Goal: Task Accomplishment & Management: Manage account settings

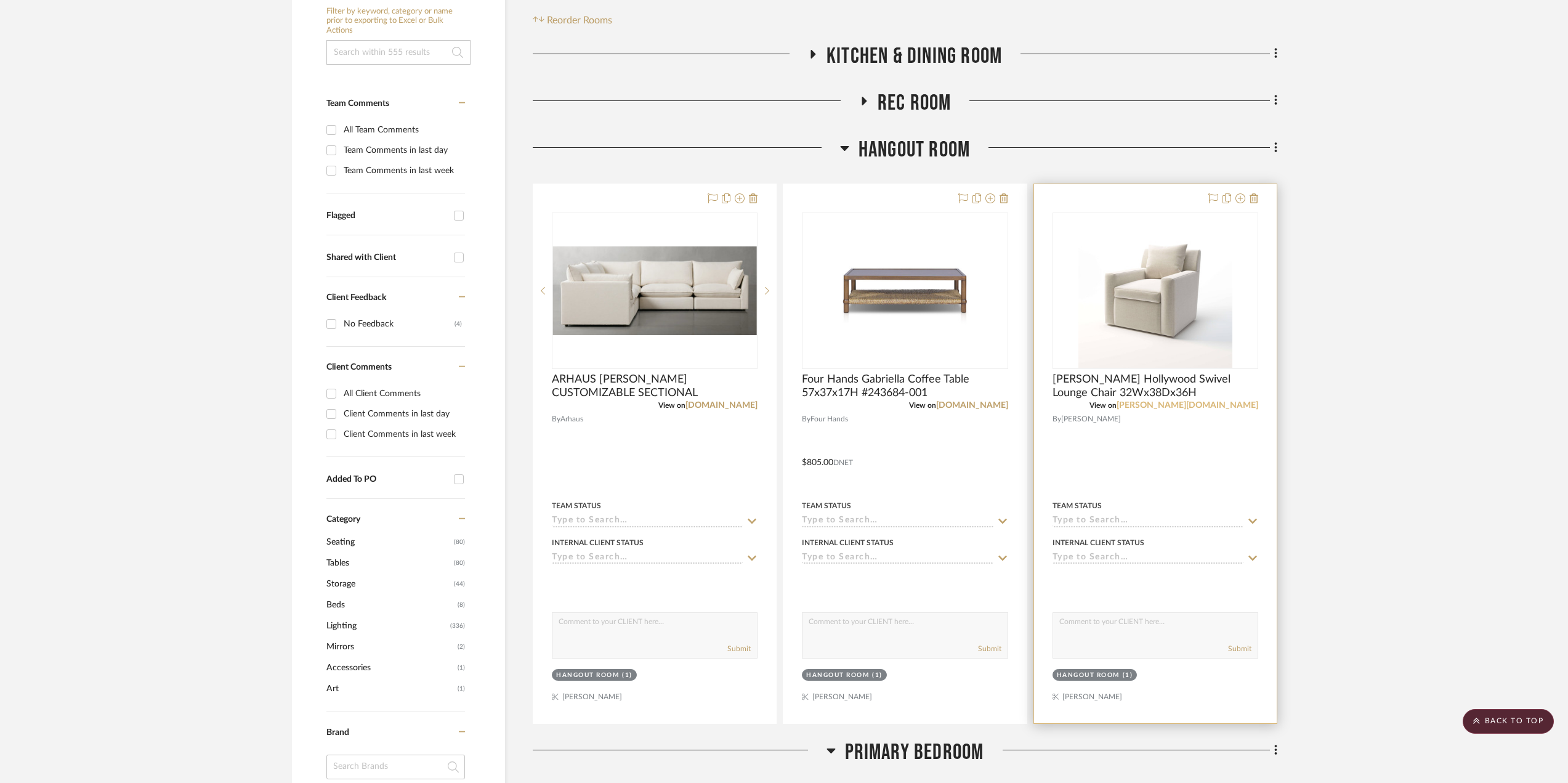
click at [1228, 402] on link "kreiss.com" at bounding box center [1187, 406] width 142 height 9
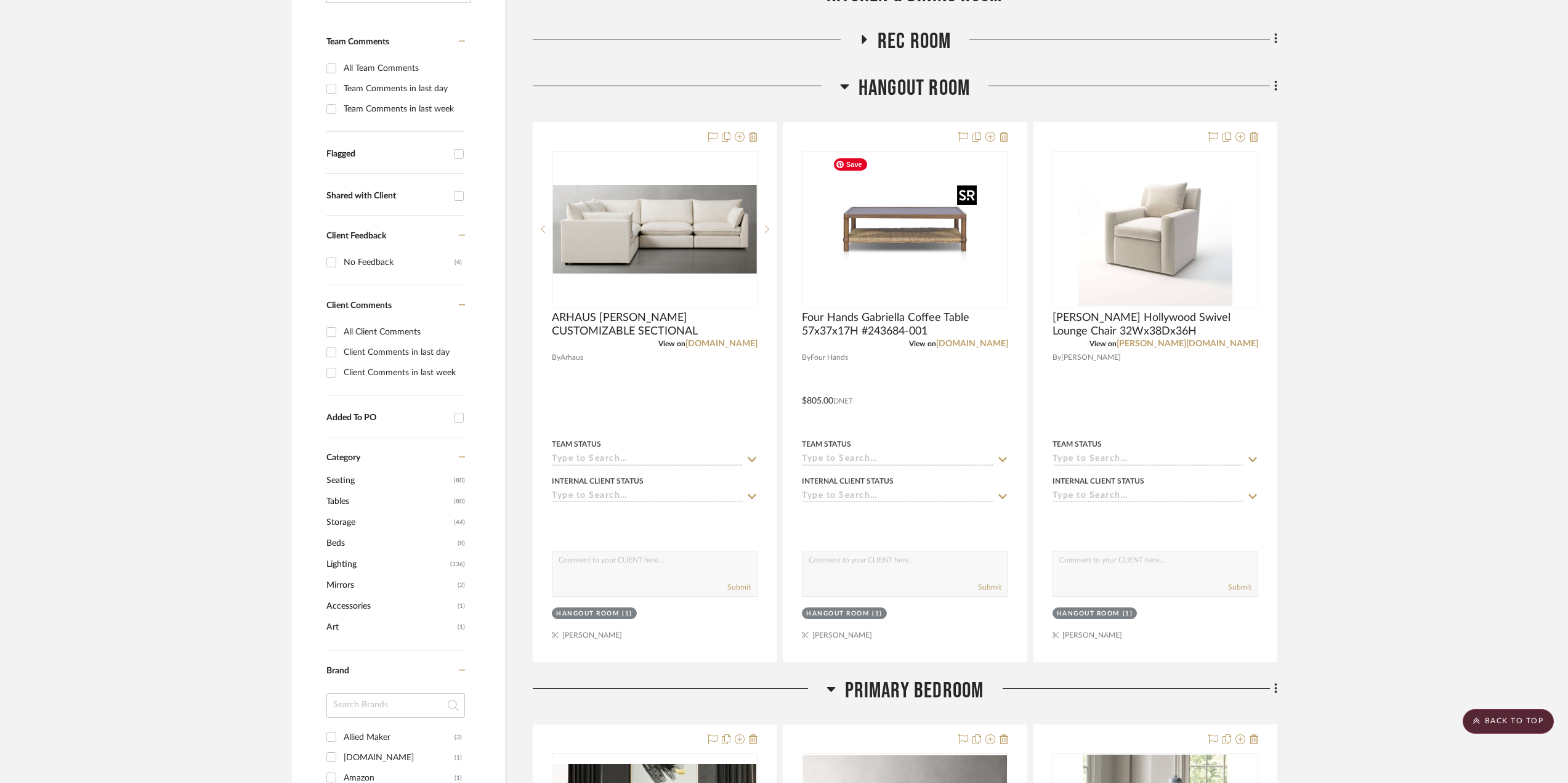
scroll to position [123, 0]
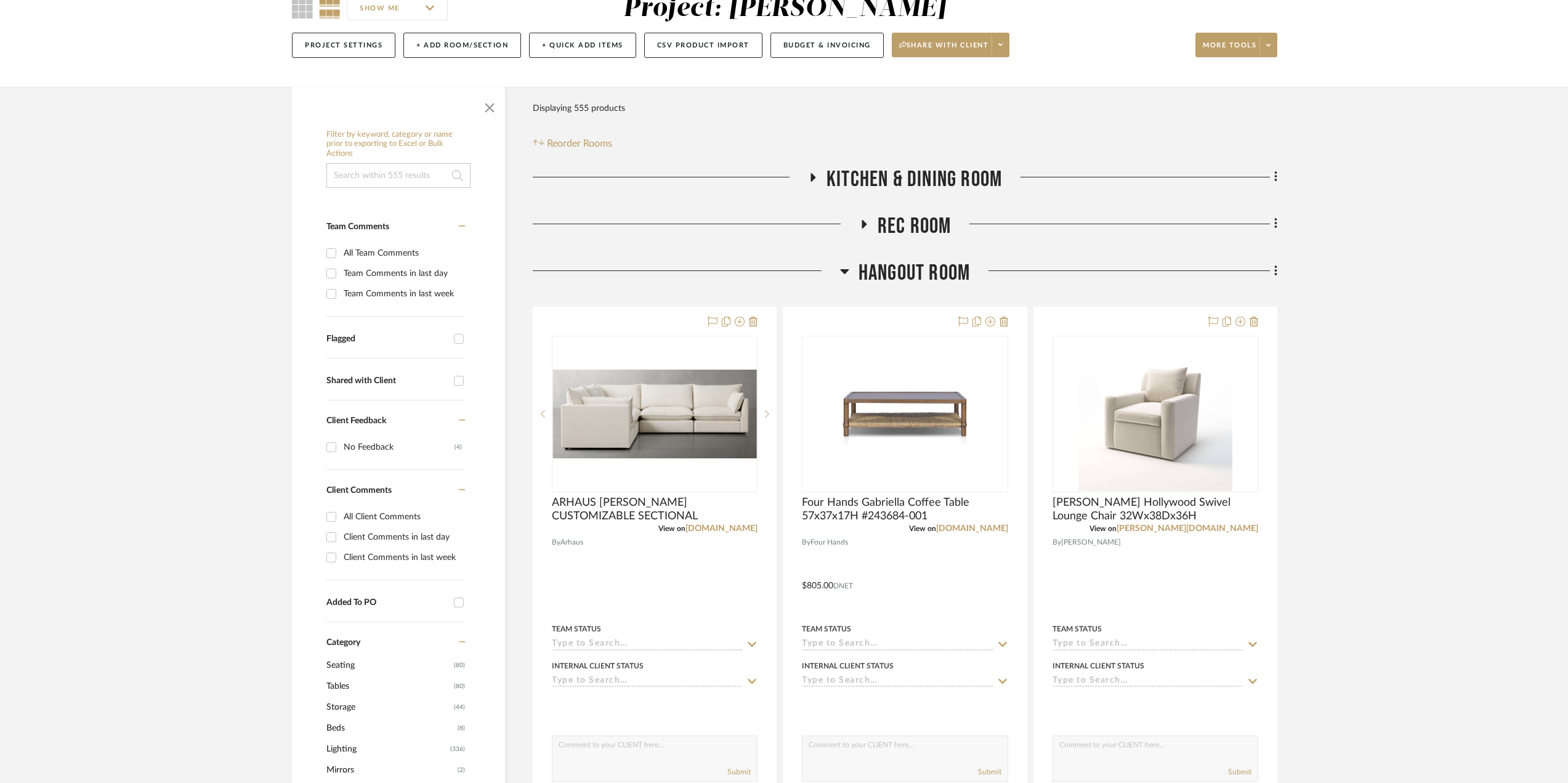
click at [844, 270] on icon at bounding box center [844, 271] width 9 height 5
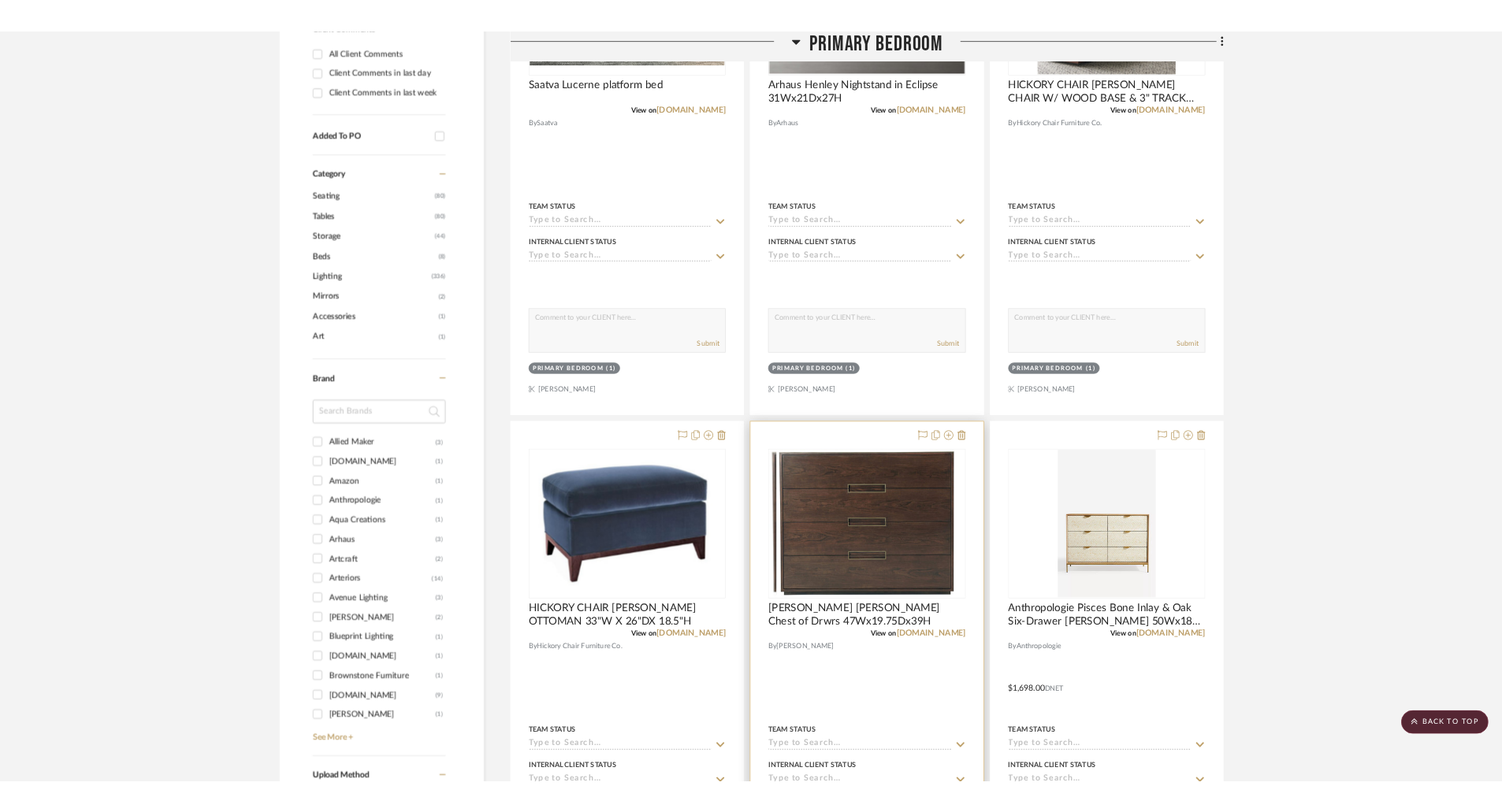
scroll to position [945, 0]
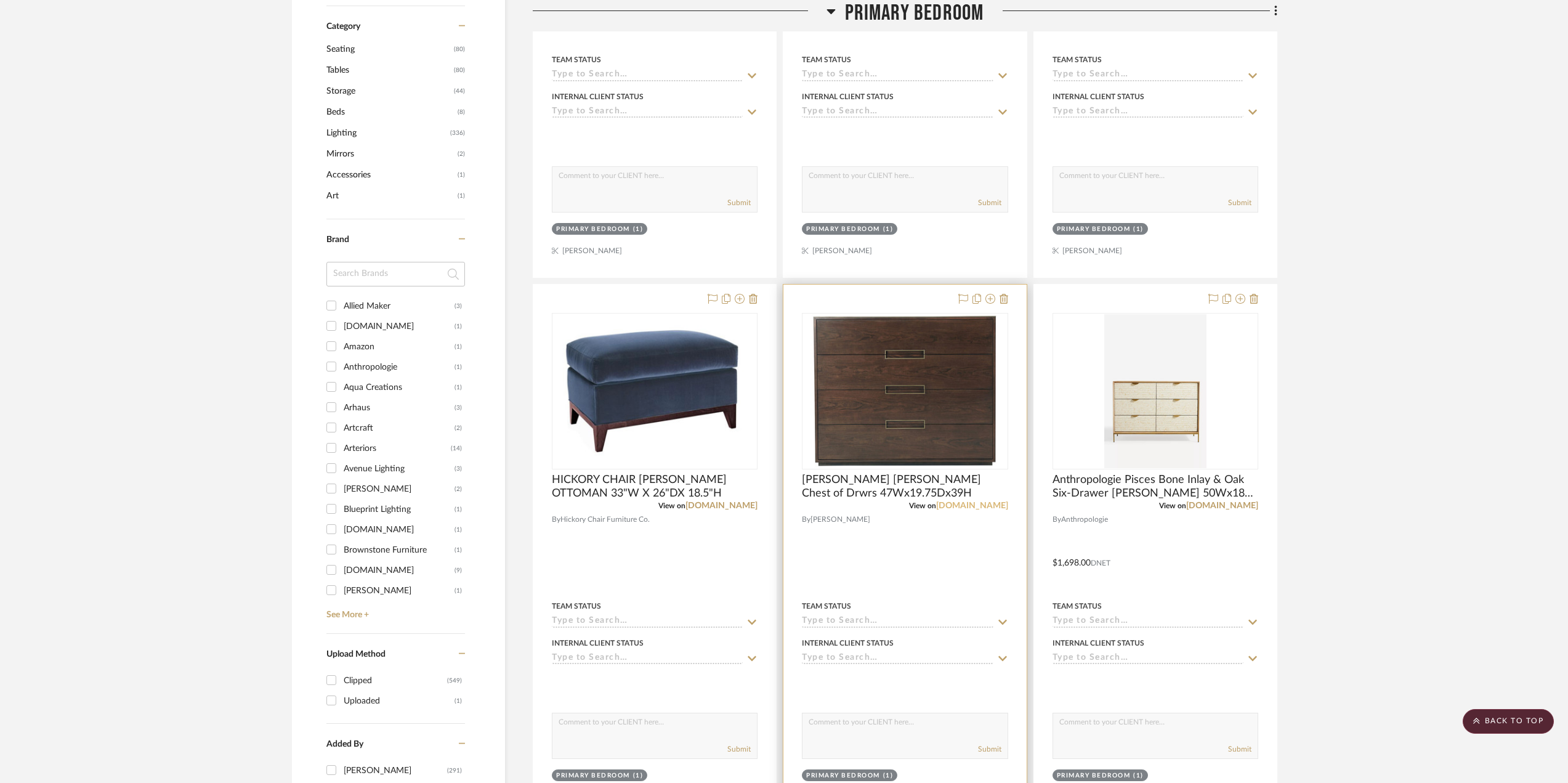
click at [953, 507] on link "theodorealexander.com" at bounding box center [972, 505] width 72 height 9
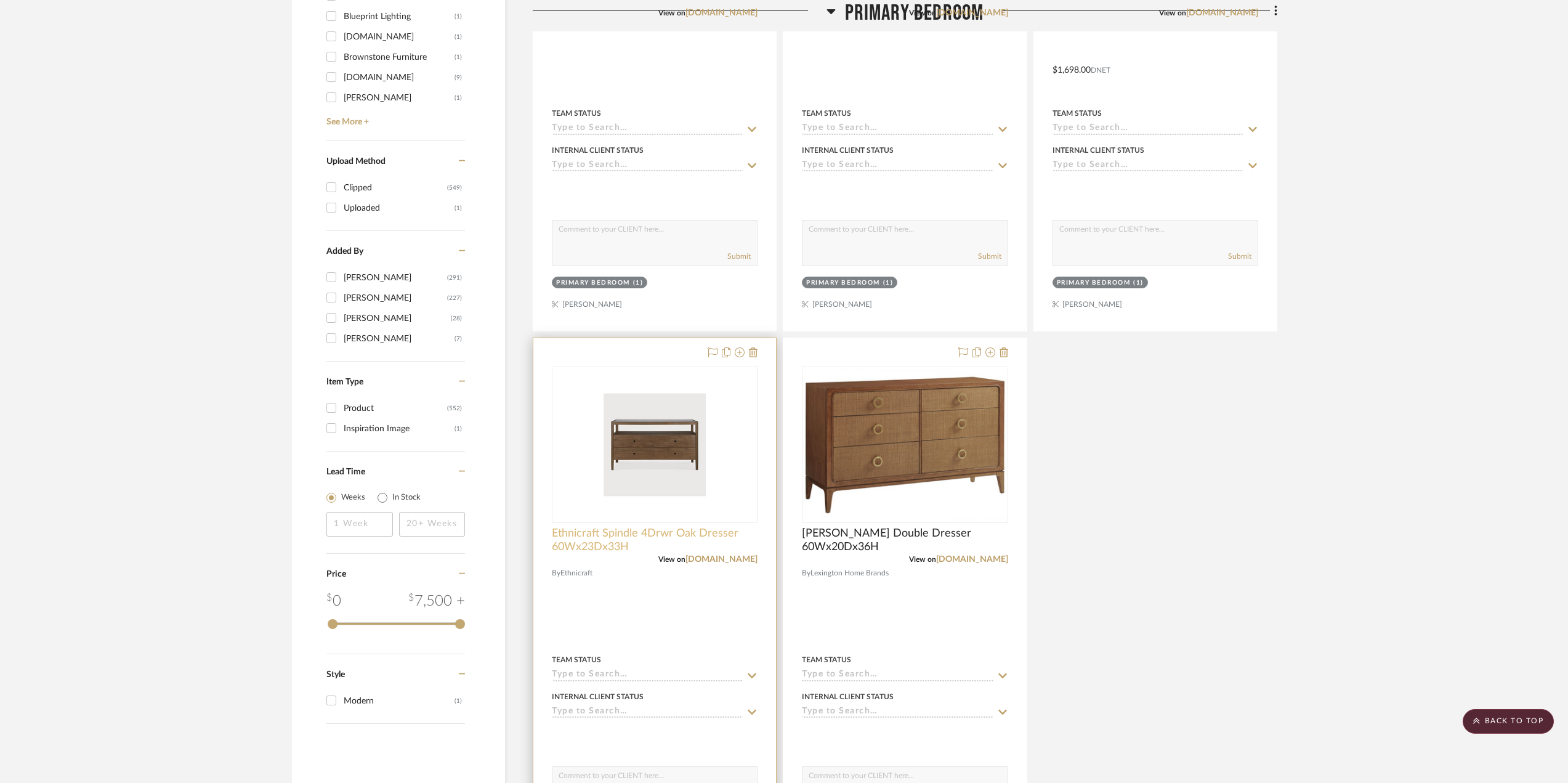
scroll to position [986, 0]
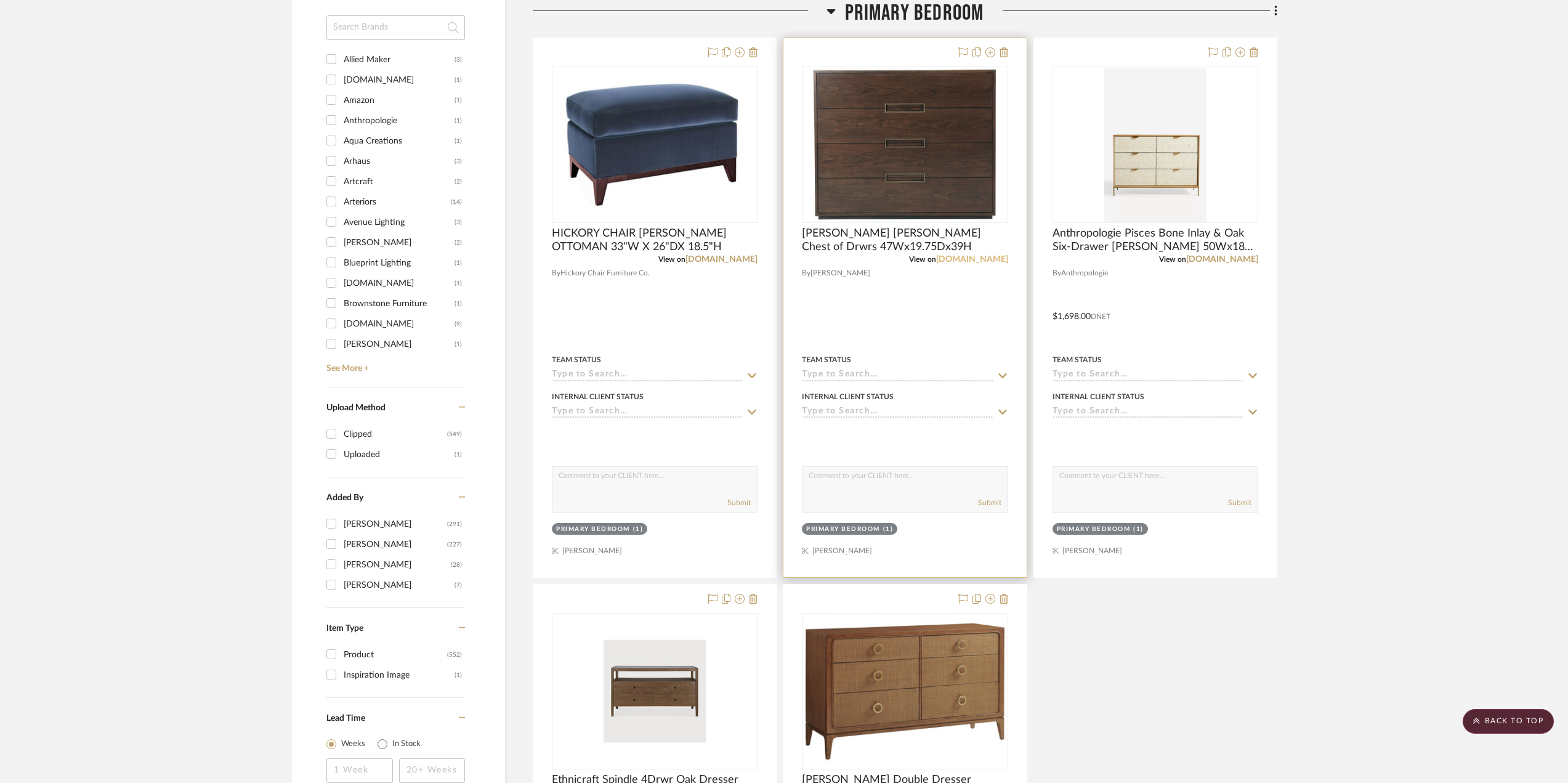
click at [936, 264] on link "theodorealexander.com" at bounding box center [972, 260] width 72 height 9
click at [375, 33] on input at bounding box center [395, 27] width 139 height 24
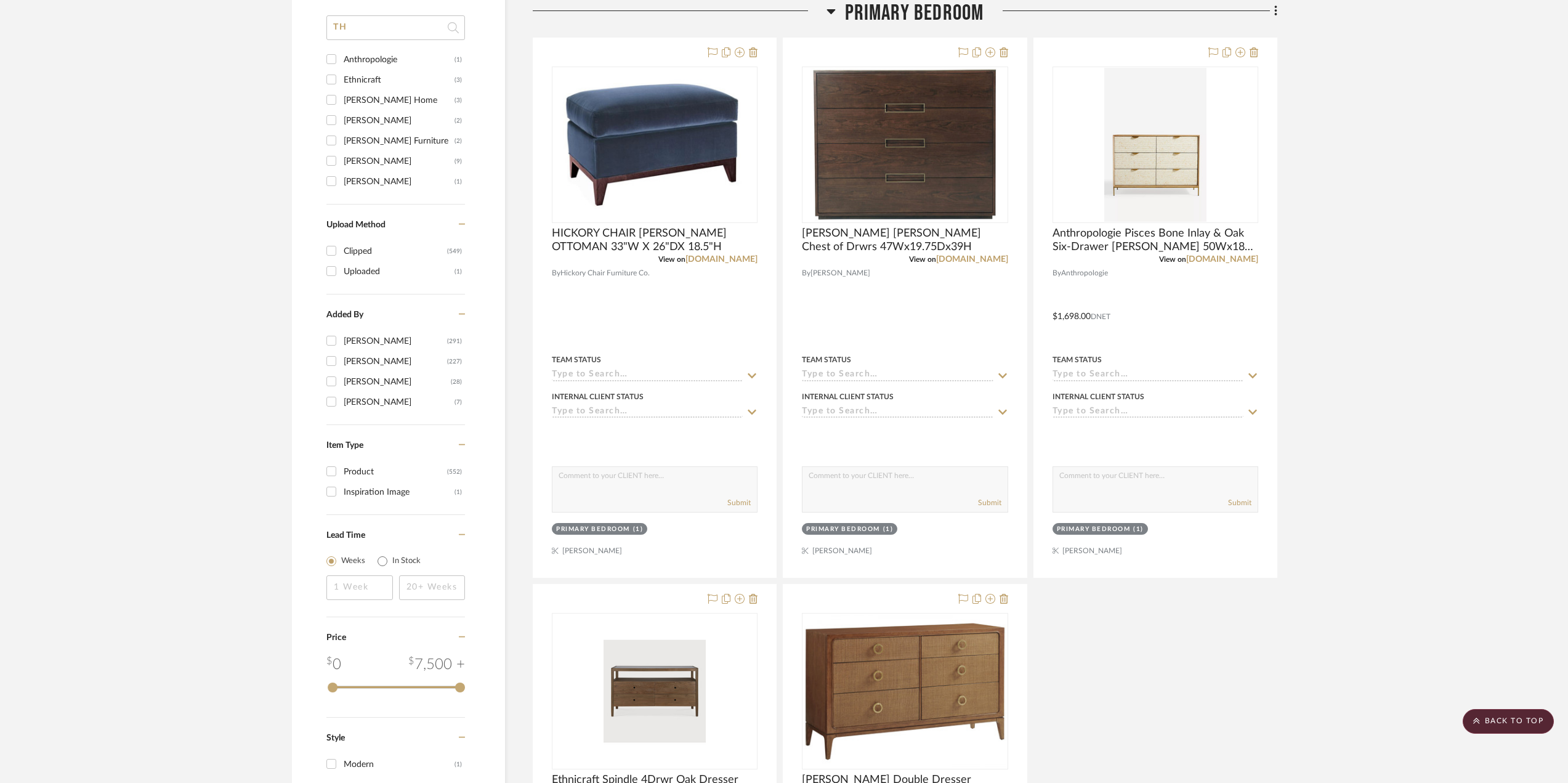
type input "TH"
click at [367, 162] on div "Theodore Alexander" at bounding box center [399, 161] width 111 height 19
click at [341, 162] on input "Theodore Alexander (9)" at bounding box center [331, 160] width 19 height 19
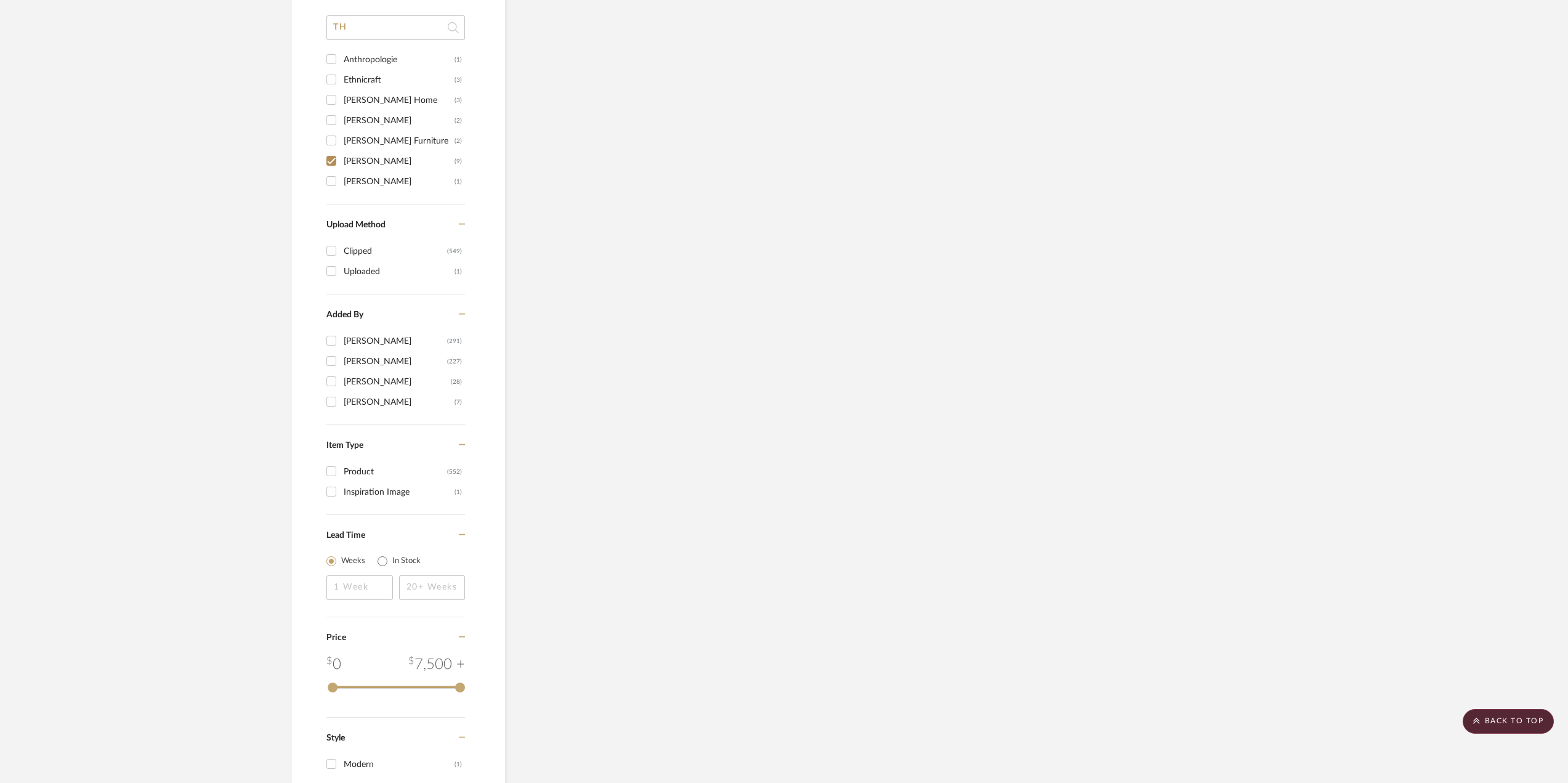
scroll to position [811, 0]
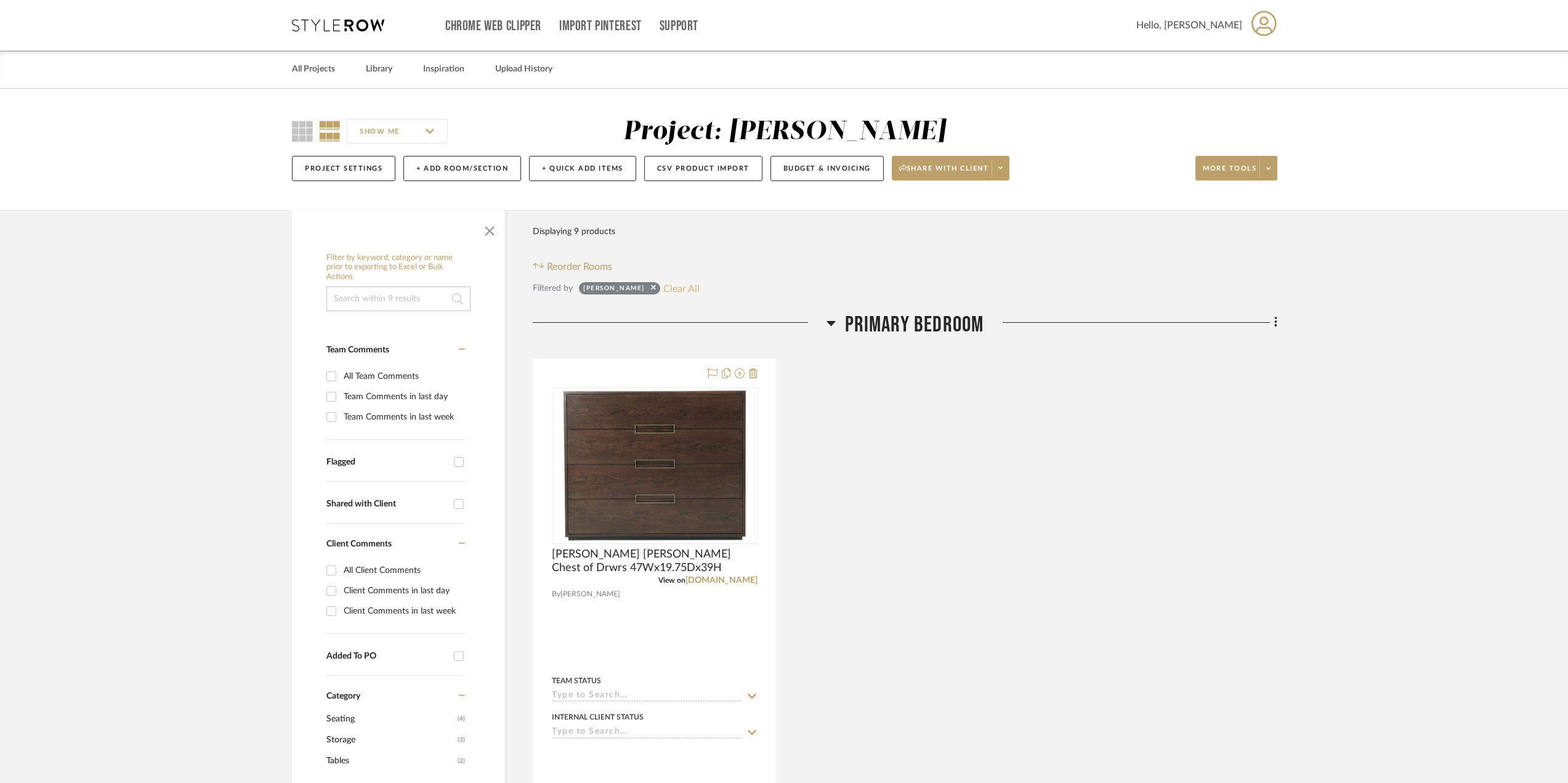
click at [700, 283] on button "Clear All" at bounding box center [682, 288] width 37 height 16
checkbox input "false"
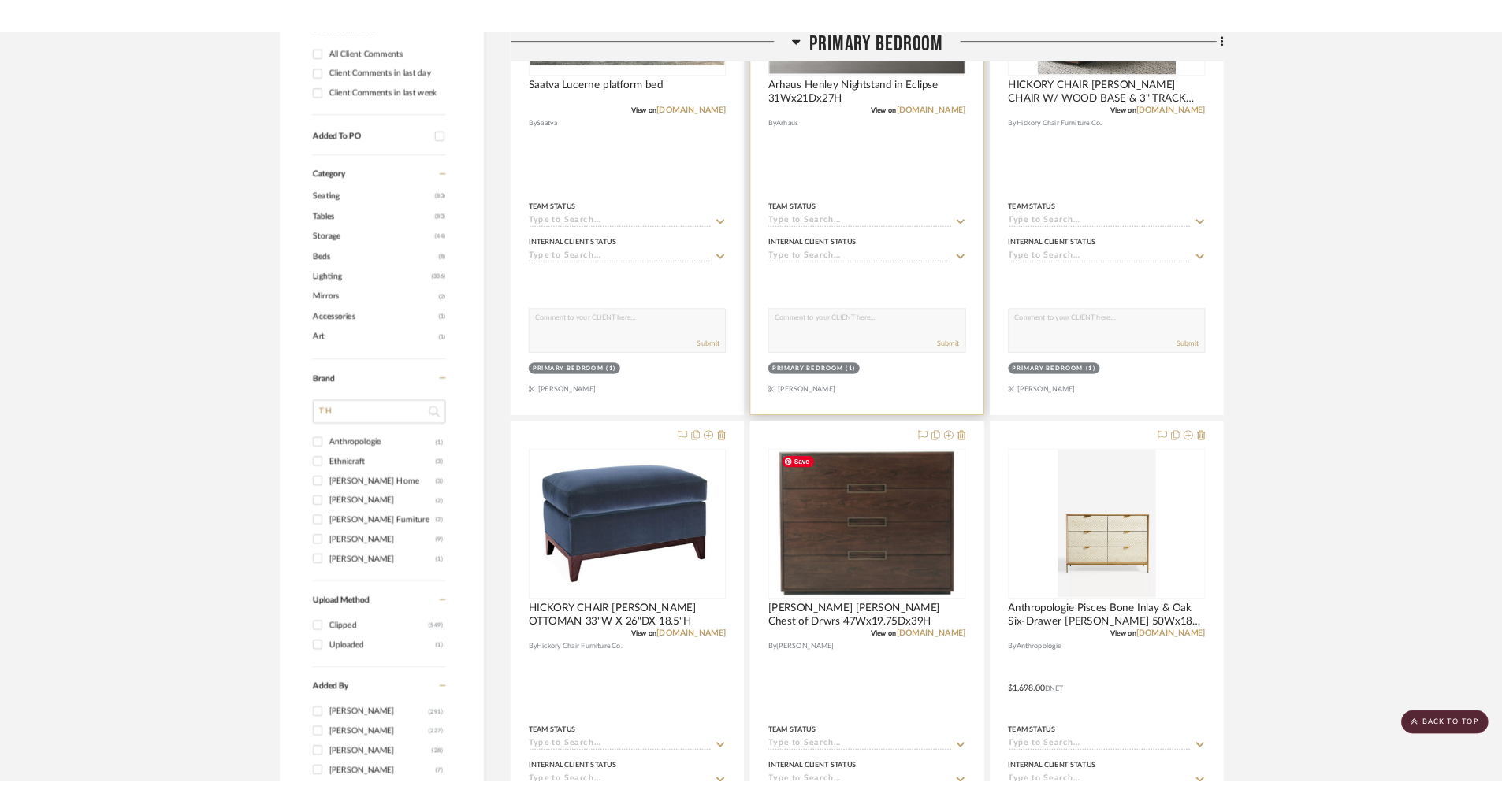
scroll to position [1024, 0]
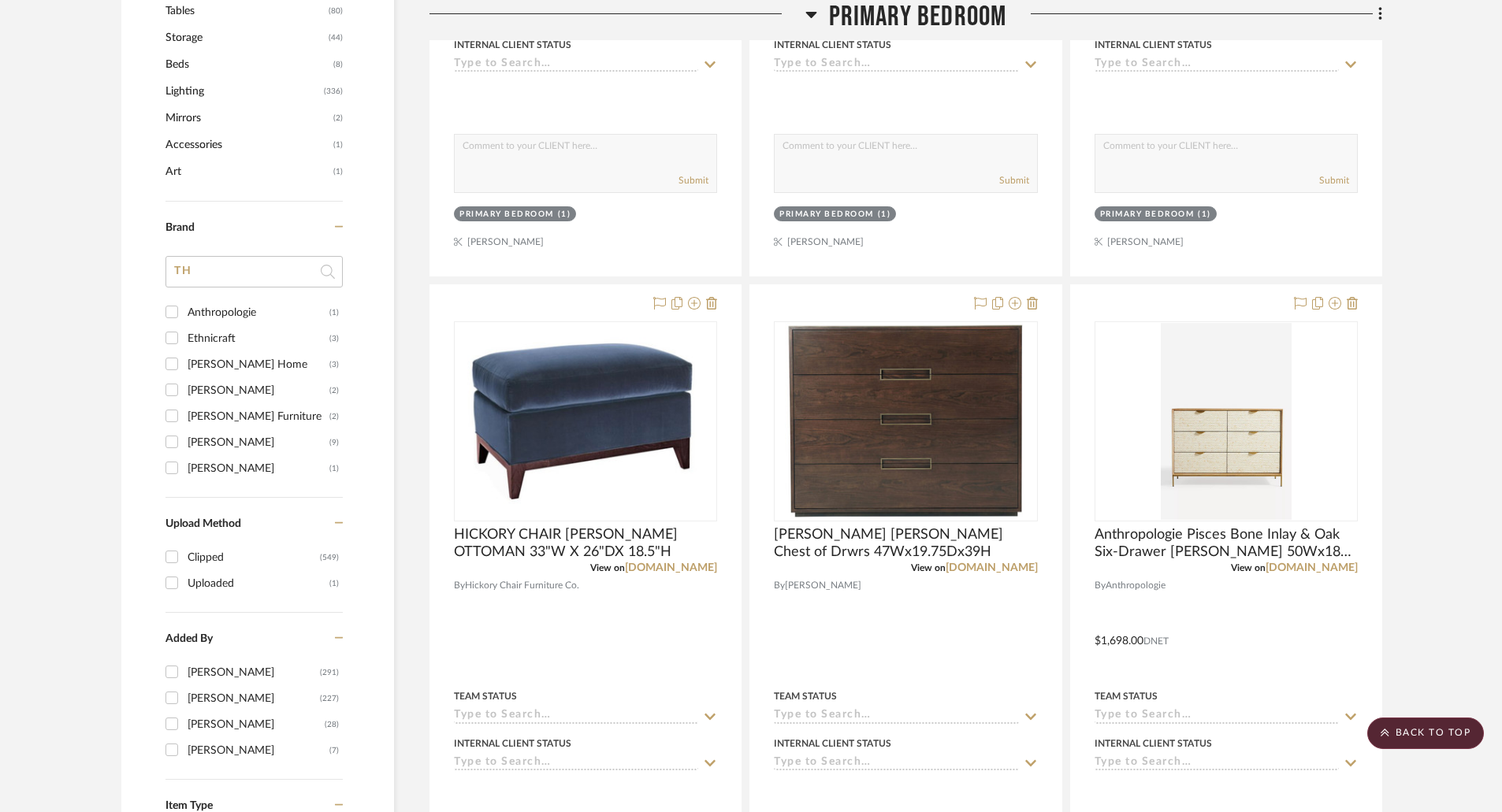
click at [812, 8] on icon at bounding box center [811, 14] width 12 height 19
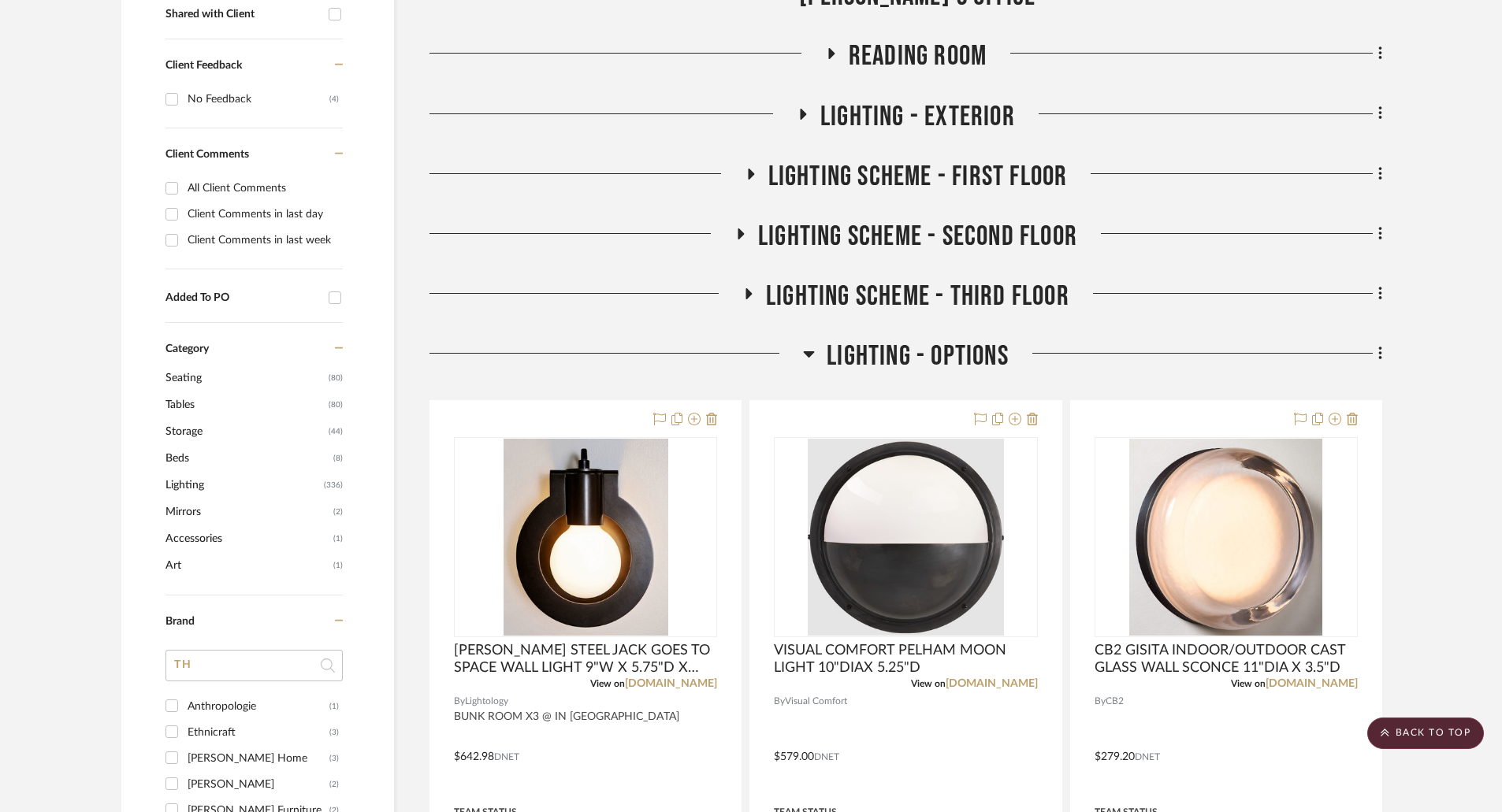
scroll to position [394, 0]
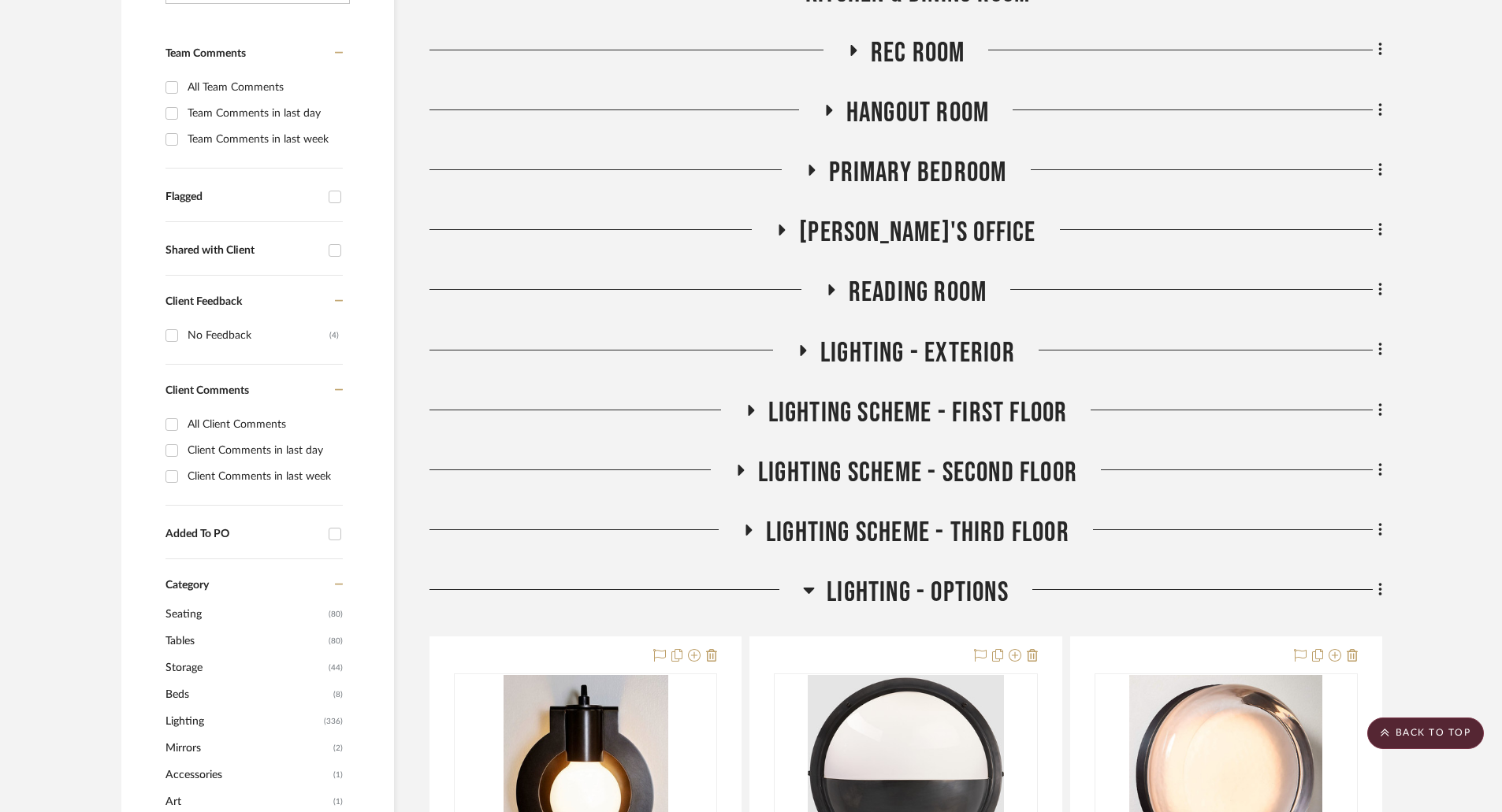
click at [828, 284] on icon at bounding box center [831, 290] width 19 height 12
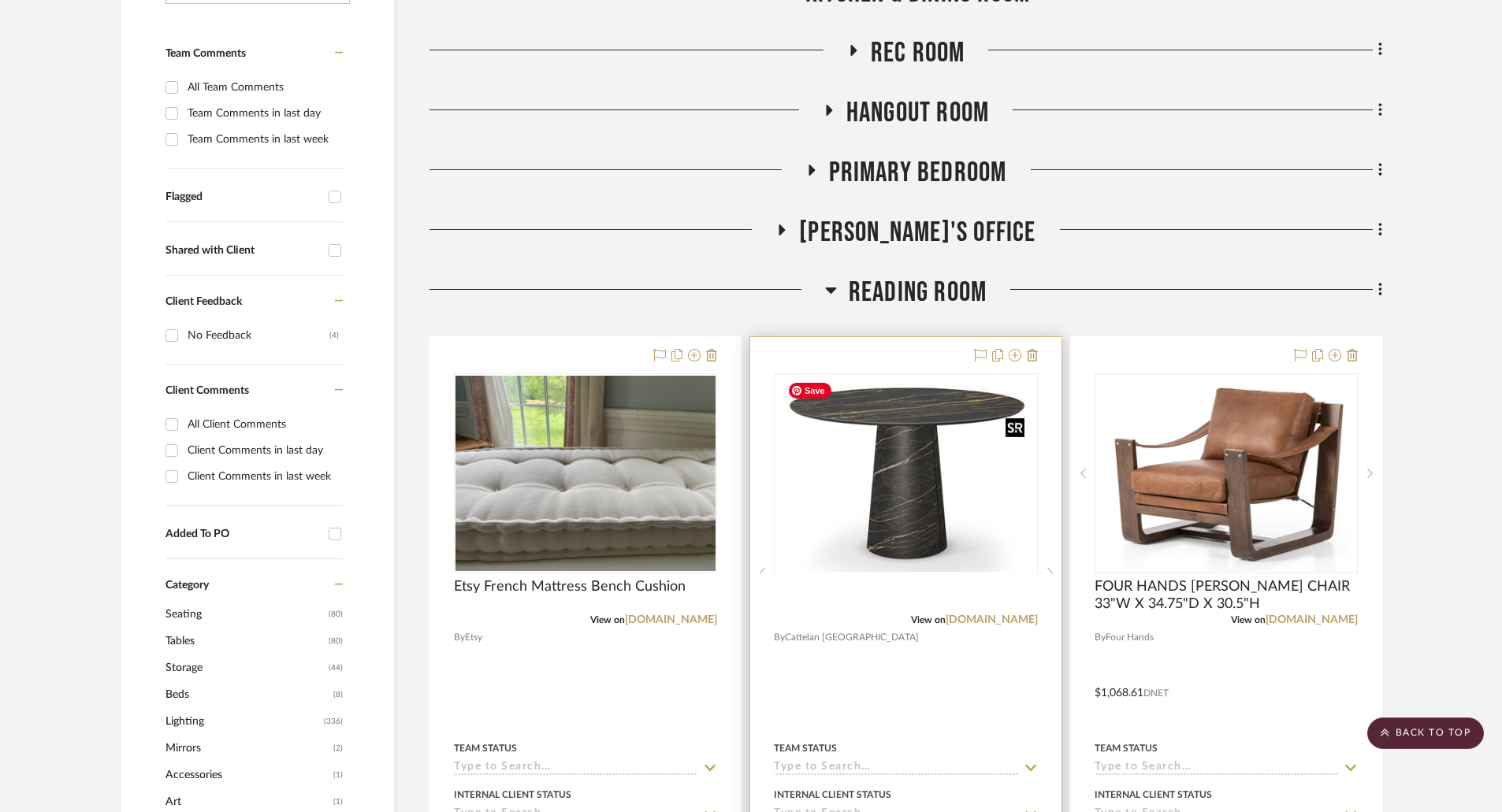
scroll to position [552, 0]
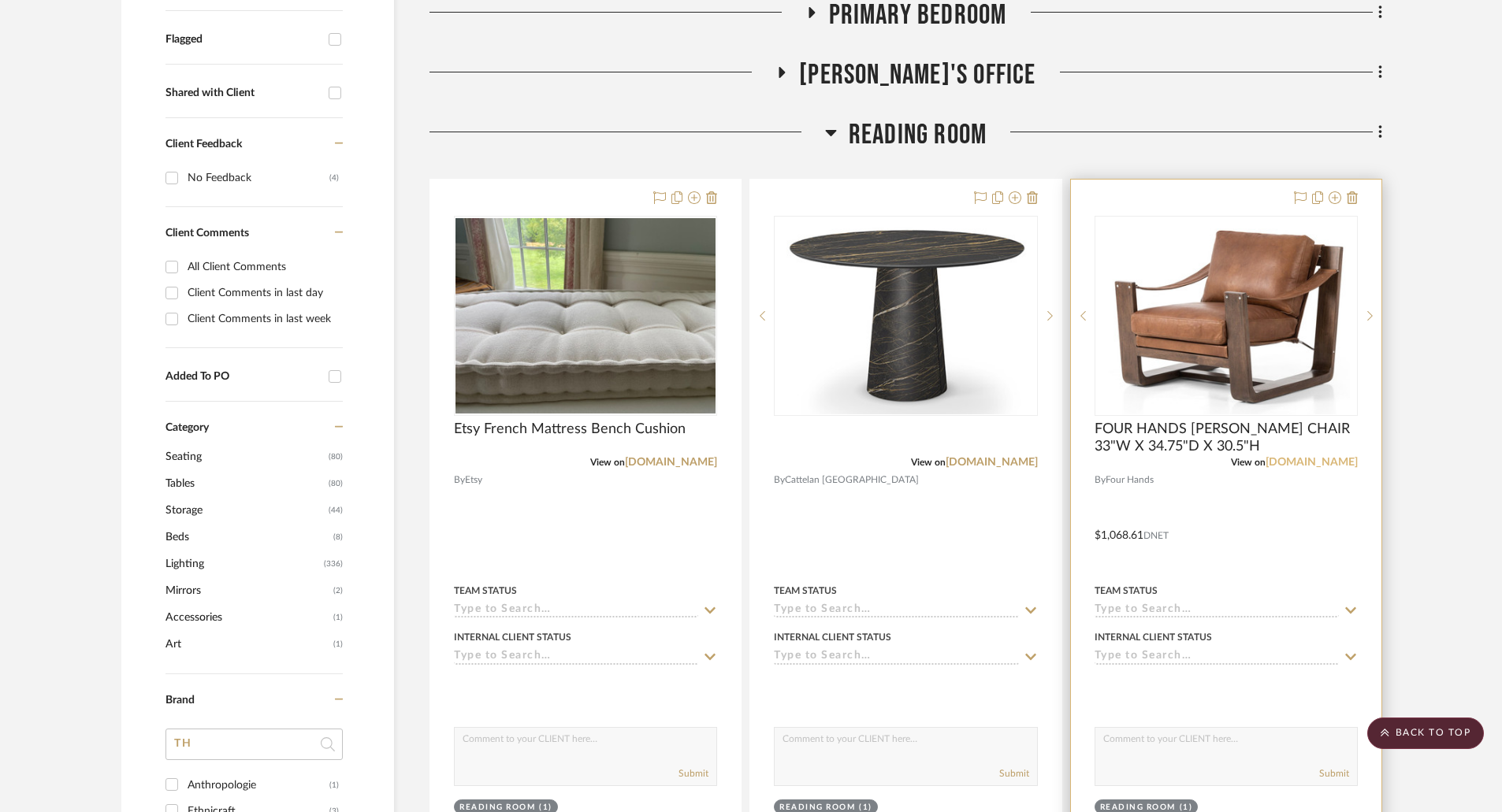
click at [1294, 462] on link "fourhands.com" at bounding box center [1312, 463] width 92 height 11
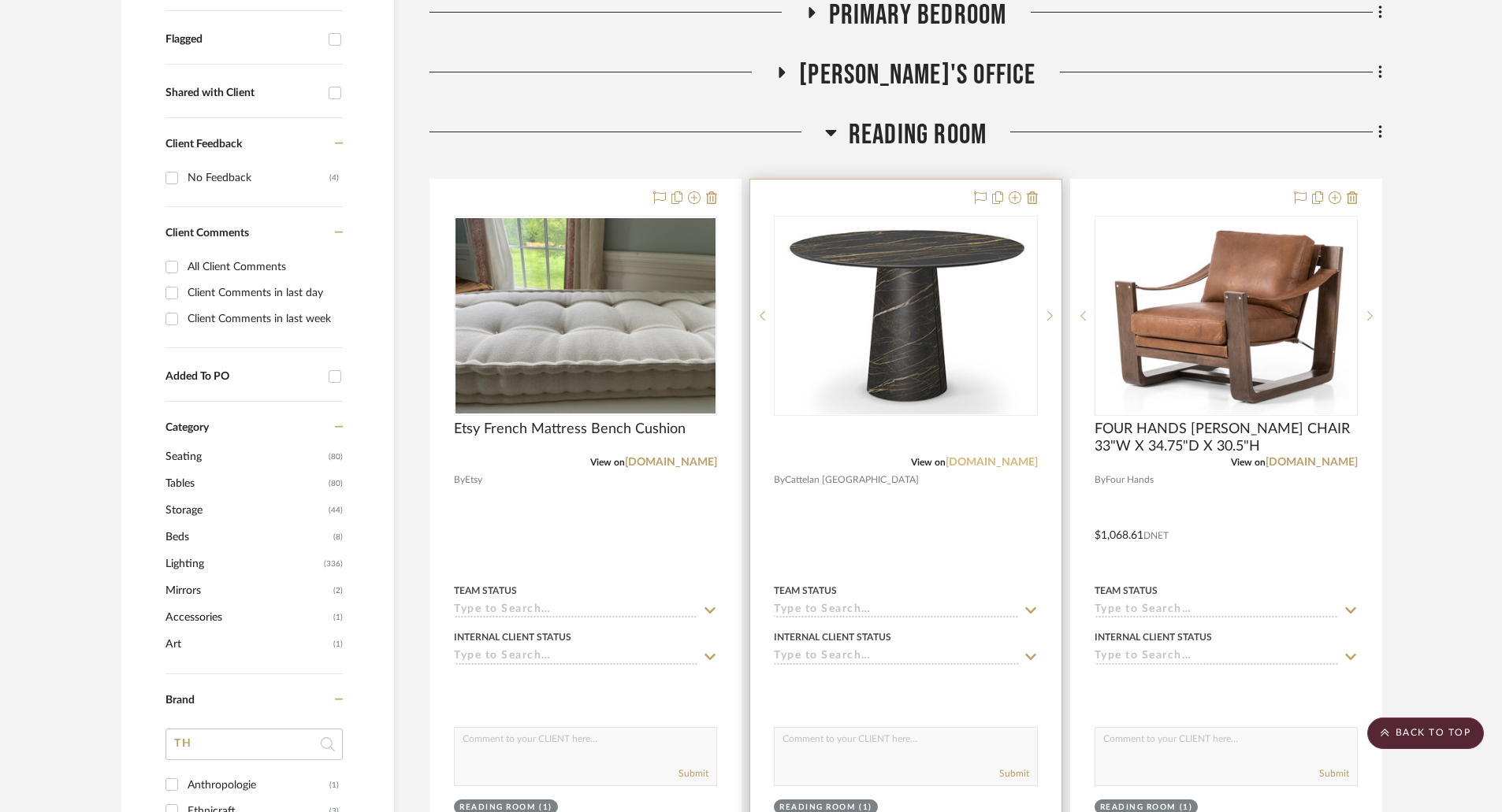
click at [987, 462] on link "cattelanitalia.com" at bounding box center [992, 463] width 92 height 11
click at [878, 366] on img "0" at bounding box center [906, 315] width 250 height 197
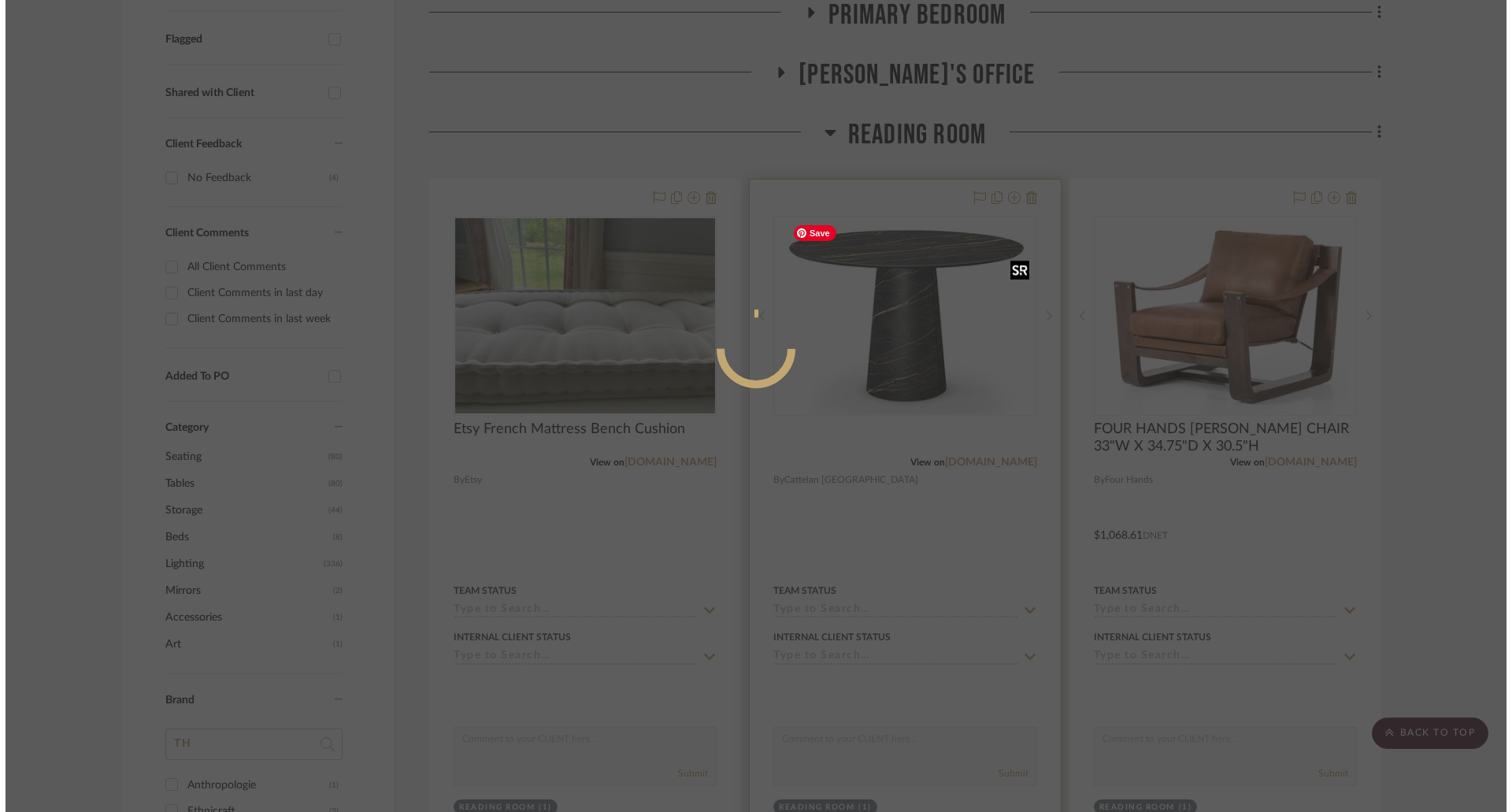
scroll to position [0, 0]
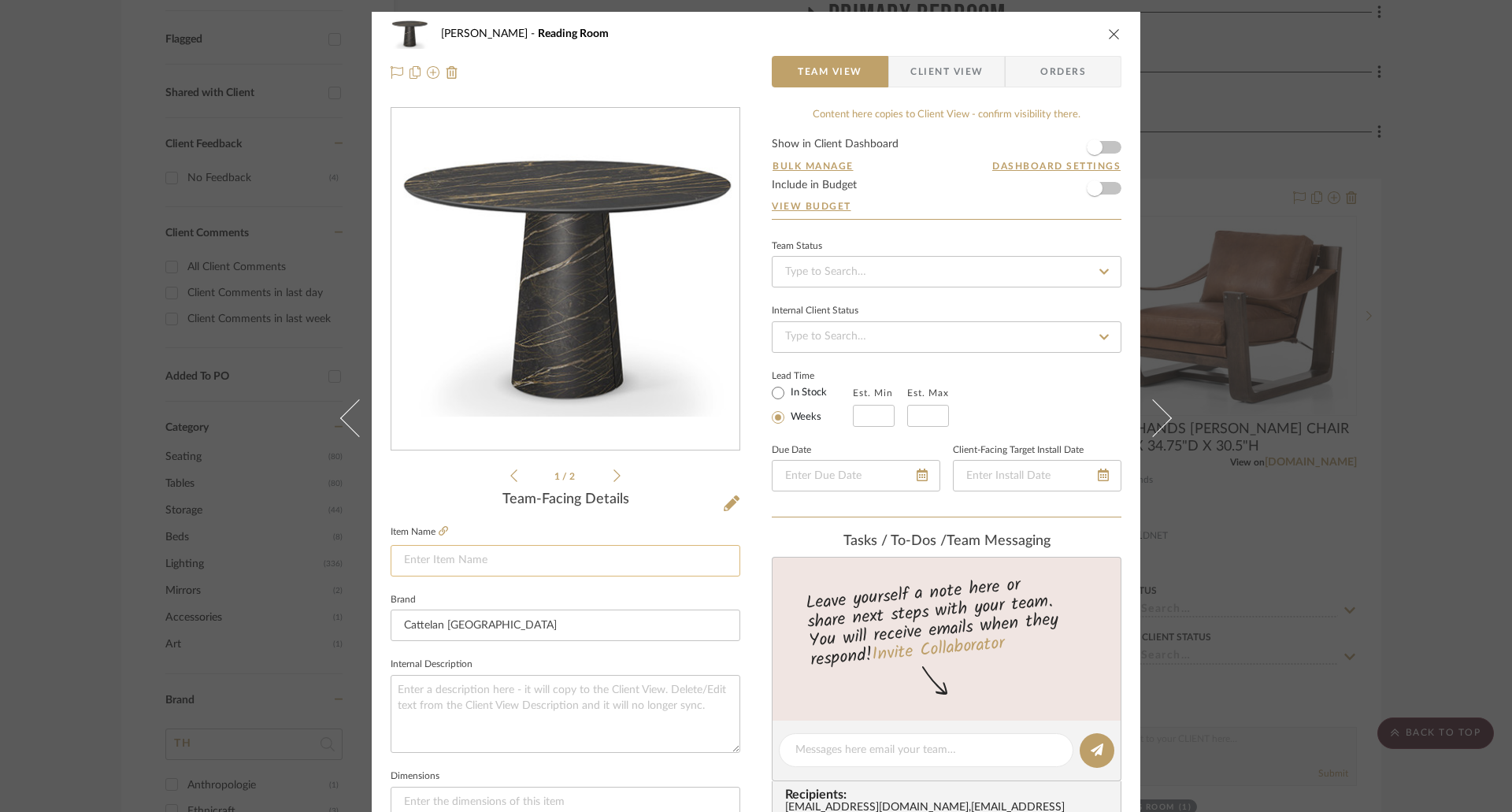
click at [565, 565] on input at bounding box center [565, 561] width 349 height 31
click at [1363, 542] on div "Phelps Reading Room Team View Client View Orders 1 / 2 Team-Facing Details Item…" at bounding box center [756, 406] width 1512 height 812
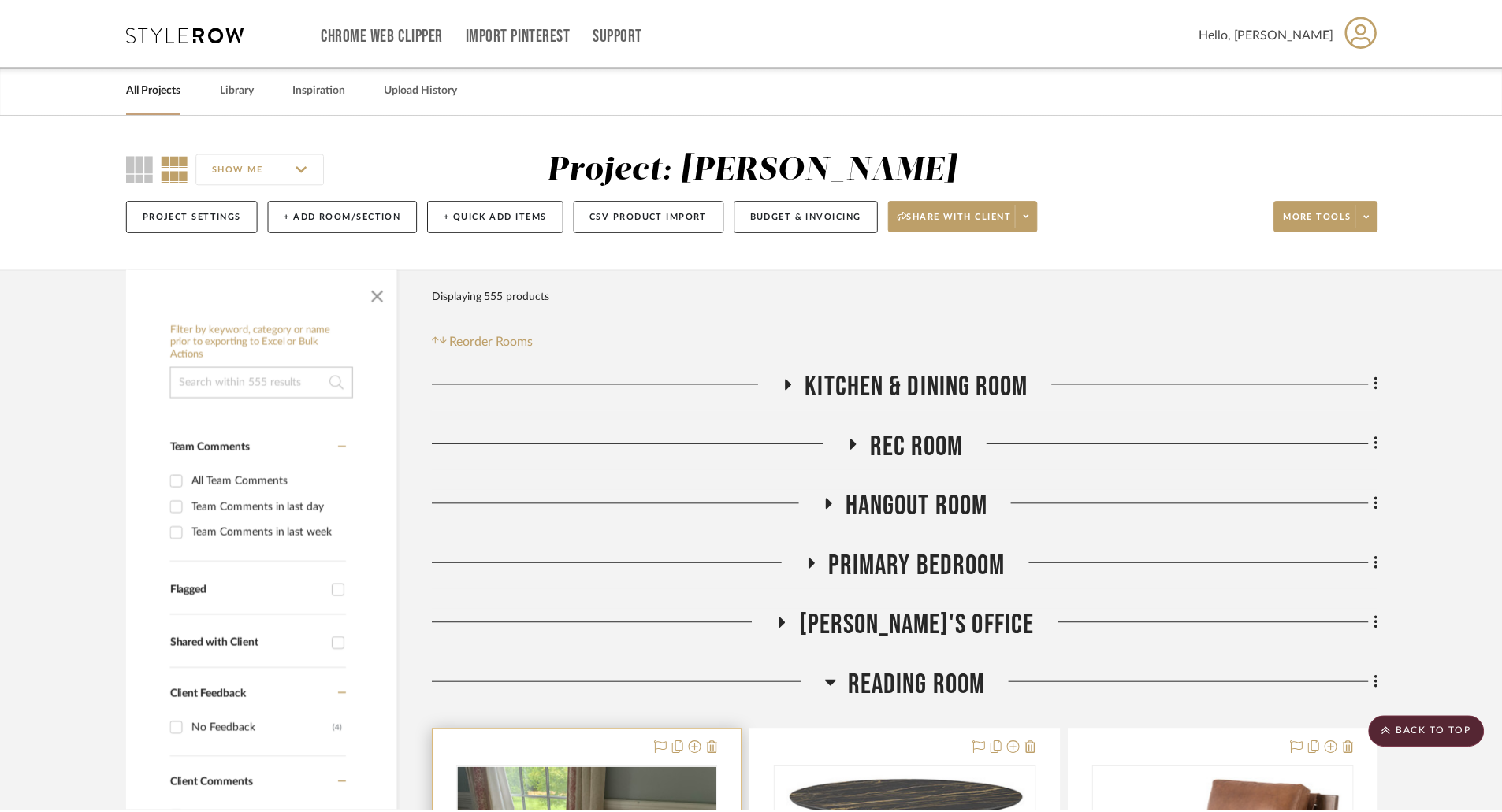
scroll to position [552, 0]
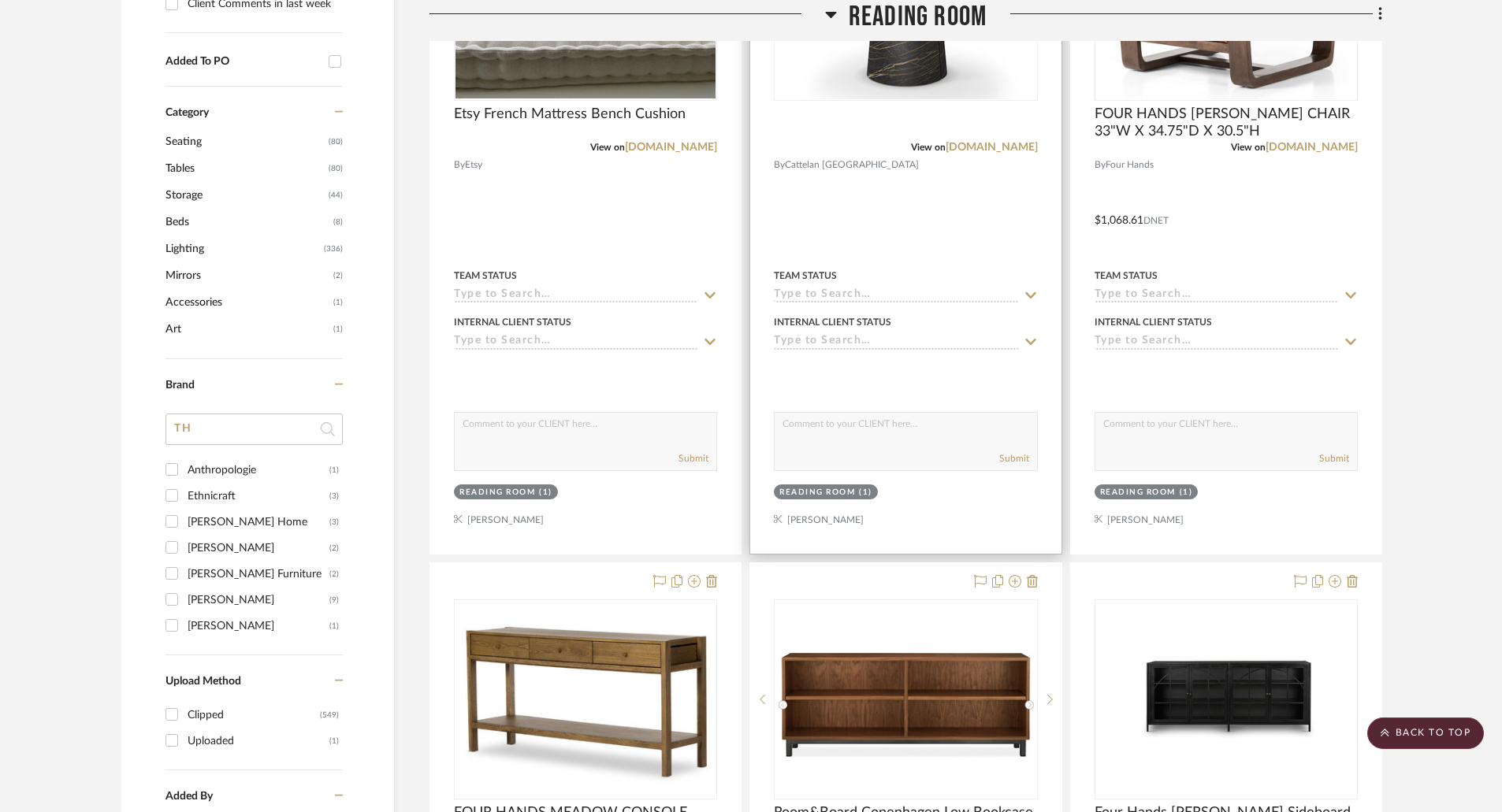
scroll to position [473, 0]
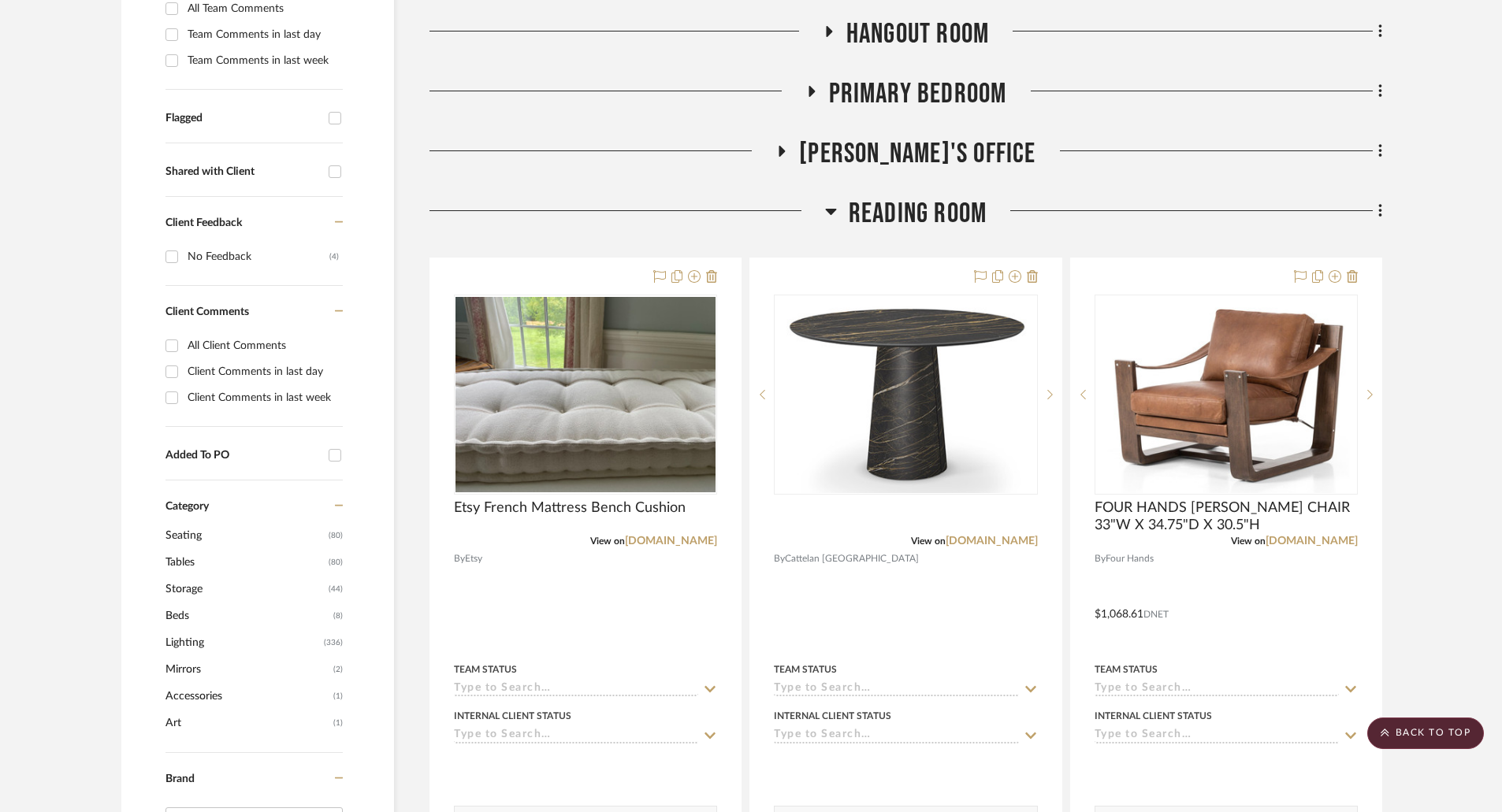
click at [832, 205] on icon at bounding box center [831, 211] width 12 height 19
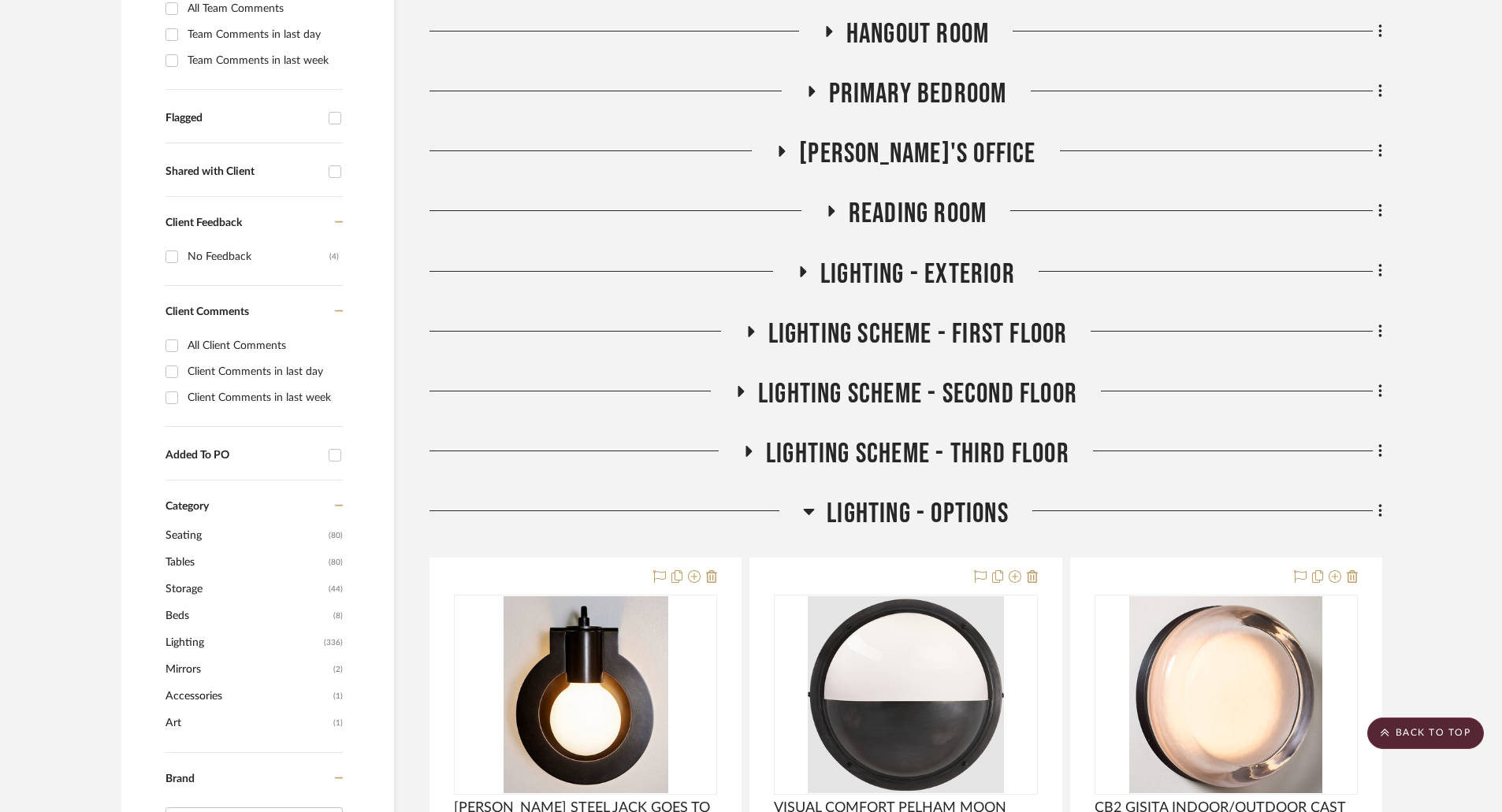
click at [812, 91] on icon at bounding box center [811, 91] width 6 height 11
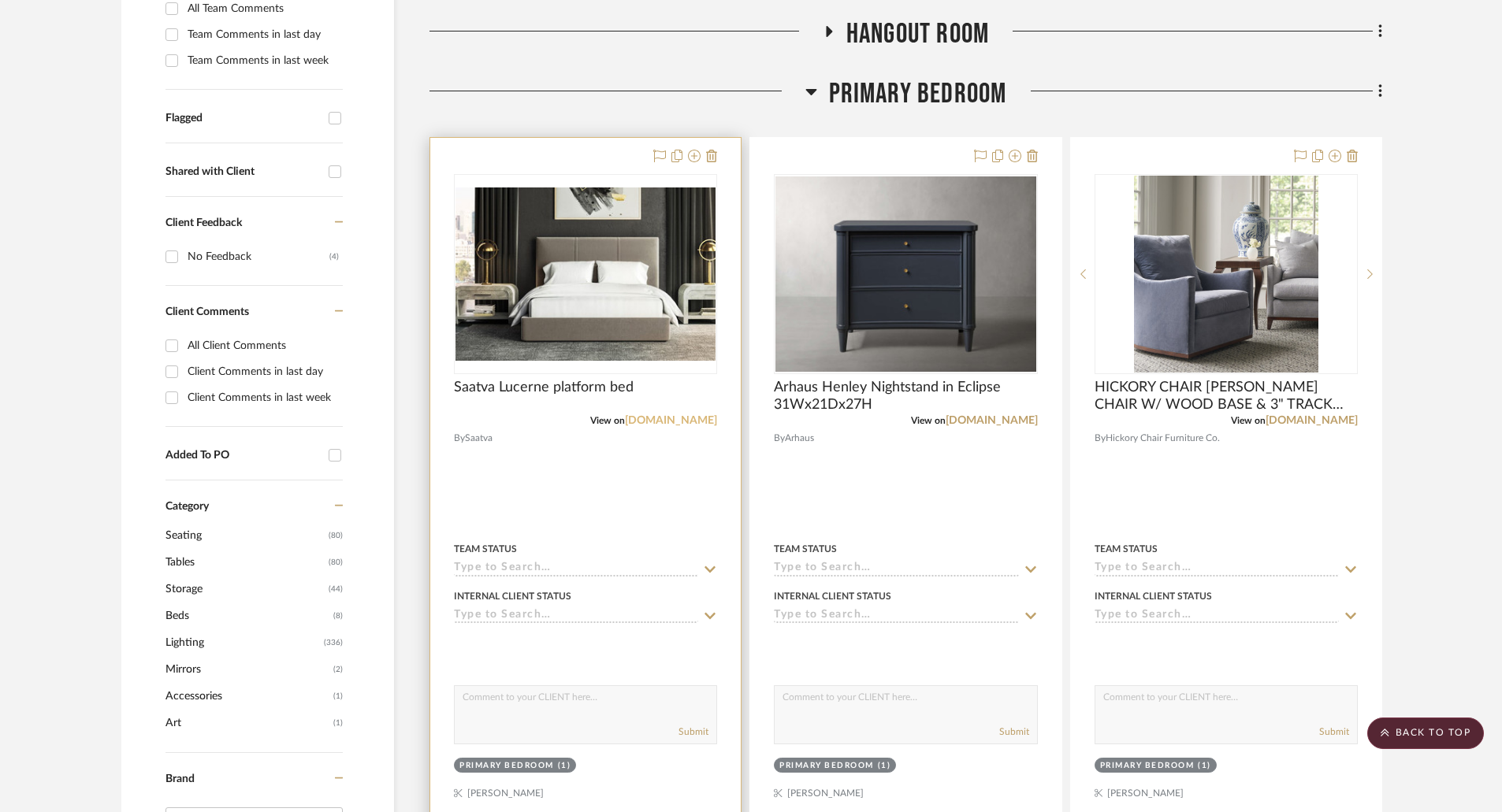
click at [665, 418] on link "saatva.com" at bounding box center [671, 420] width 92 height 11
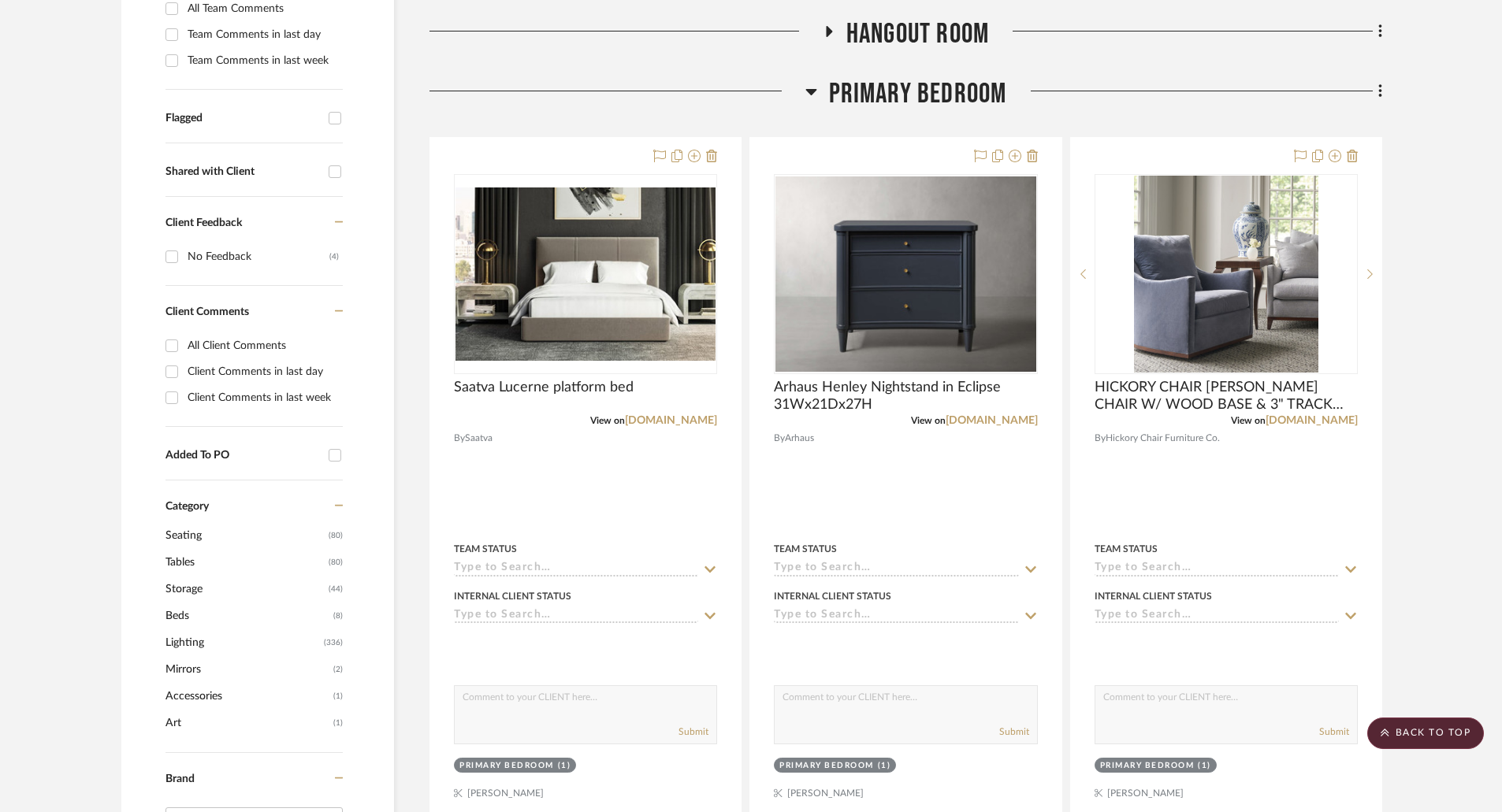
click at [819, 87] on h3 "Primary Bedroom" at bounding box center [906, 94] width 201 height 34
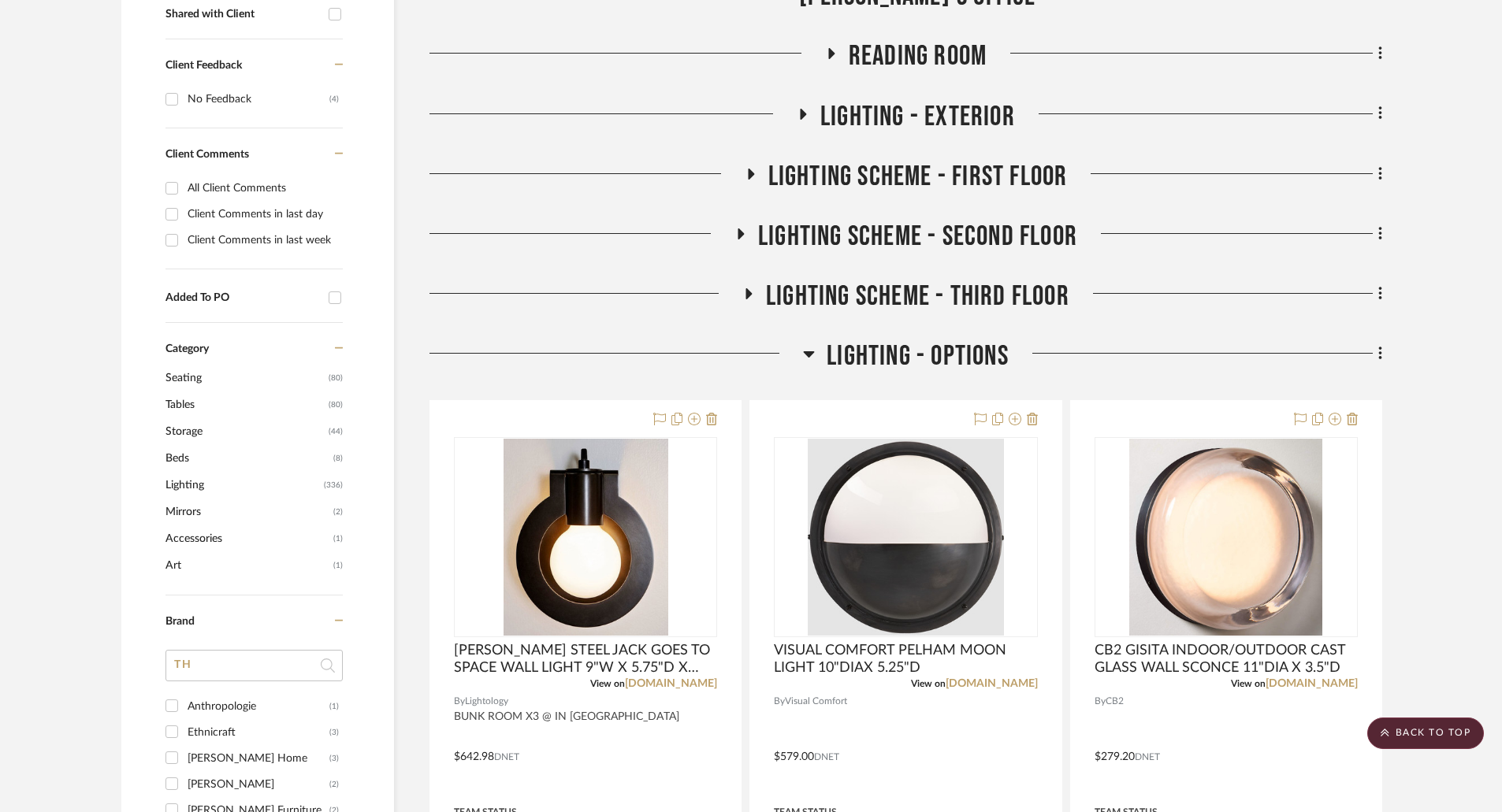
scroll to position [552, 0]
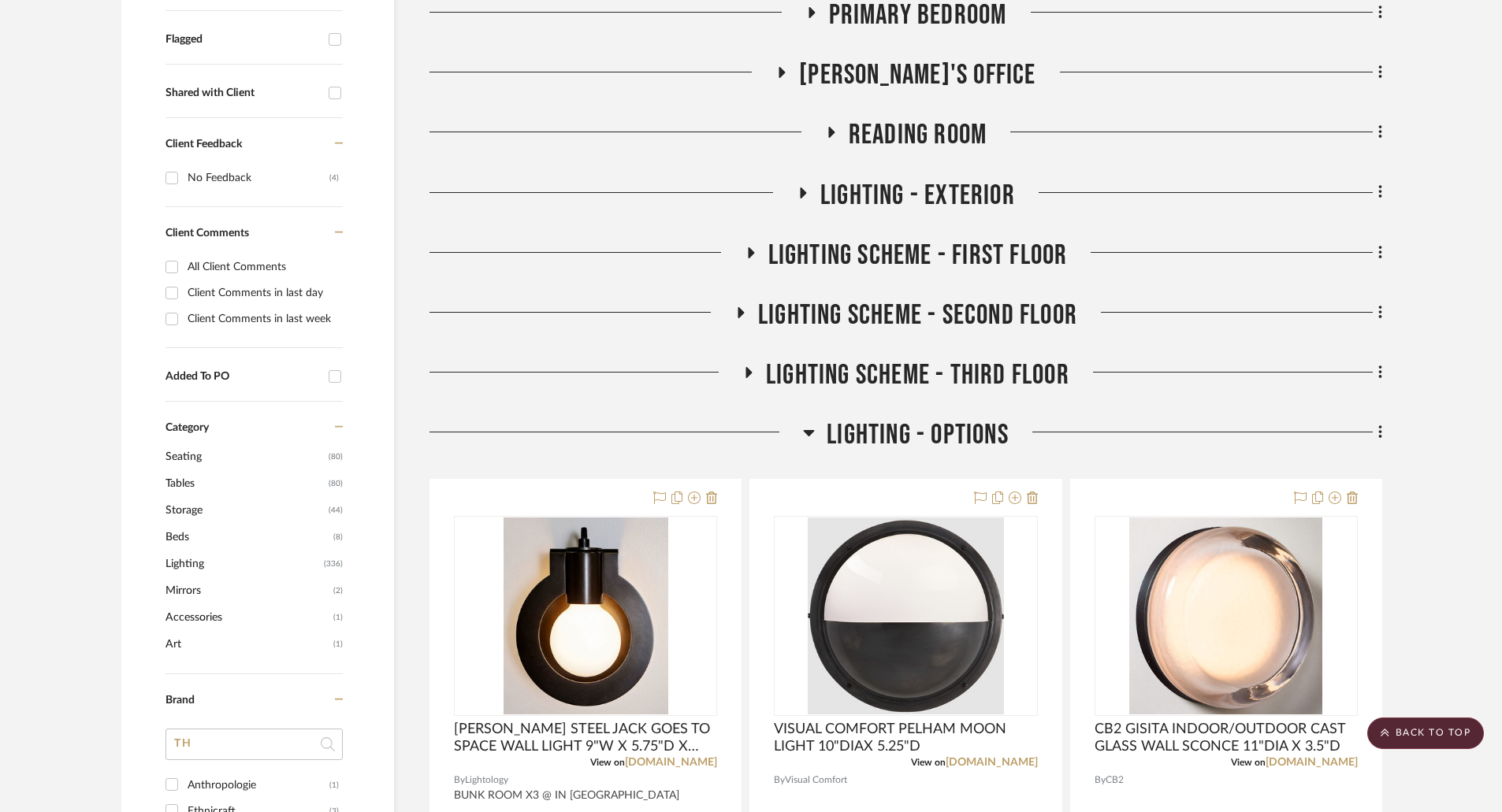
click at [785, 72] on icon at bounding box center [782, 73] width 6 height 11
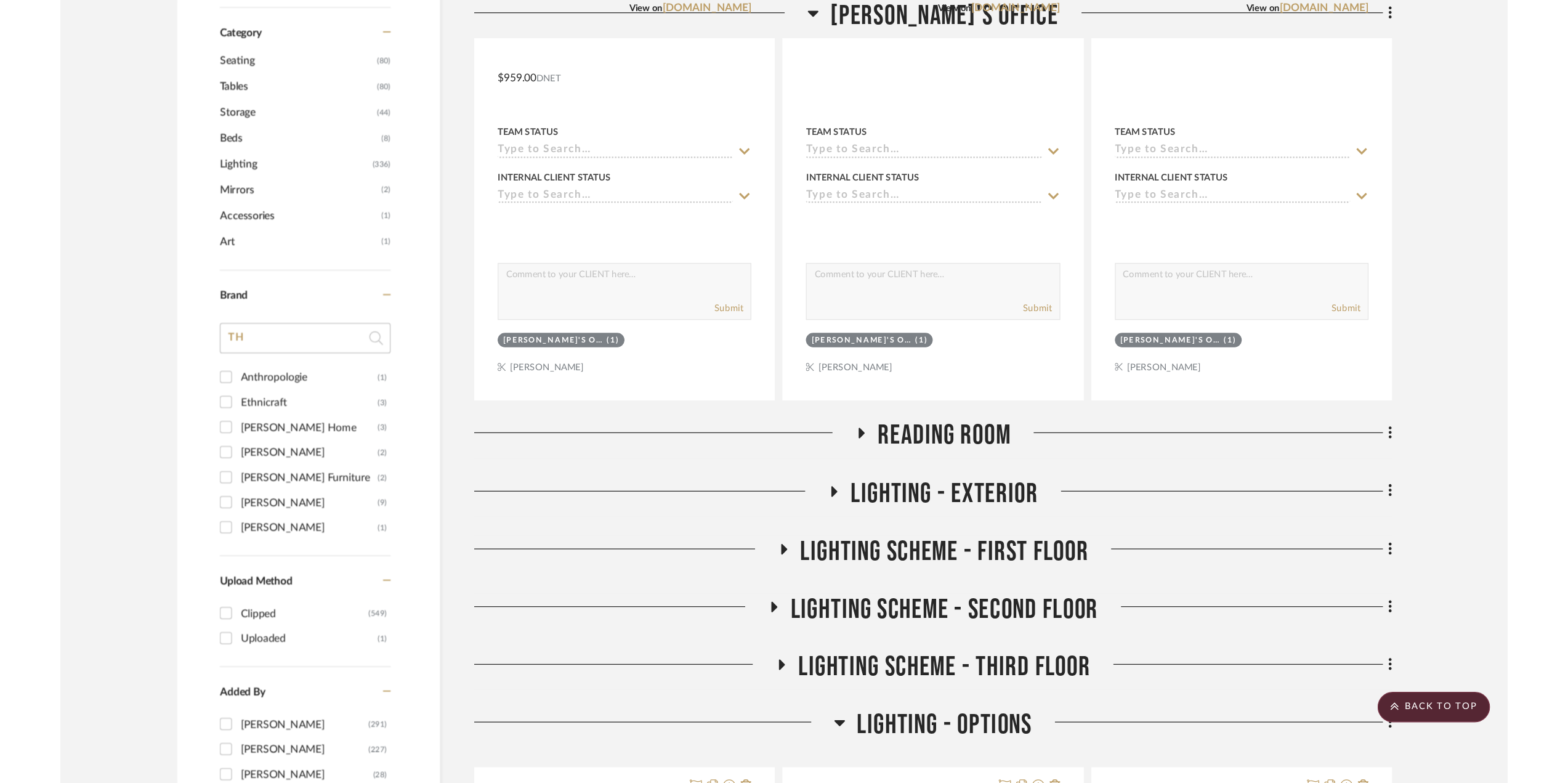
scroll to position [554, 0]
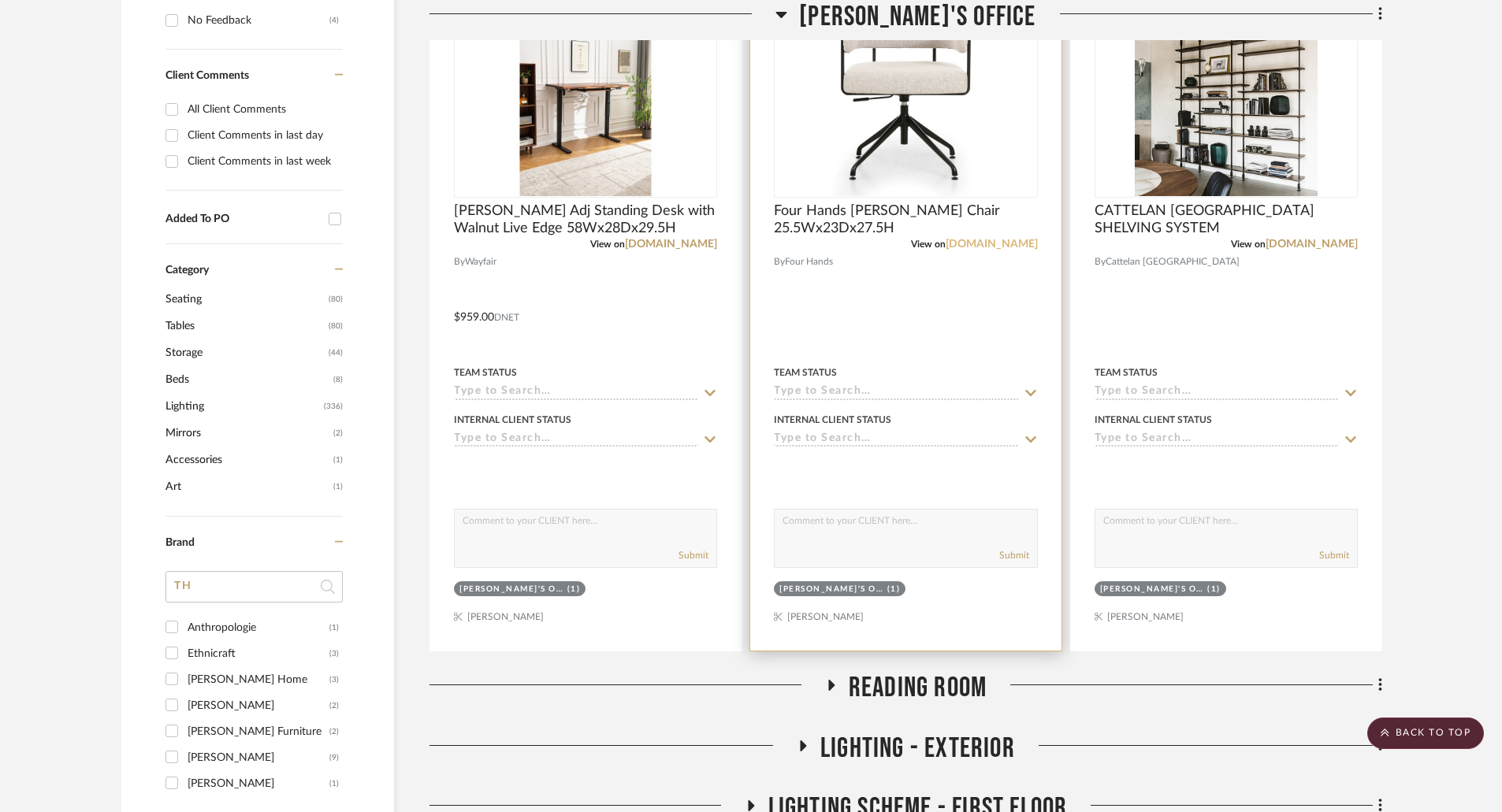
click at [988, 246] on link "fourhands.com" at bounding box center [992, 245] width 92 height 11
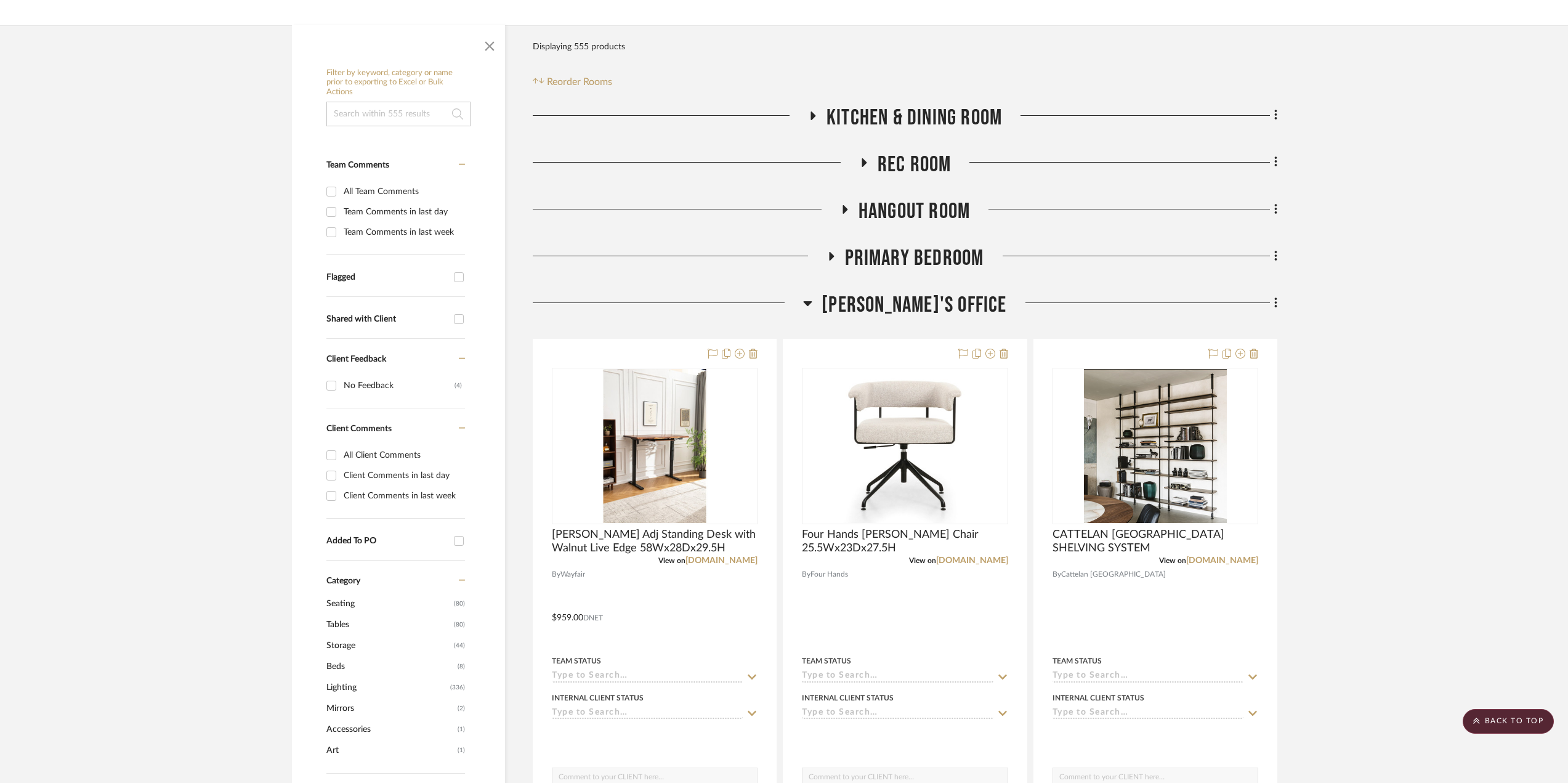
scroll to position [123, 0]
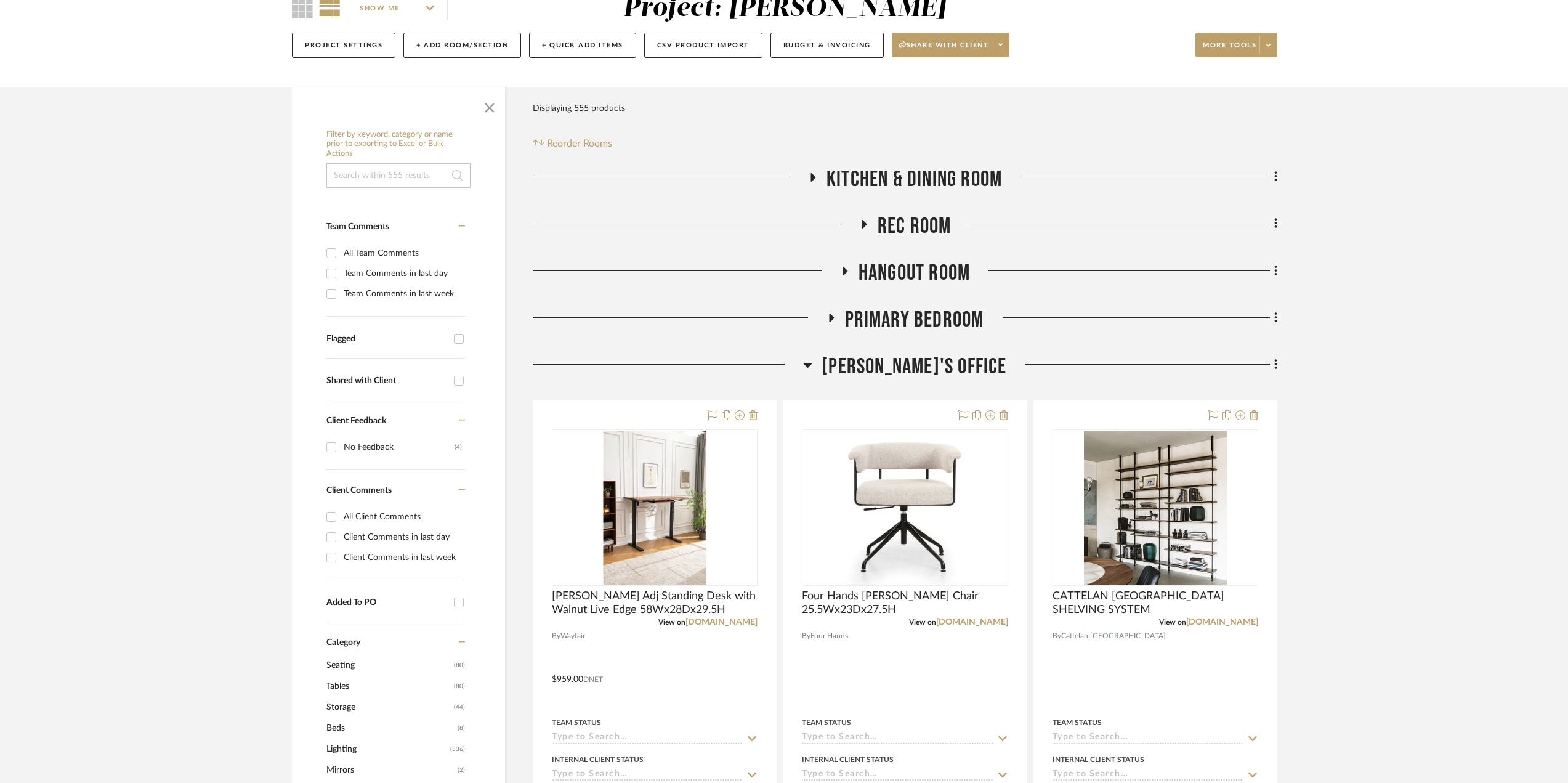
click at [812, 363] on icon at bounding box center [807, 365] width 9 height 15
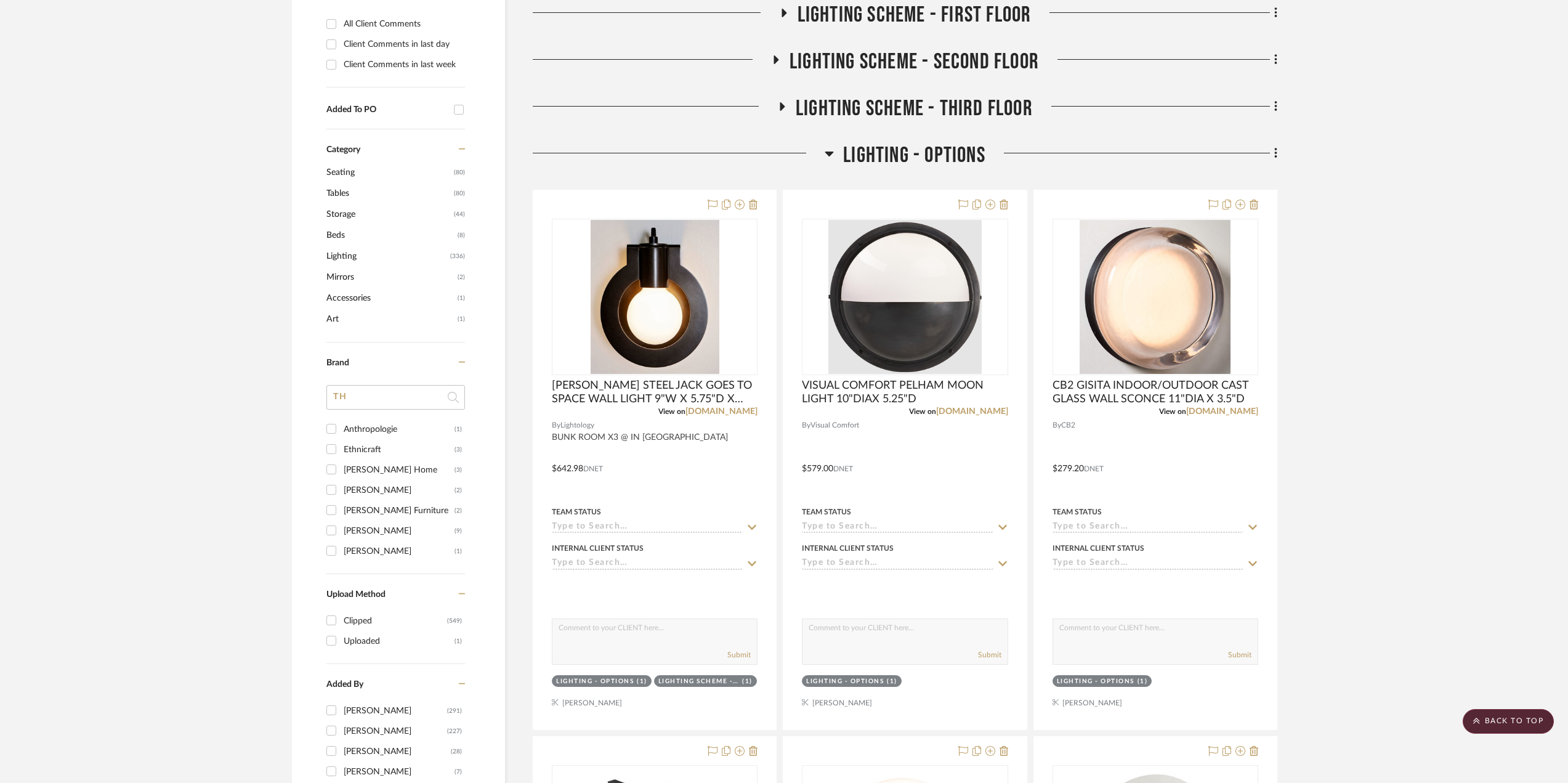
scroll to position [247, 0]
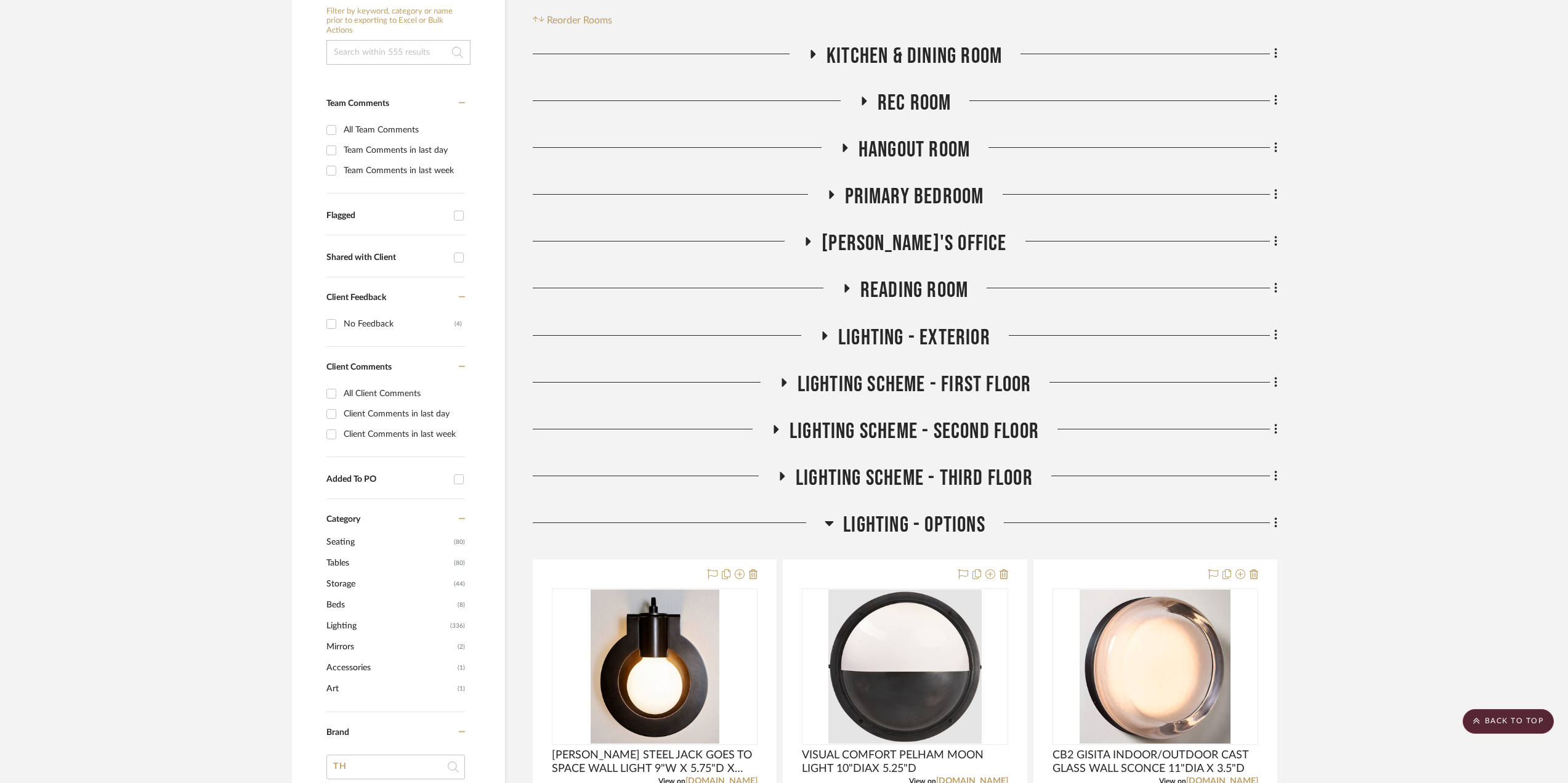
click at [811, 239] on icon at bounding box center [808, 242] width 5 height 9
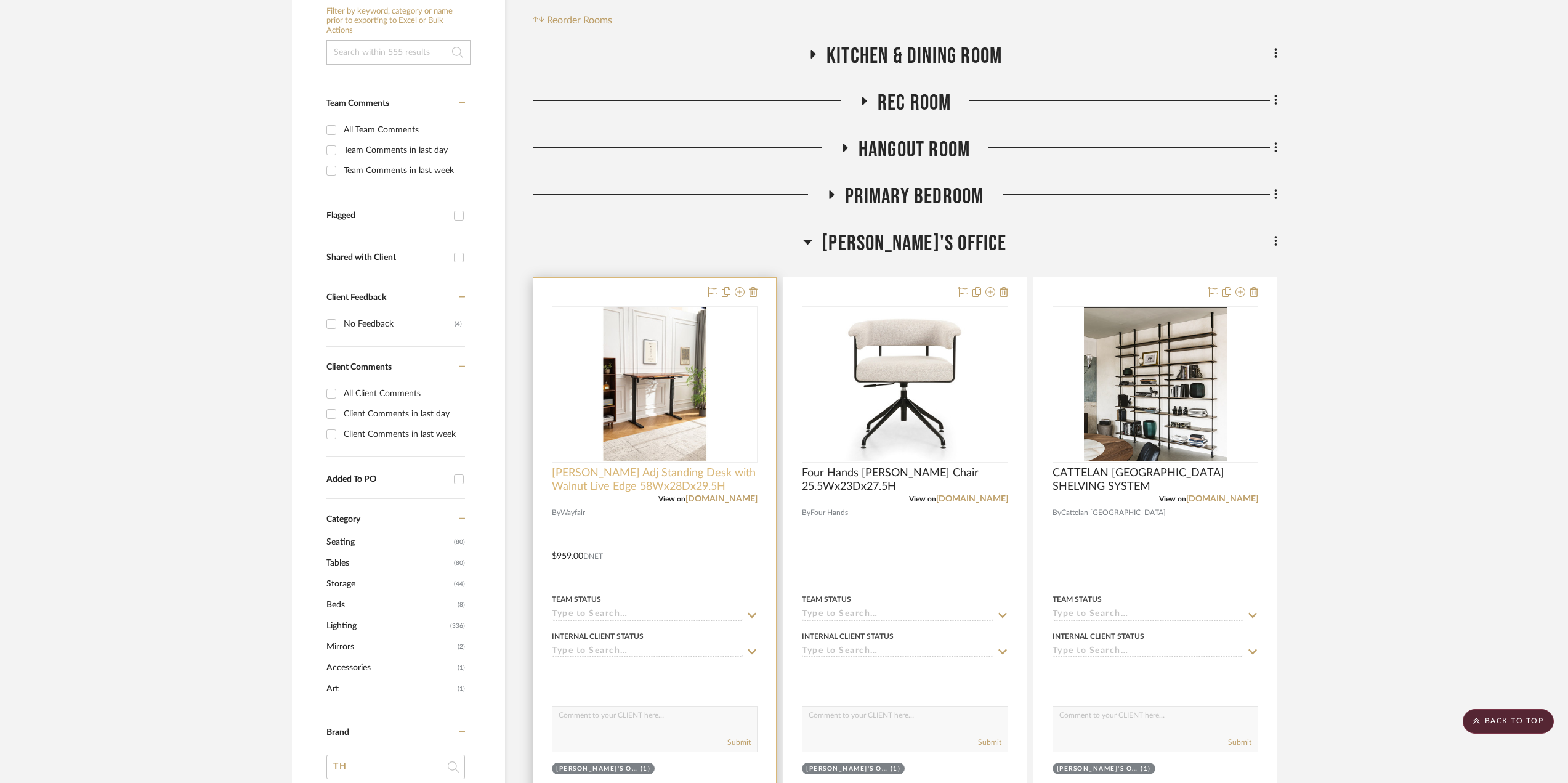
click at [654, 485] on span "Keelan Scott Adj Standing Desk with Walnut Live Edge 58Wx28Dx29.5H" at bounding box center [655, 480] width 206 height 27
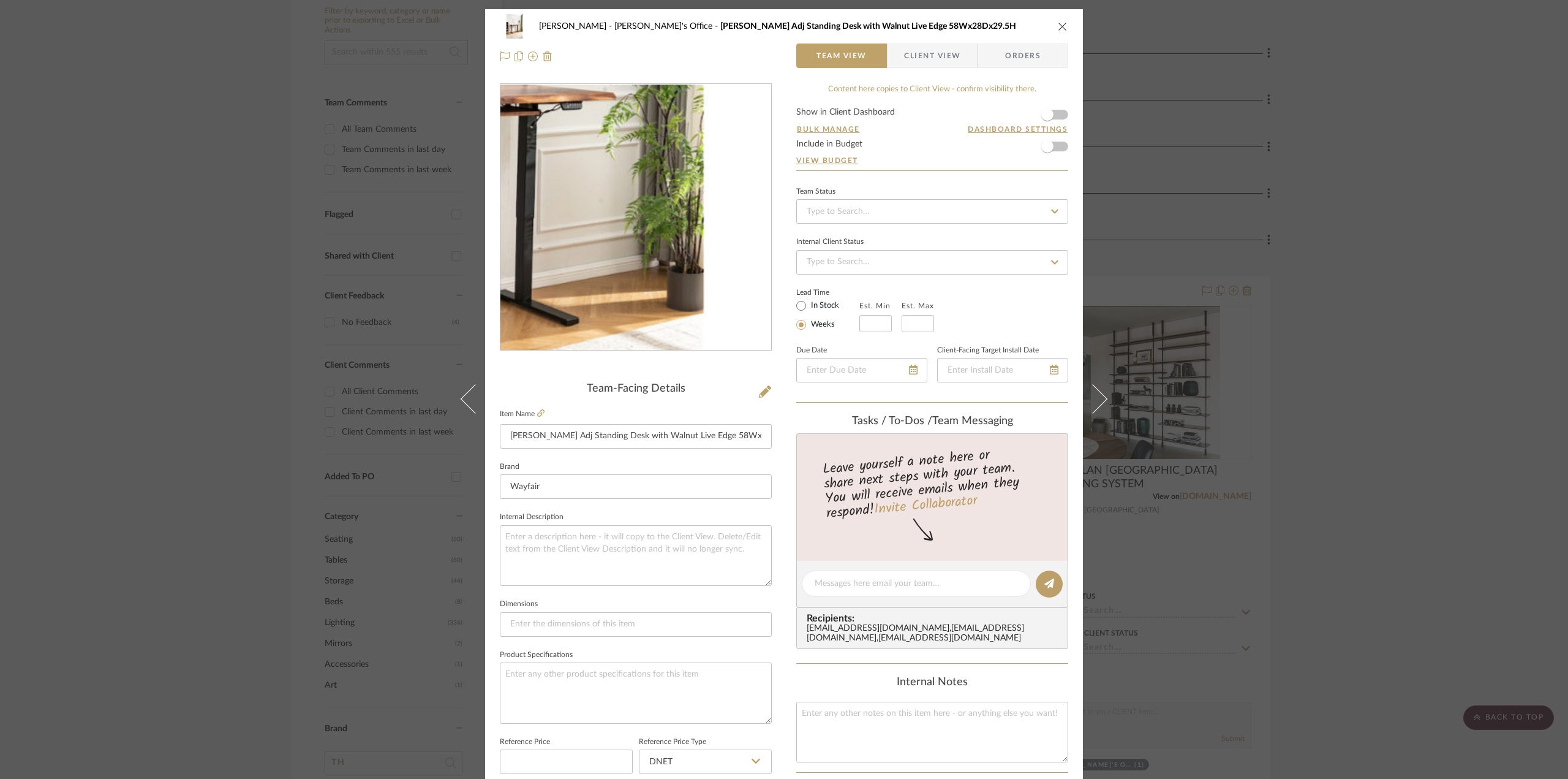
click at [681, 253] on img "0" at bounding box center [636, 217] width 266 height 266
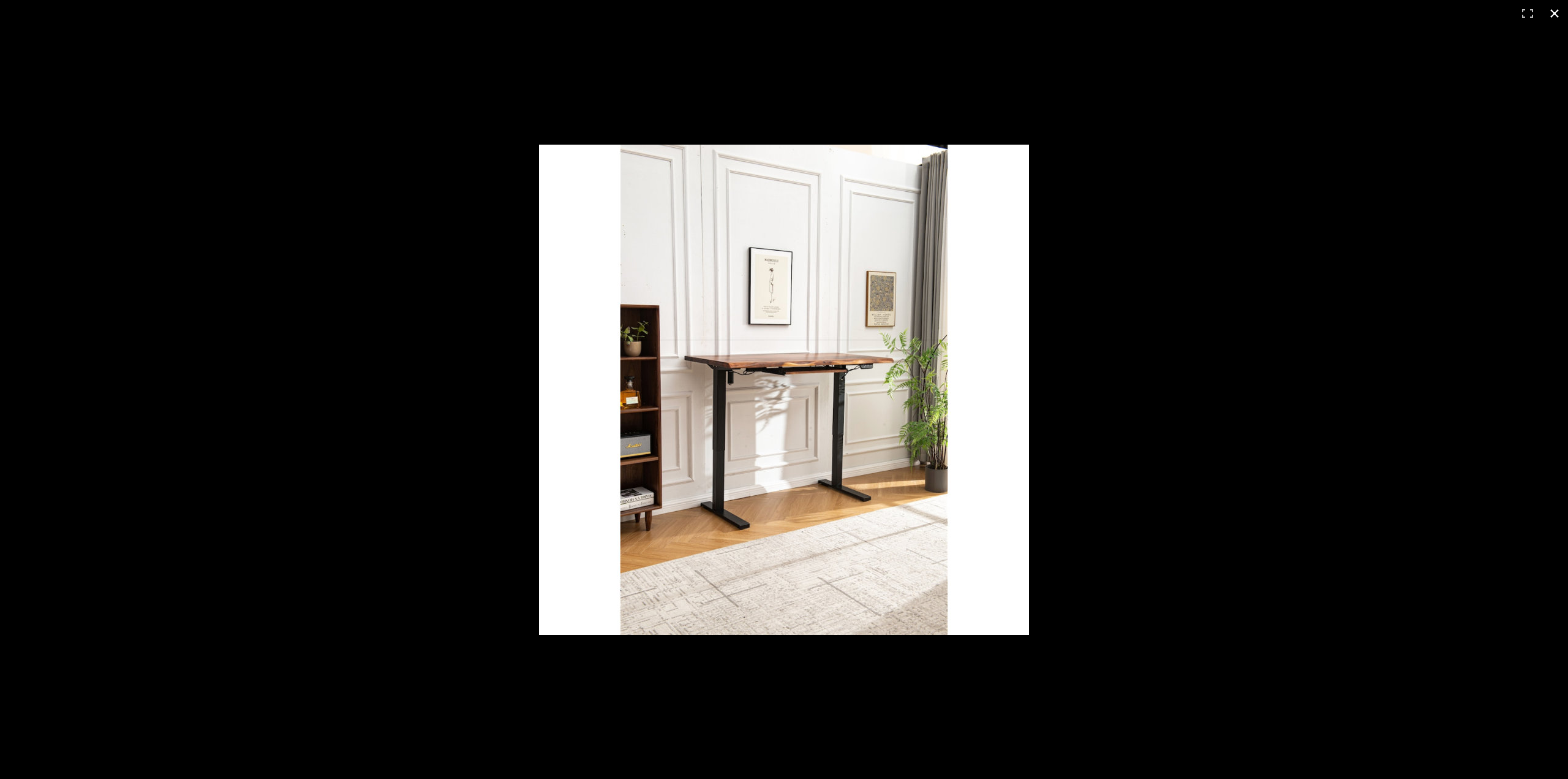
click at [1094, 333] on div at bounding box center [1069, 408] width 1060 height 527
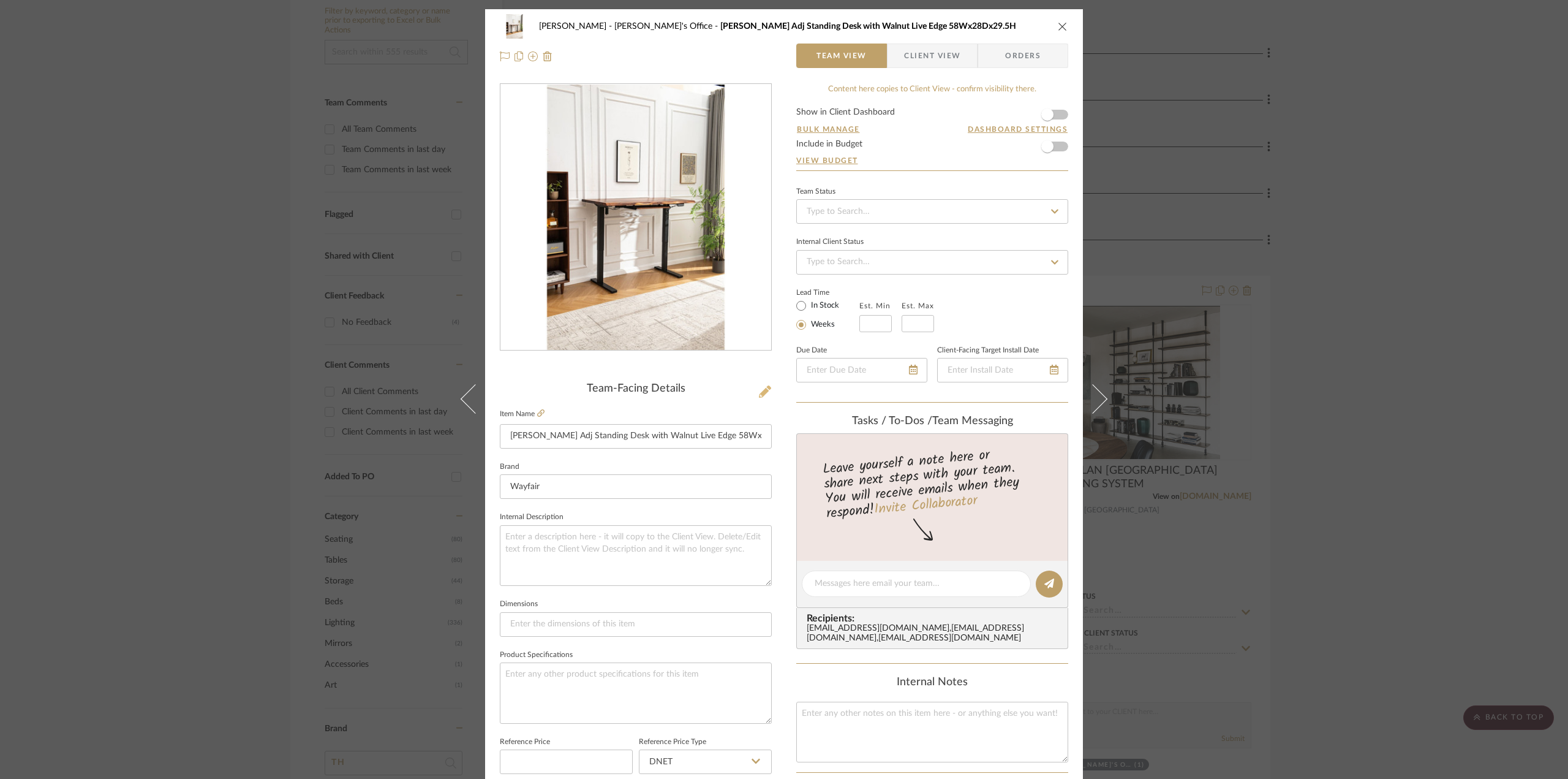
click at [759, 388] on icon at bounding box center [764, 391] width 12 height 12
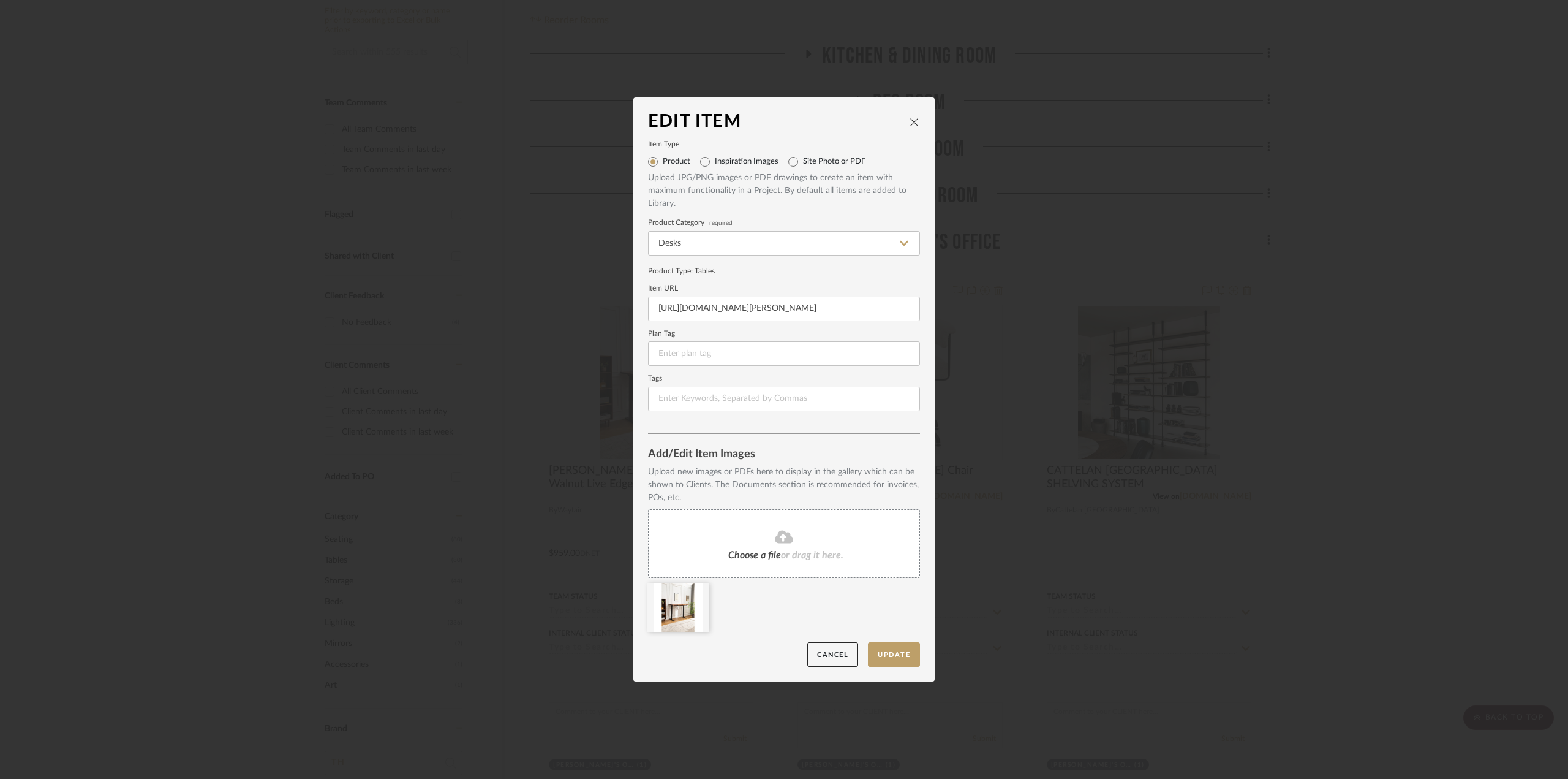
click at [751, 562] on div "Choose a file or drag it here." at bounding box center [784, 544] width 272 height 69
click at [899, 649] on button "Update" at bounding box center [894, 655] width 52 height 25
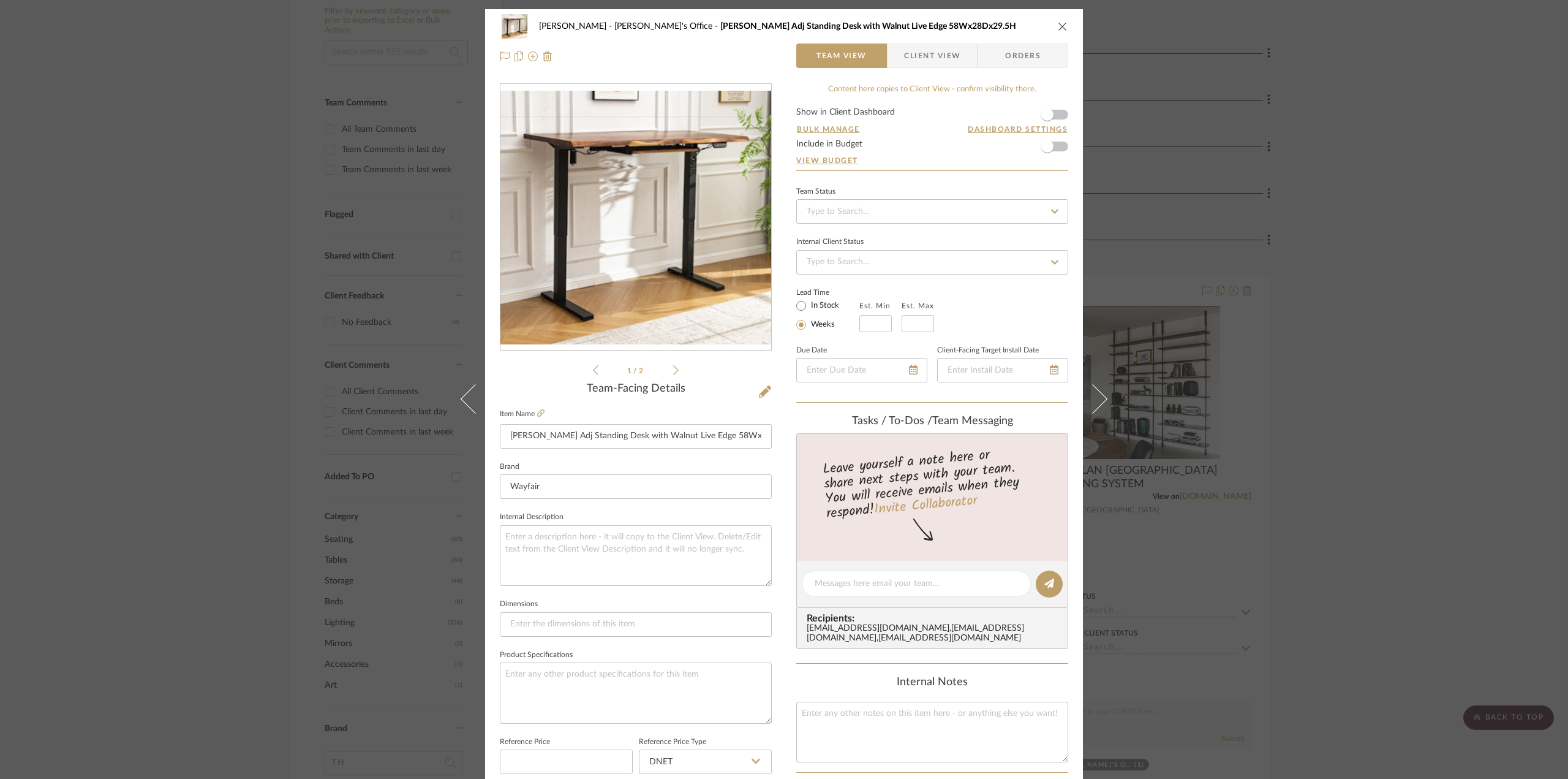
click at [1060, 26] on icon "close" at bounding box center [1062, 26] width 10 height 10
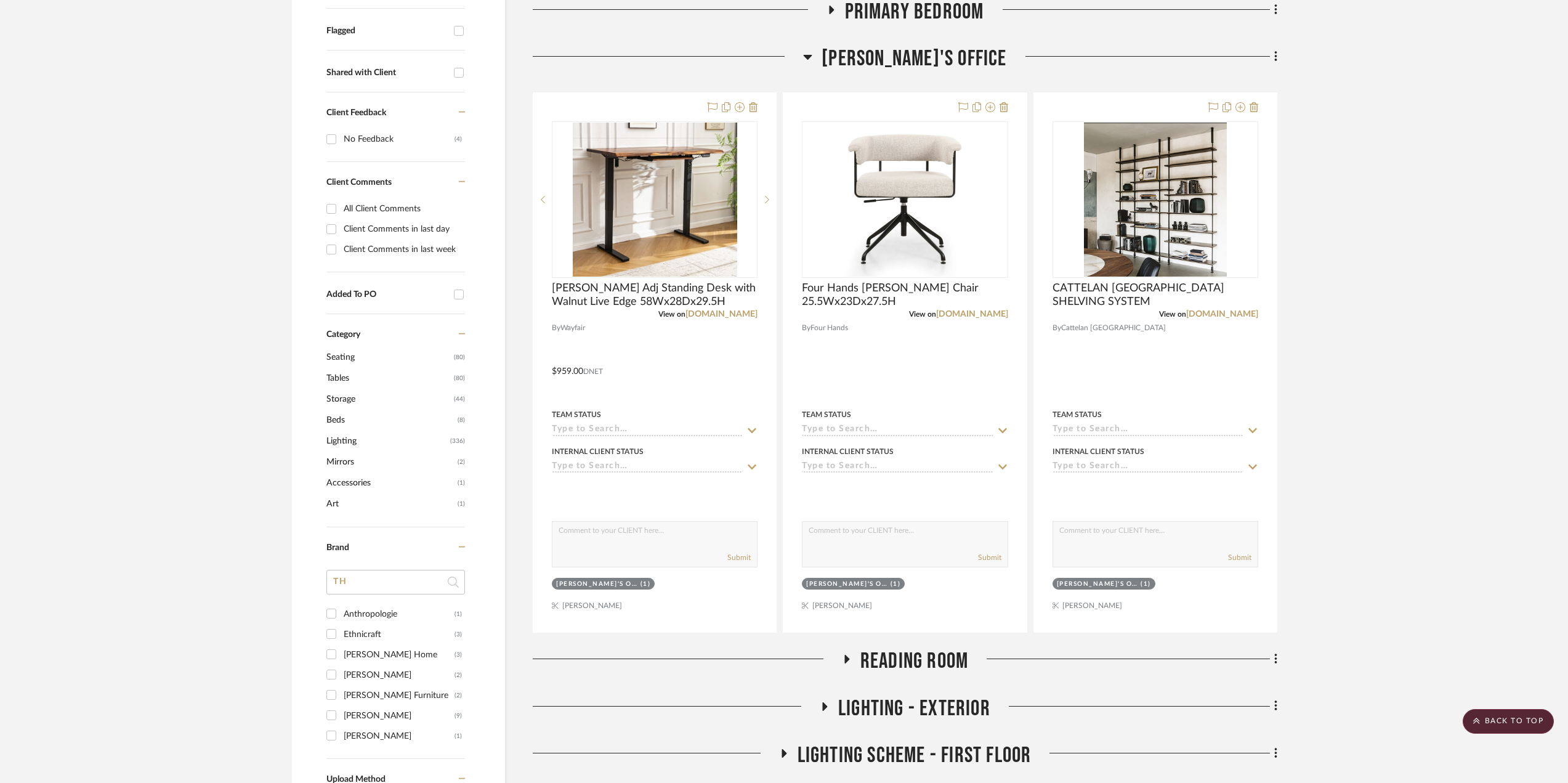
scroll to position [616, 0]
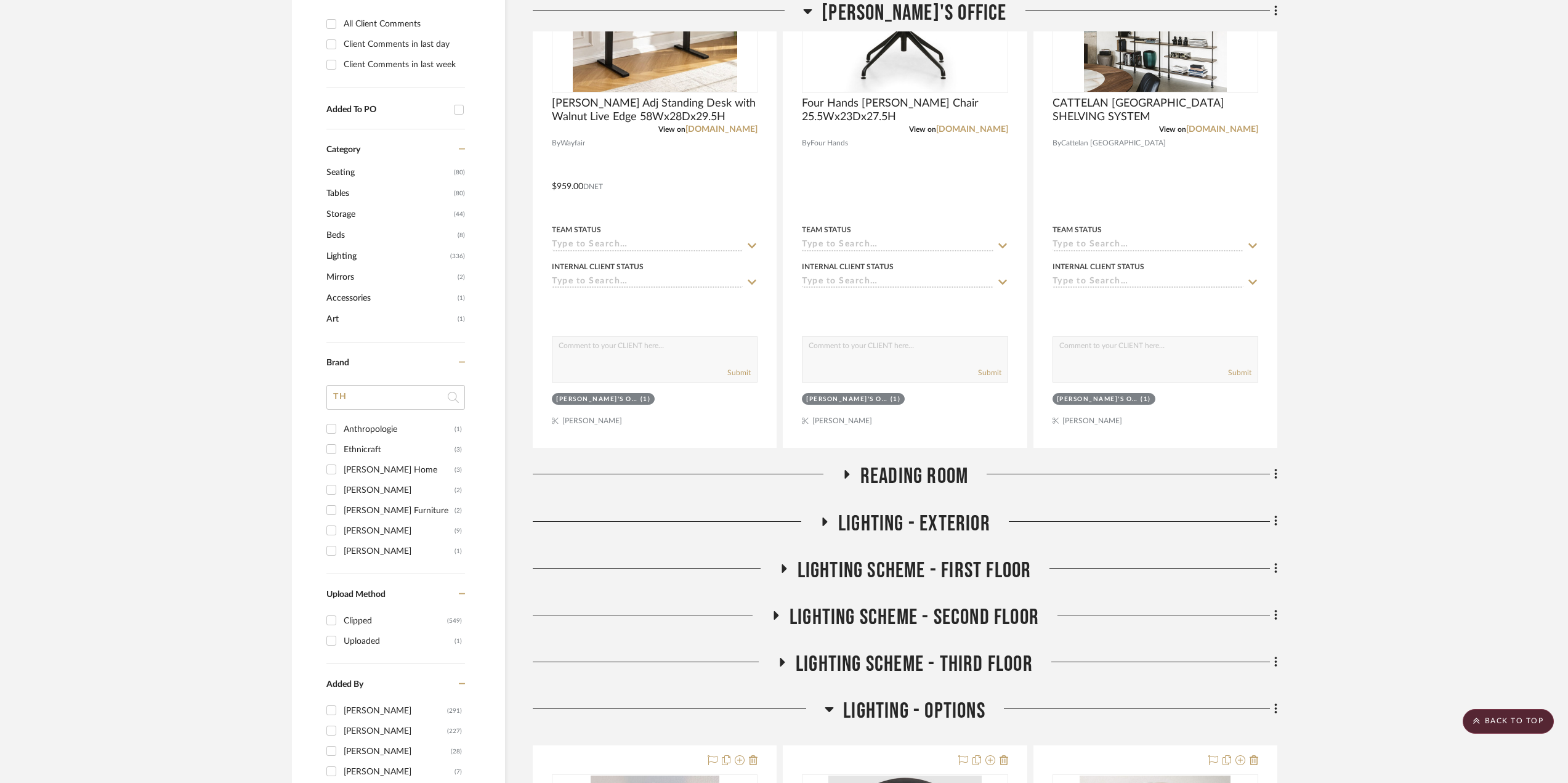
click at [852, 475] on icon at bounding box center [846, 475] width 15 height 9
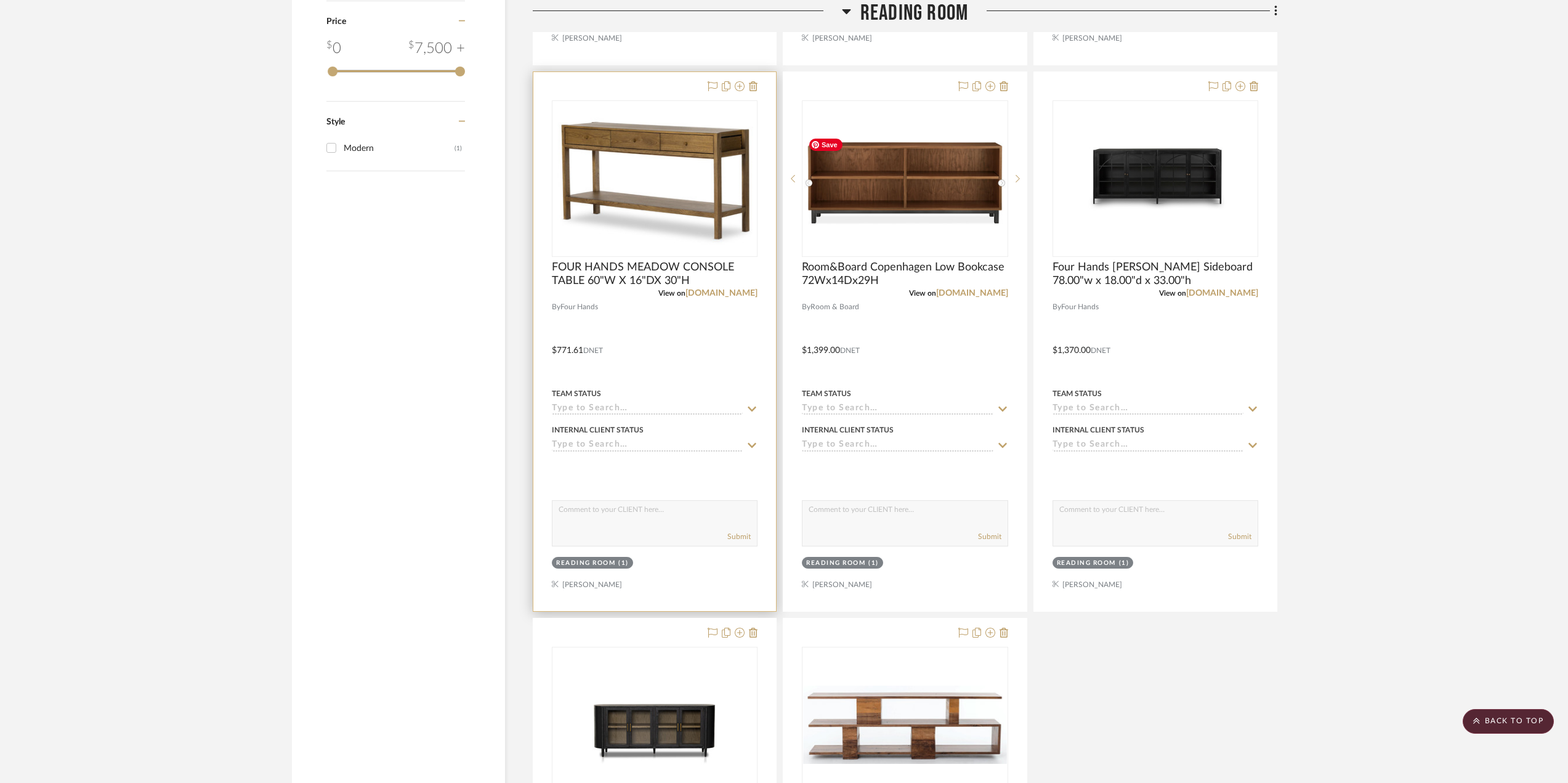
scroll to position [1416, 0]
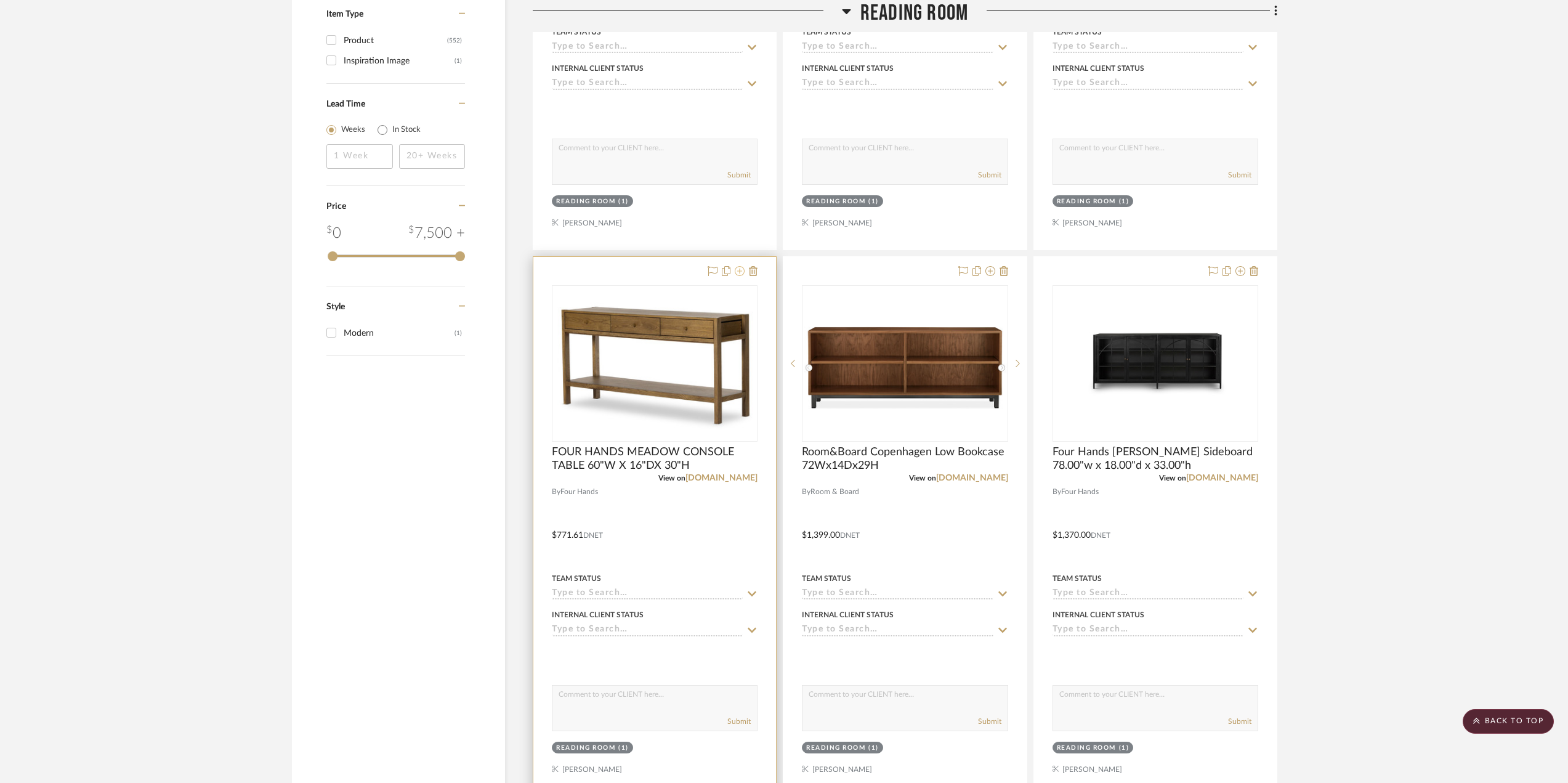
click at [742, 270] on icon at bounding box center [740, 271] width 10 height 10
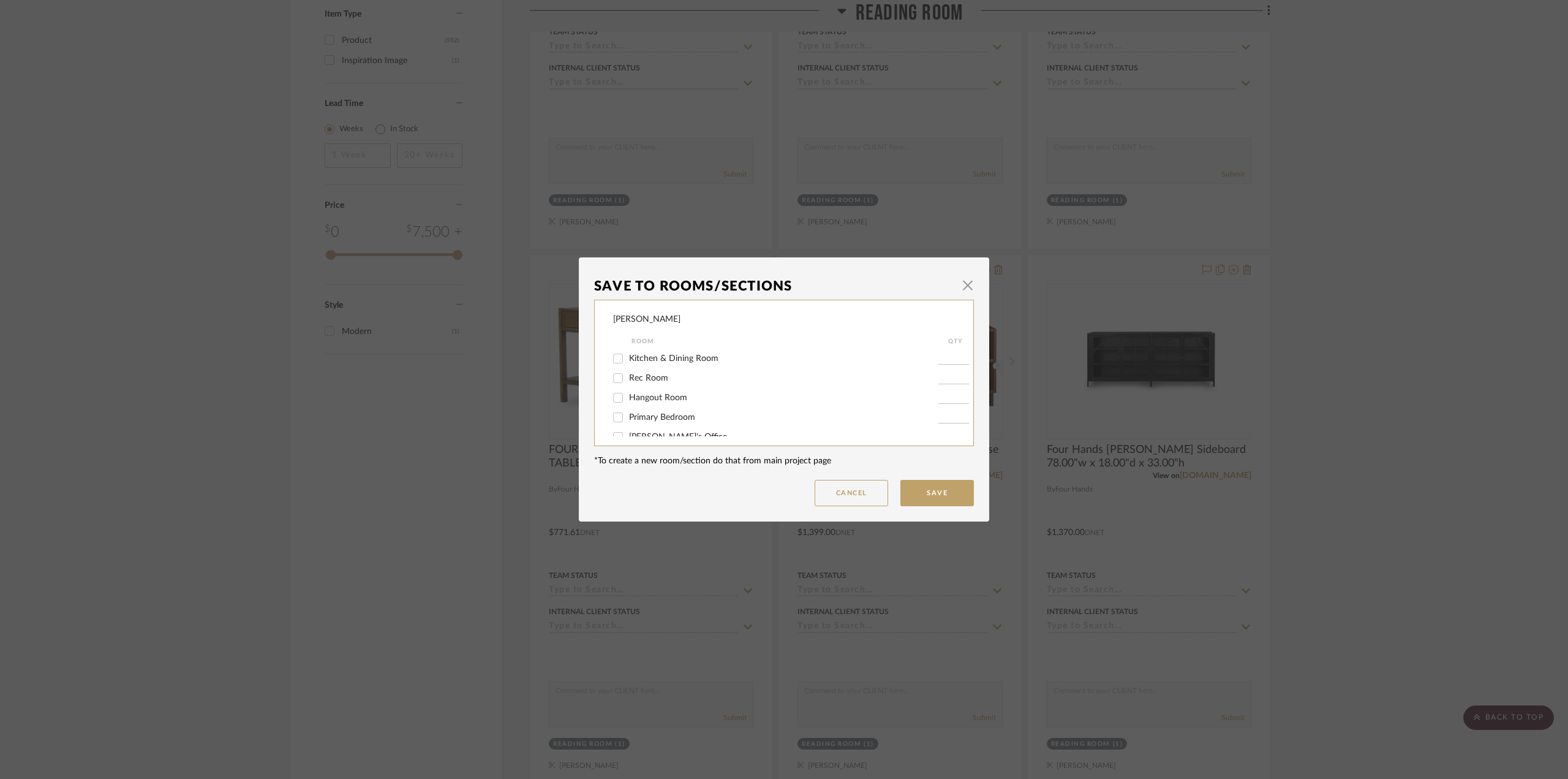
scroll to position [62, 0]
click at [654, 398] on span "Reading Room" at bounding box center [656, 396] width 55 height 9
click at [628, 398] on input "Reading Room" at bounding box center [618, 395] width 19 height 19
checkbox input "false"
click at [929, 492] on button "Save" at bounding box center [937, 493] width 74 height 26
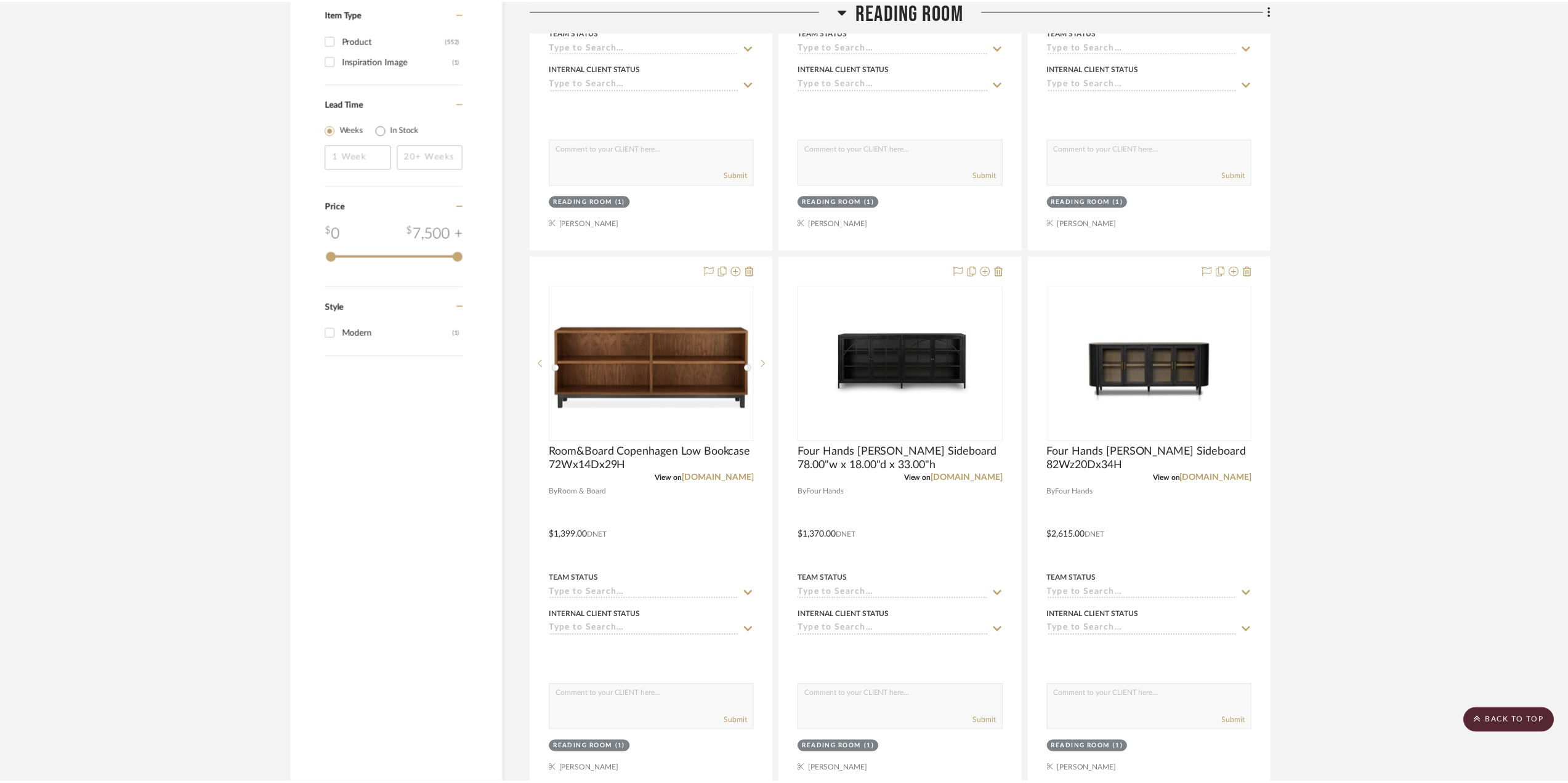
scroll to position [1416, 0]
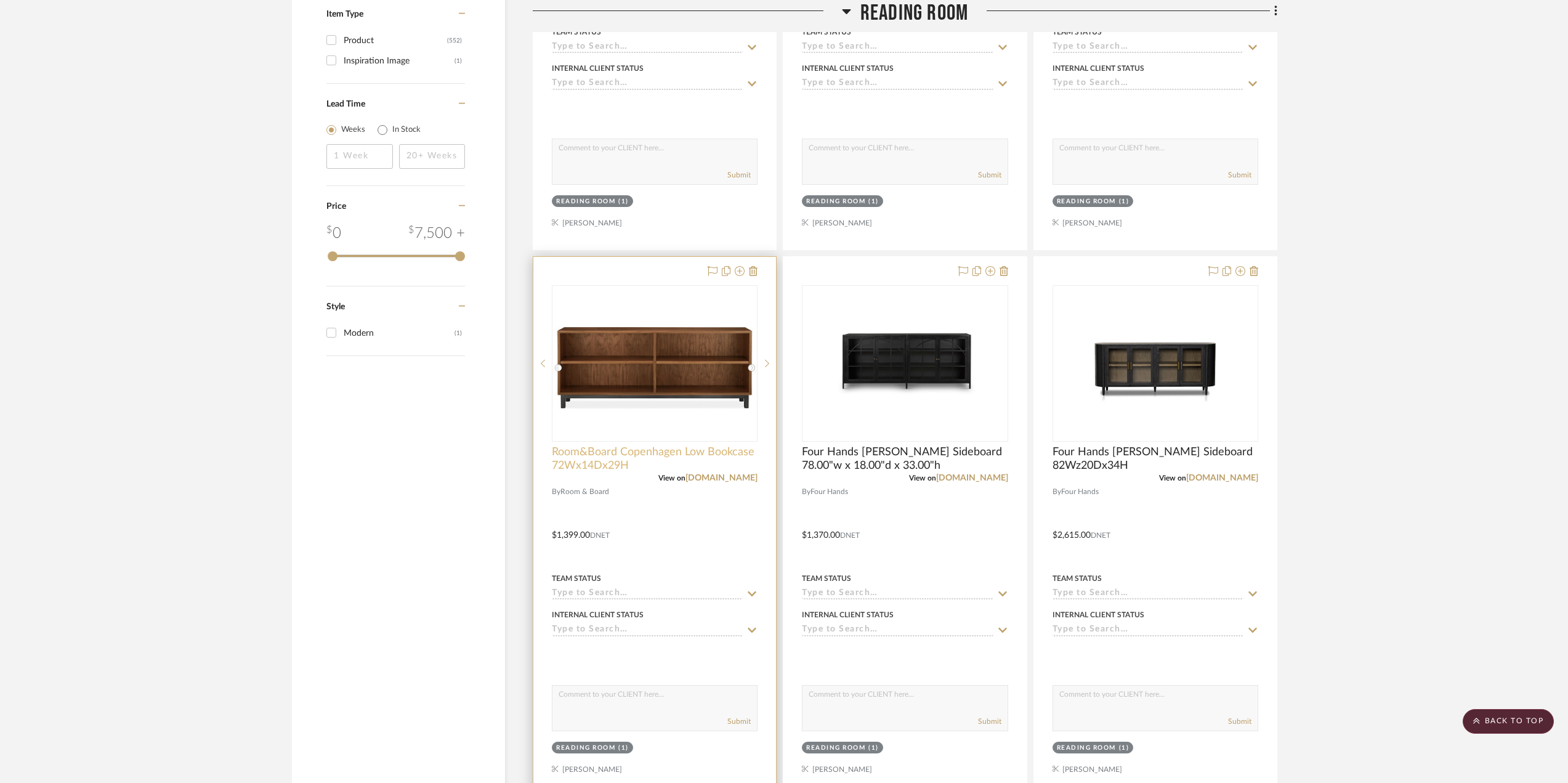
click at [685, 449] on span "Room&Board Copenhagen Low Bookcase 72Wx14Dx29H" at bounding box center [655, 459] width 206 height 27
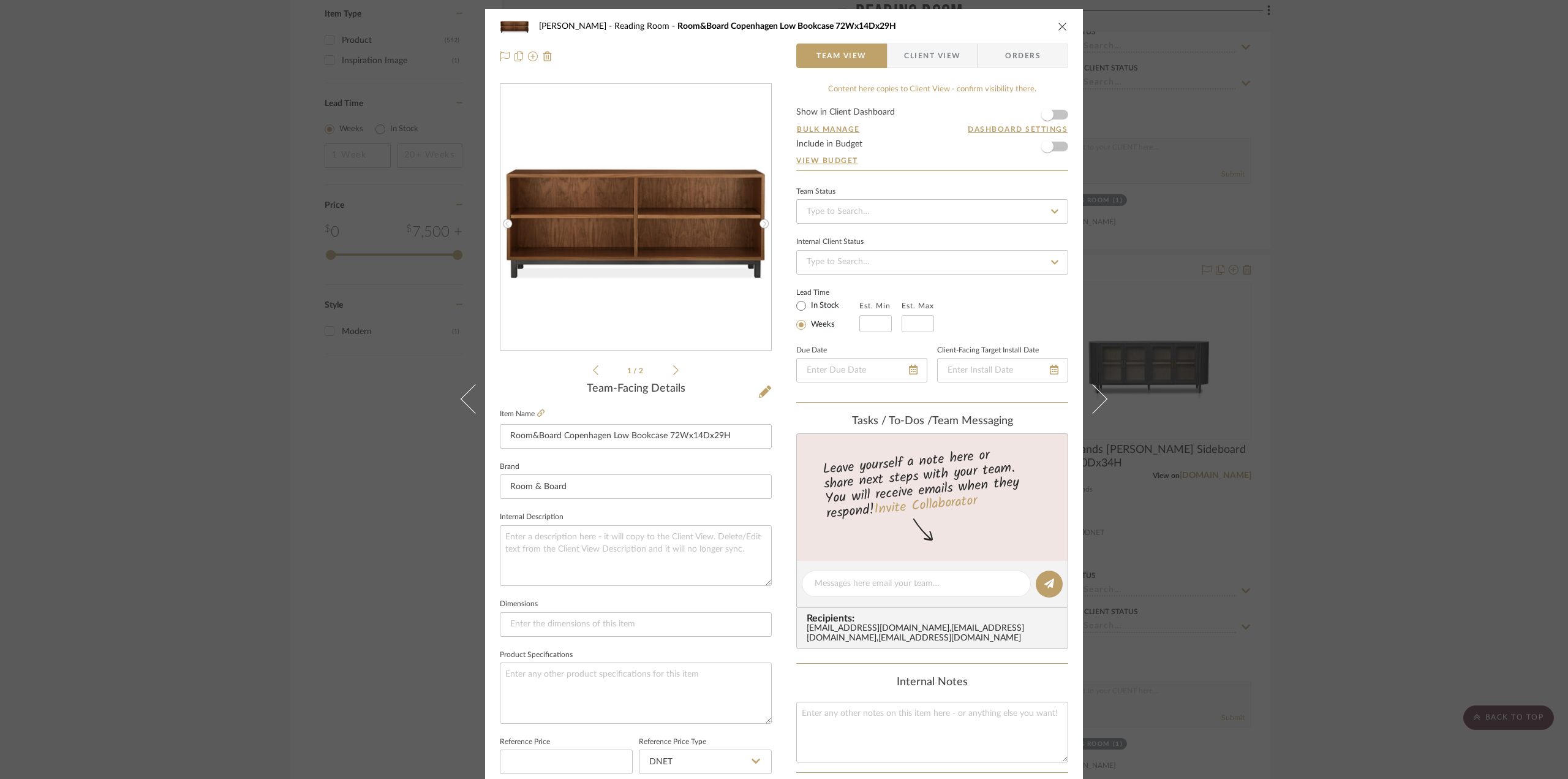
click at [1057, 28] on icon "close" at bounding box center [1062, 26] width 10 height 10
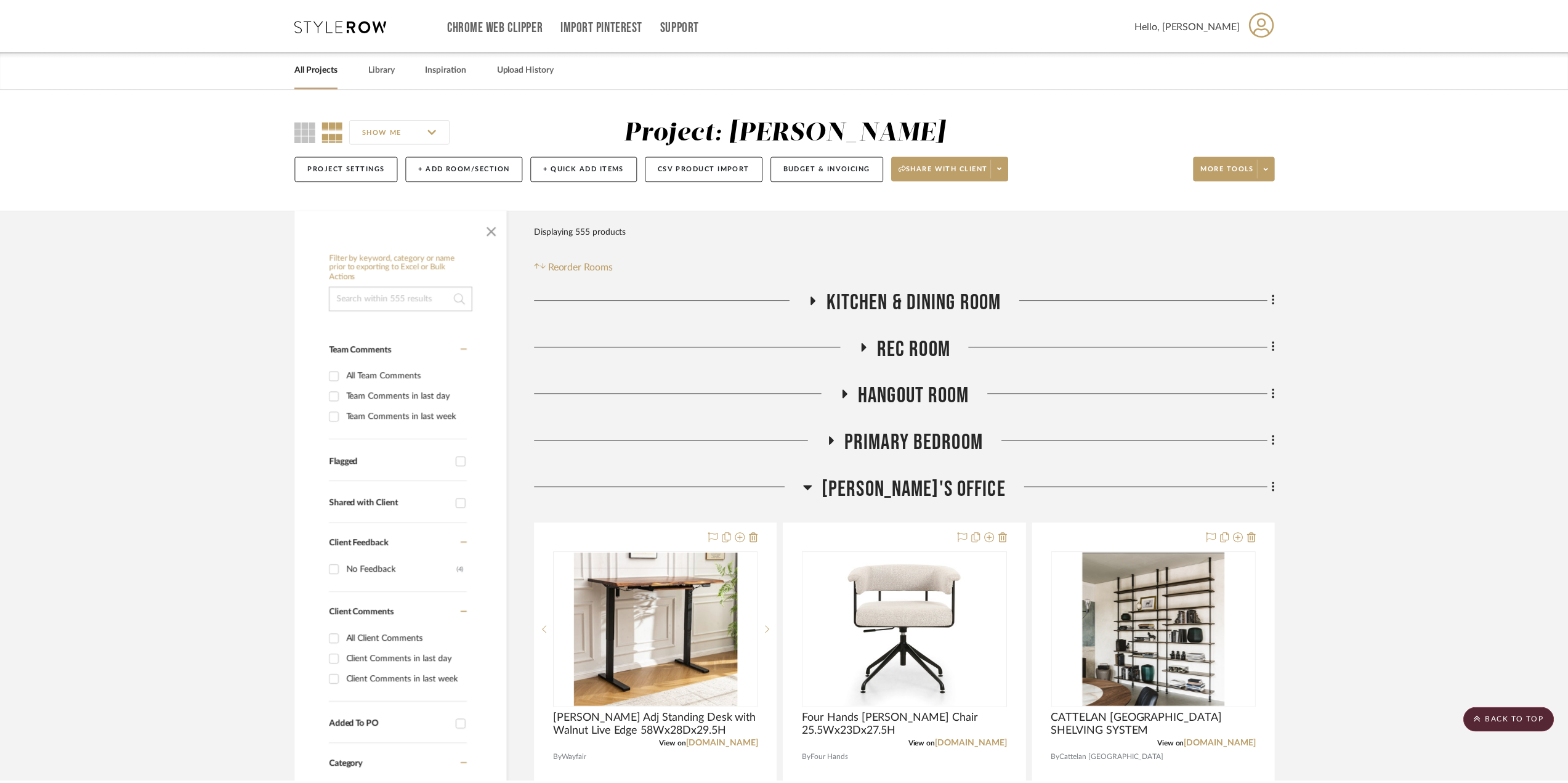
scroll to position [1416, 0]
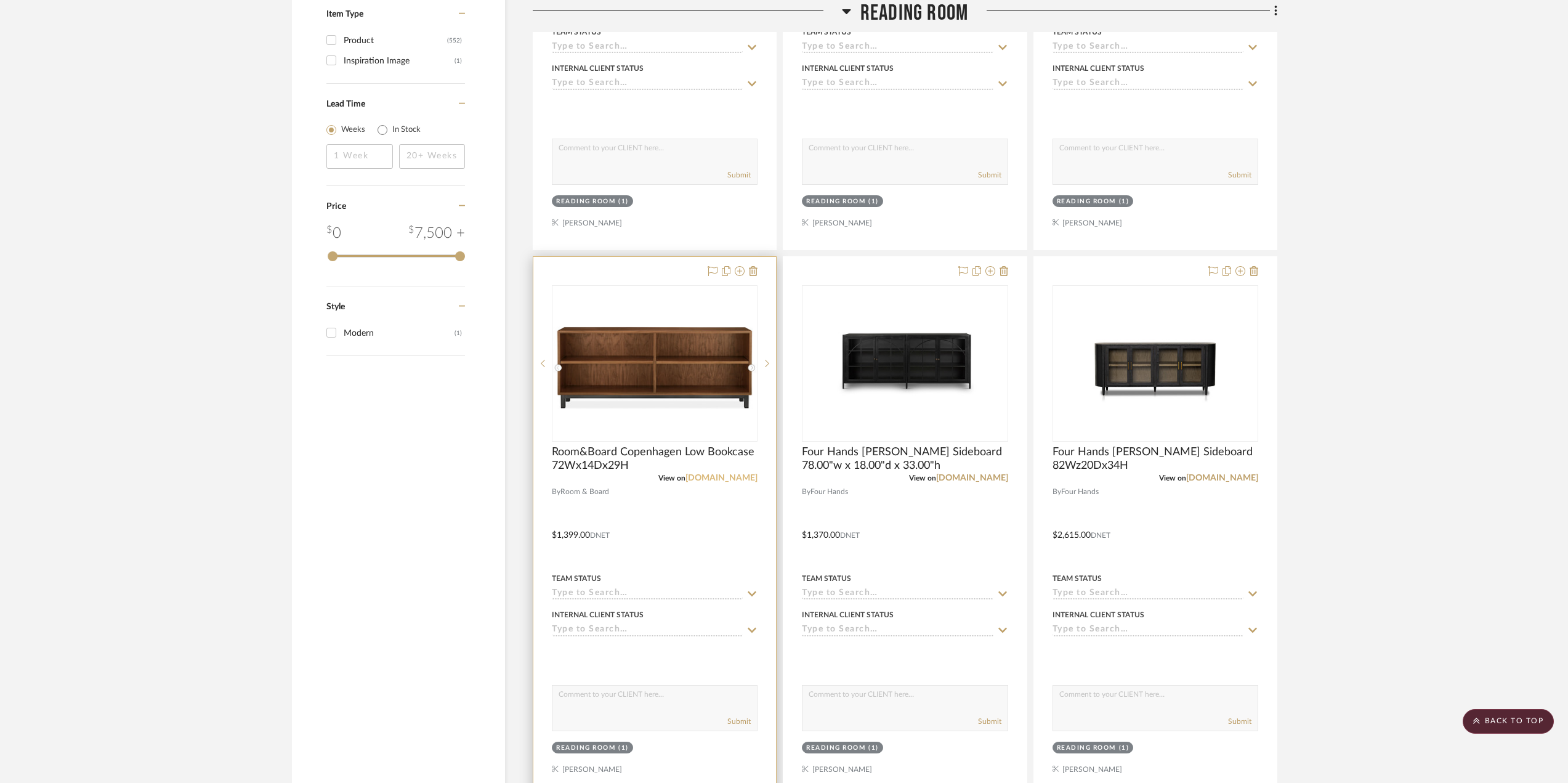
click at [715, 474] on link "roomandboard.com" at bounding box center [721, 478] width 72 height 9
click at [962, 475] on link "fourhands.com" at bounding box center [972, 478] width 72 height 9
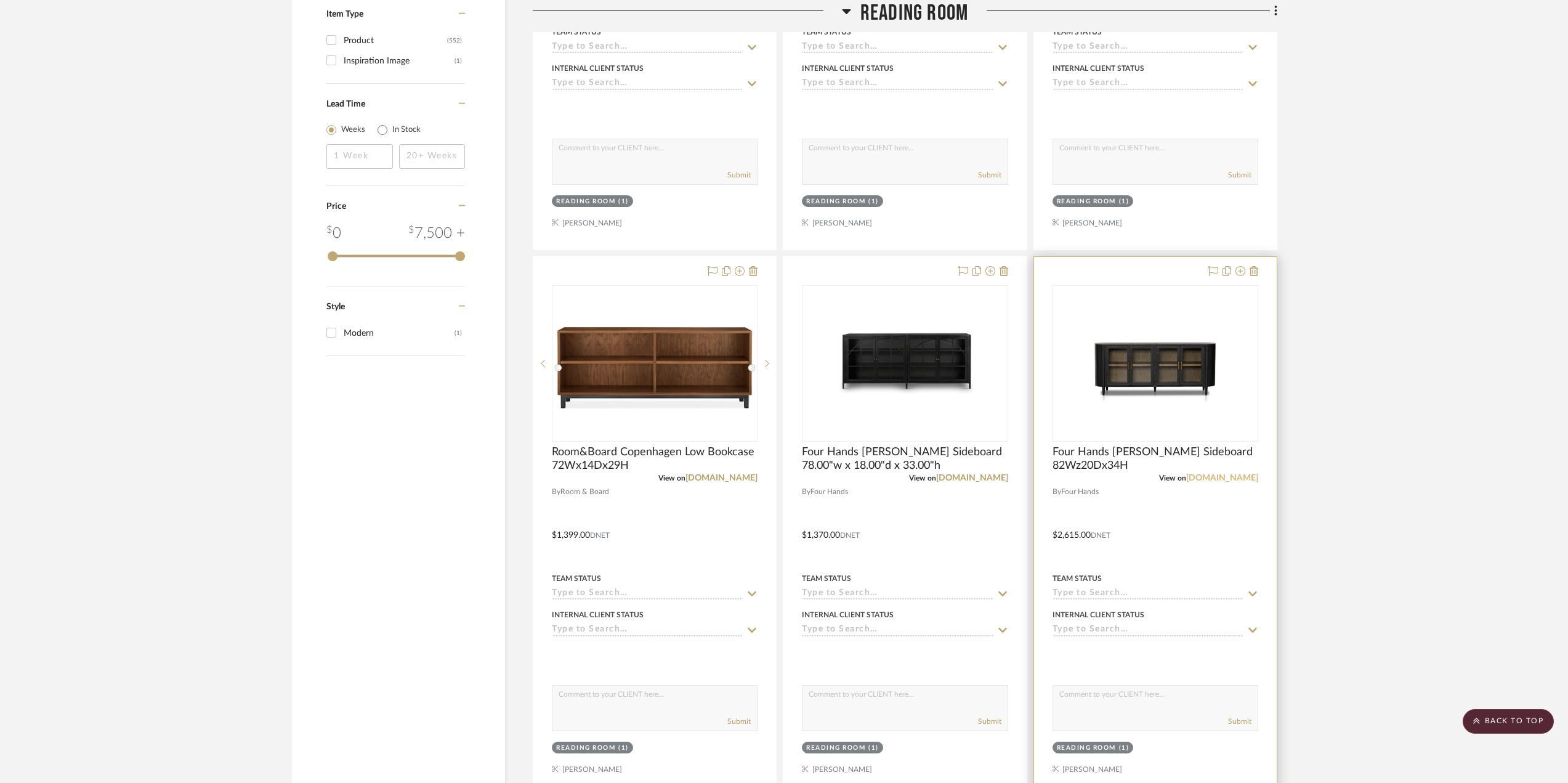
click at [1219, 474] on link "fourhands.com" at bounding box center [1222, 478] width 72 height 9
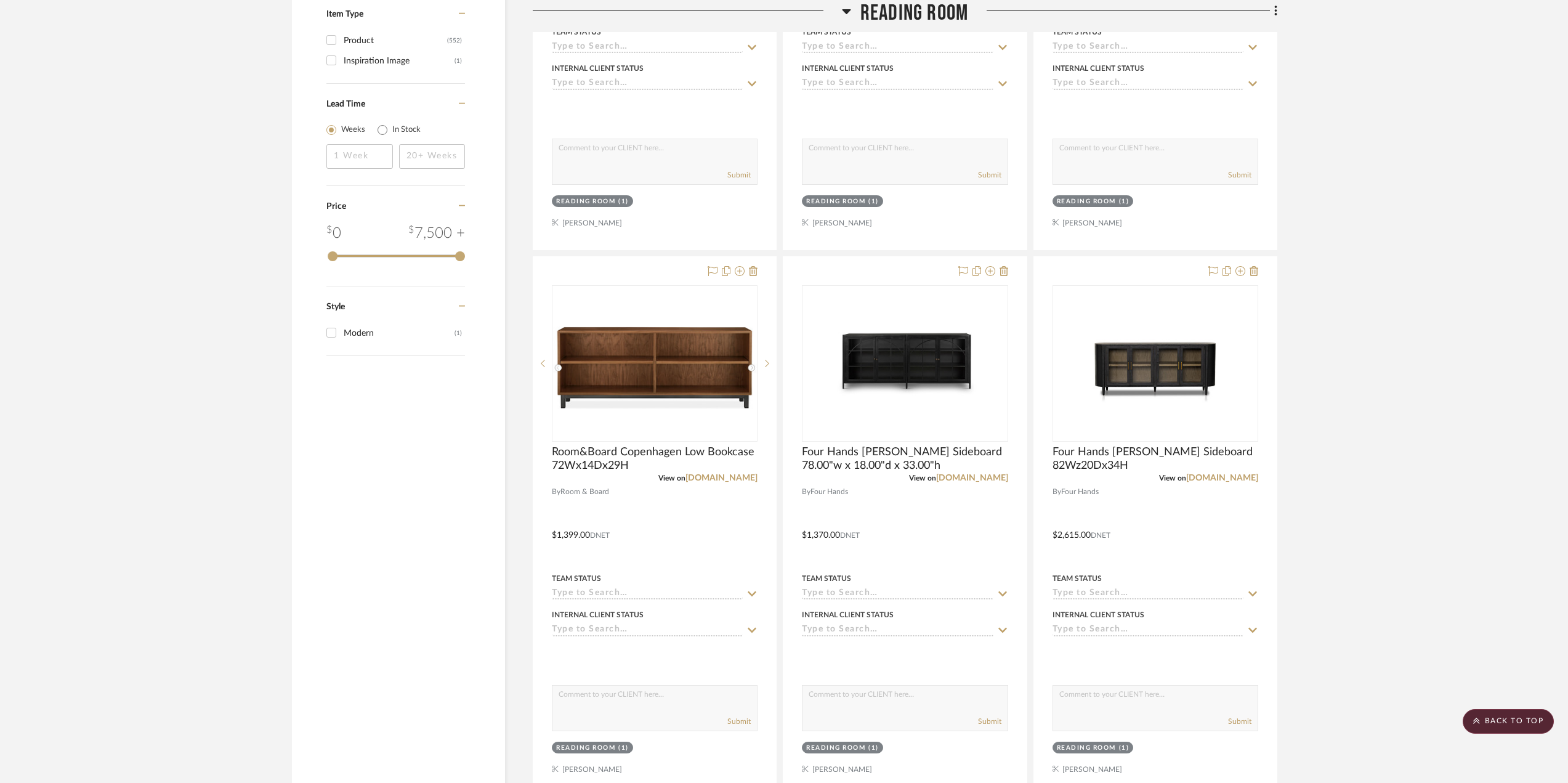
scroll to position [1725, 0]
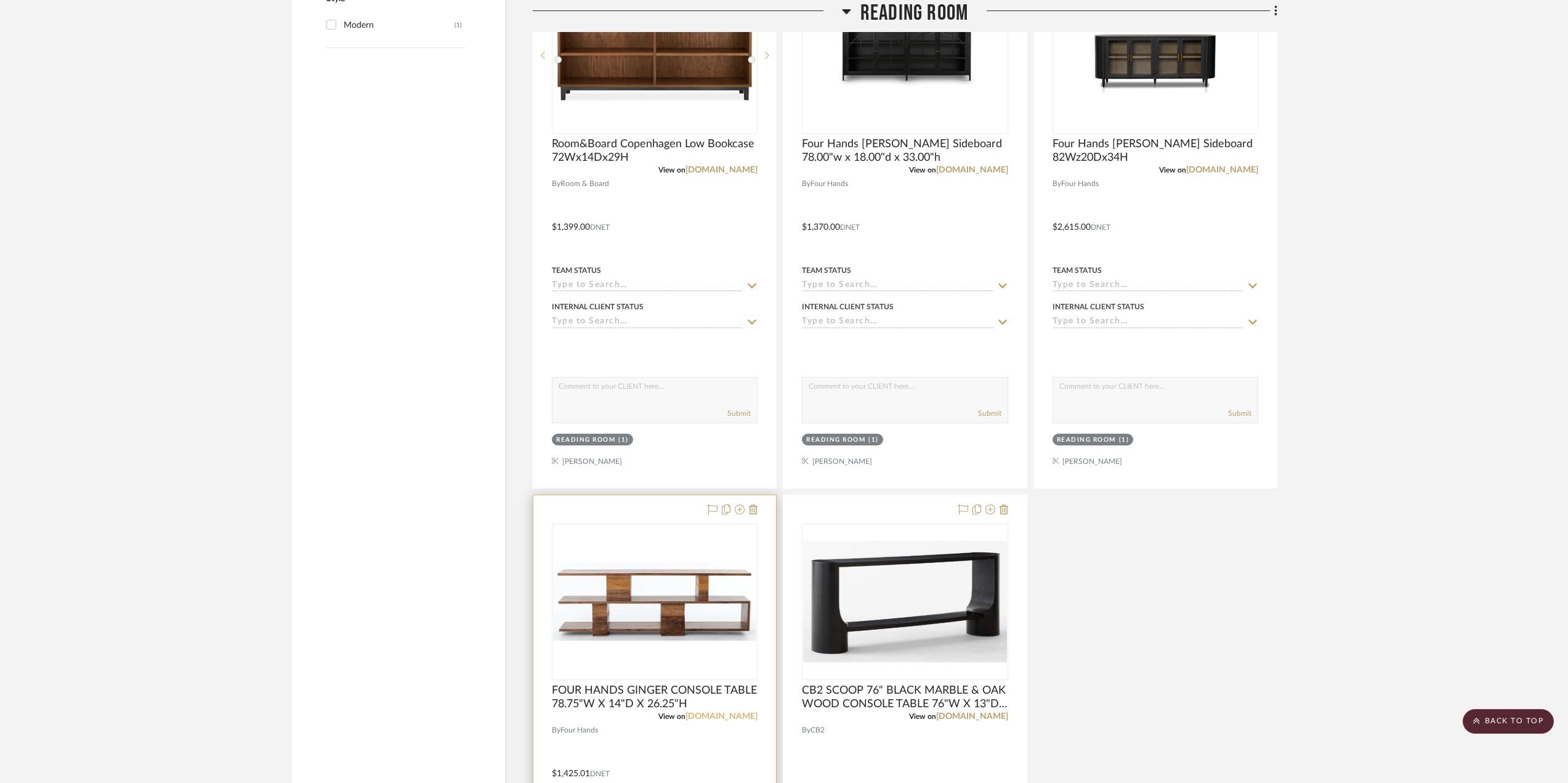
click at [728, 720] on link "fourhands.com" at bounding box center [721, 716] width 72 height 9
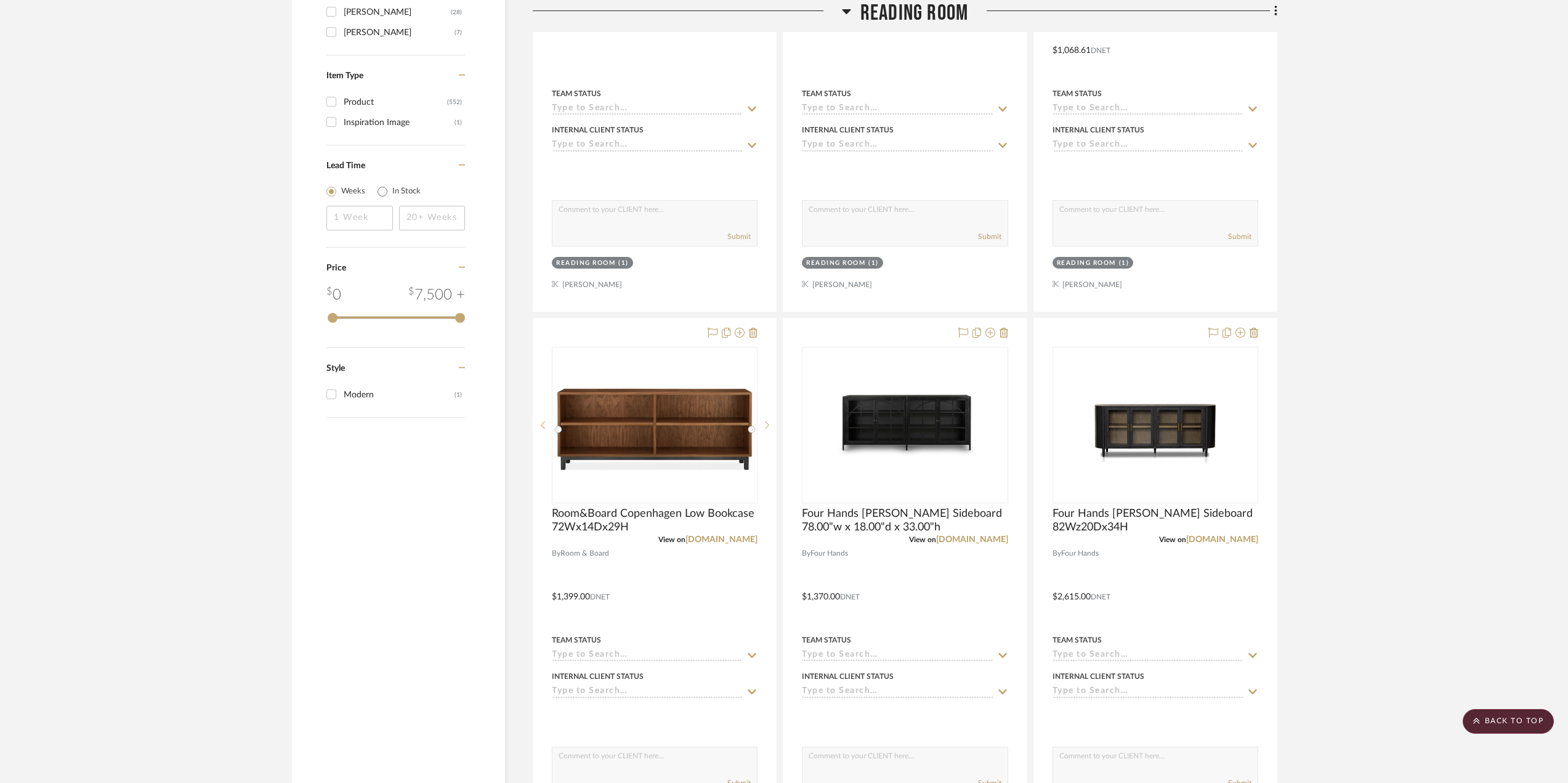
click at [845, 6] on icon at bounding box center [846, 11] width 9 height 15
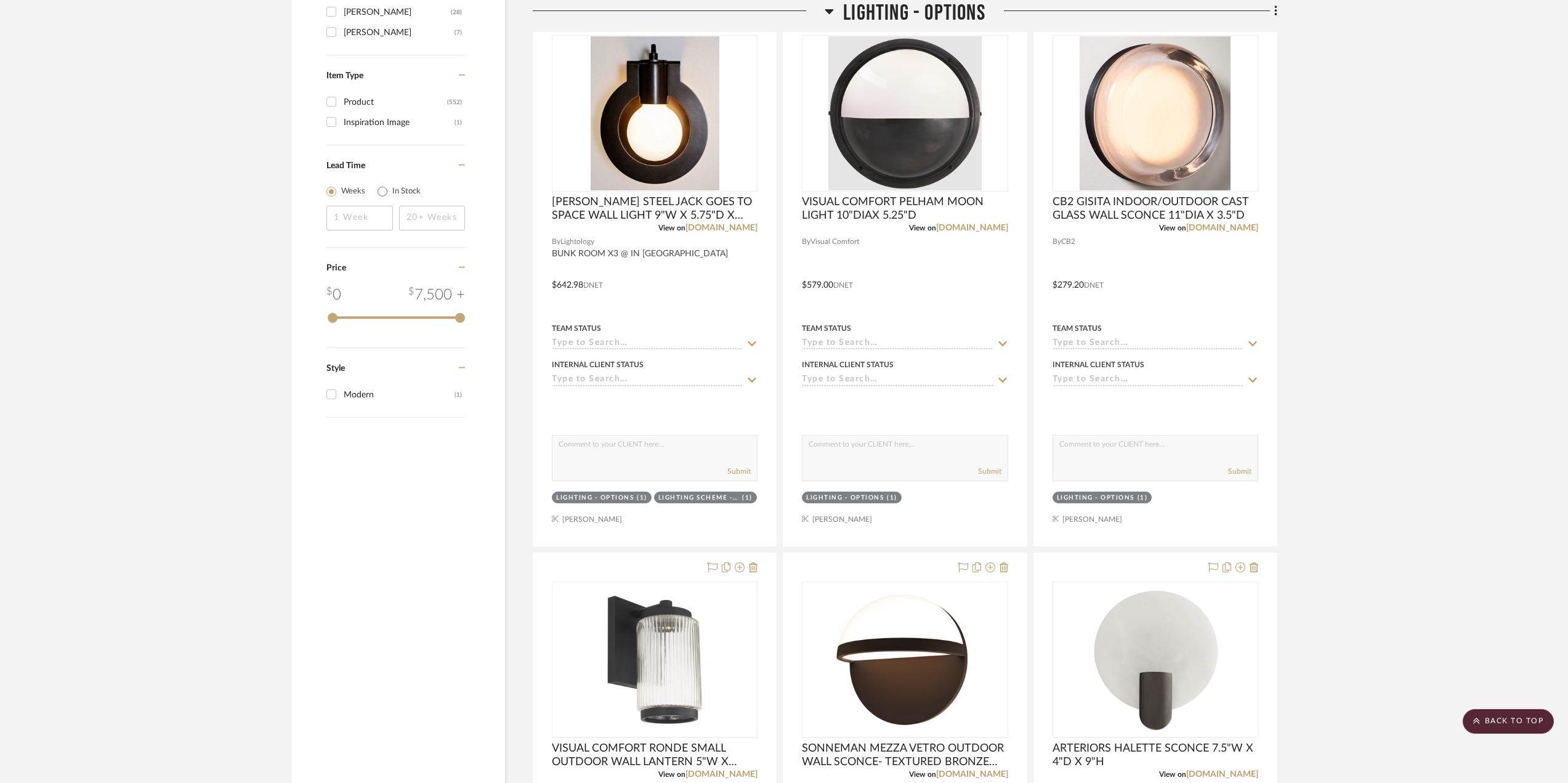
click at [830, 10] on icon at bounding box center [830, 12] width 9 height 5
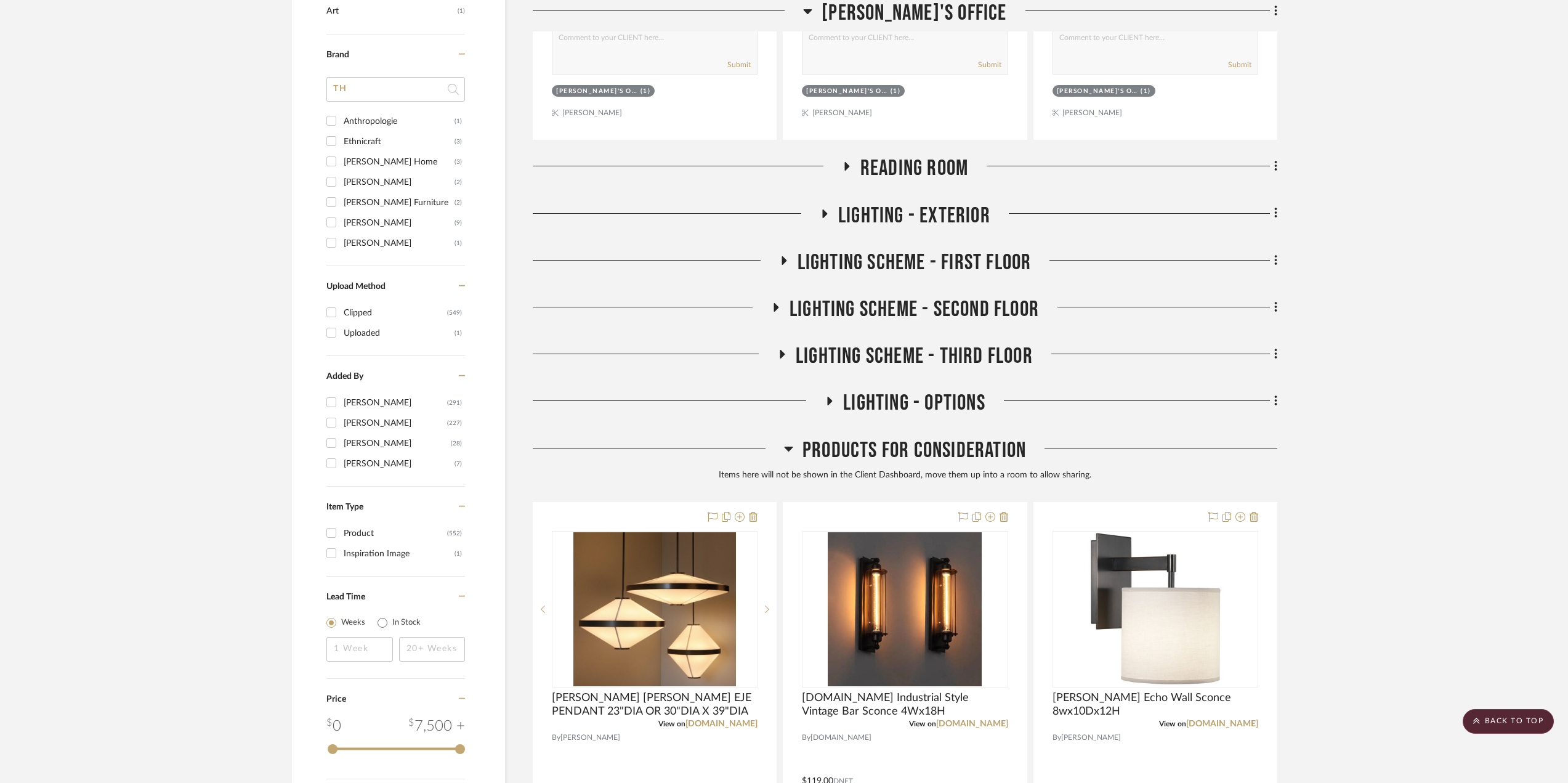
scroll to position [739, 0]
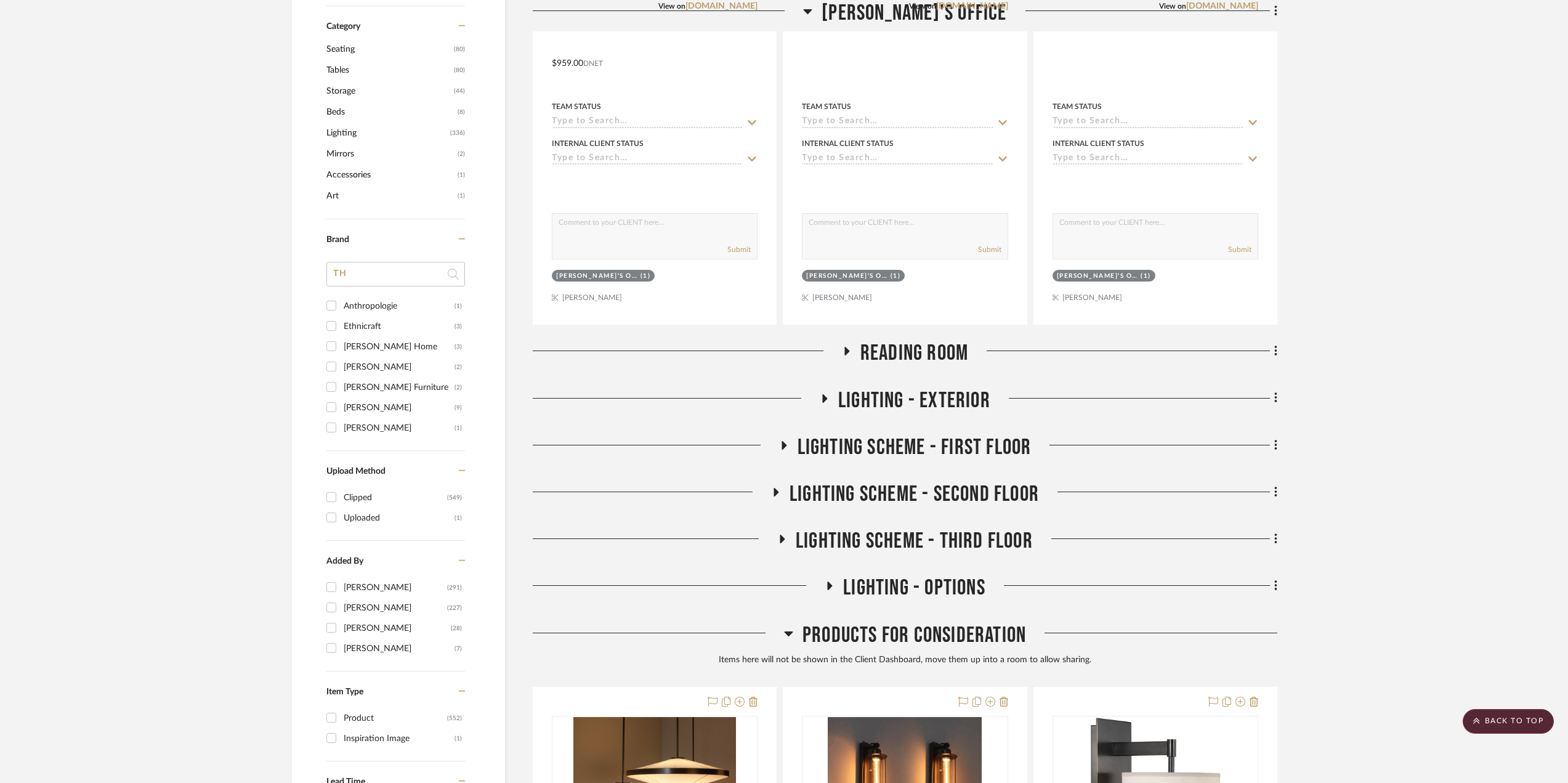
click at [848, 349] on icon at bounding box center [846, 351] width 15 height 9
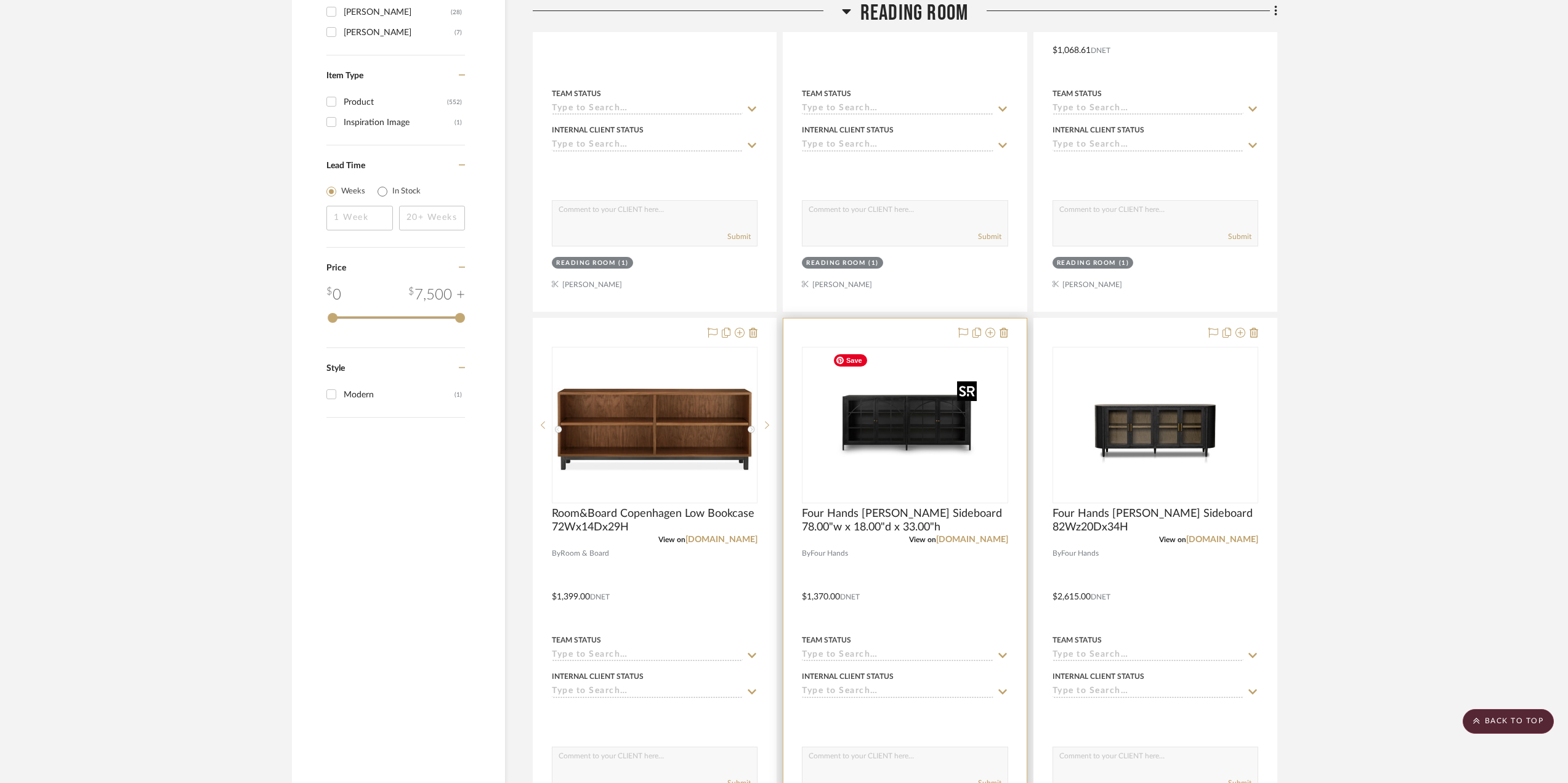
scroll to position [1416, 0]
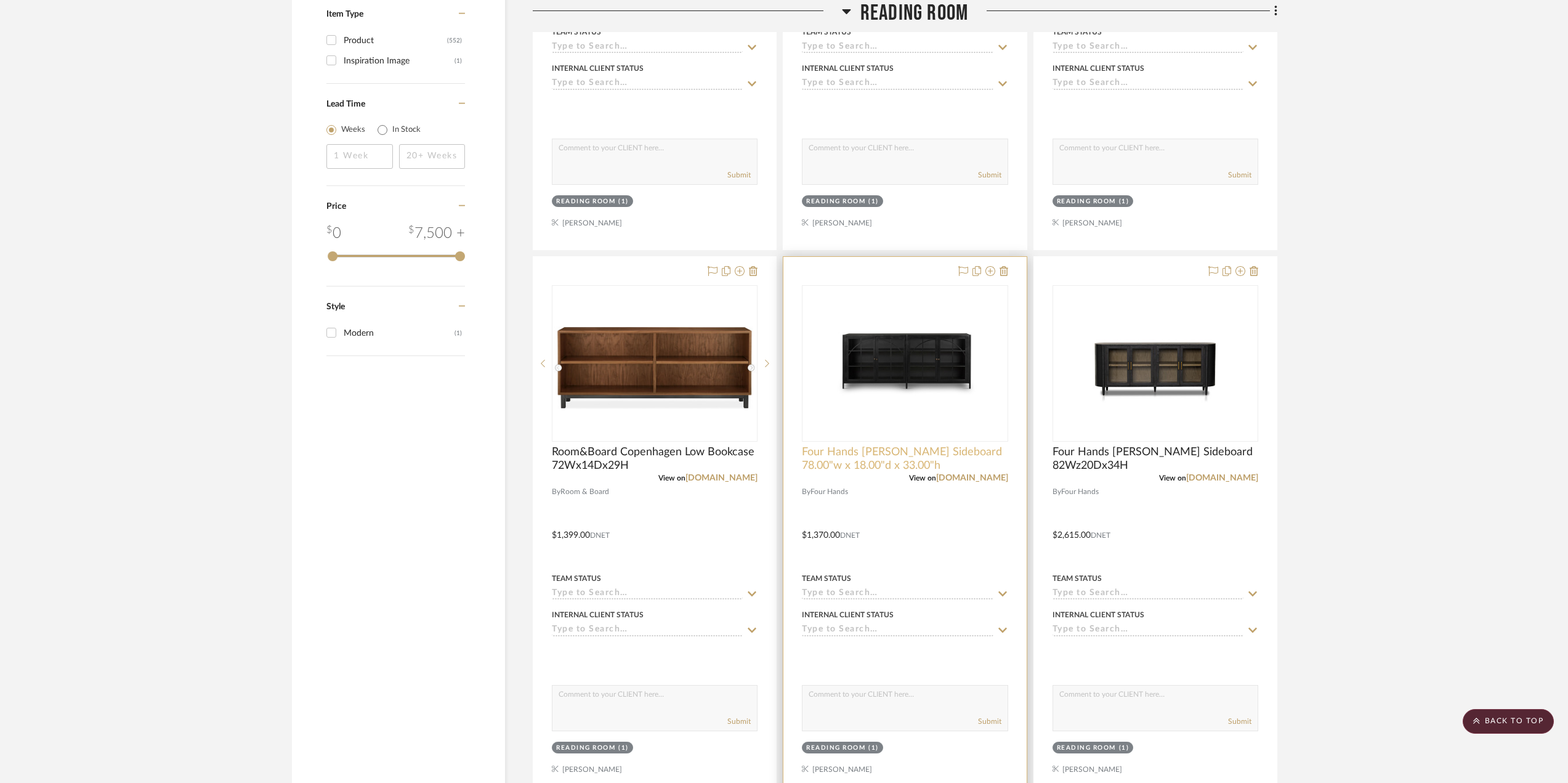
click at [871, 455] on span "Four Hands Willis Sideboard 78.00"w x 18.00"d x 33.00"h" at bounding box center [904, 459] width 206 height 27
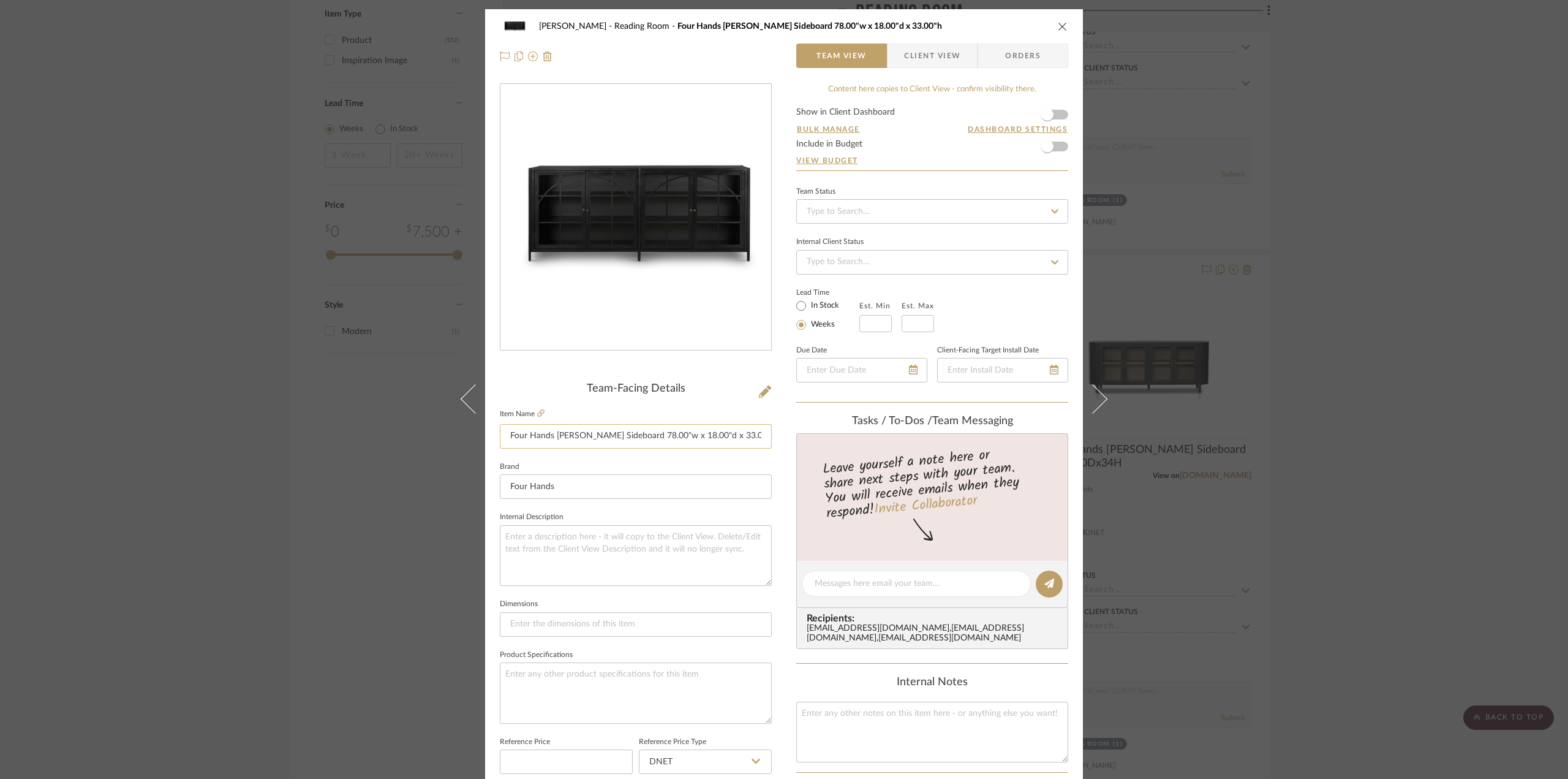
click at [503, 434] on input "Four Hands Willis Sideboard 78.00"w x 18.00"d x 33.00"h" at bounding box center [636, 436] width 272 height 24
type input "DISCONTINUED Four Hands Willis Sideboard 78.00"w x 18.00"d x 33.00"h"
click at [1052, 25] on div "Phelps Reading Room Four Hands Willis Sideboard 78.00"w x 18.00"d x 33.00"h" at bounding box center [784, 26] width 568 height 24
click at [1061, 29] on icon "close" at bounding box center [1062, 26] width 10 height 10
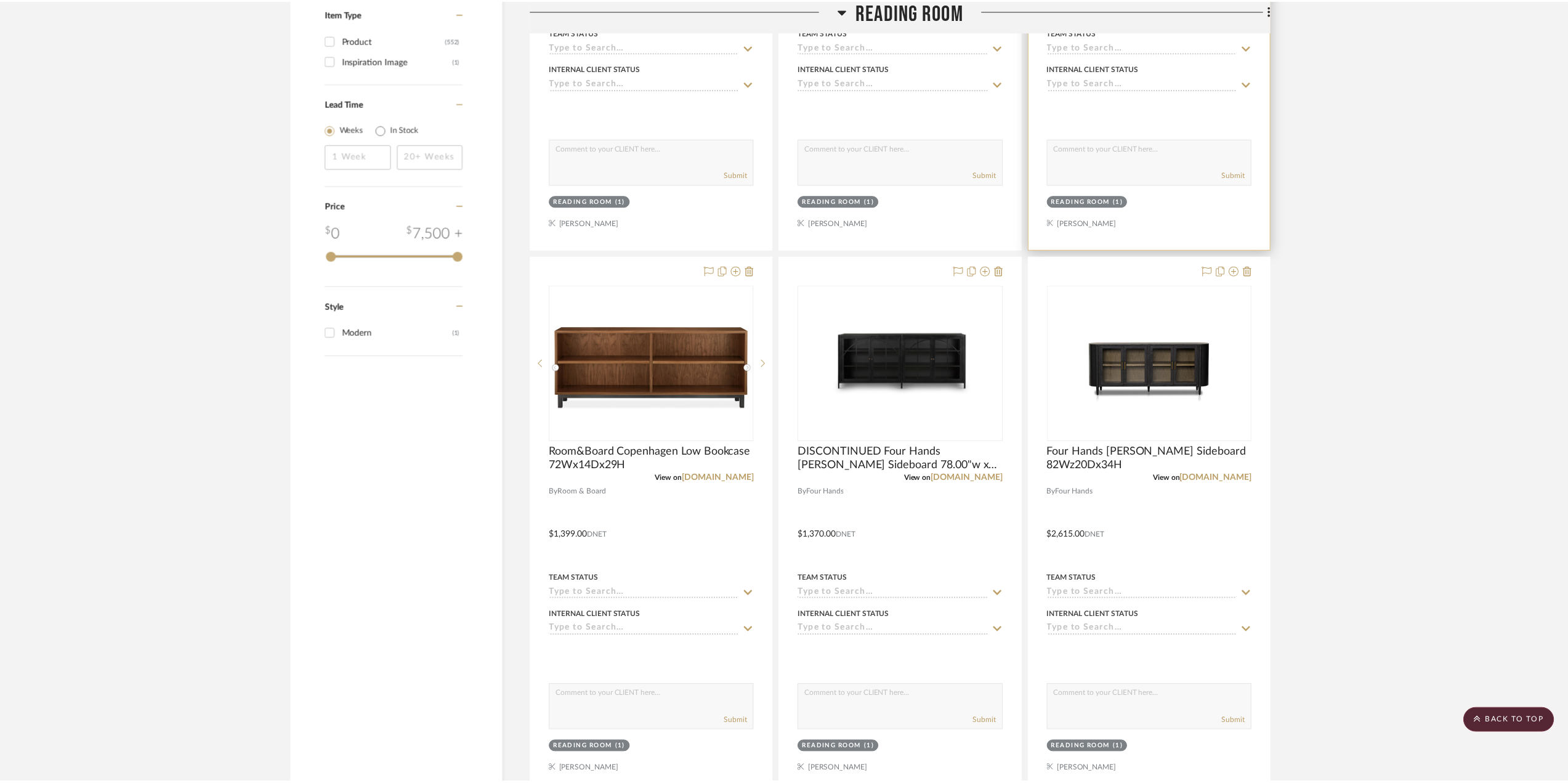
scroll to position [1416, 0]
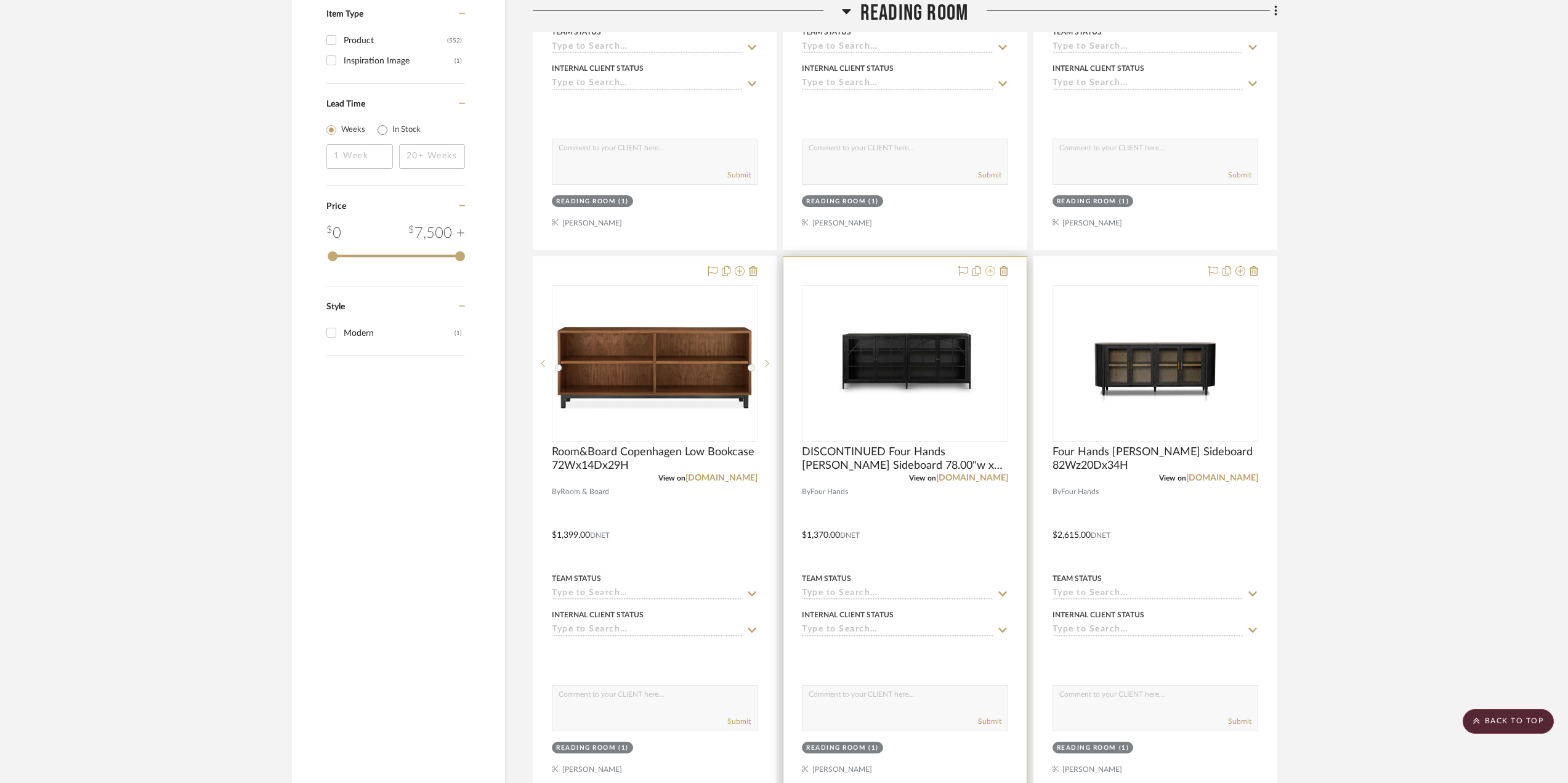
click at [992, 271] on icon at bounding box center [991, 271] width 10 height 10
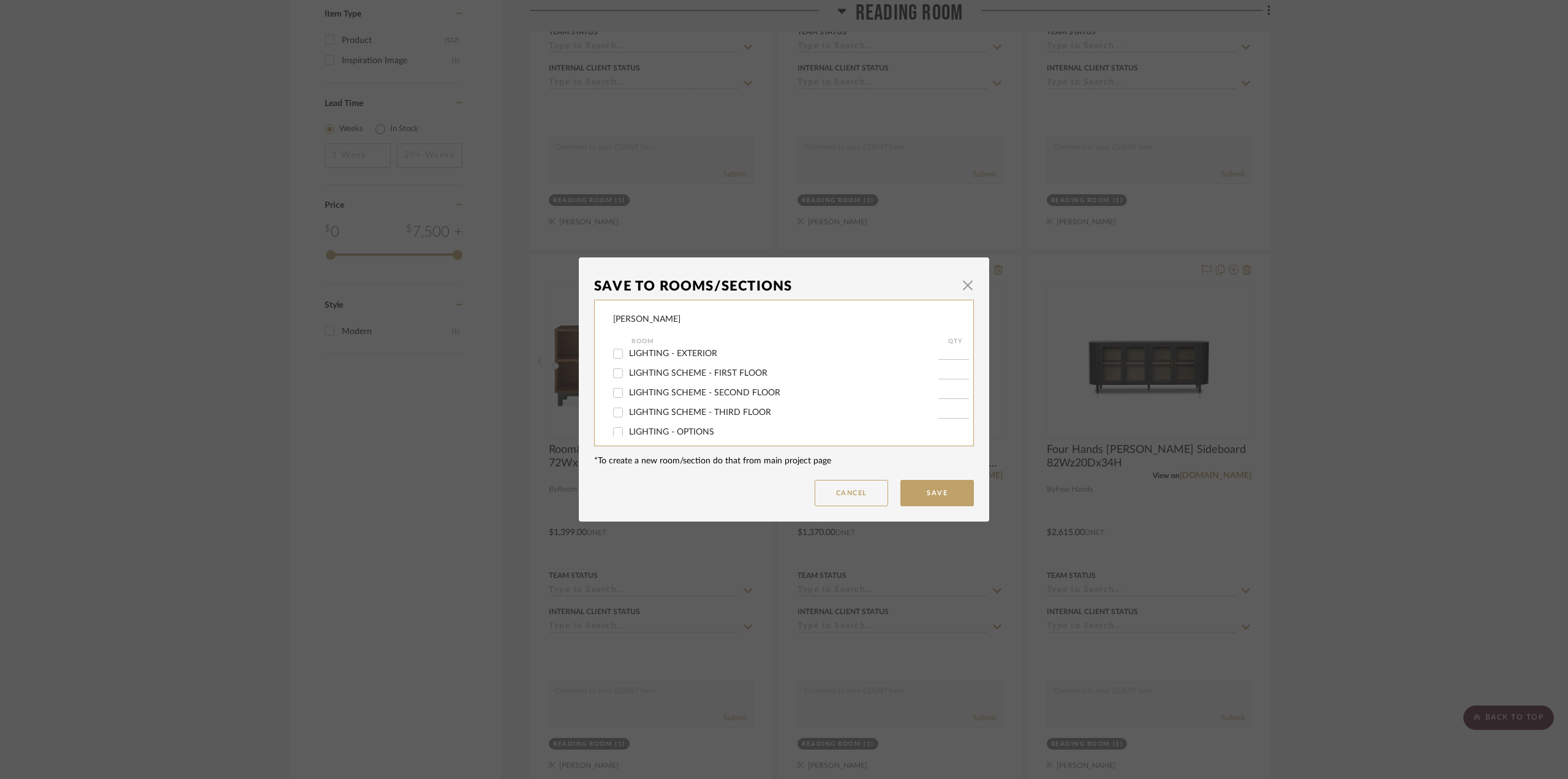
scroll to position [62, 0]
click at [647, 398] on span "Reading Room" at bounding box center [656, 396] width 55 height 9
click at [628, 398] on input "Reading Room" at bounding box center [618, 395] width 19 height 19
checkbox input "false"
click at [920, 485] on button "Save" at bounding box center [937, 493] width 74 height 26
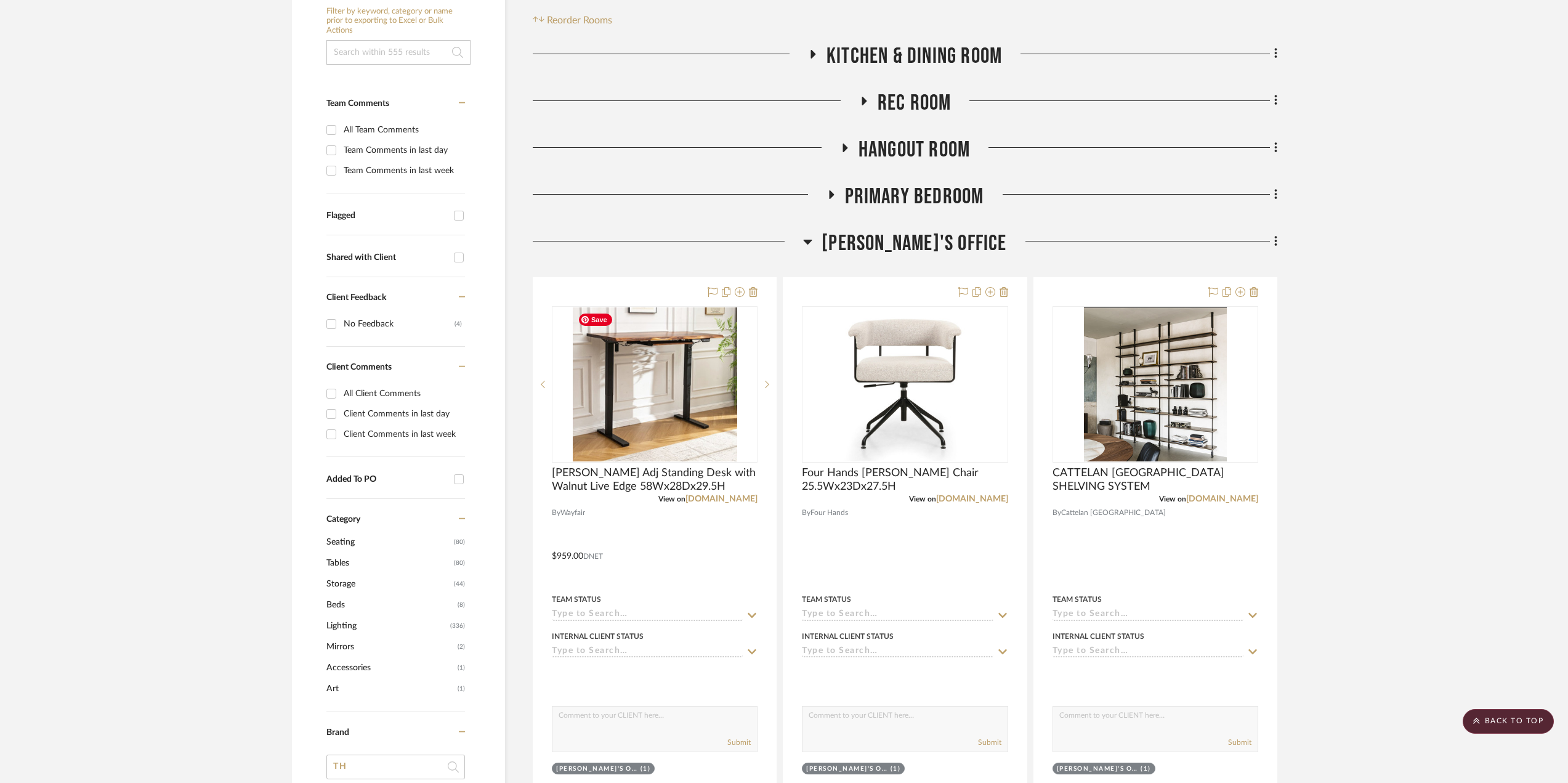
scroll to position [0, 0]
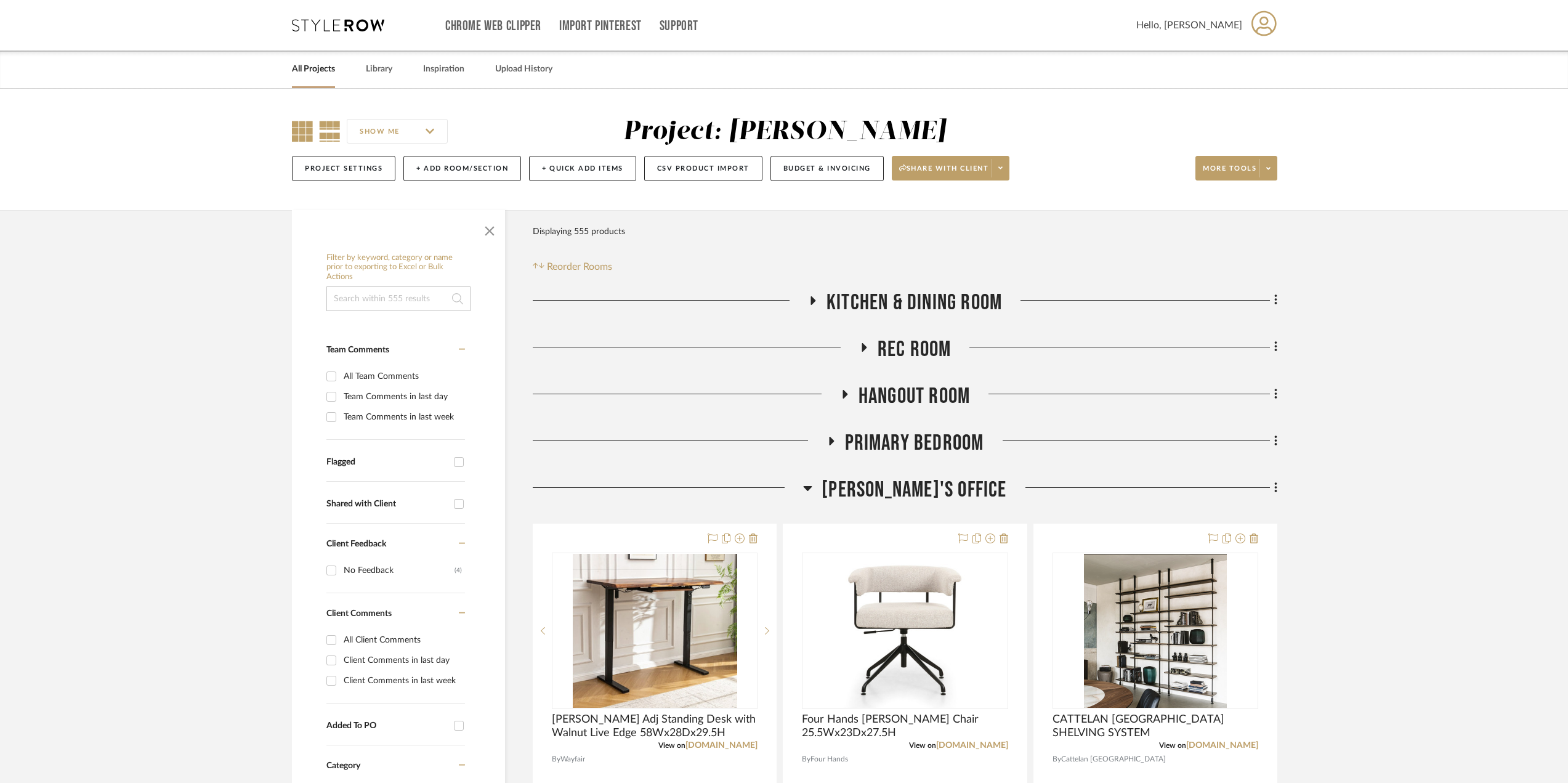
click at [303, 131] on icon at bounding box center [302, 131] width 21 height 21
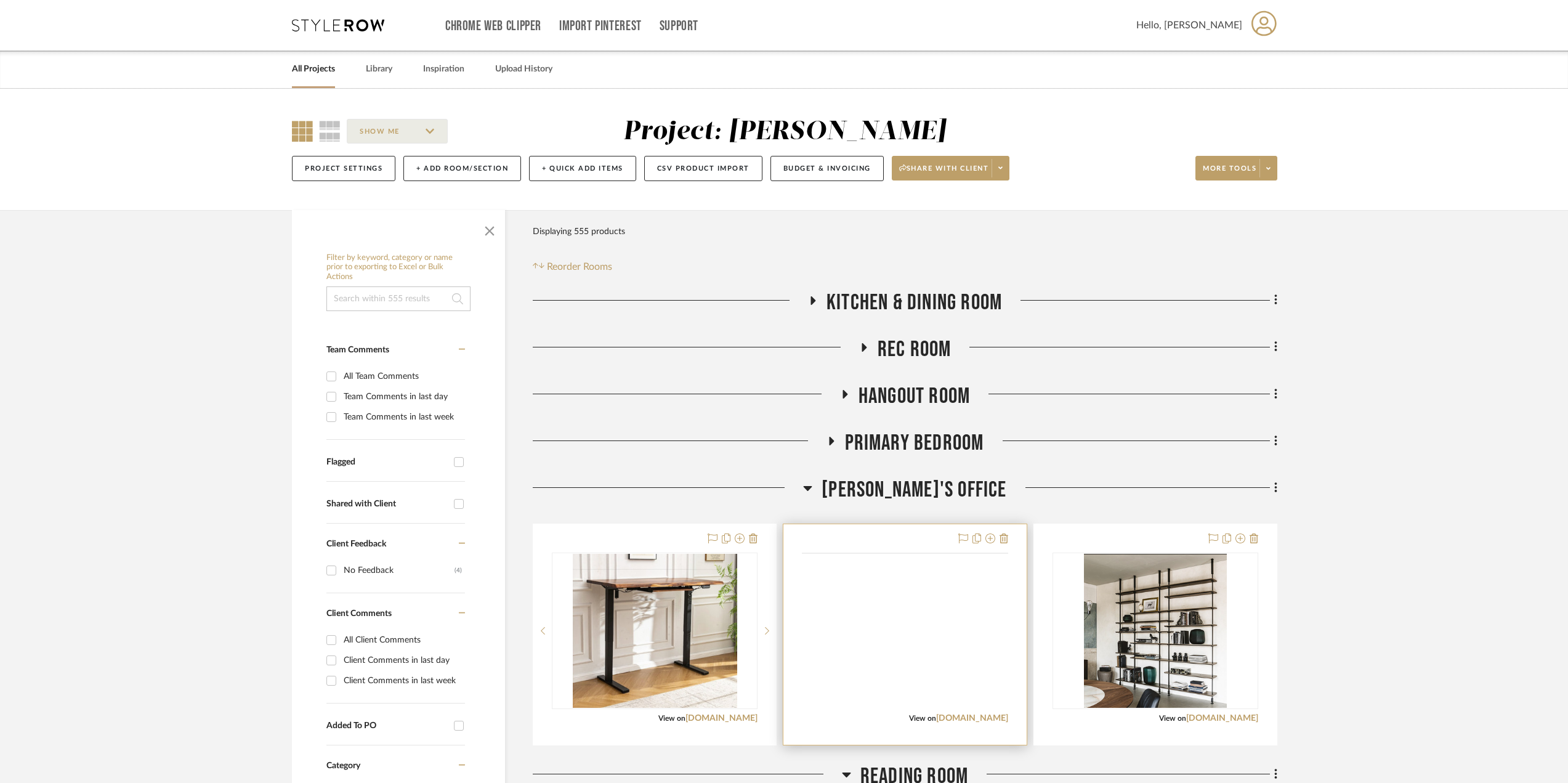
scroll to position [247, 0]
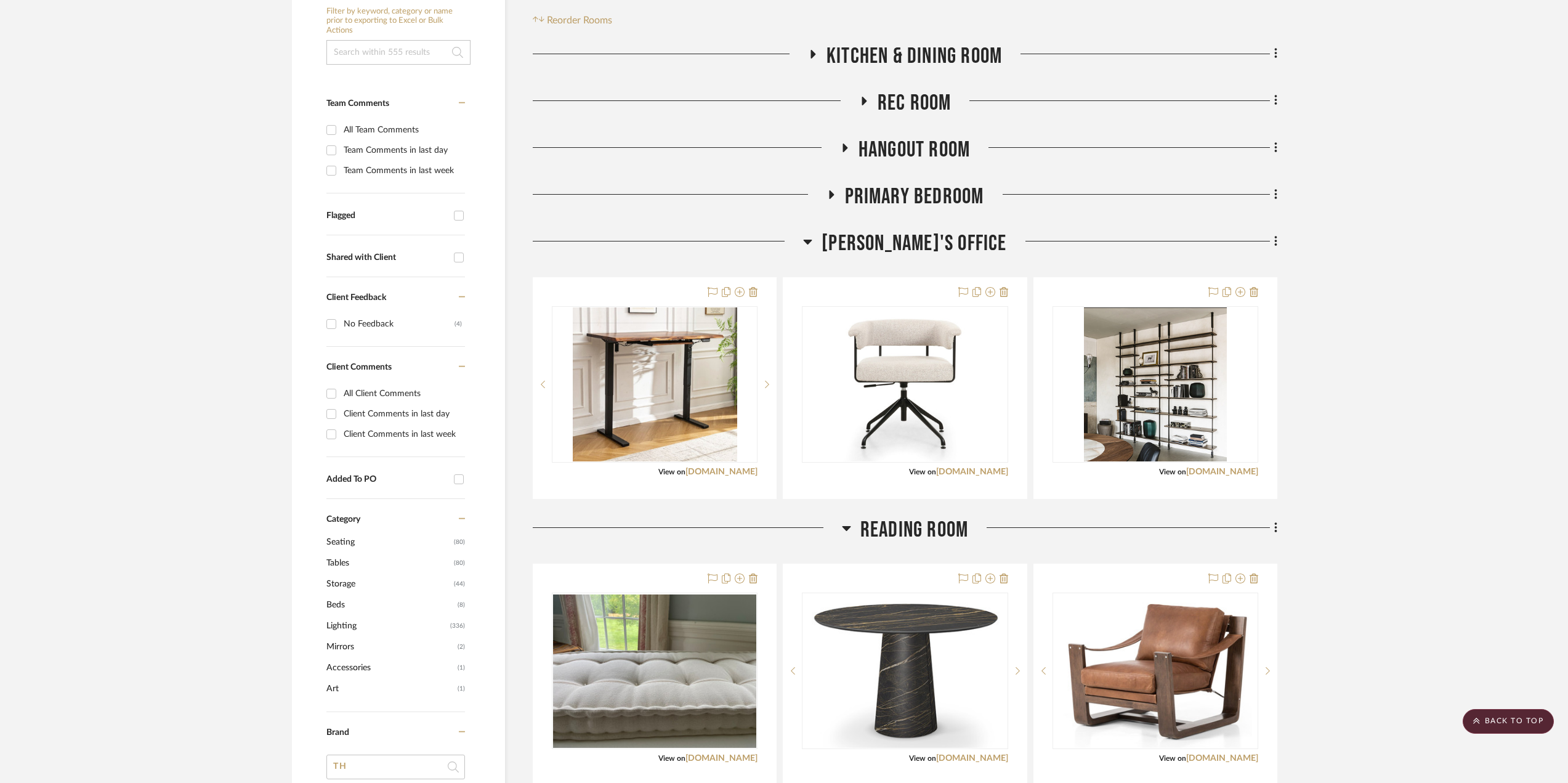
click at [812, 239] on icon at bounding box center [807, 242] width 9 height 15
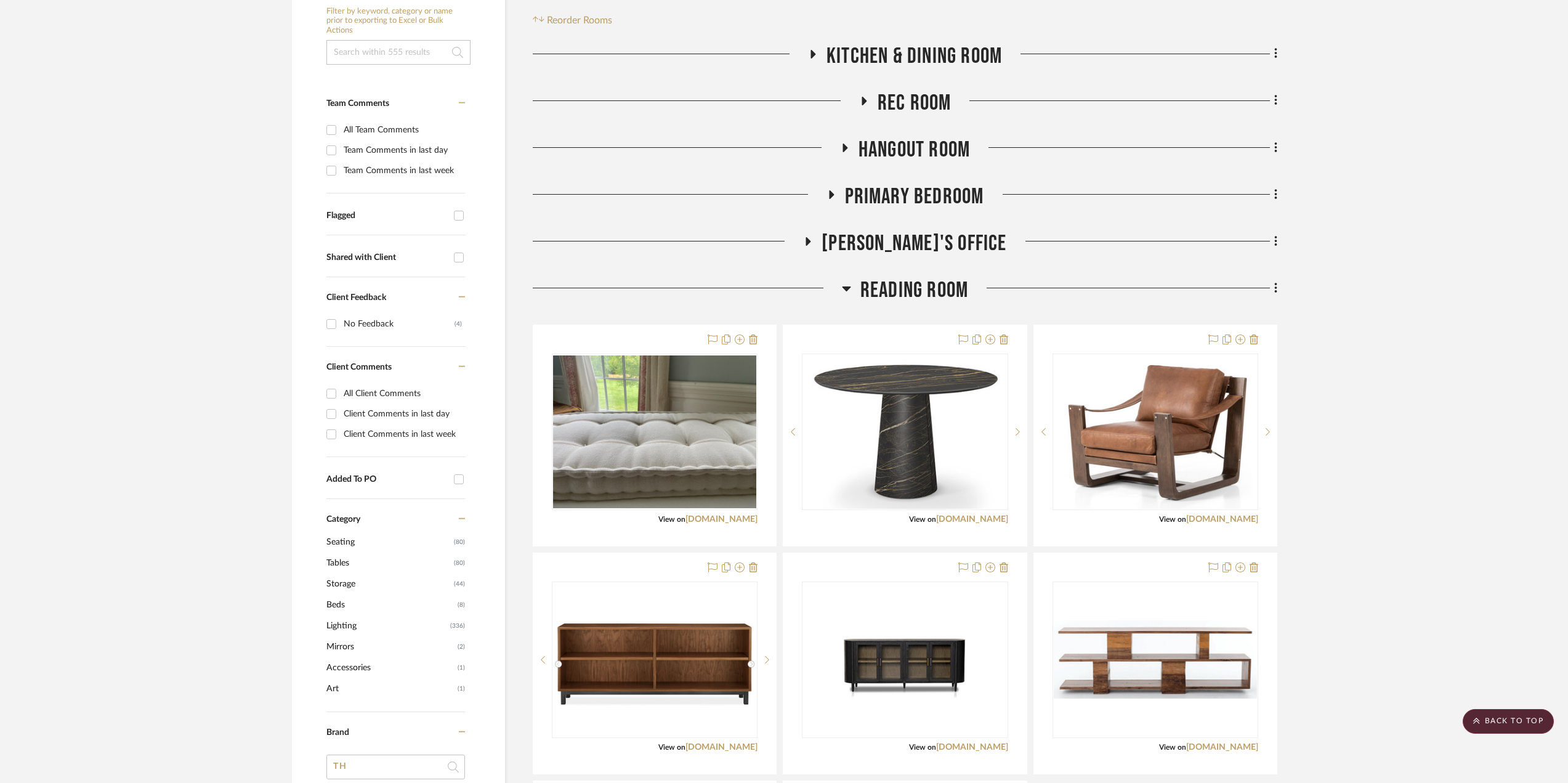
click at [847, 285] on icon at bounding box center [846, 288] width 9 height 15
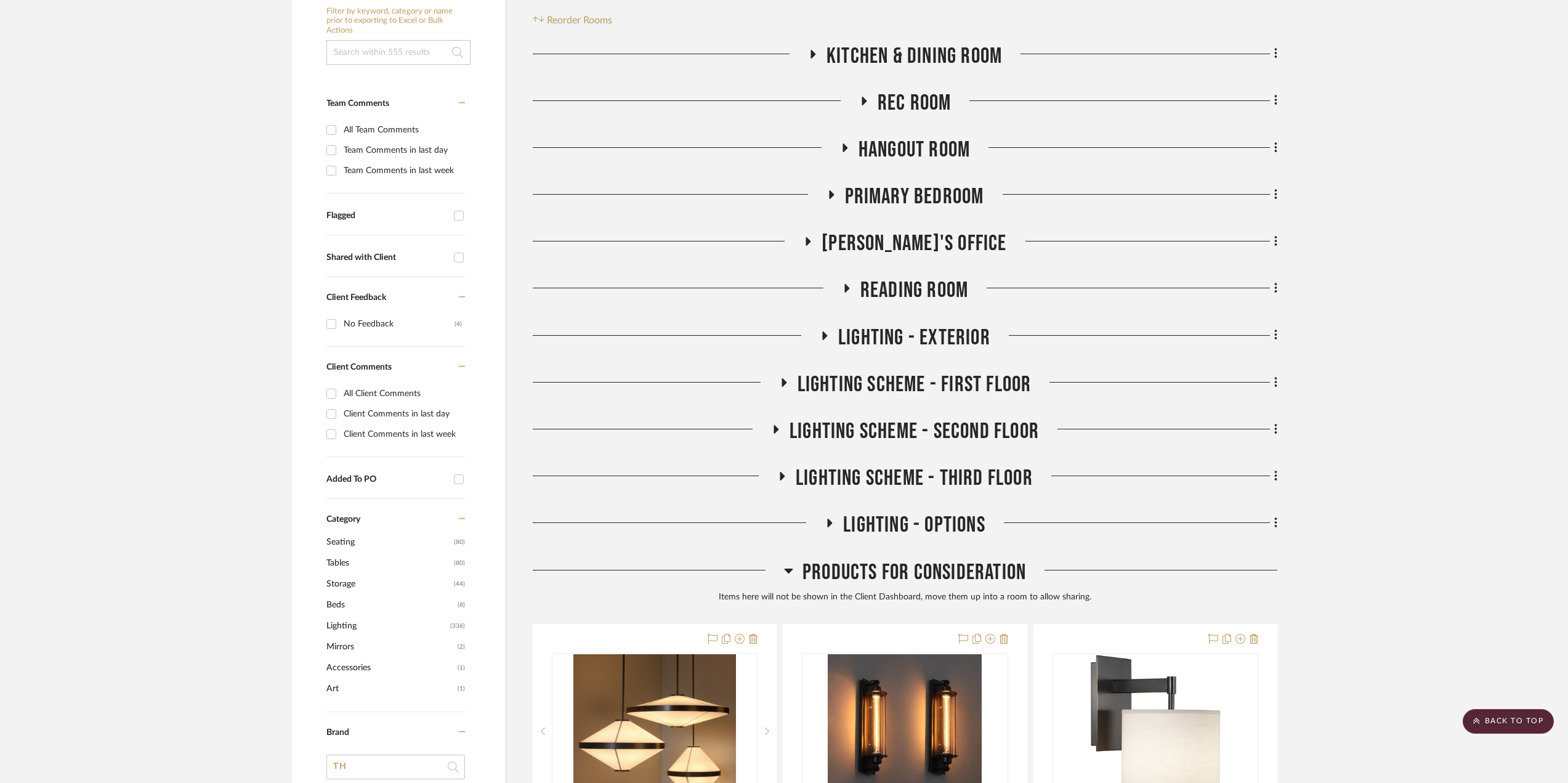
scroll to position [0, 0]
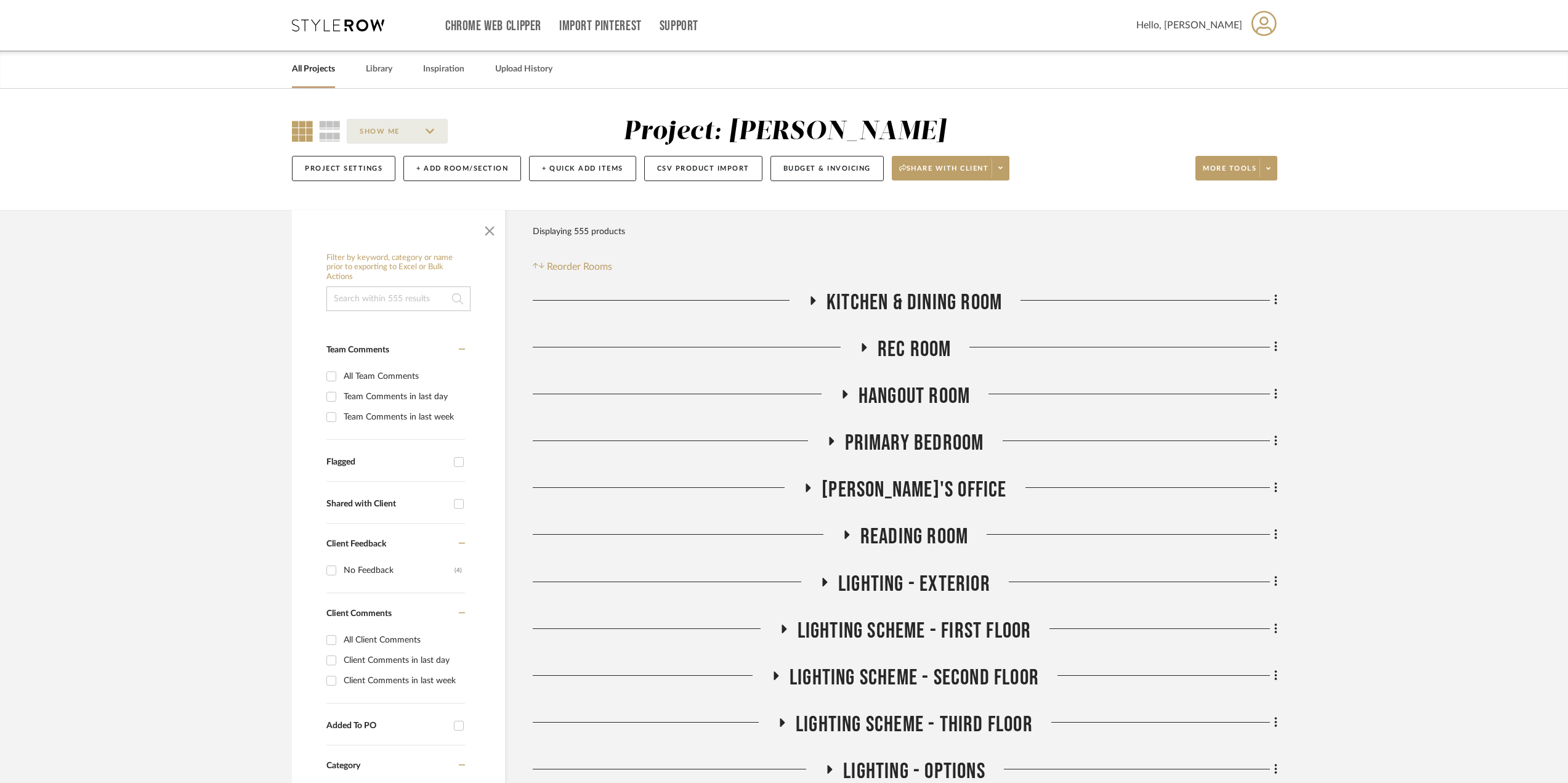
click at [809, 296] on icon at bounding box center [812, 300] width 15 height 9
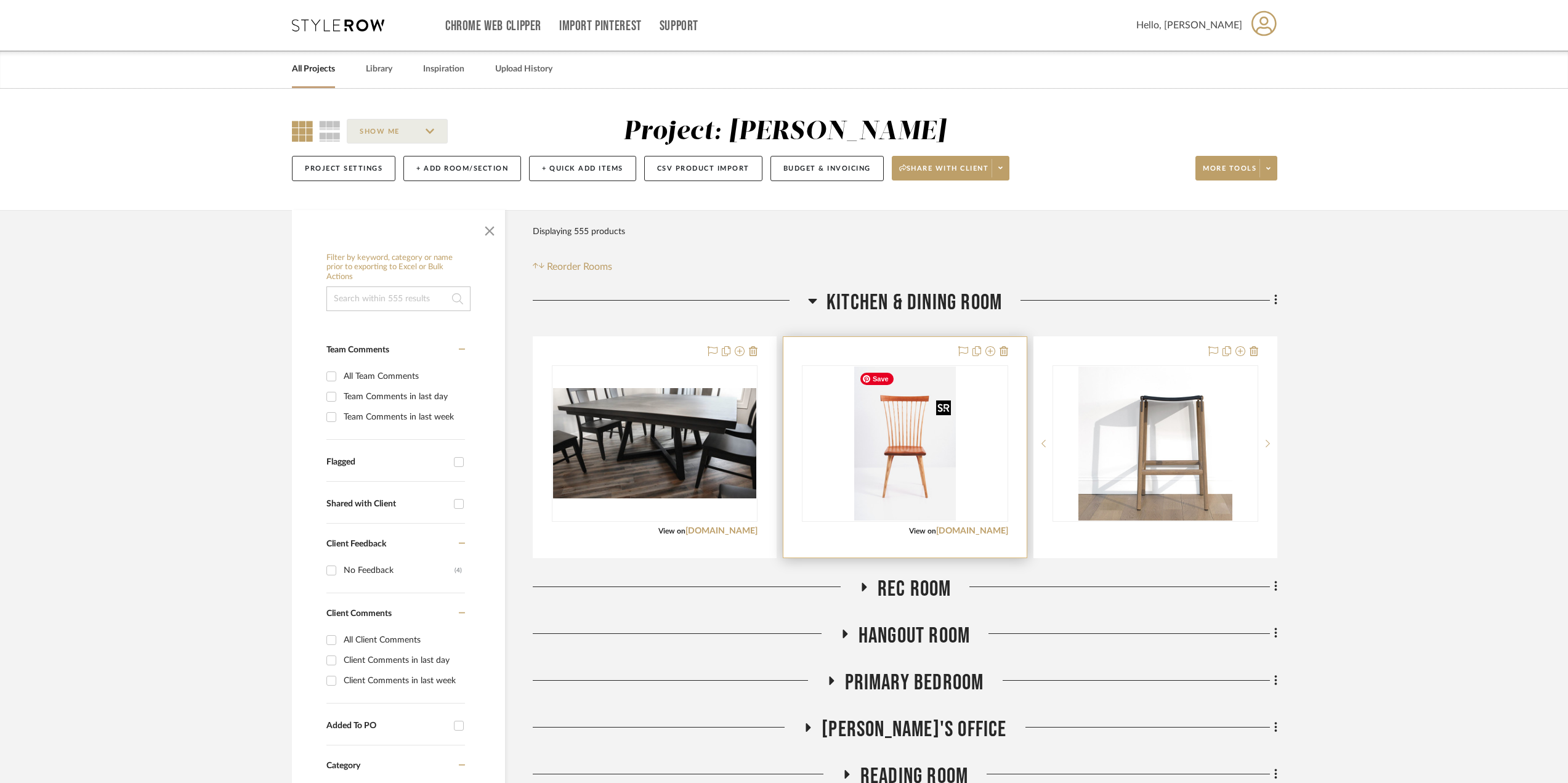
click at [0, 0] on img at bounding box center [0, 0] width 0 height 0
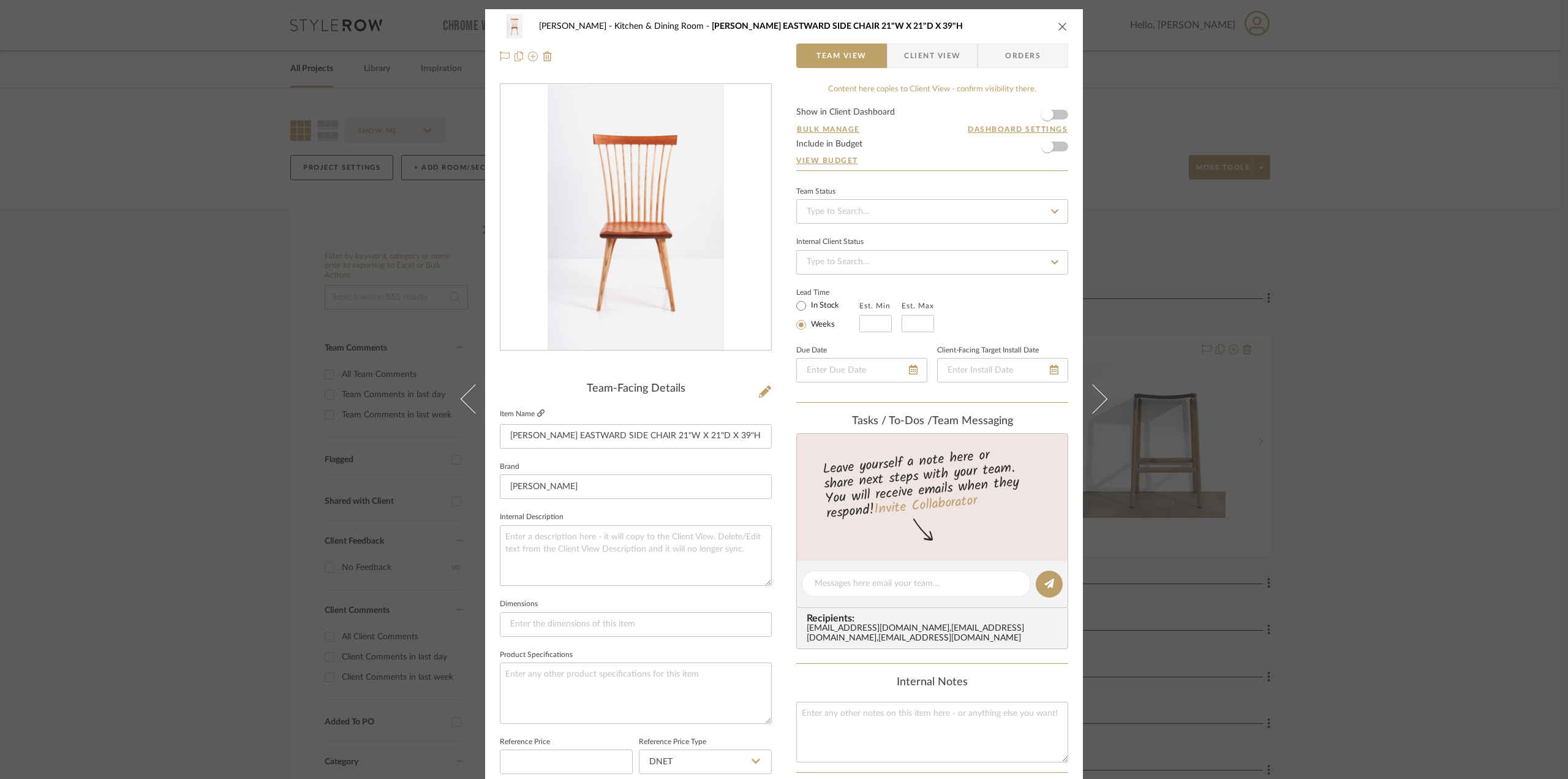
click at [537, 414] on icon at bounding box center [541, 413] width 7 height 7
click at [761, 389] on icon at bounding box center [764, 391] width 12 height 12
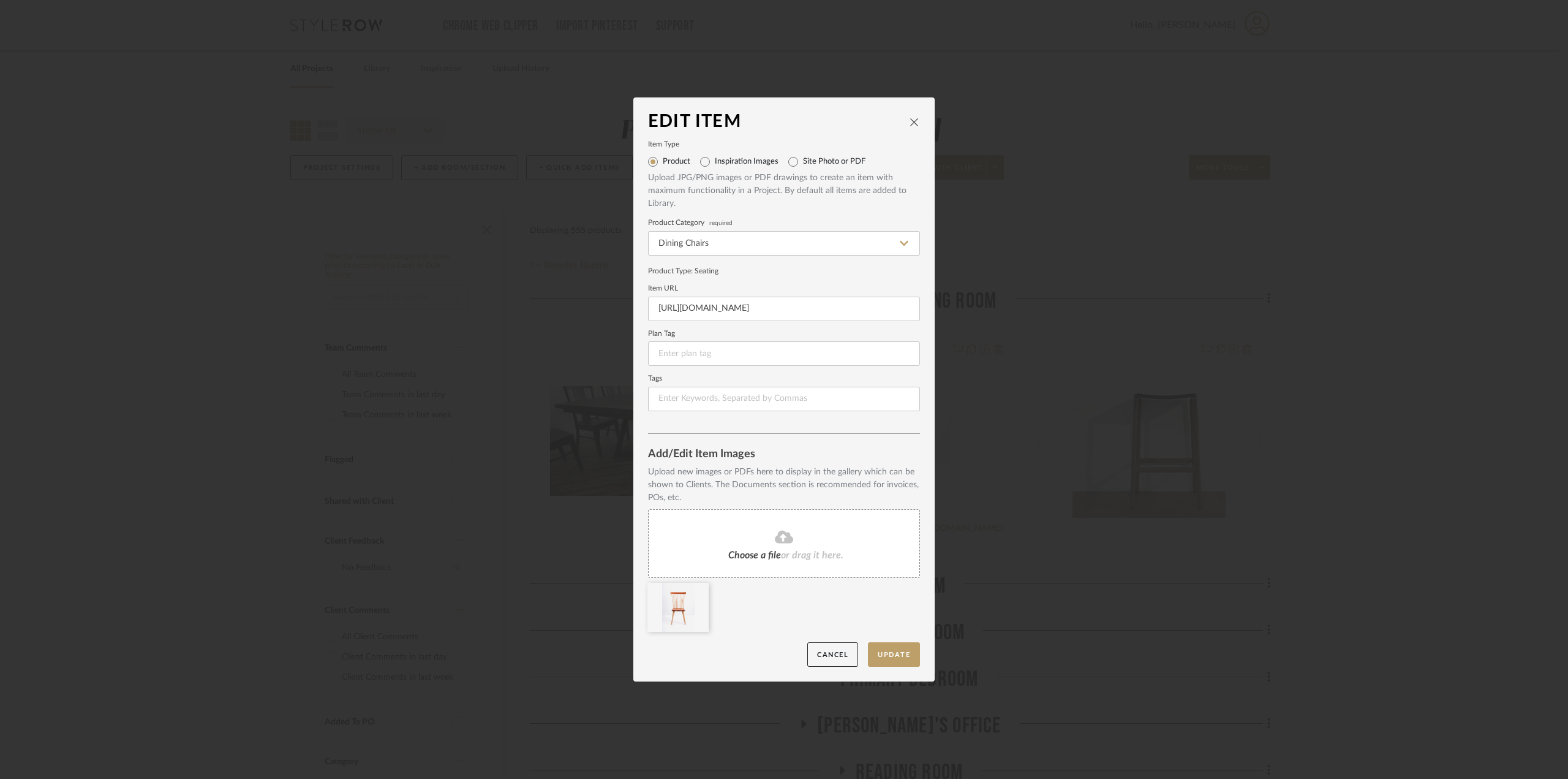
click at [762, 559] on span "Choose a file" at bounding box center [755, 555] width 53 height 10
click at [887, 651] on button "Update" at bounding box center [894, 655] width 52 height 25
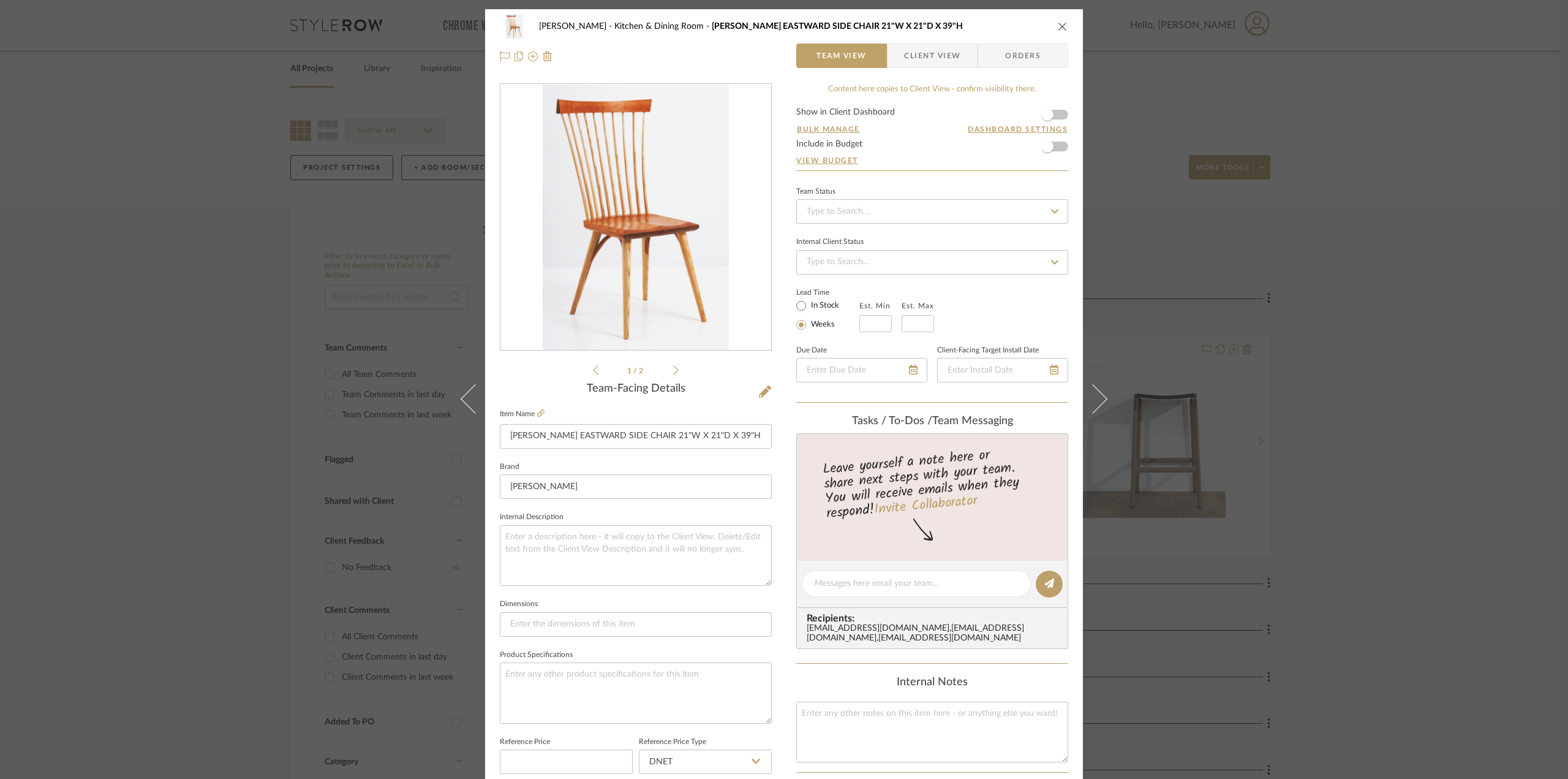
click at [1057, 20] on div "Phelps Kitchen & Dining Room THOMAS MOSER EASTWARD SIDE CHAIR 21"W X 21"D X 39"H" at bounding box center [784, 26] width 568 height 24
click at [1057, 26] on icon "close" at bounding box center [1062, 26] width 10 height 10
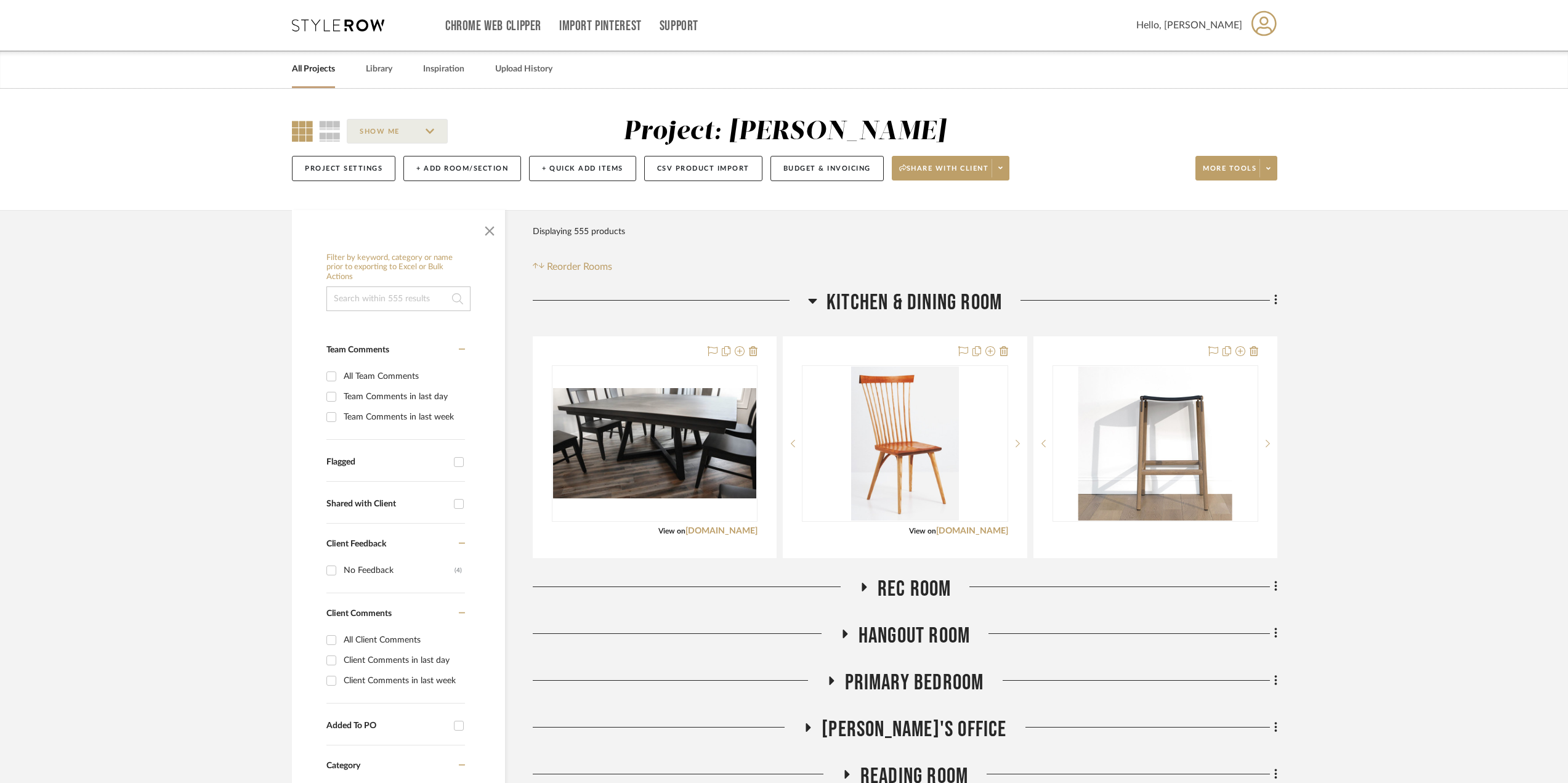
click at [811, 299] on icon at bounding box center [812, 301] width 9 height 5
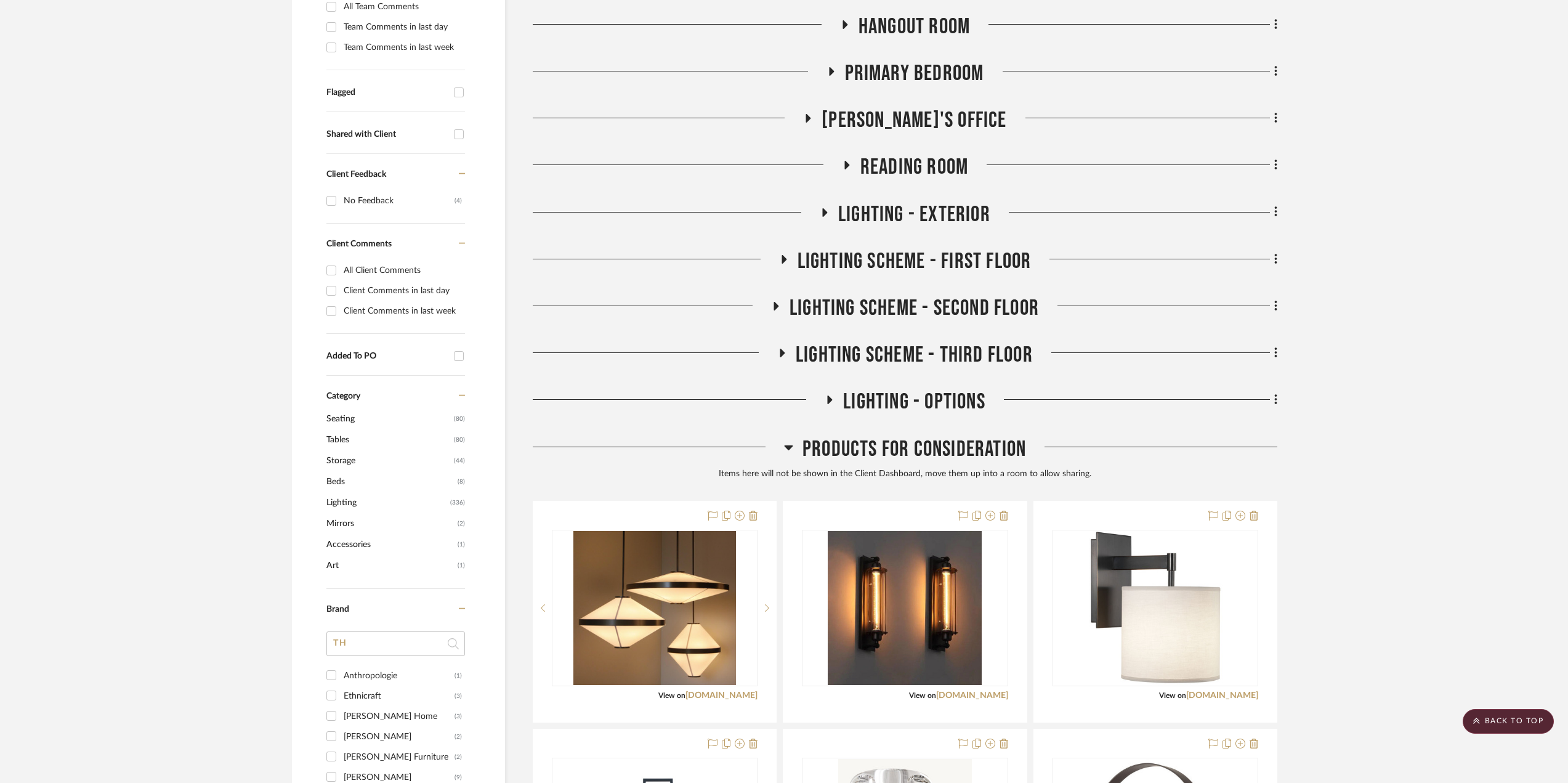
scroll to position [247, 0]
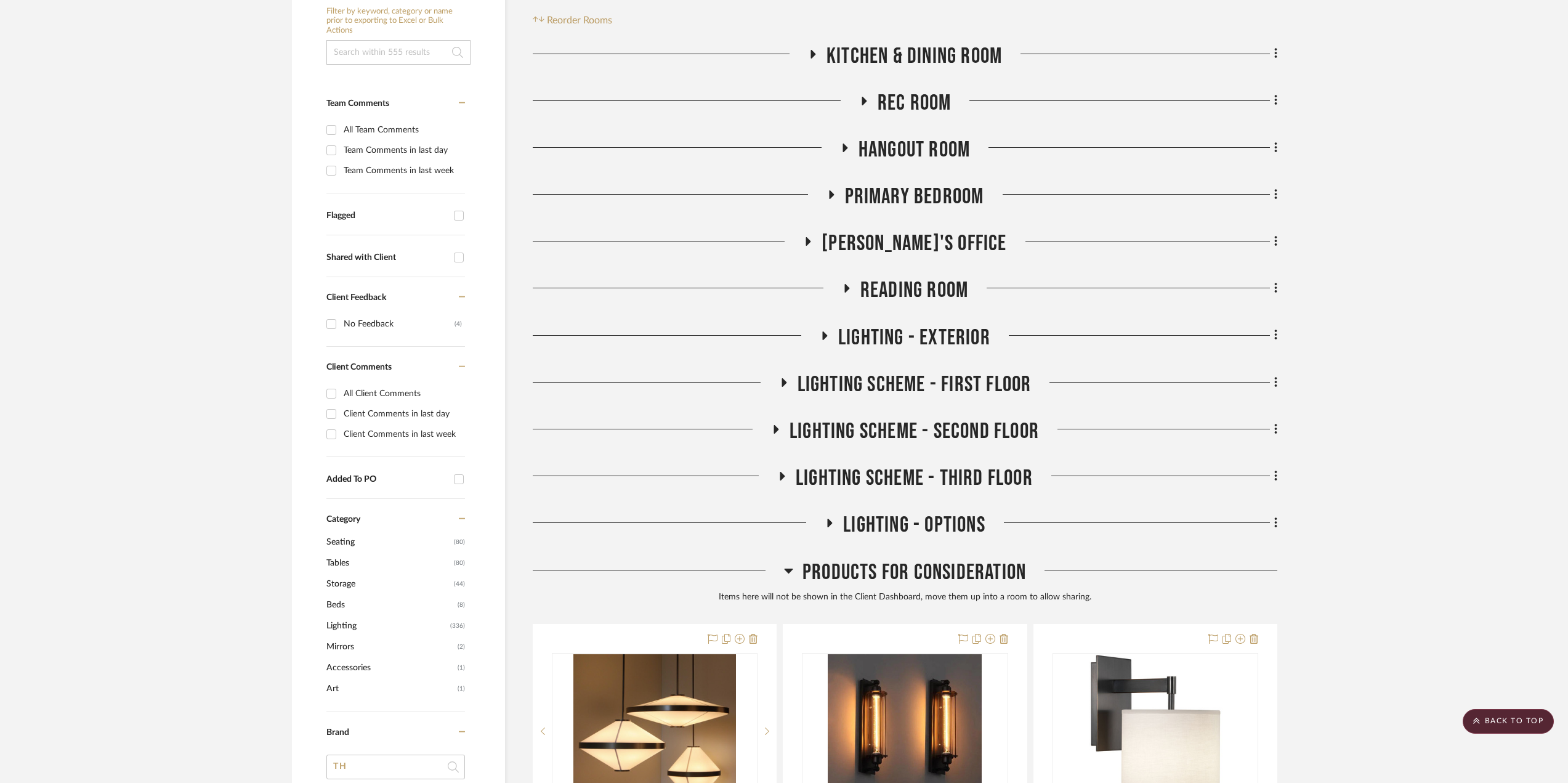
click at [835, 198] on icon at bounding box center [830, 195] width 15 height 9
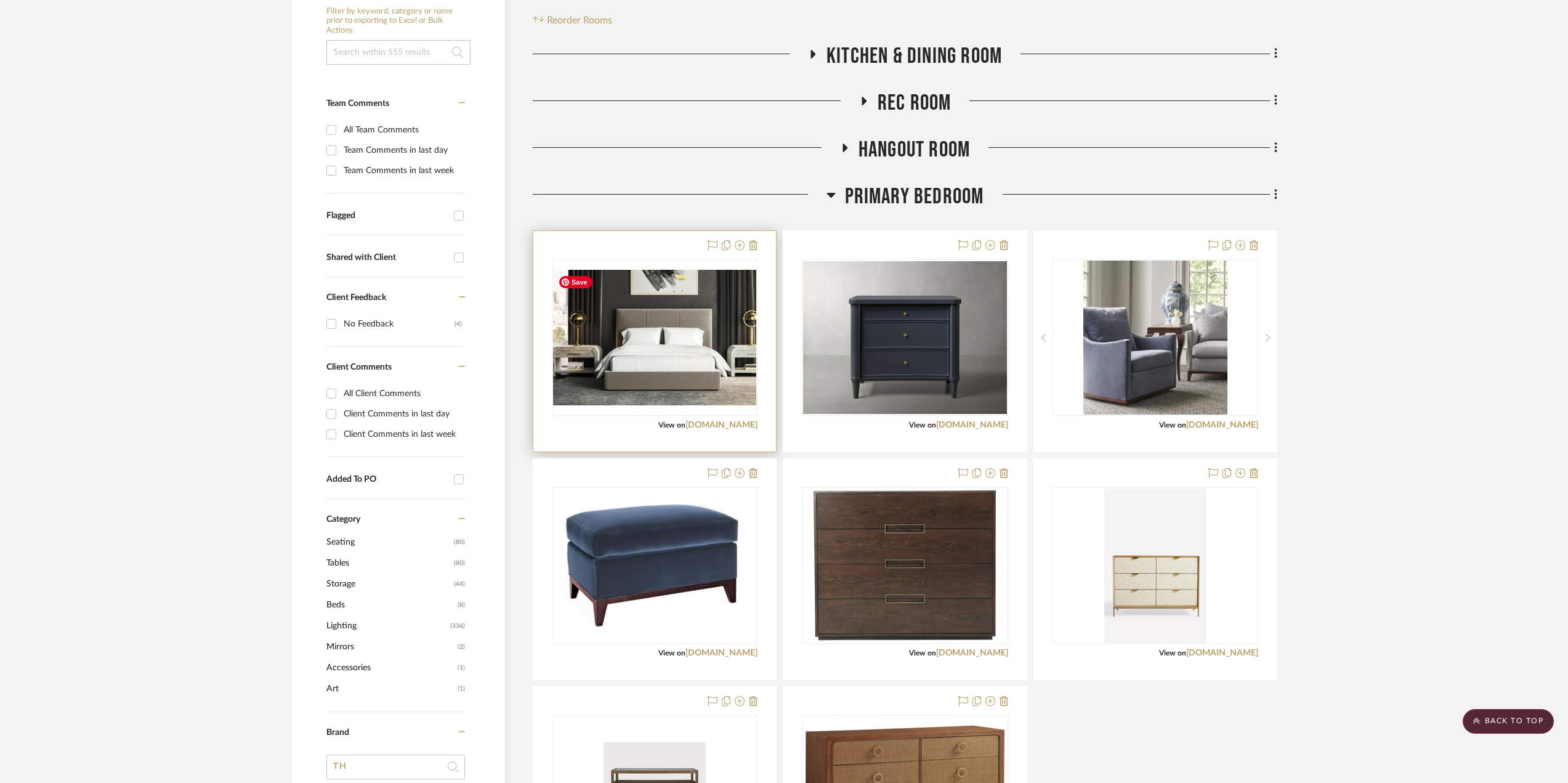
click at [0, 0] on img at bounding box center [0, 0] width 0 height 0
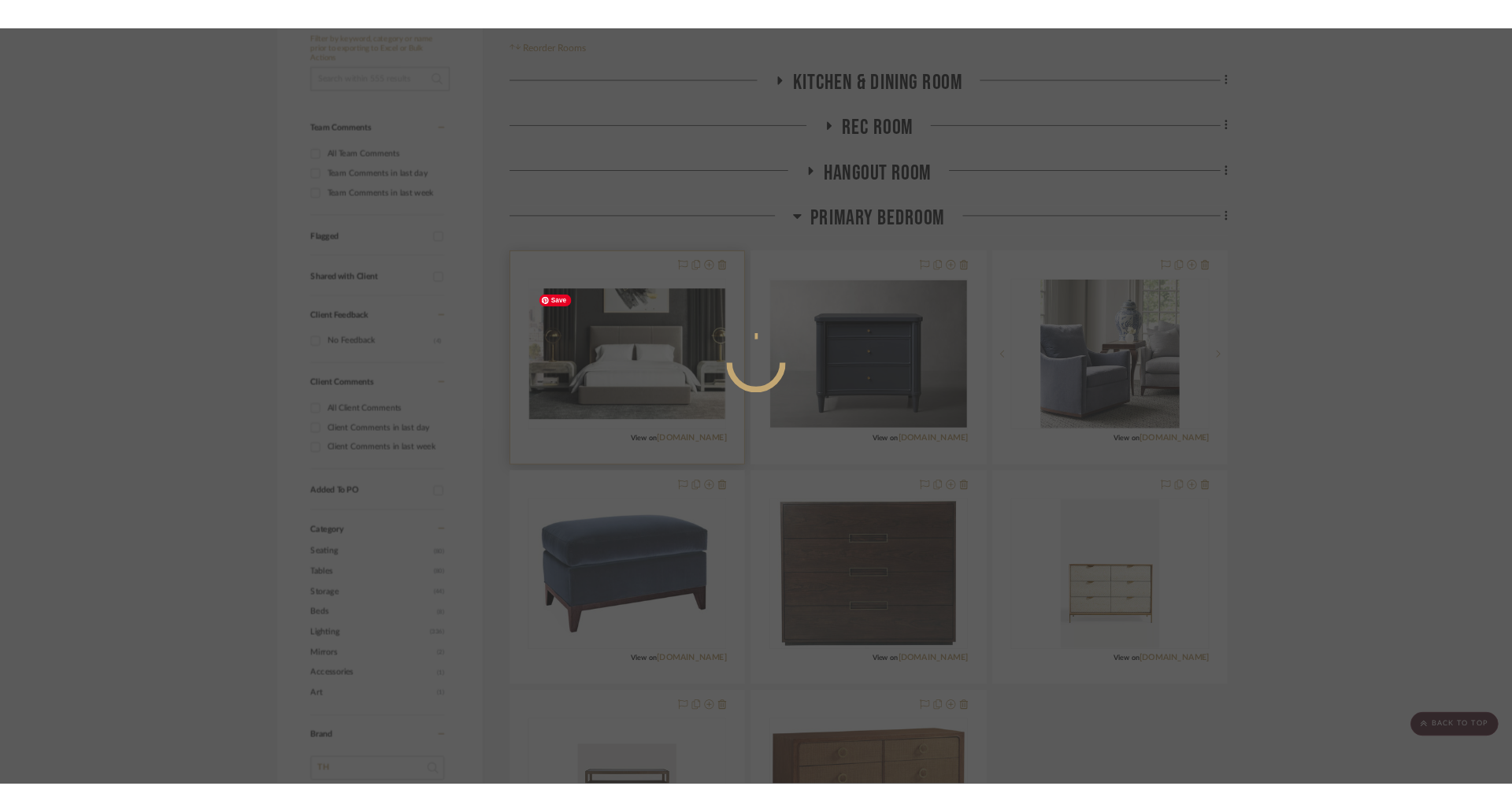
scroll to position [0, 0]
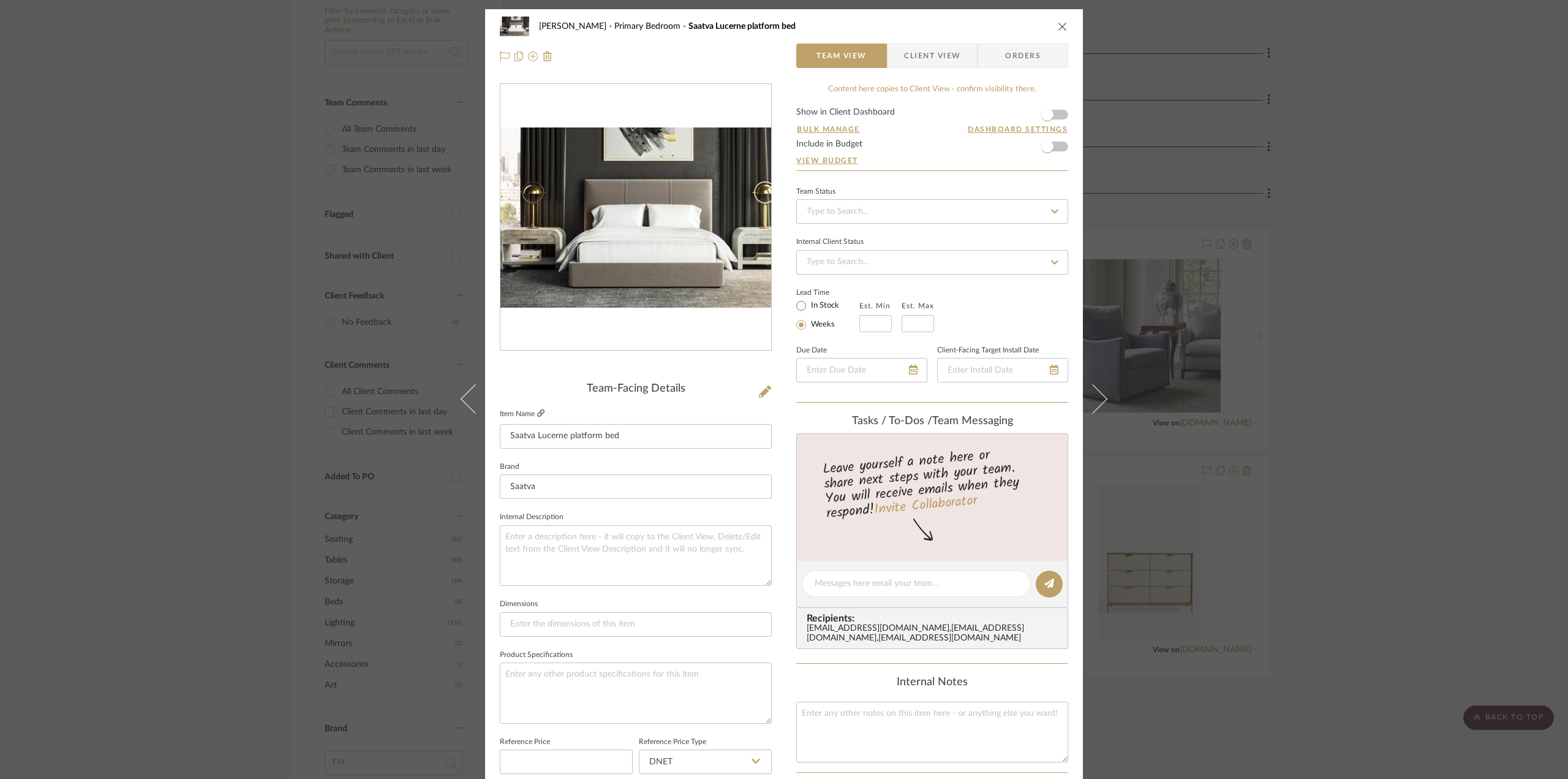
click at [541, 413] on icon at bounding box center [541, 413] width 7 height 7
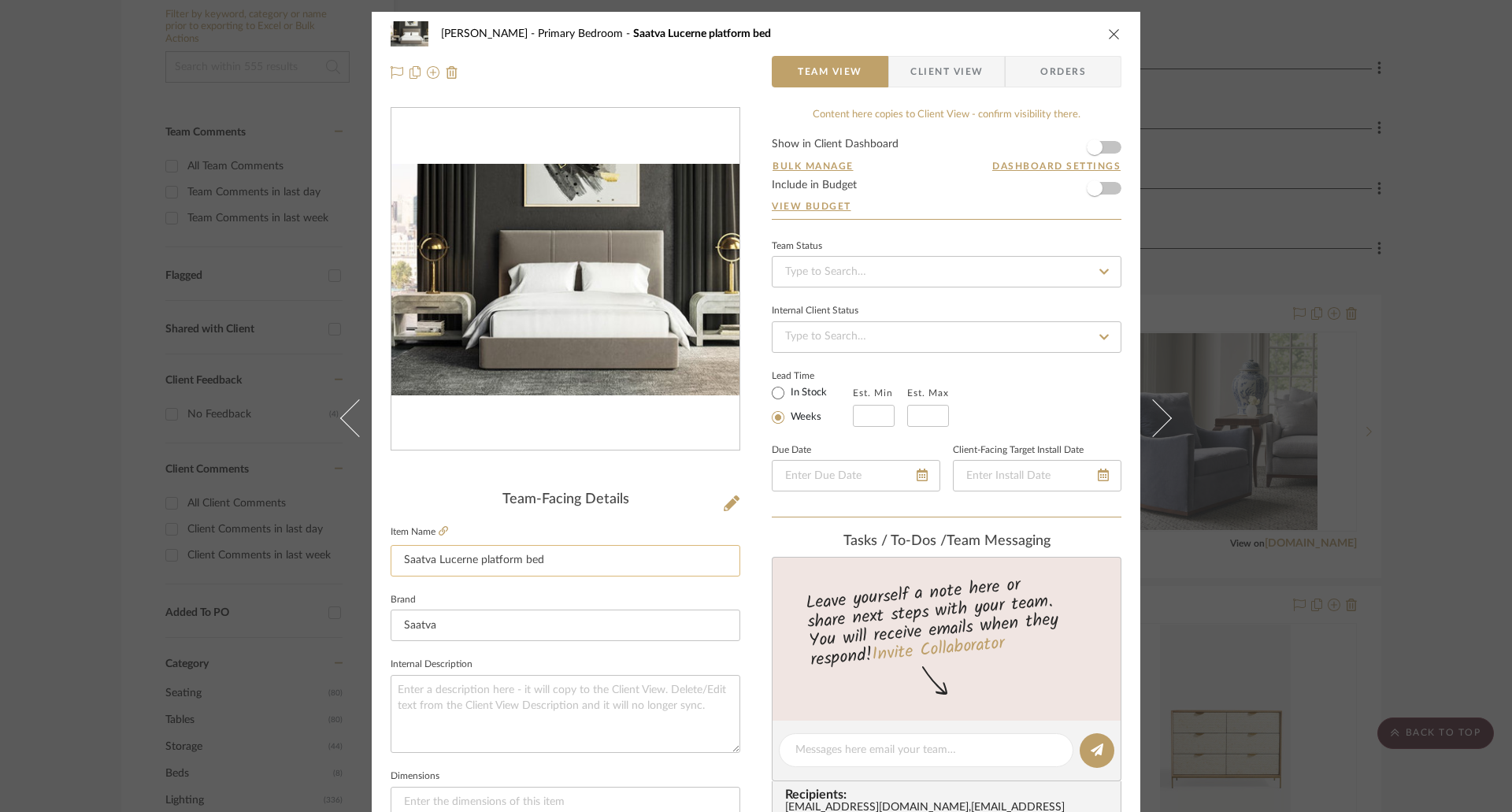
click at [577, 560] on input "Saatva Lucerne platform bed" at bounding box center [565, 561] width 349 height 31
drag, startPoint x: 558, startPoint y: 557, endPoint x: 301, endPoint y: 552, distance: 257.0
click at [301, 552] on div "Phelps Primary Bedroom Saatva Lucerne platform bed Team View Client View Orders…" at bounding box center [756, 406] width 1512 height 812
click at [615, 565] on input "SAATVA LUCERNE PLATFORM KING BED" at bounding box center [565, 561] width 349 height 31
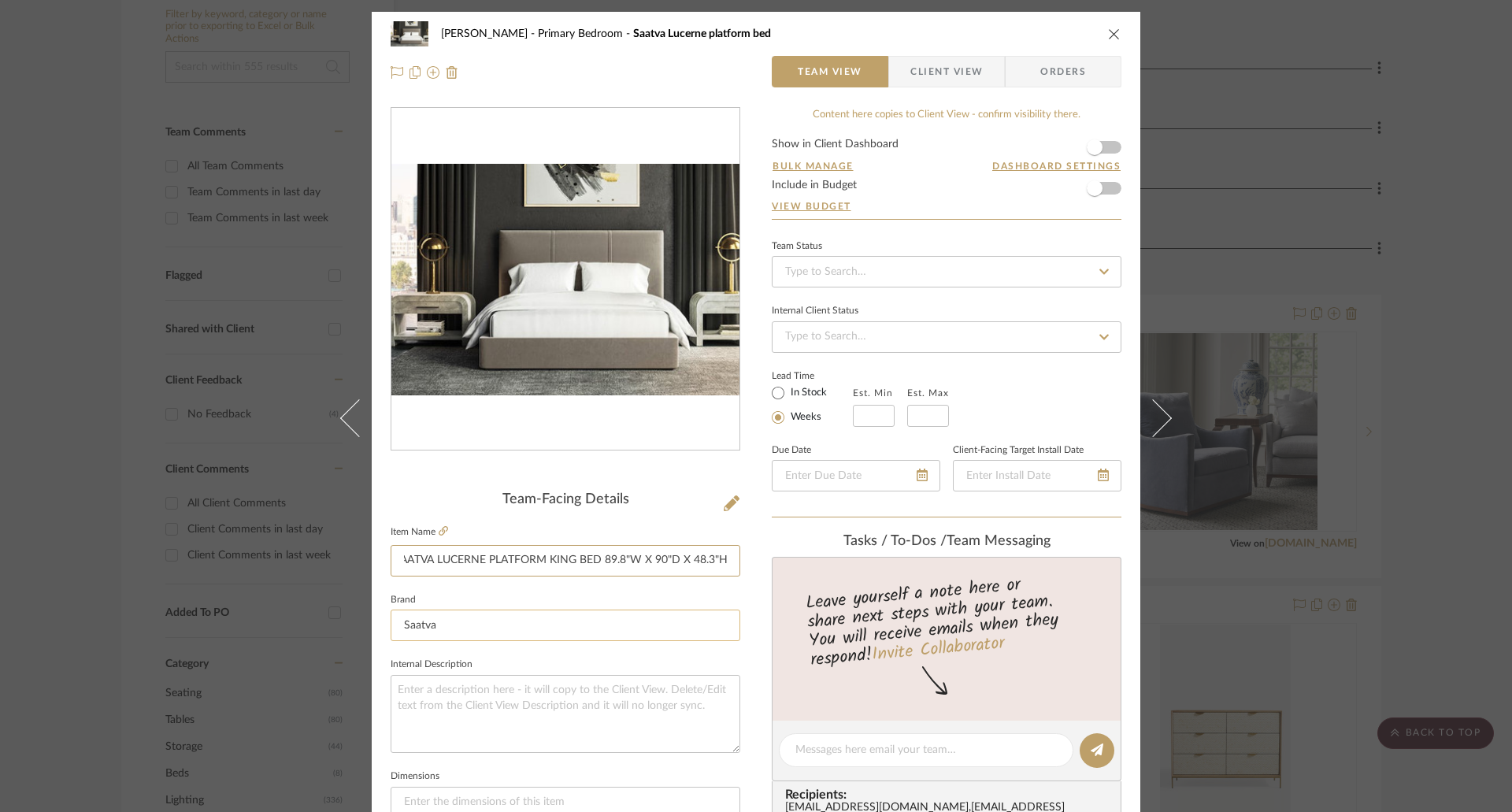
type input "SAATVA LUCERNE PLATFORM KING BED 89.8"W X 90"D X 48.3"H"
click at [473, 621] on input "Saatva" at bounding box center [565, 625] width 349 height 31
click at [560, 590] on fieldset "Brand Saatva" at bounding box center [565, 615] width 349 height 52
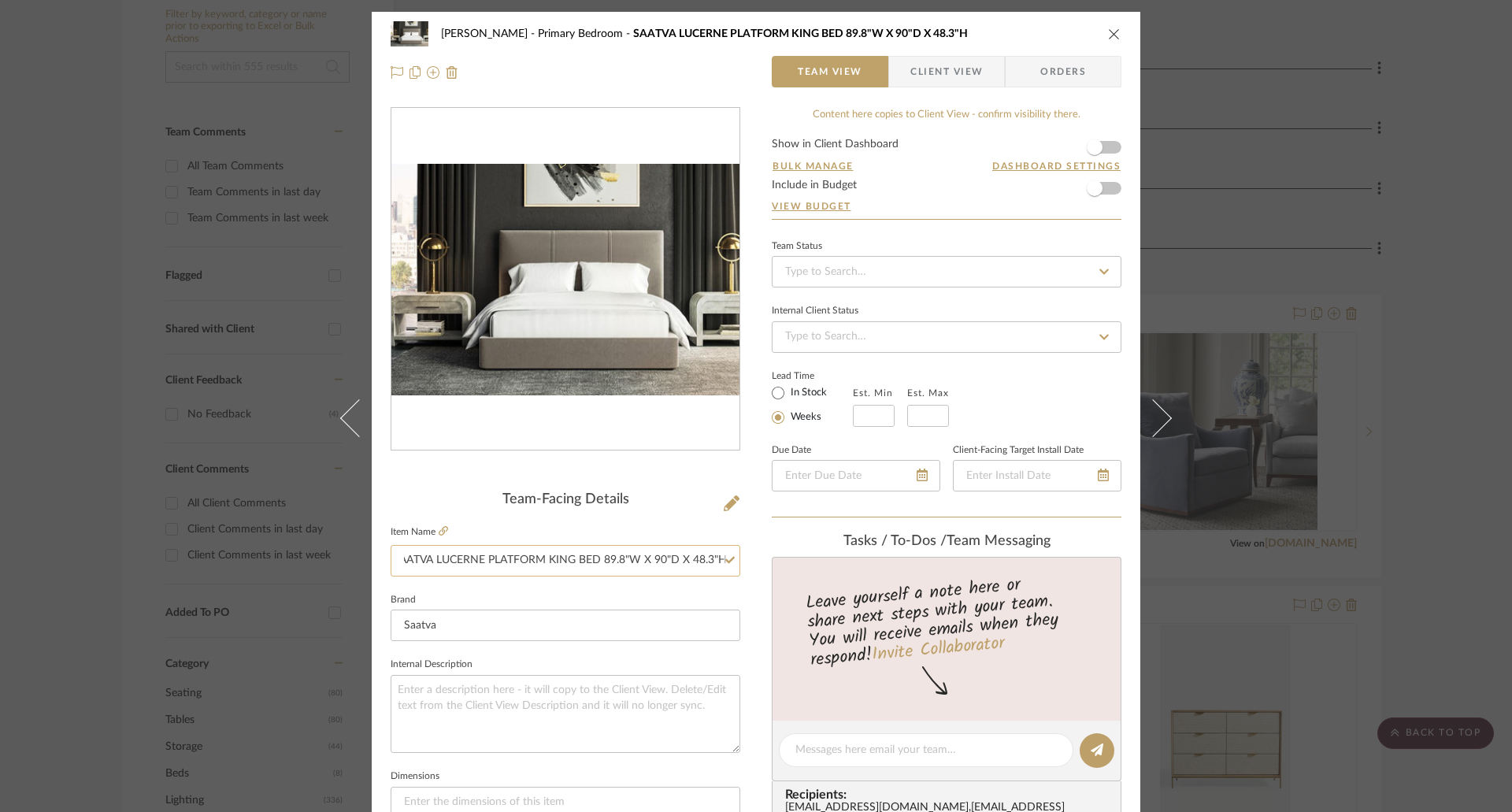
drag, startPoint x: 667, startPoint y: 564, endPoint x: 731, endPoint y: 562, distance: 64.0
click at [731, 562] on input "SAATVA LUCERNE PLATFORM KING BED 89.8"W X 90"D X 48.3"H" at bounding box center [565, 561] width 349 height 31
click at [691, 578] on sr-form-field "Item Name SAATVA LUCERNE PLATFORM KING BED 89.8"W X 90"D X 48.3"H" at bounding box center [565, 555] width 349 height 68
drag, startPoint x: 656, startPoint y: 556, endPoint x: 695, endPoint y: 554, distance: 39.1
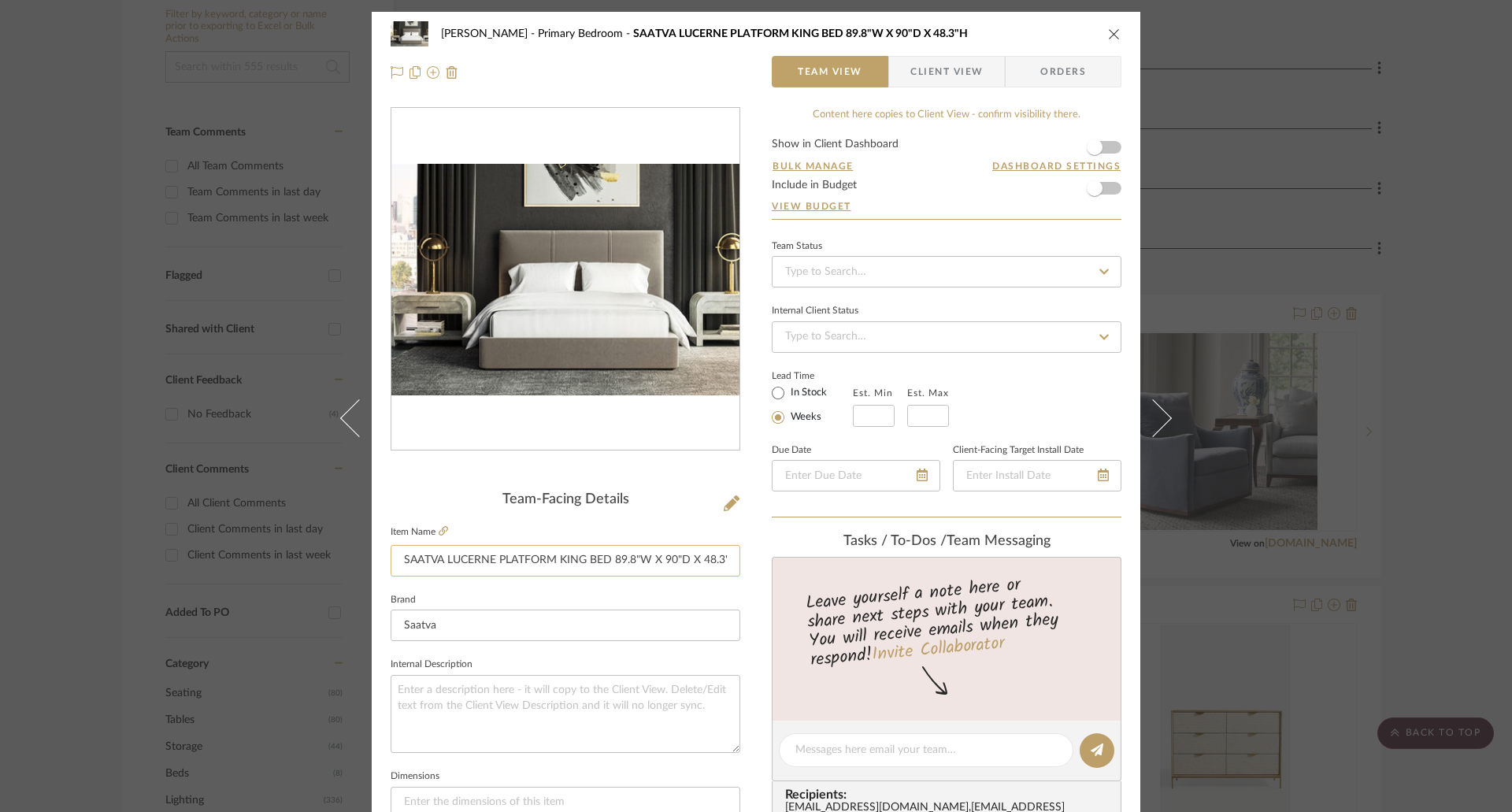
click at [695, 554] on input "SAATVA LUCERNE PLATFORM KING BED 89.8"W X 90"D X 48.3"H" at bounding box center [565, 561] width 349 height 31
click at [627, 563] on input "SAATVA LUCERNE PLATFORM KING BED 89.8"W X 90"D X 48.3"H" at bounding box center [565, 561] width 349 height 31
drag, startPoint x: 634, startPoint y: 556, endPoint x: 655, endPoint y: 559, distance: 21.2
click at [655, 559] on input "SAATVA LUCERNE PLATFORM KING BED 89.8"W X 90"D X 48.3"H" at bounding box center [565, 561] width 349 height 31
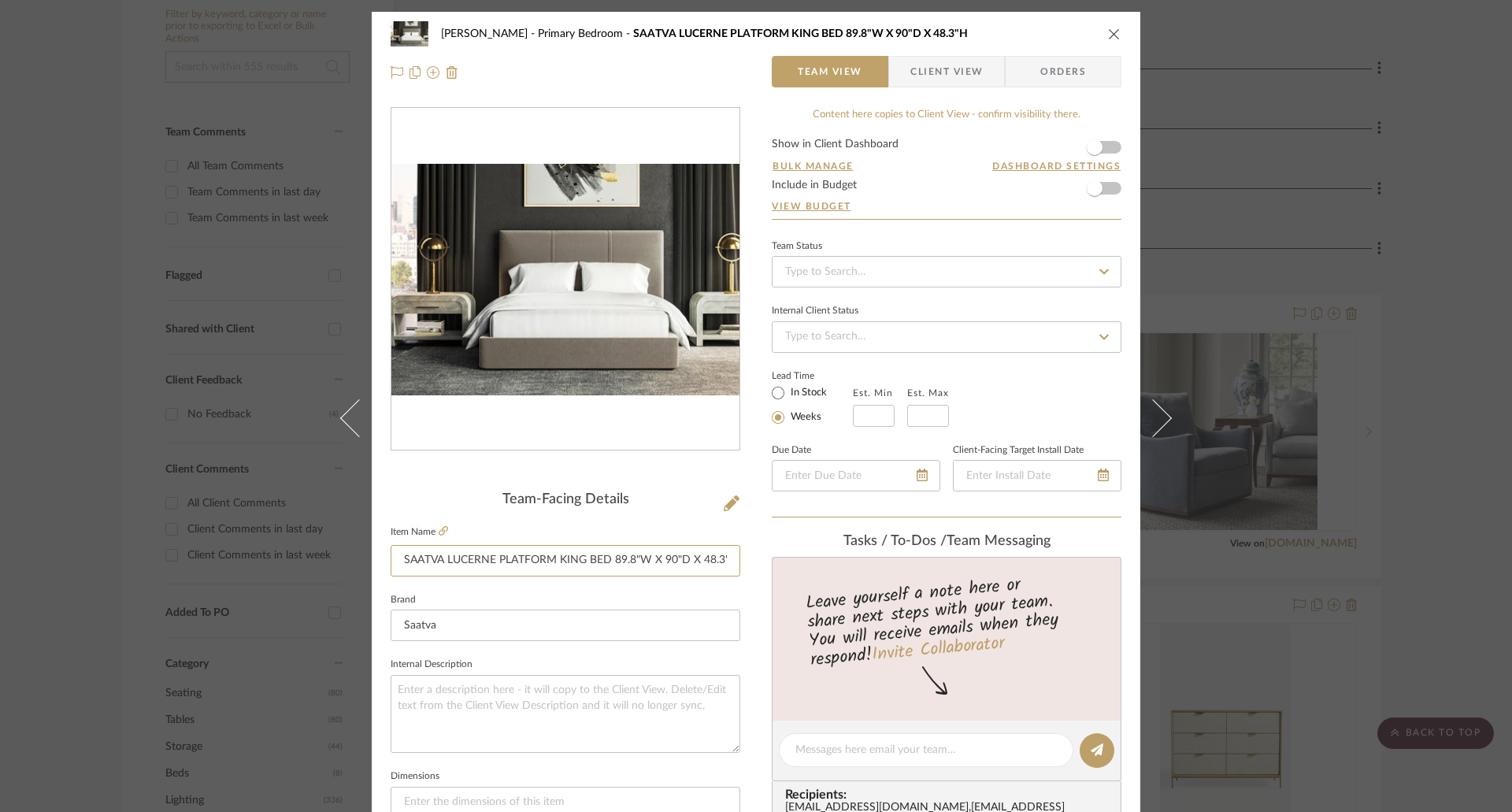
scroll to position [0, 11]
drag, startPoint x: 722, startPoint y: 557, endPoint x: 741, endPoint y: 556, distance: 19.0
click at [741, 556] on div "Phelps Primary Bedroom SAATVA LUCERNE PLATFORM KING BED 89.8"W X 90"D X 48.3"H …" at bounding box center [756, 739] width 768 height 1455
click at [727, 557] on input "SAATVA LUCERNE PLATFORM KING BED 89.8"W X 90"D X 48.3"H" at bounding box center [565, 561] width 349 height 31
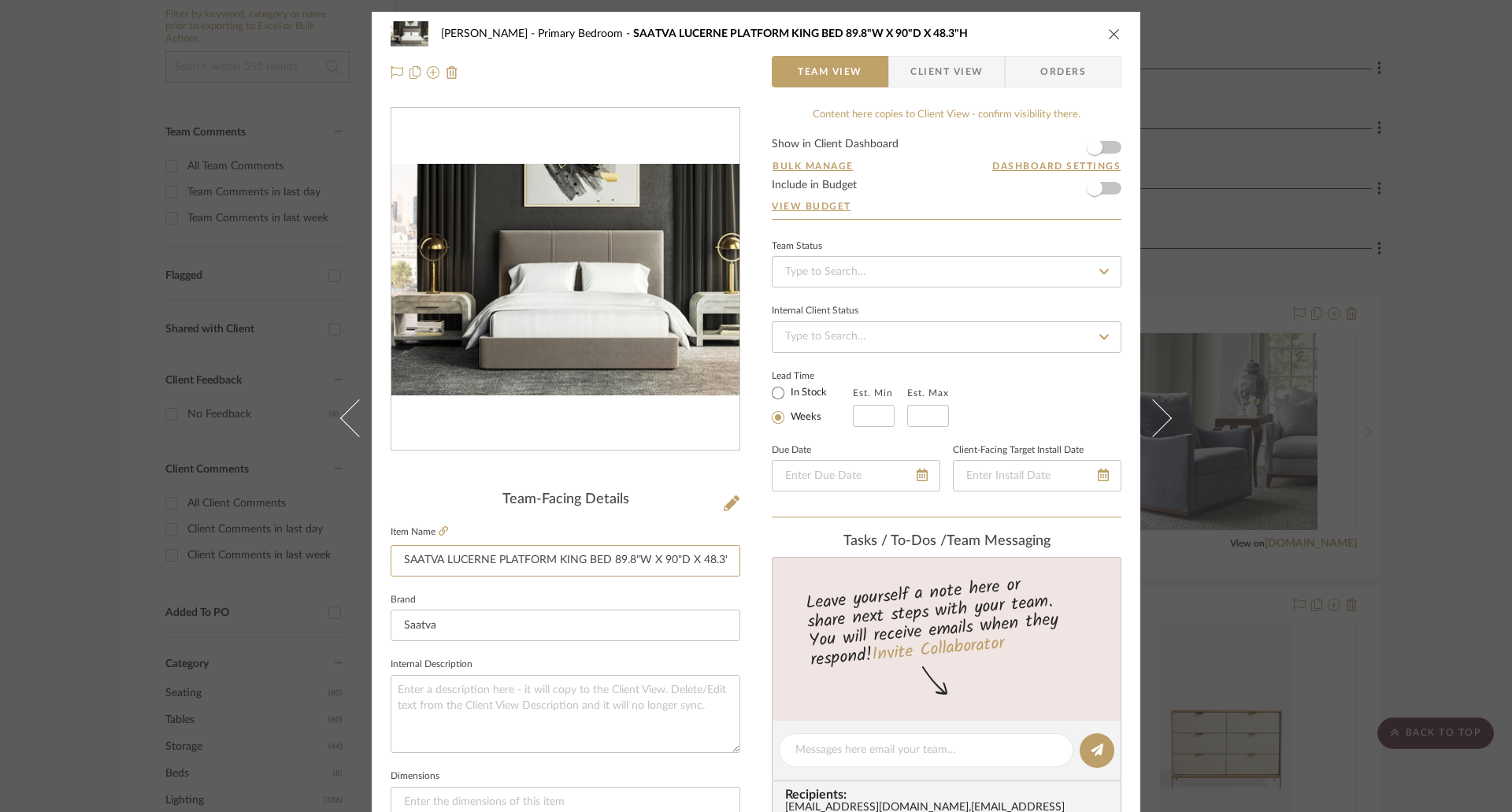
drag, startPoint x: 725, startPoint y: 557, endPoint x: 381, endPoint y: 561, distance: 344.0
click at [381, 561] on div "Phelps Primary Bedroom SAATVA LUCERNE PLATFORM KING BED 89.8"W X 90"D X 48.3"H …" at bounding box center [756, 739] width 768 height 1455
click at [573, 567] on input "SAATVA LUCERNE PLATFORM KING BED 89.8"W X 90"D X 48.3"H" at bounding box center [565, 561] width 349 height 31
drag, startPoint x: 608, startPoint y: 558, endPoint x: 733, endPoint y: 559, distance: 125.0
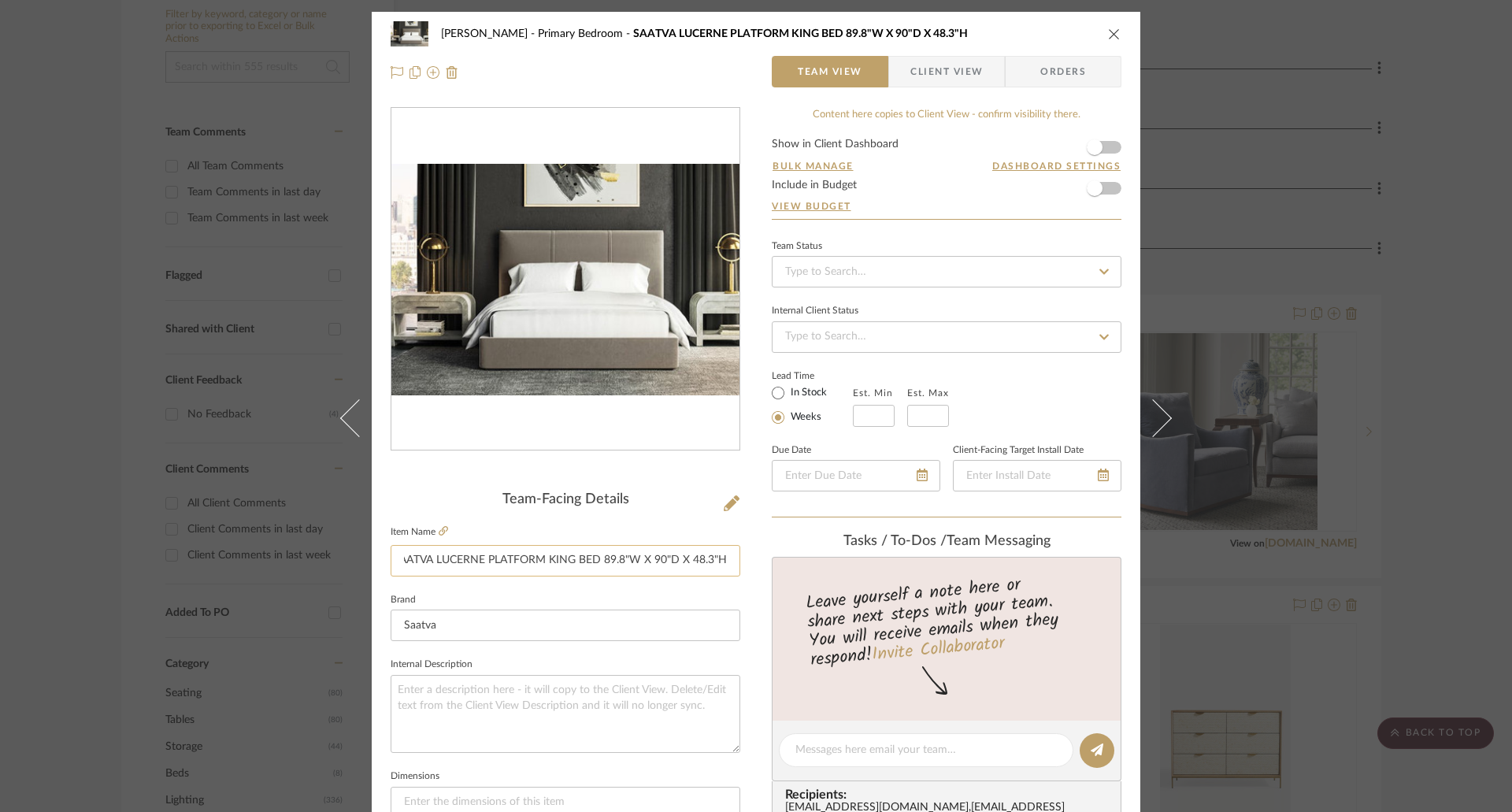
click at [733, 559] on input "SAATVA LUCERNE PLATFORM KING BED 89.8"W X 90"D X 48.3"H" at bounding box center [565, 561] width 349 height 31
click at [1116, 29] on div "Phelps Primary Bedroom SAATVA LUCERNE PLATFORM KING BED 89.8"W X 90"D X 48.3"H …" at bounding box center [756, 53] width 768 height 83
click at [1111, 31] on icon "close" at bounding box center [1114, 34] width 13 height 13
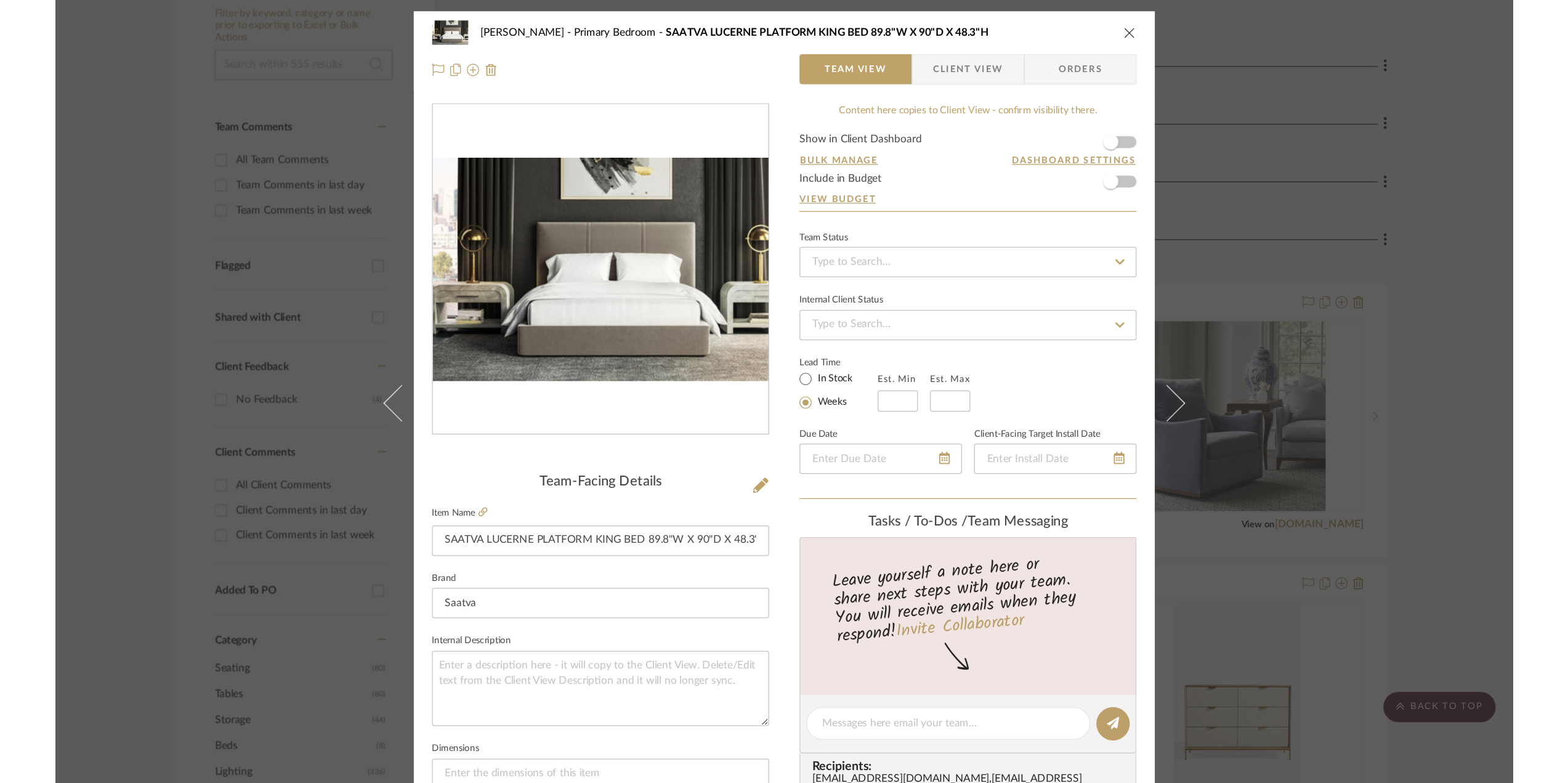
scroll to position [247, 0]
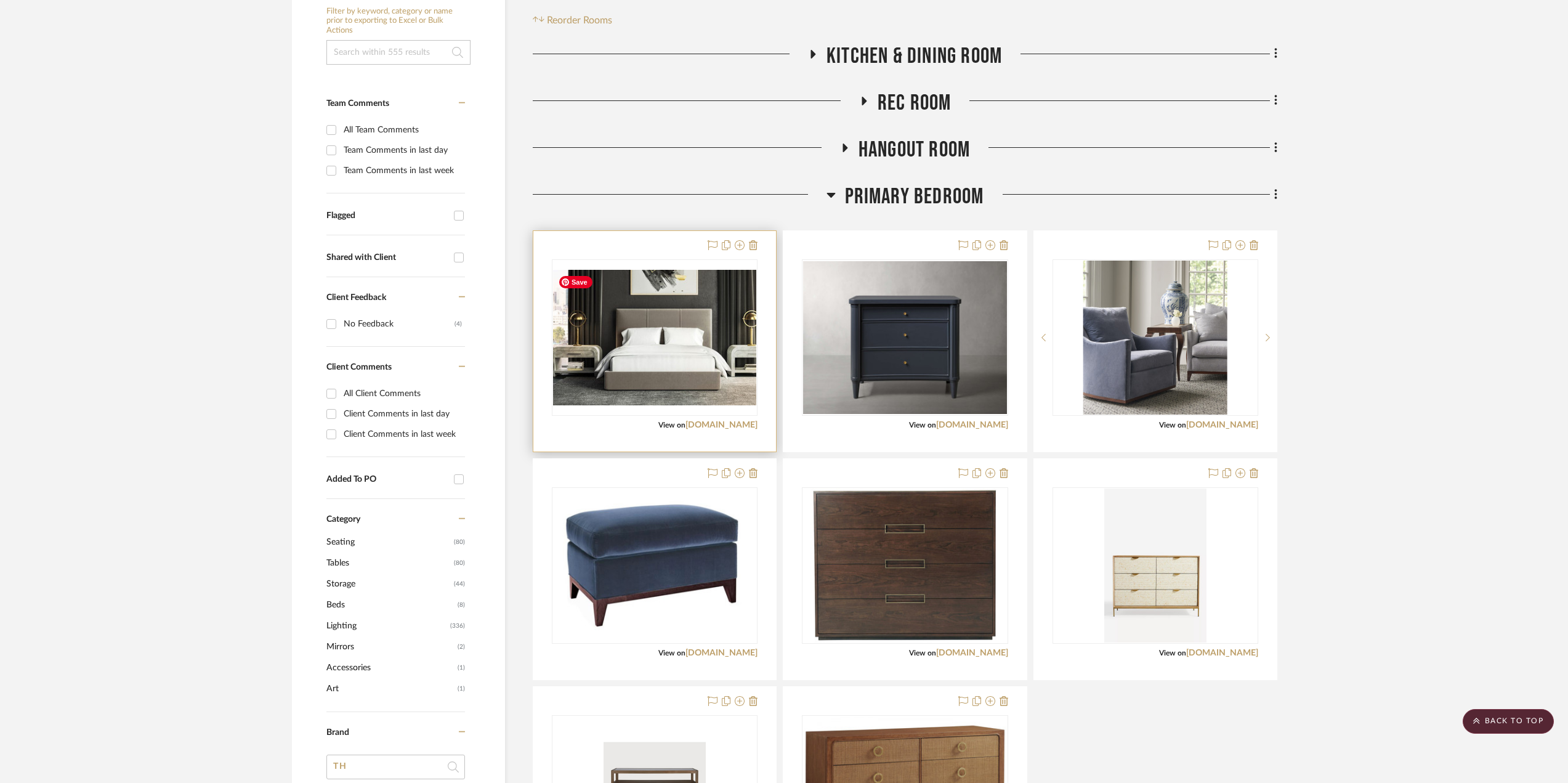
click at [653, 368] on img "0" at bounding box center [654, 337] width 203 height 135
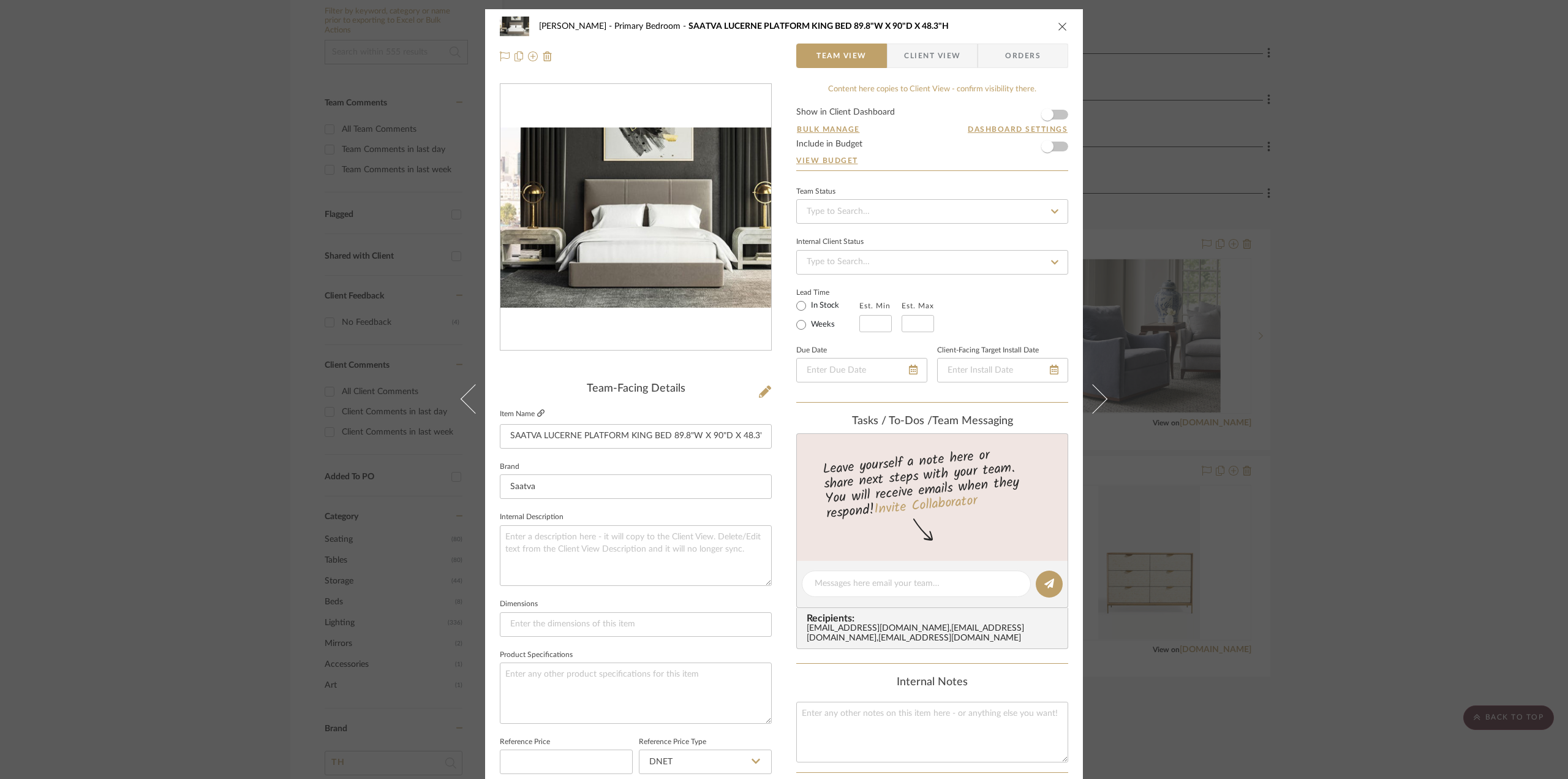
click at [537, 409] on icon at bounding box center [541, 413] width 7 height 7
click at [1057, 26] on icon "close" at bounding box center [1062, 26] width 10 height 10
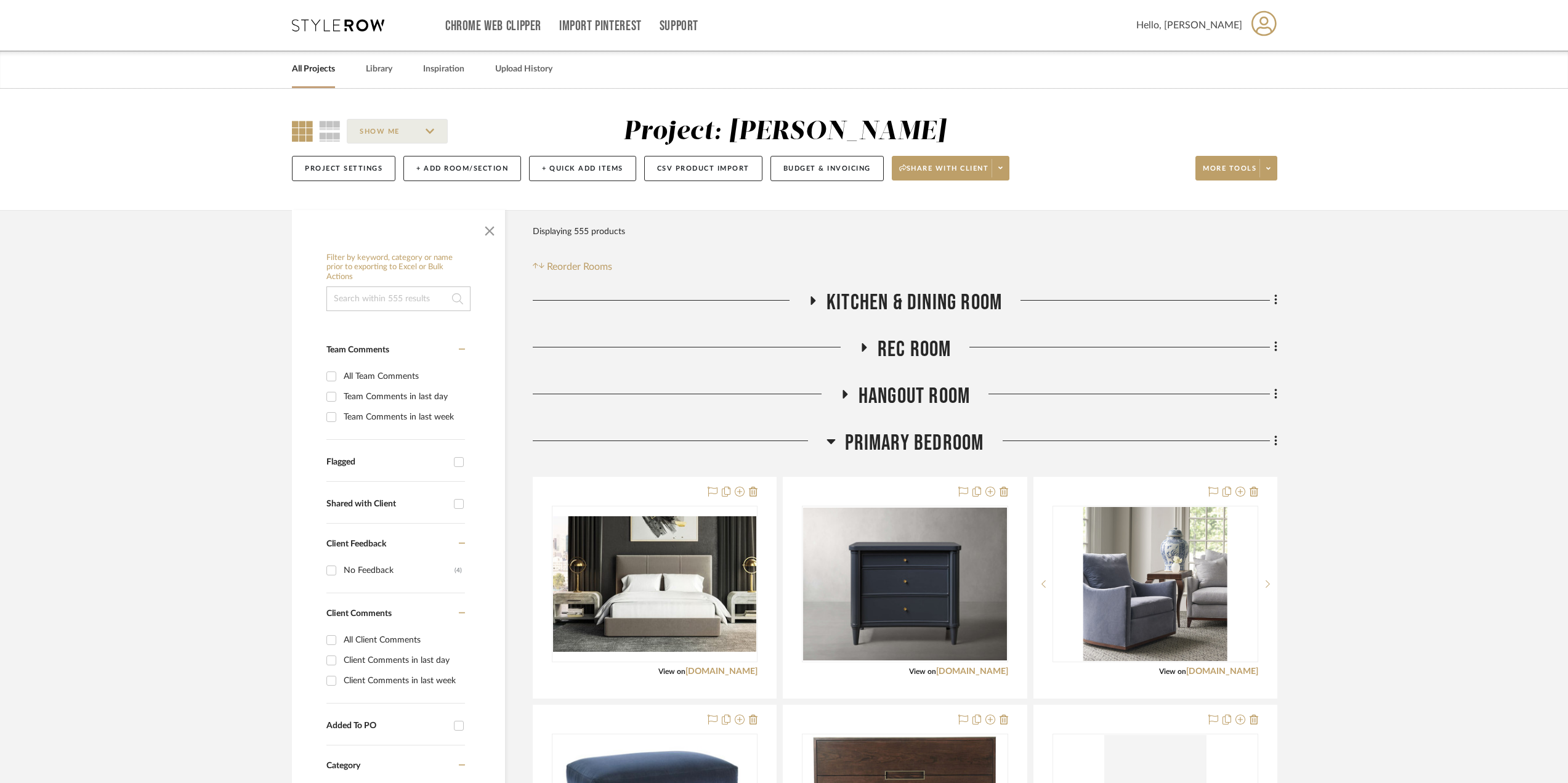
scroll to position [185, 0]
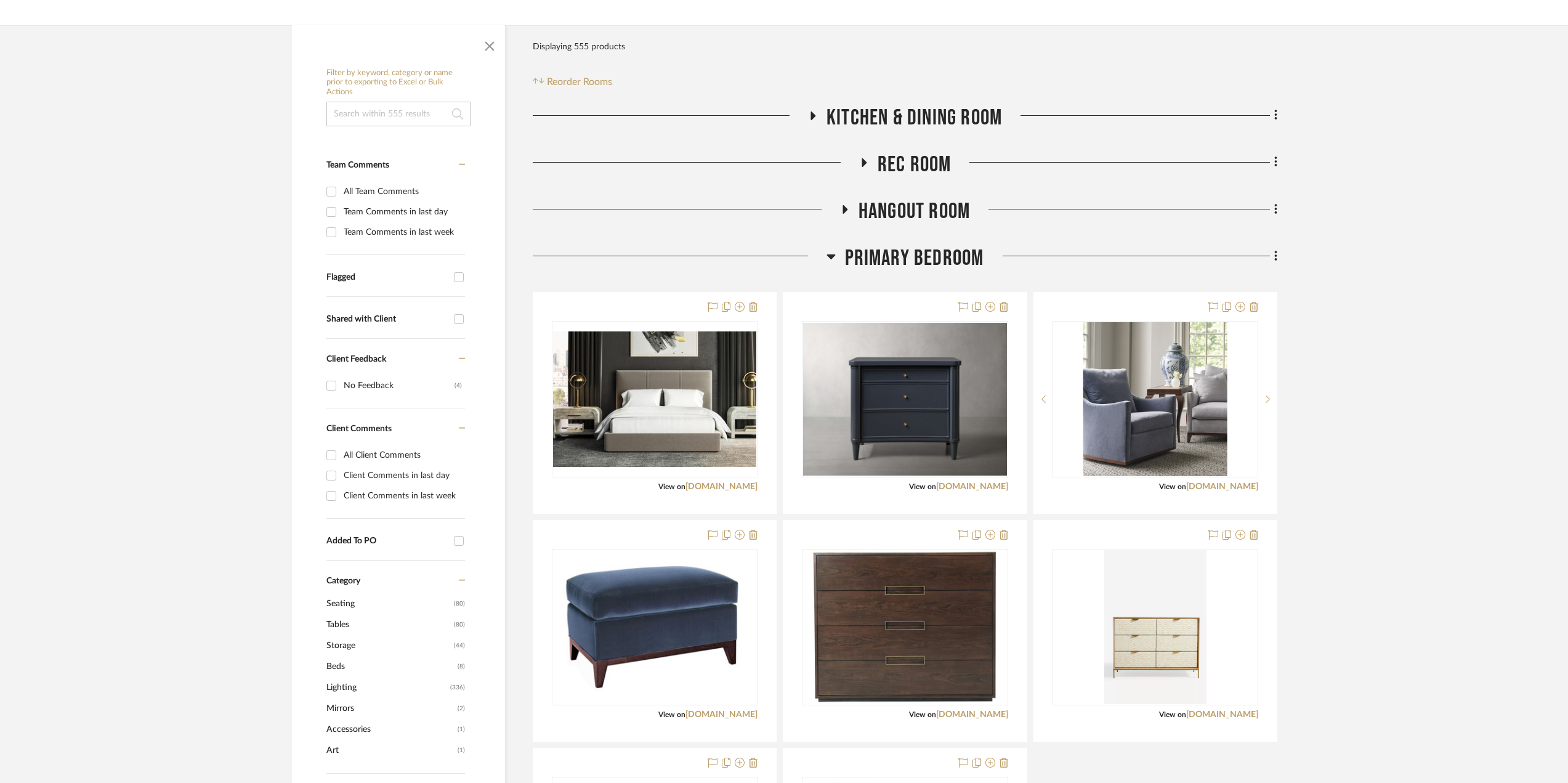
click at [828, 253] on icon at bounding box center [831, 256] width 9 height 15
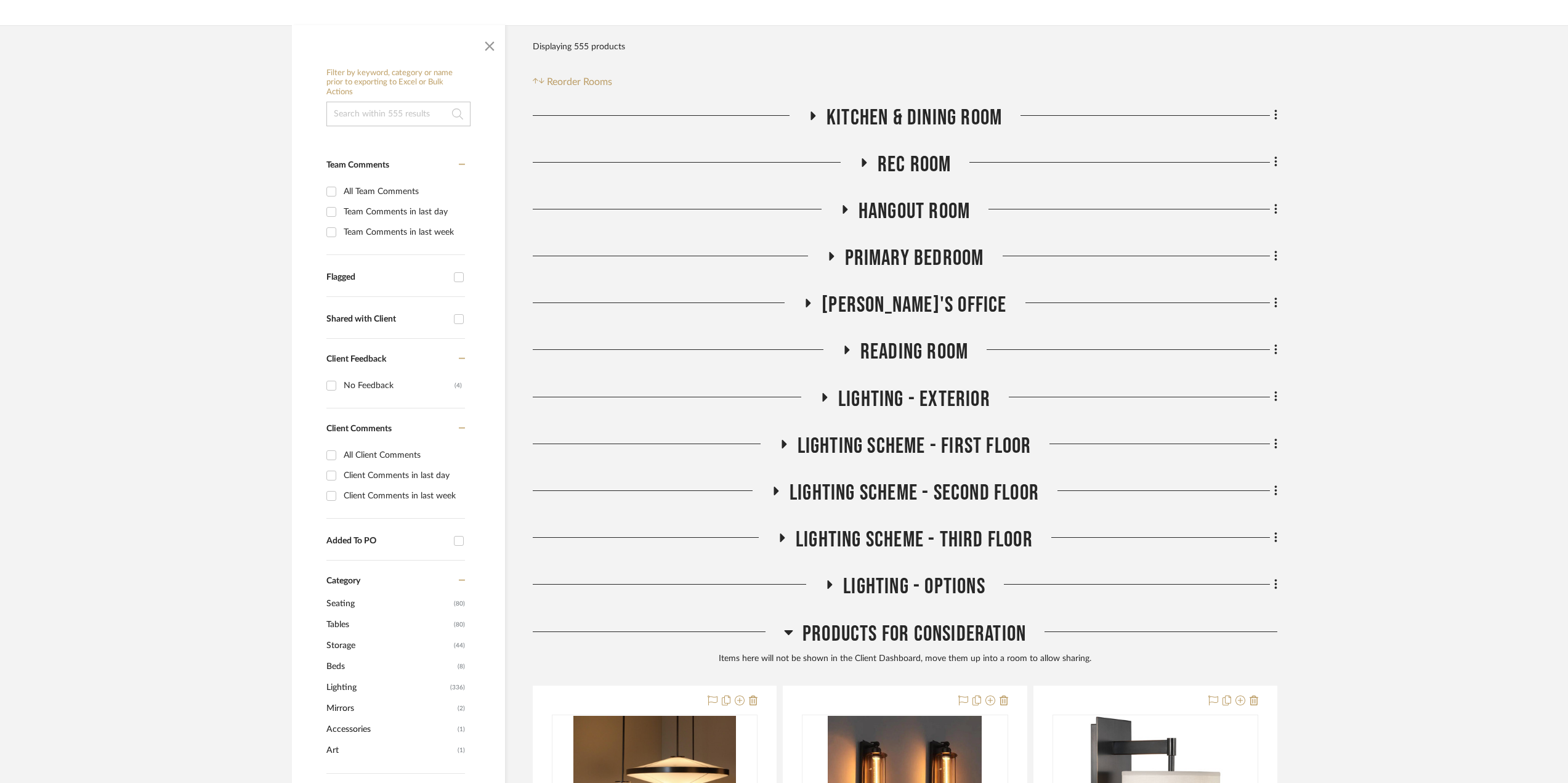
click at [865, 159] on icon at bounding box center [863, 162] width 15 height 9
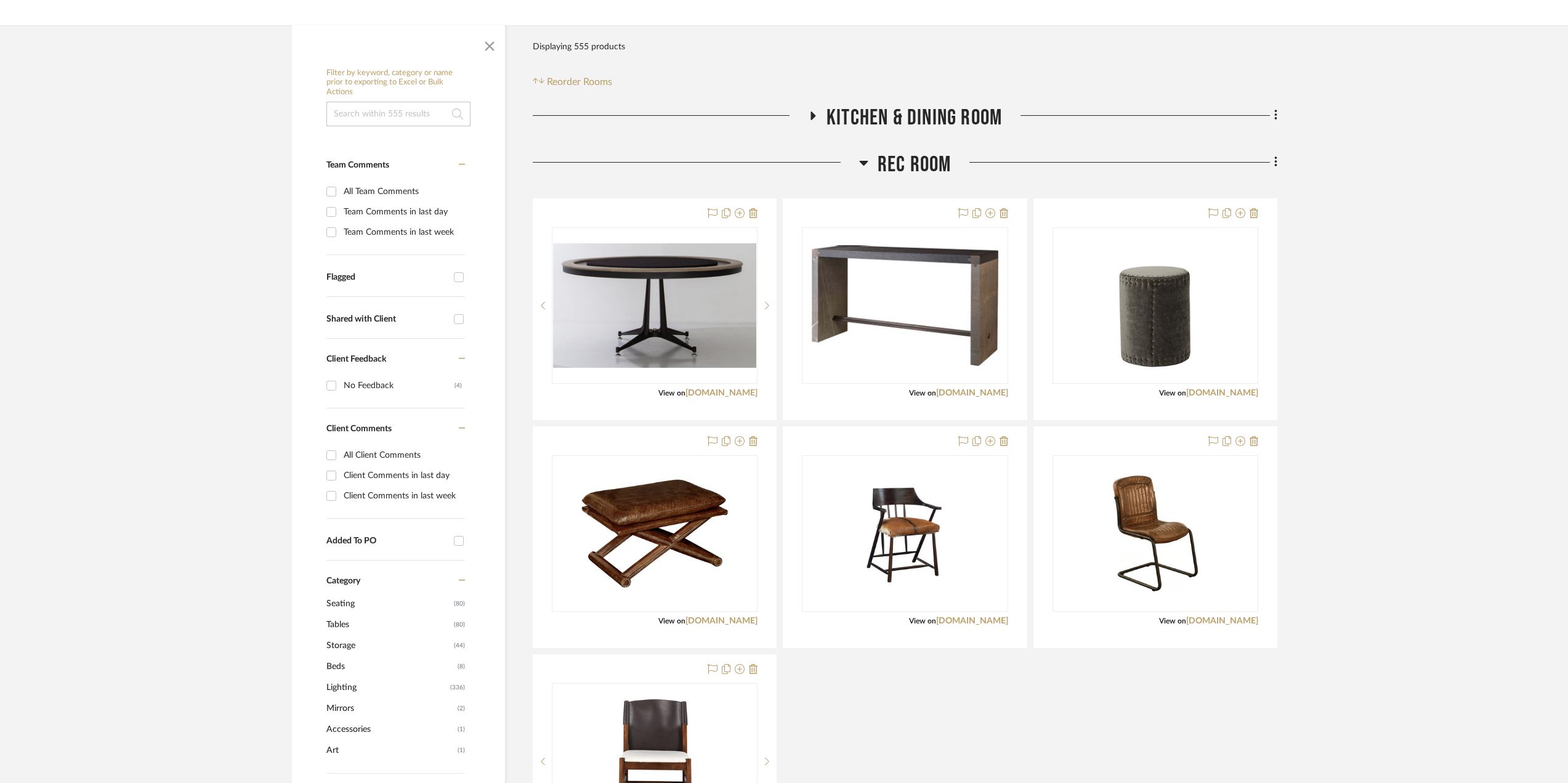
drag, startPoint x: 1180, startPoint y: 392, endPoint x: 1319, endPoint y: 320, distance: 156.5
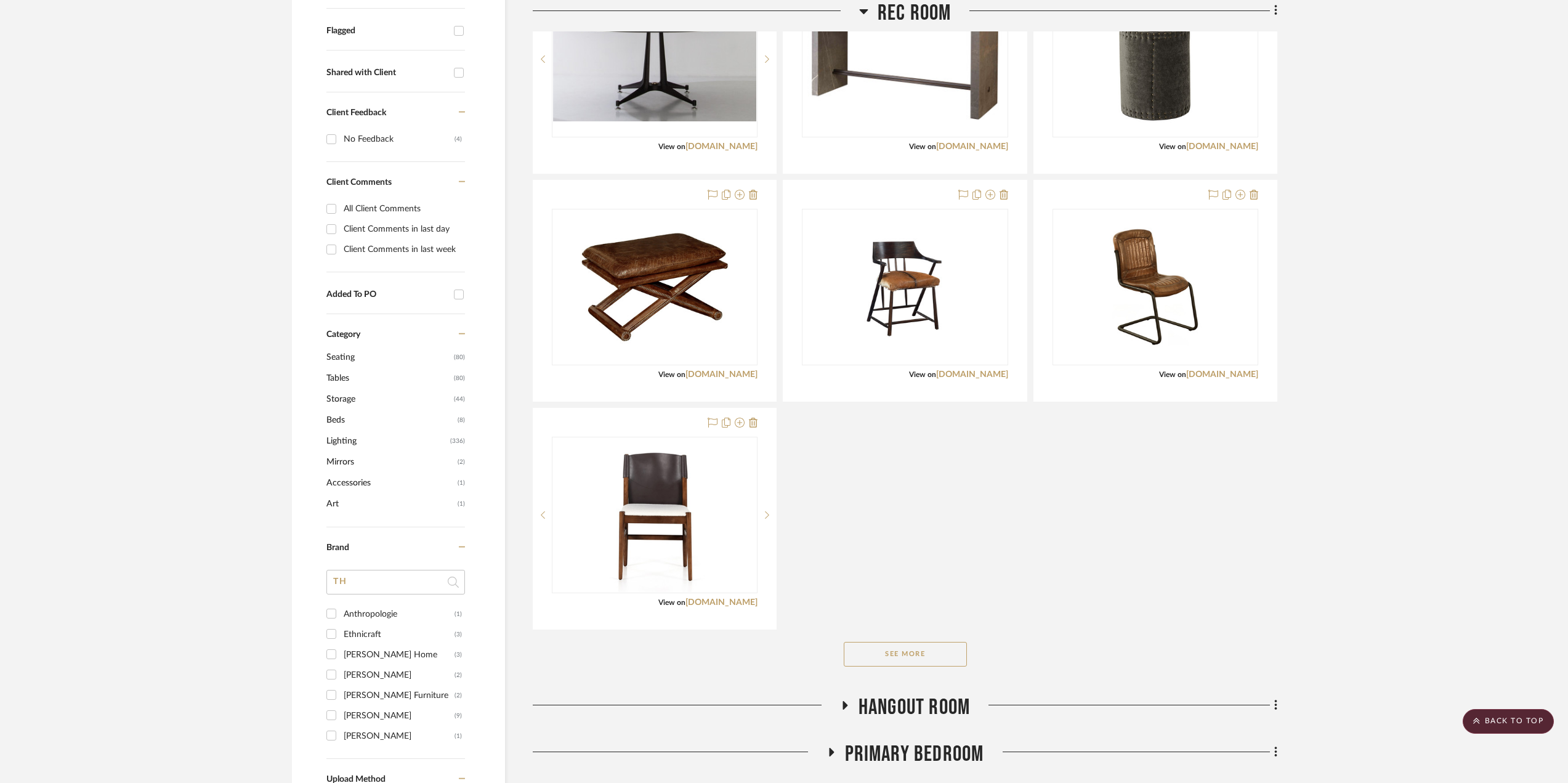
drag, startPoint x: 735, startPoint y: 608, endPoint x: 991, endPoint y: 582, distance: 257.3
click at [991, 582] on div "District Eight Poker Table w/Leather perimeter and oak and steel frame 62Diax30…" at bounding box center [905, 290] width 745 height 677
click at [715, 605] on link "fourhands.com" at bounding box center [721, 603] width 72 height 9
click at [922, 316] on img "0" at bounding box center [904, 287] width 102 height 154
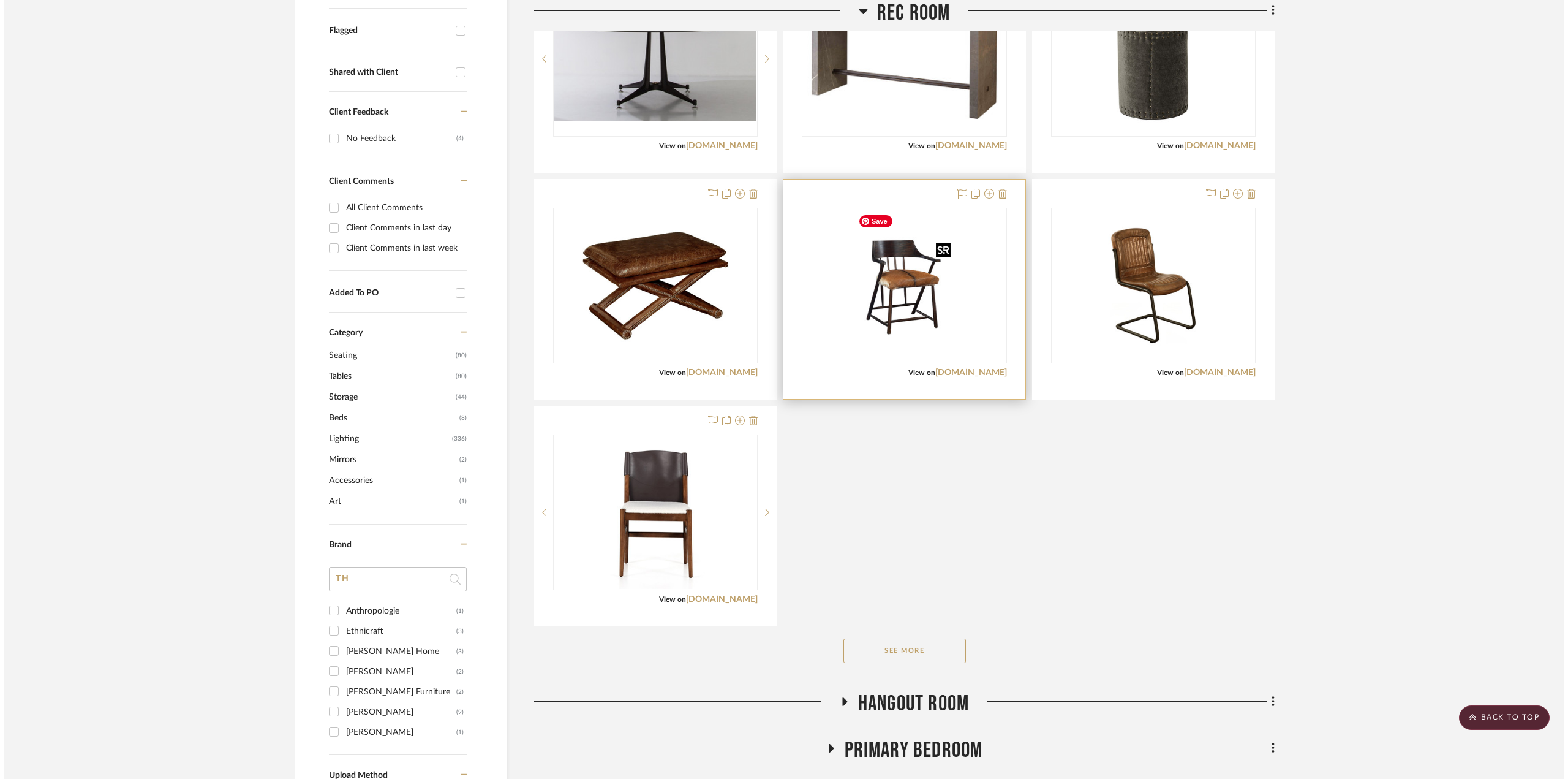
scroll to position [0, 0]
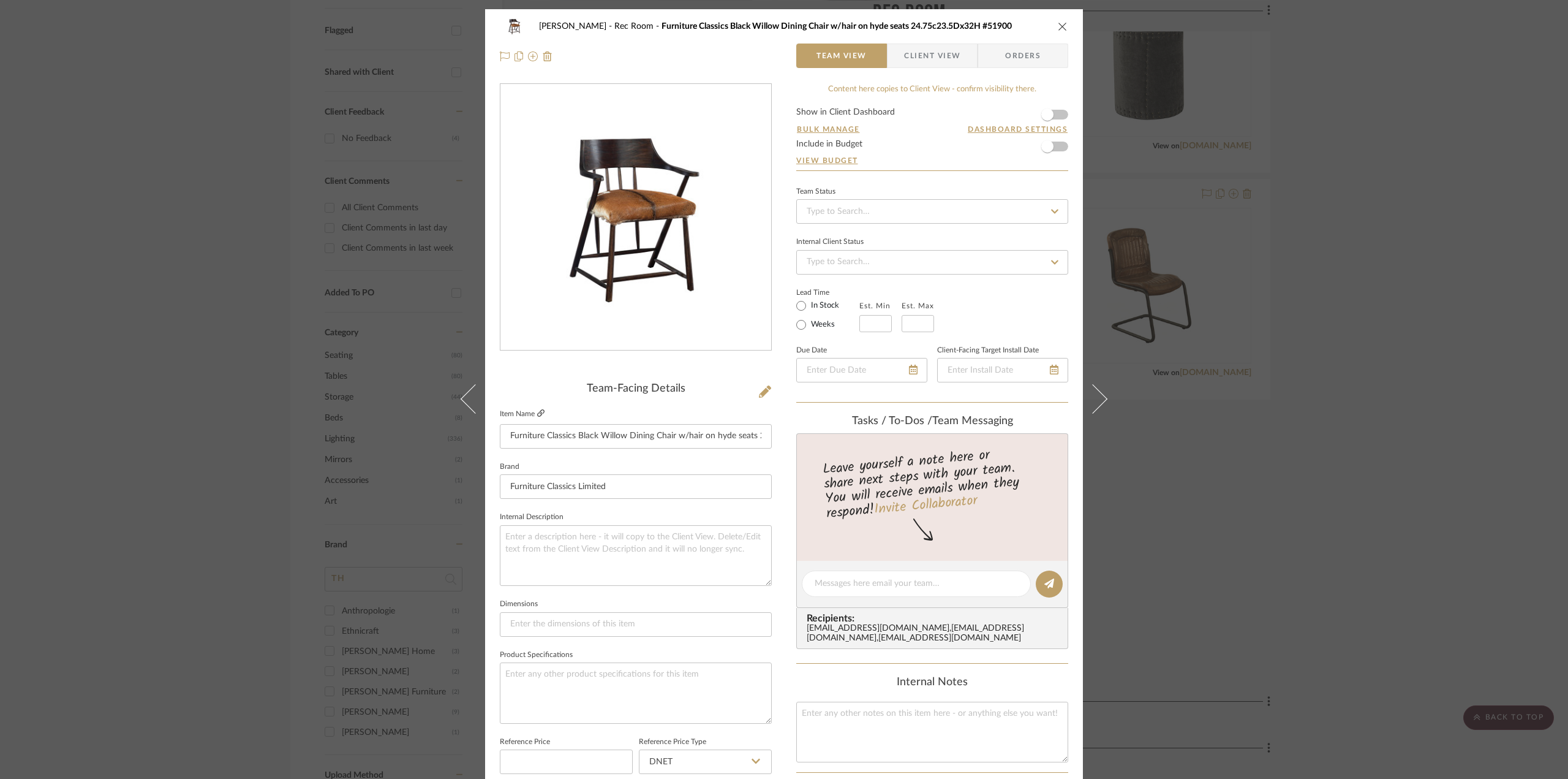
click at [537, 411] on icon at bounding box center [541, 413] width 7 height 7
drag, startPoint x: 569, startPoint y: 431, endPoint x: 587, endPoint y: 431, distance: 18.0
click at [587, 431] on input "Furniture Classics Black Willow Dining Chair w/hair on hyde seats 24.75c23.5Dx3…" at bounding box center [636, 436] width 272 height 24
click at [1384, 305] on div "Phelps Rec Room Furniture Classics Black Willow Dining Chair w/hair on hyde sea…" at bounding box center [784, 389] width 1568 height 779
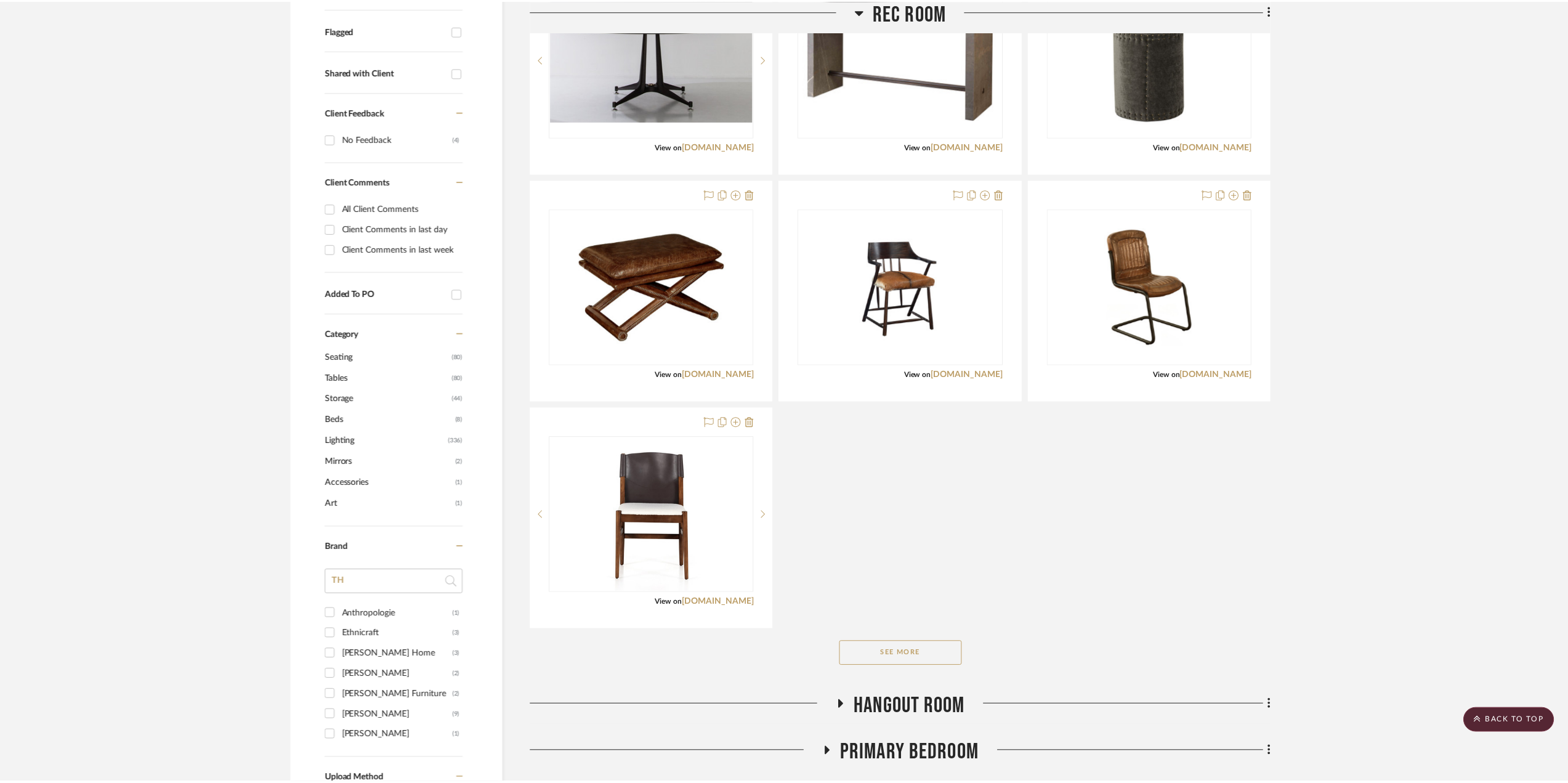
scroll to position [431, 0]
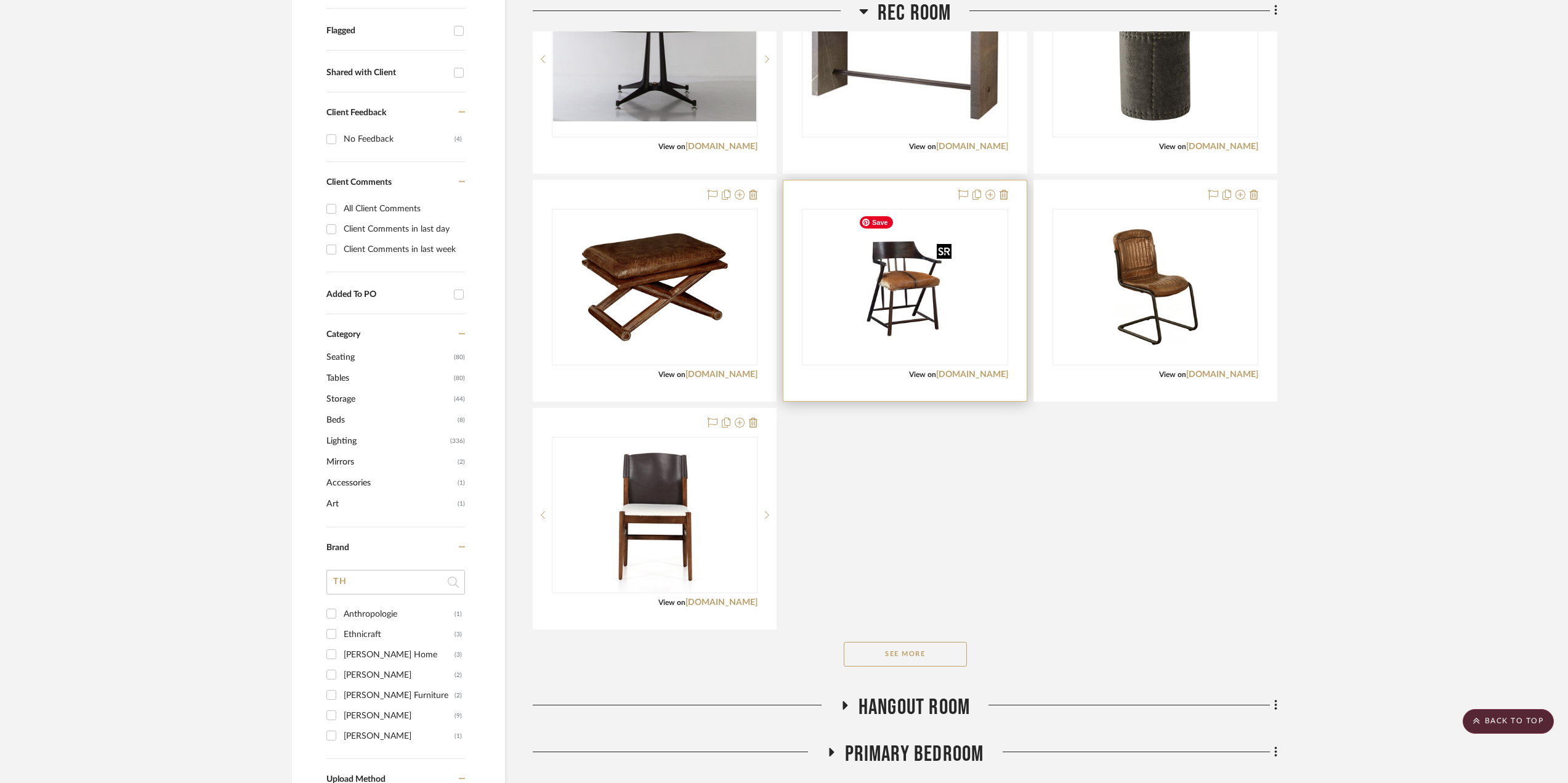
click at [892, 311] on img "0" at bounding box center [904, 287] width 102 height 154
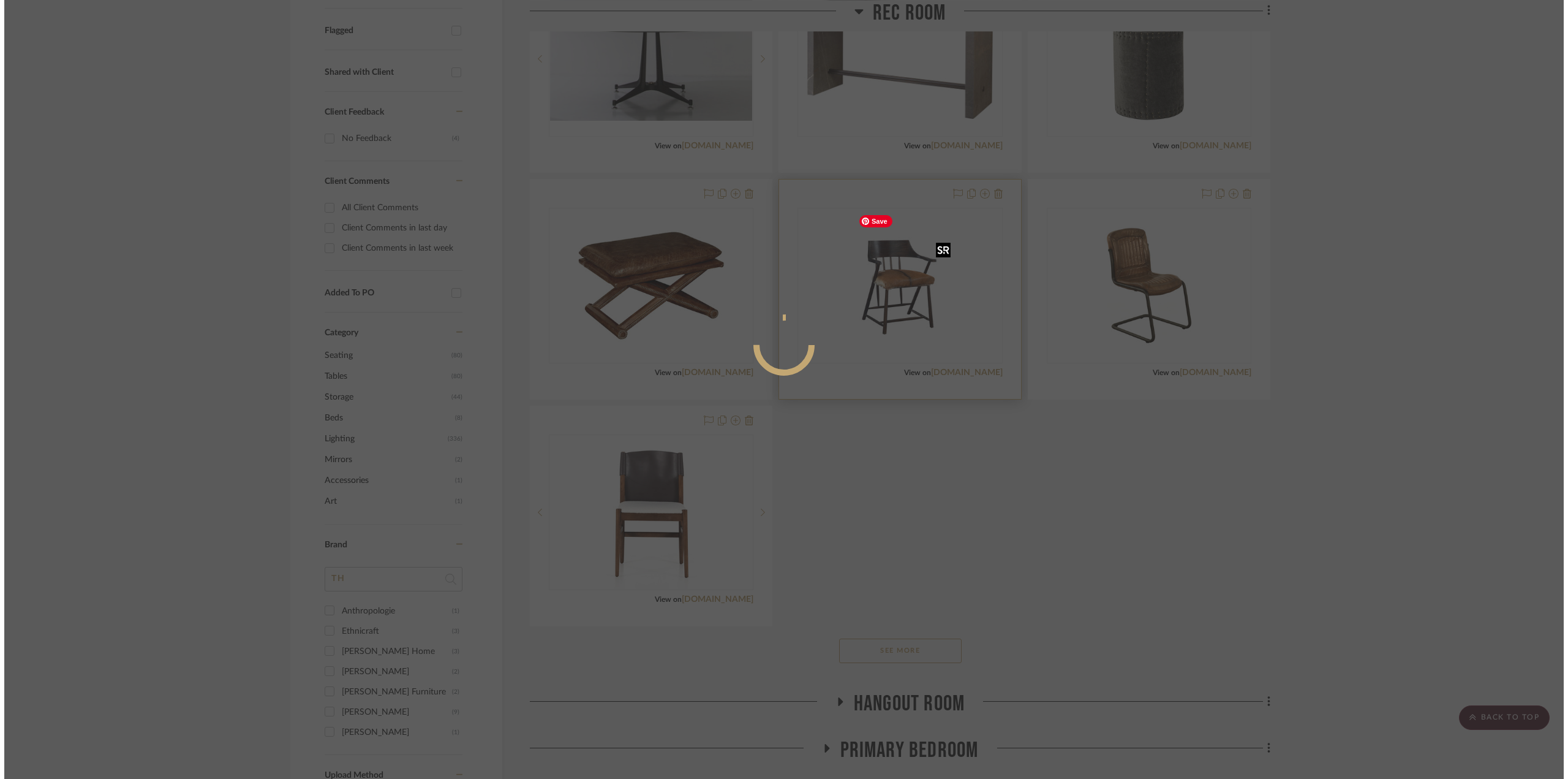
scroll to position [0, 0]
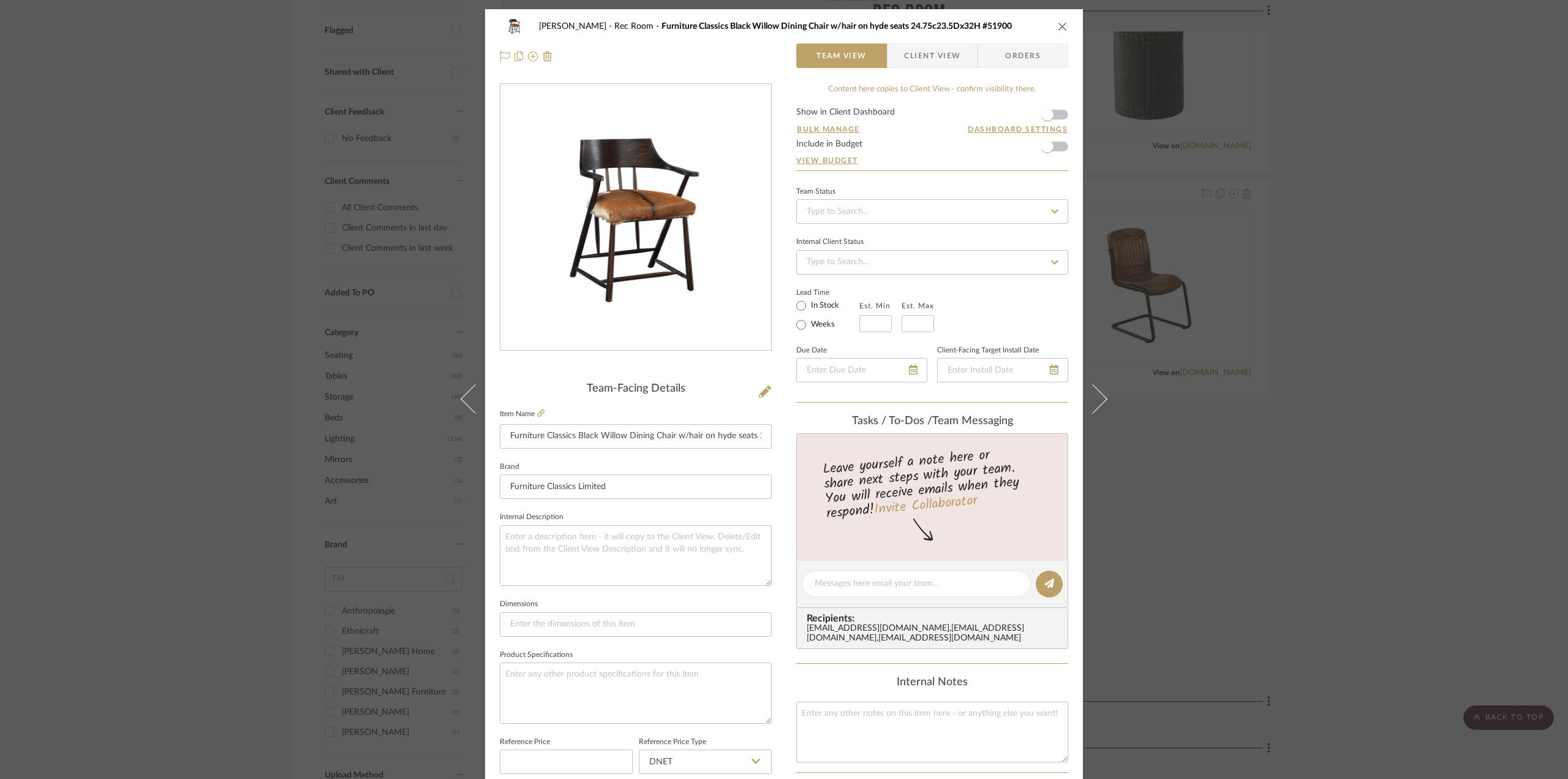
click at [1057, 23] on icon "close" at bounding box center [1062, 26] width 10 height 10
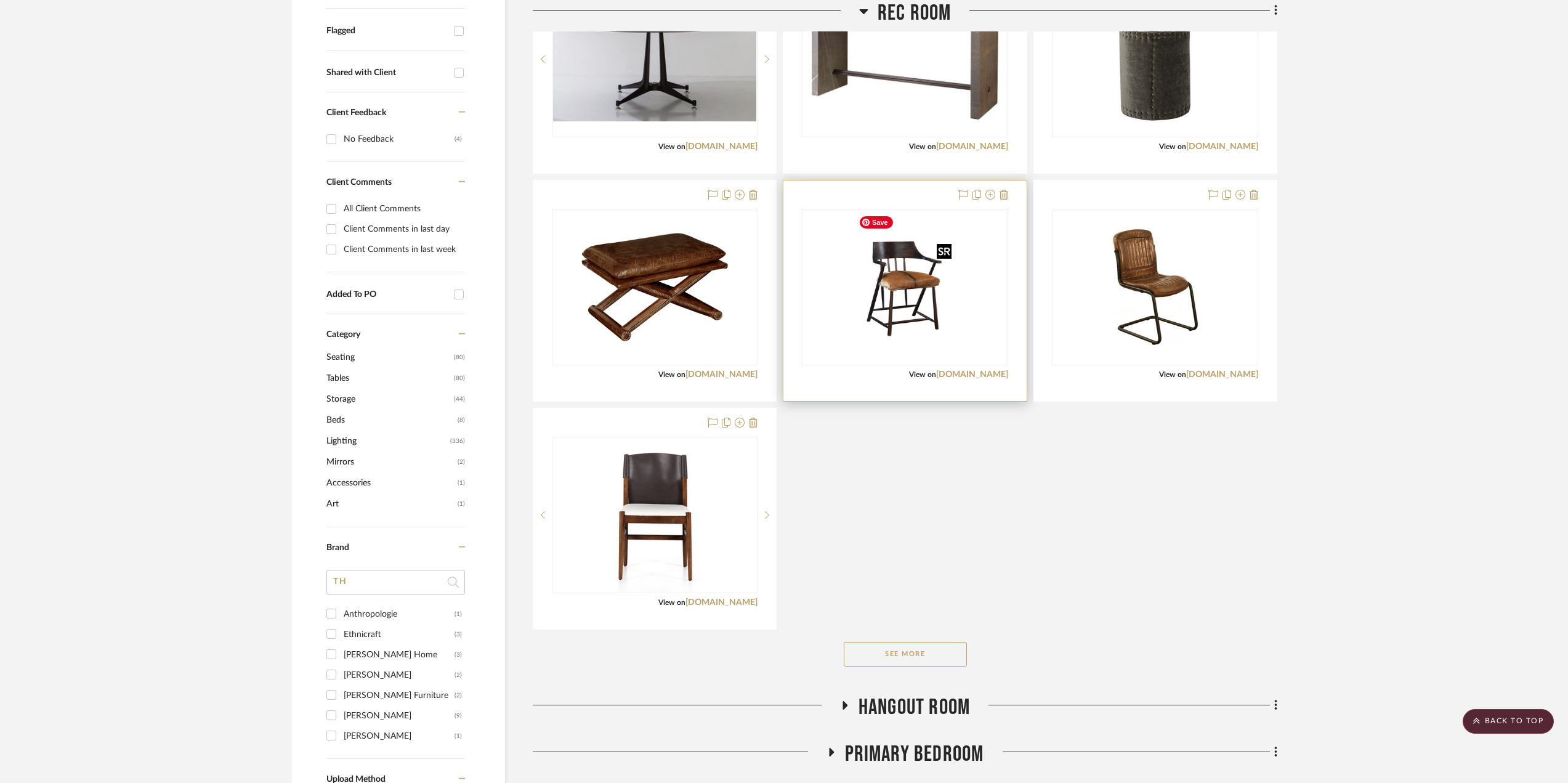
scroll to position [123, 0]
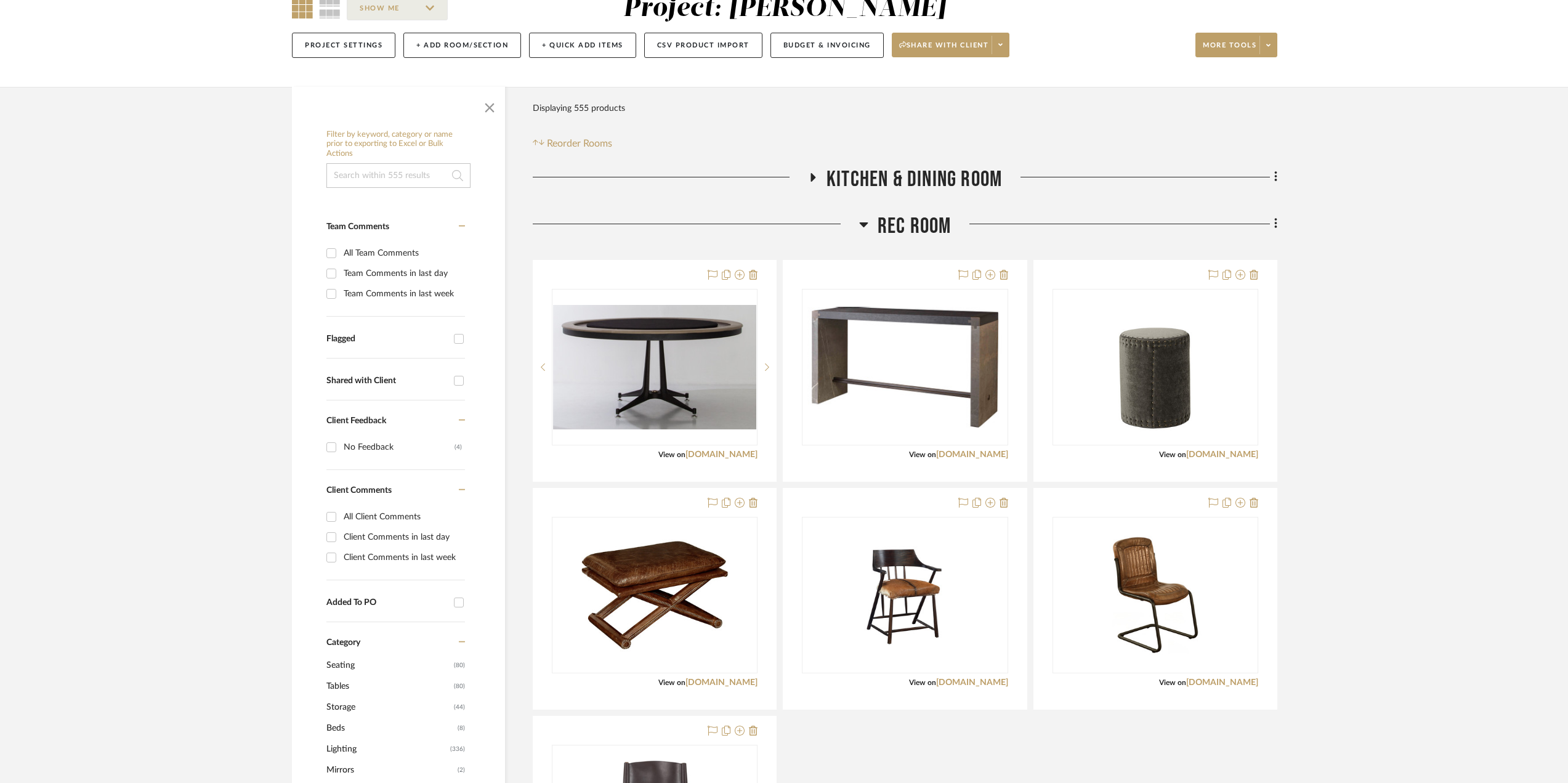
click at [861, 223] on icon at bounding box center [863, 224] width 9 height 5
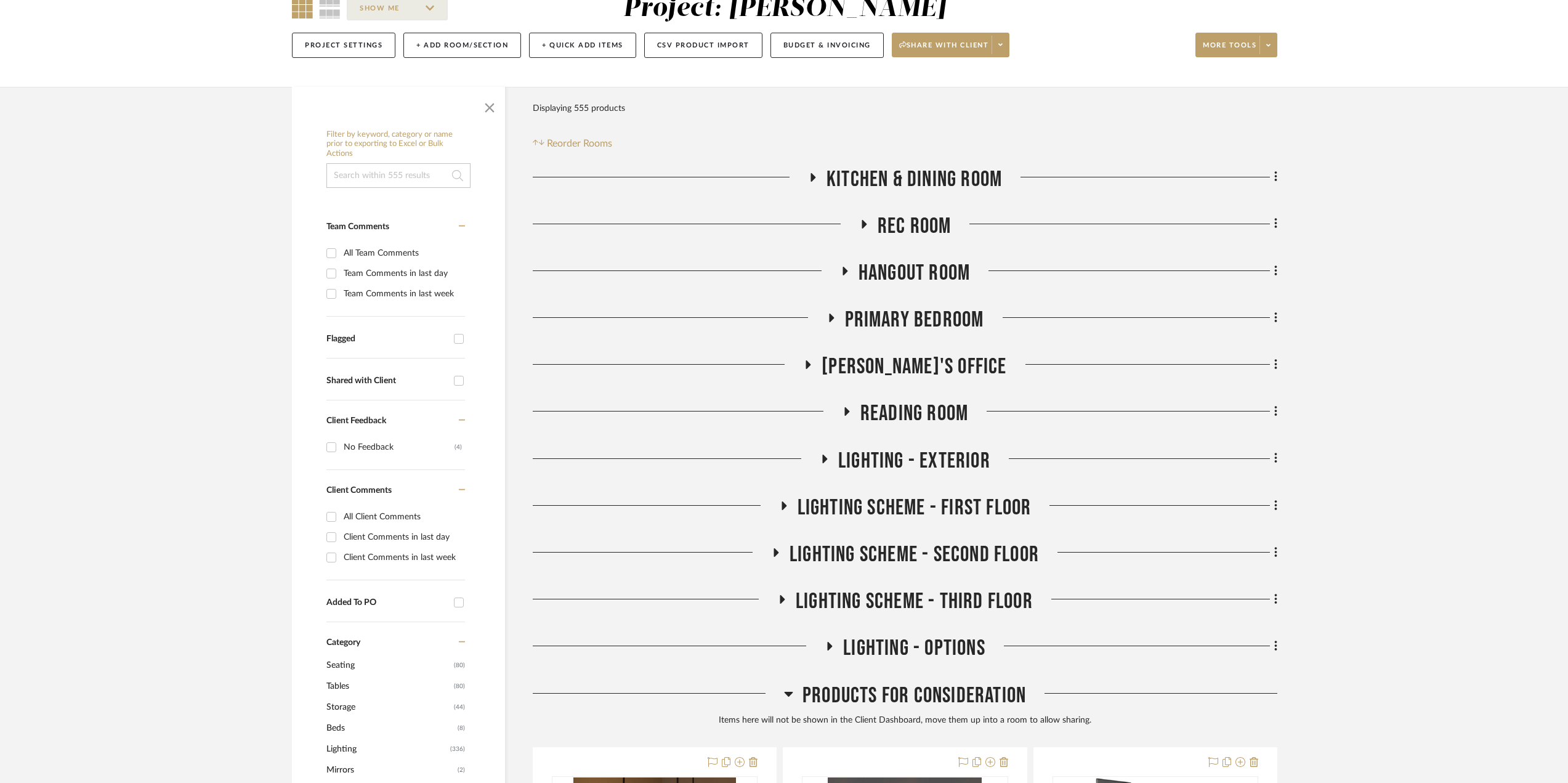
click at [840, 272] on icon at bounding box center [844, 270] width 15 height 9
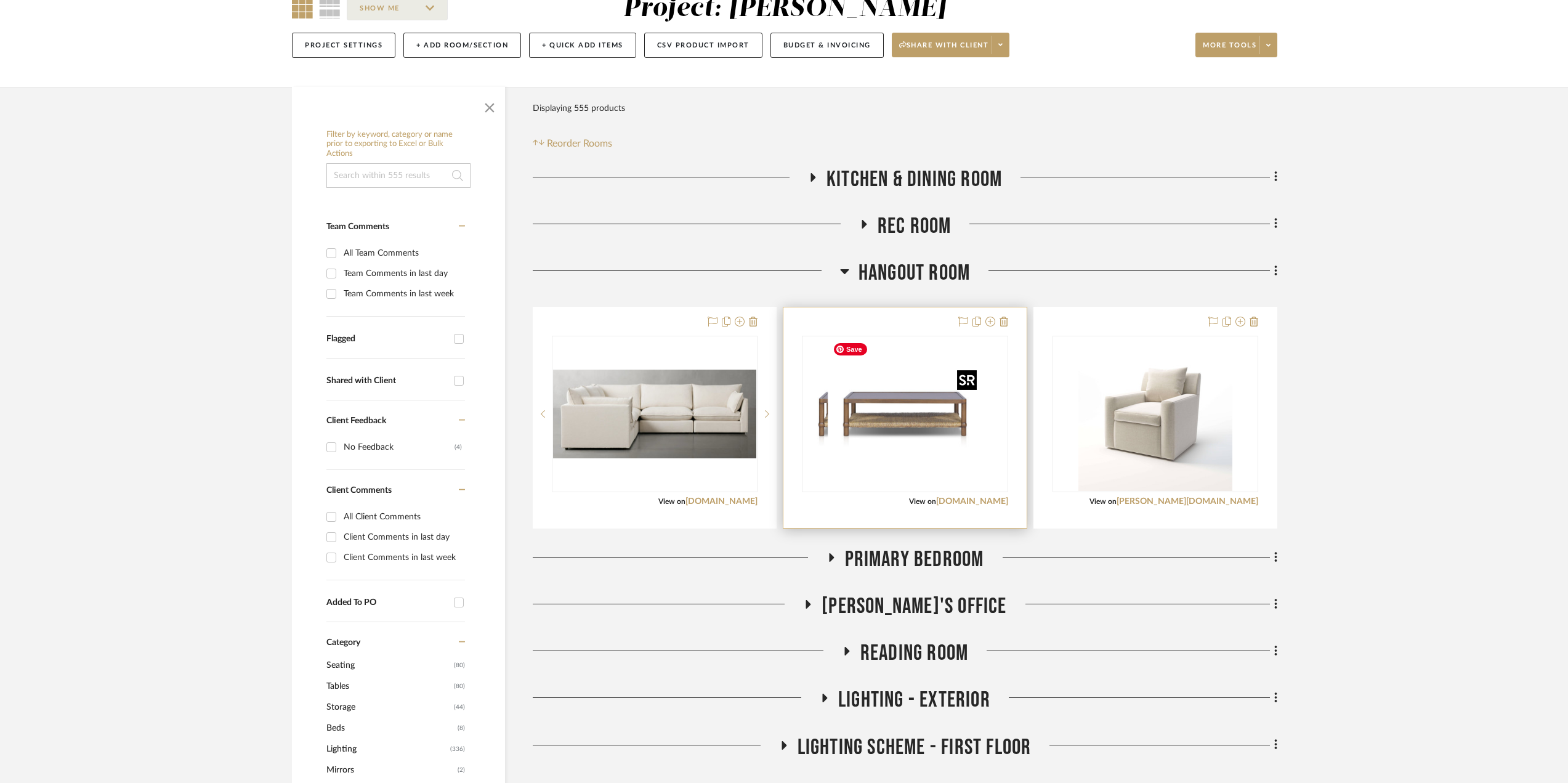
scroll to position [247, 0]
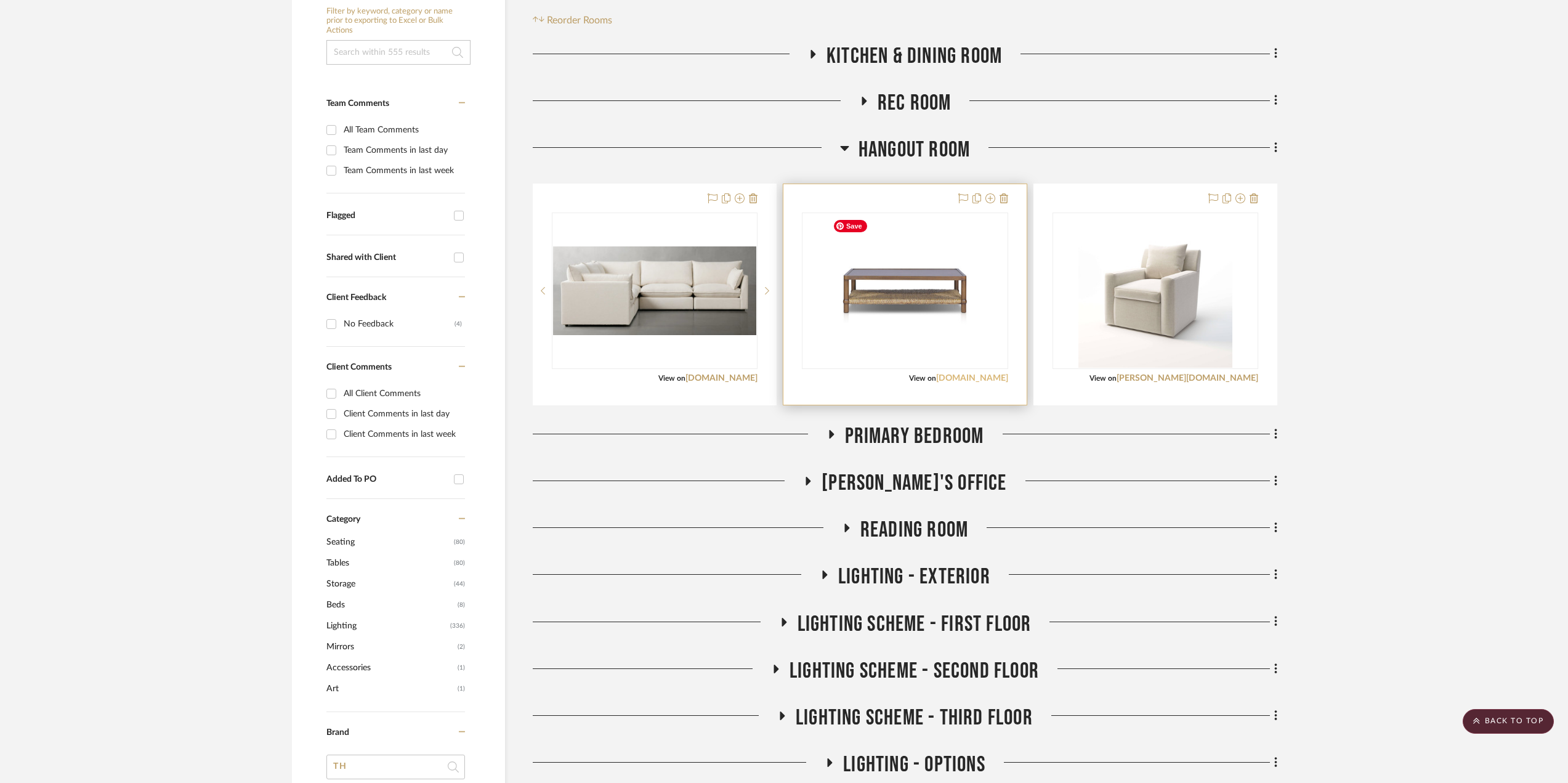
click at [971, 374] on link "fourhands.com" at bounding box center [972, 378] width 72 height 9
drag, startPoint x: 838, startPoint y: 147, endPoint x: 845, endPoint y: 147, distance: 7.0
click at [842, 147] on div "Hangout Room" at bounding box center [905, 152] width 745 height 32
click at [845, 147] on icon at bounding box center [844, 148] width 9 height 5
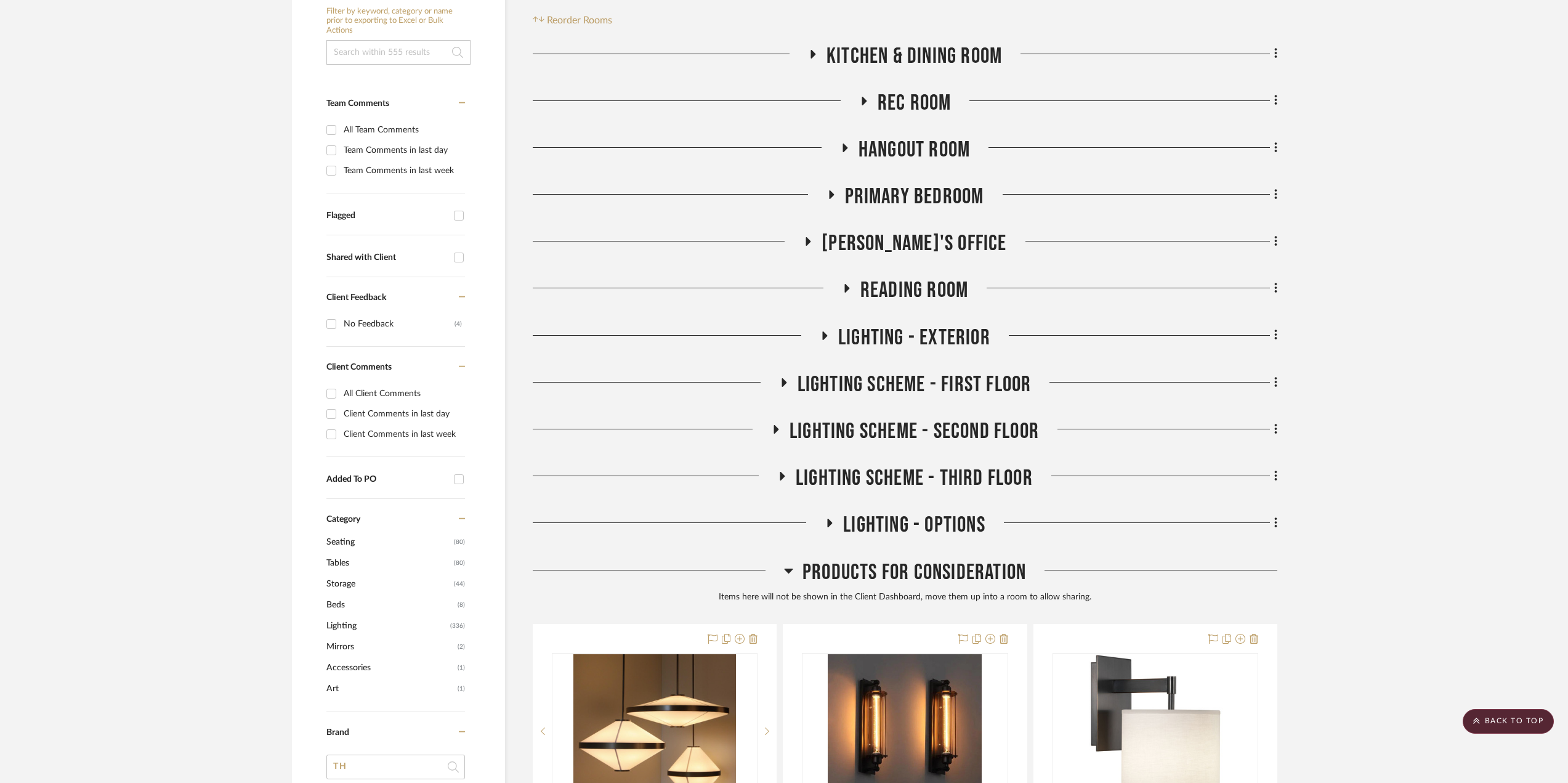
click at [863, 101] on icon at bounding box center [863, 101] width 5 height 9
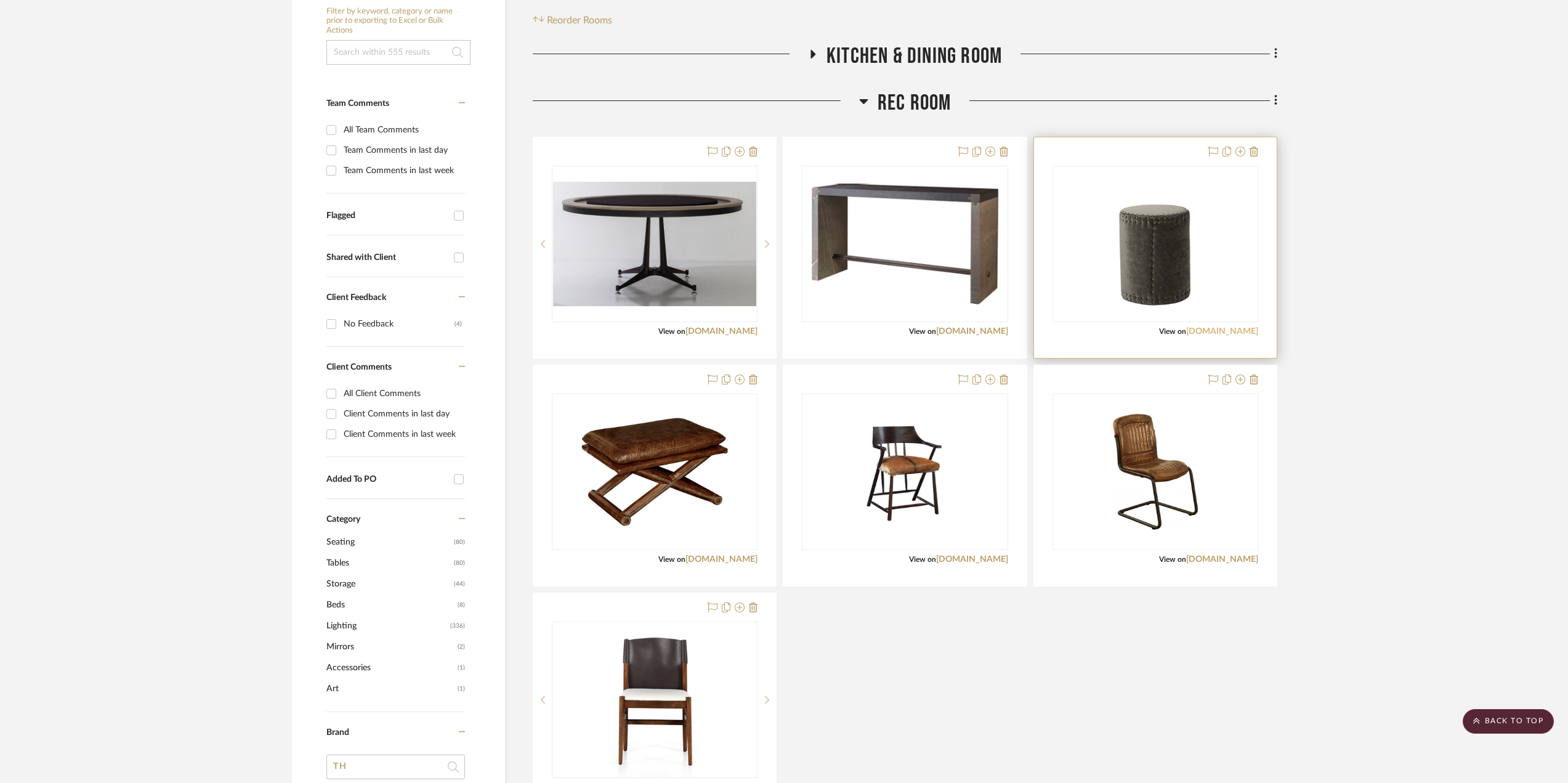
click at [1203, 328] on link "leeindustries.com" at bounding box center [1222, 331] width 72 height 9
click at [716, 328] on link "districteight.com" at bounding box center [721, 331] width 72 height 9
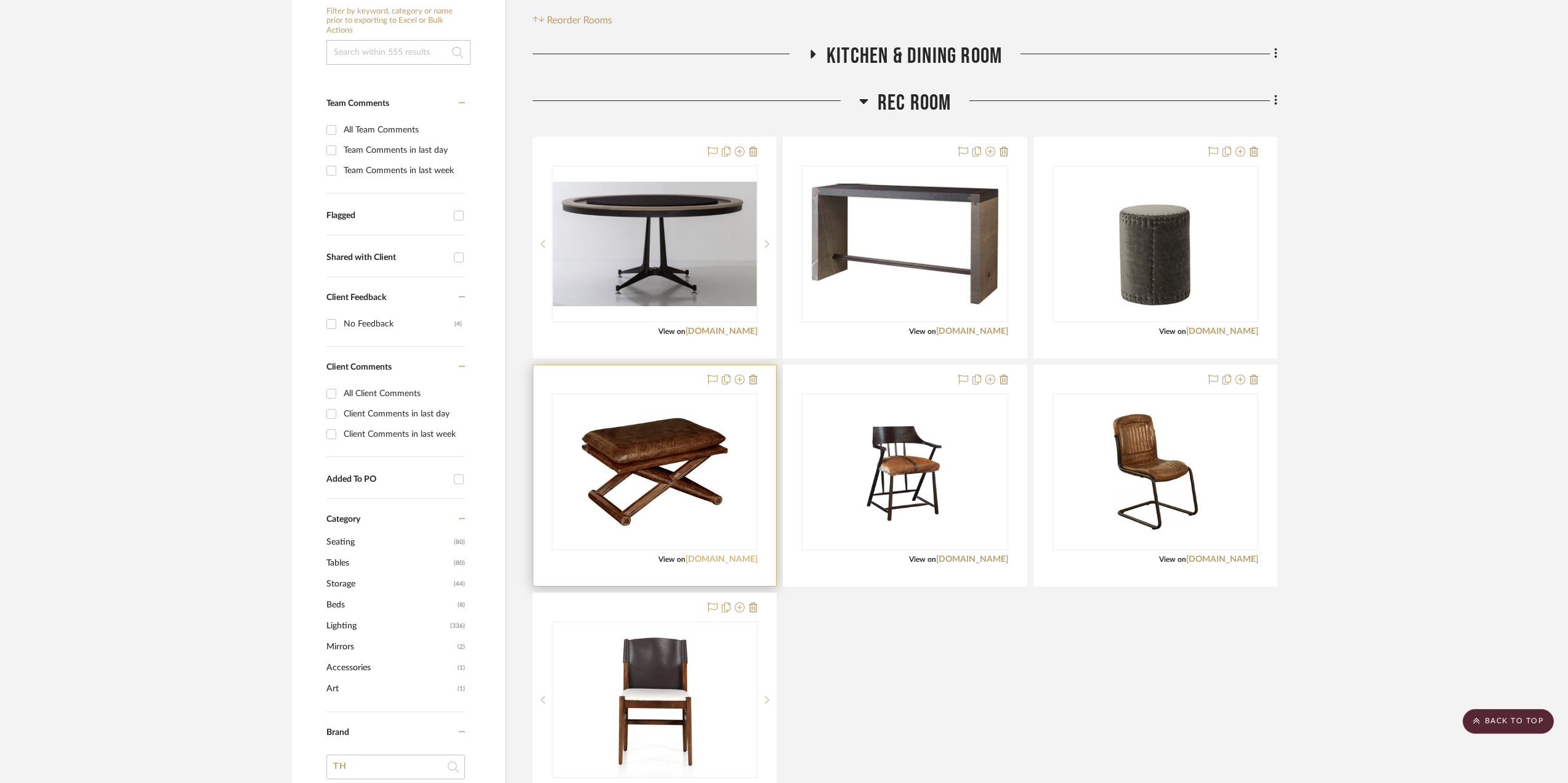
click at [731, 562] on link "gjstyles.com" at bounding box center [721, 559] width 72 height 9
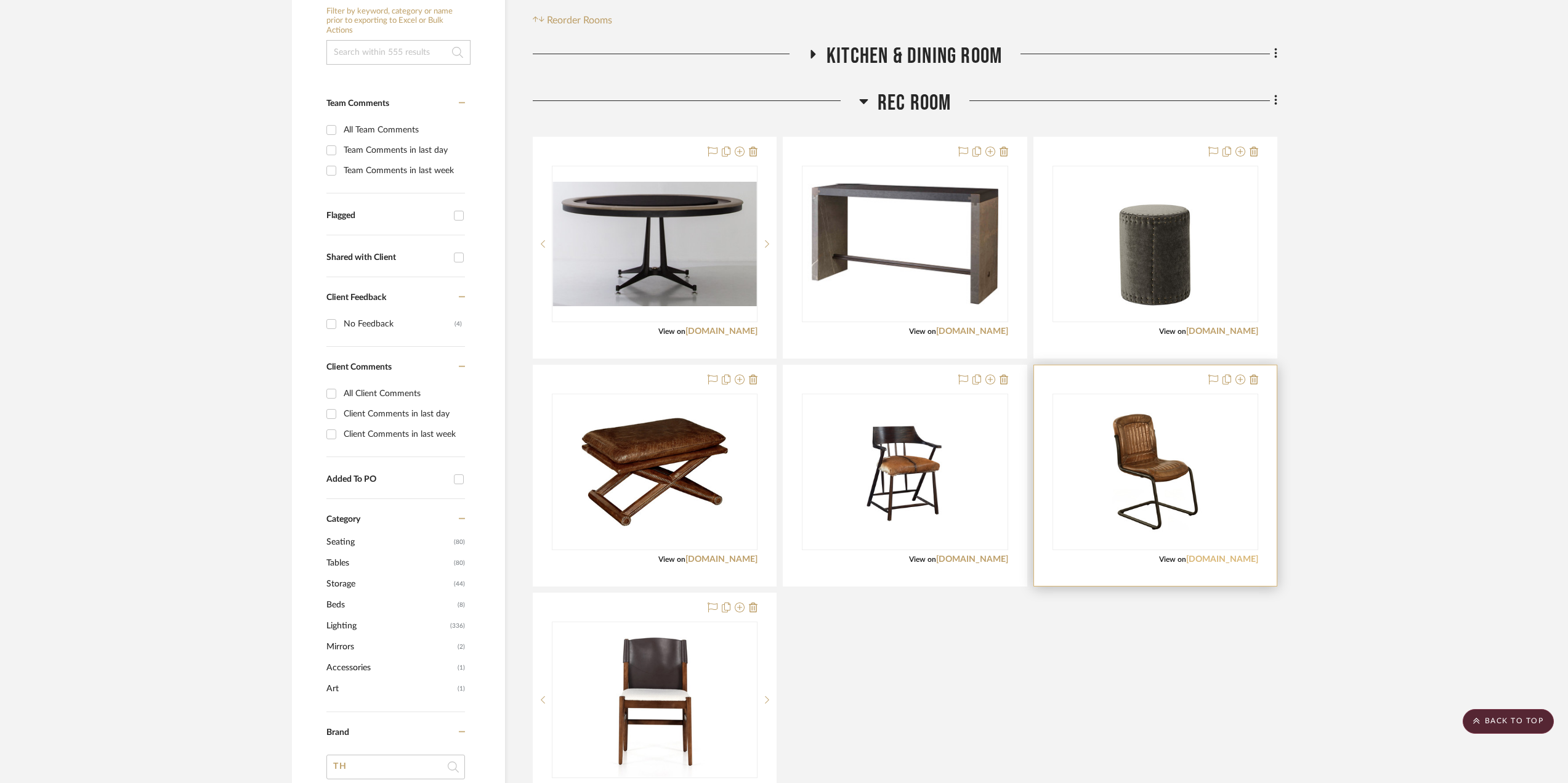
click at [1221, 555] on link "gjstyles.com" at bounding box center [1222, 559] width 72 height 9
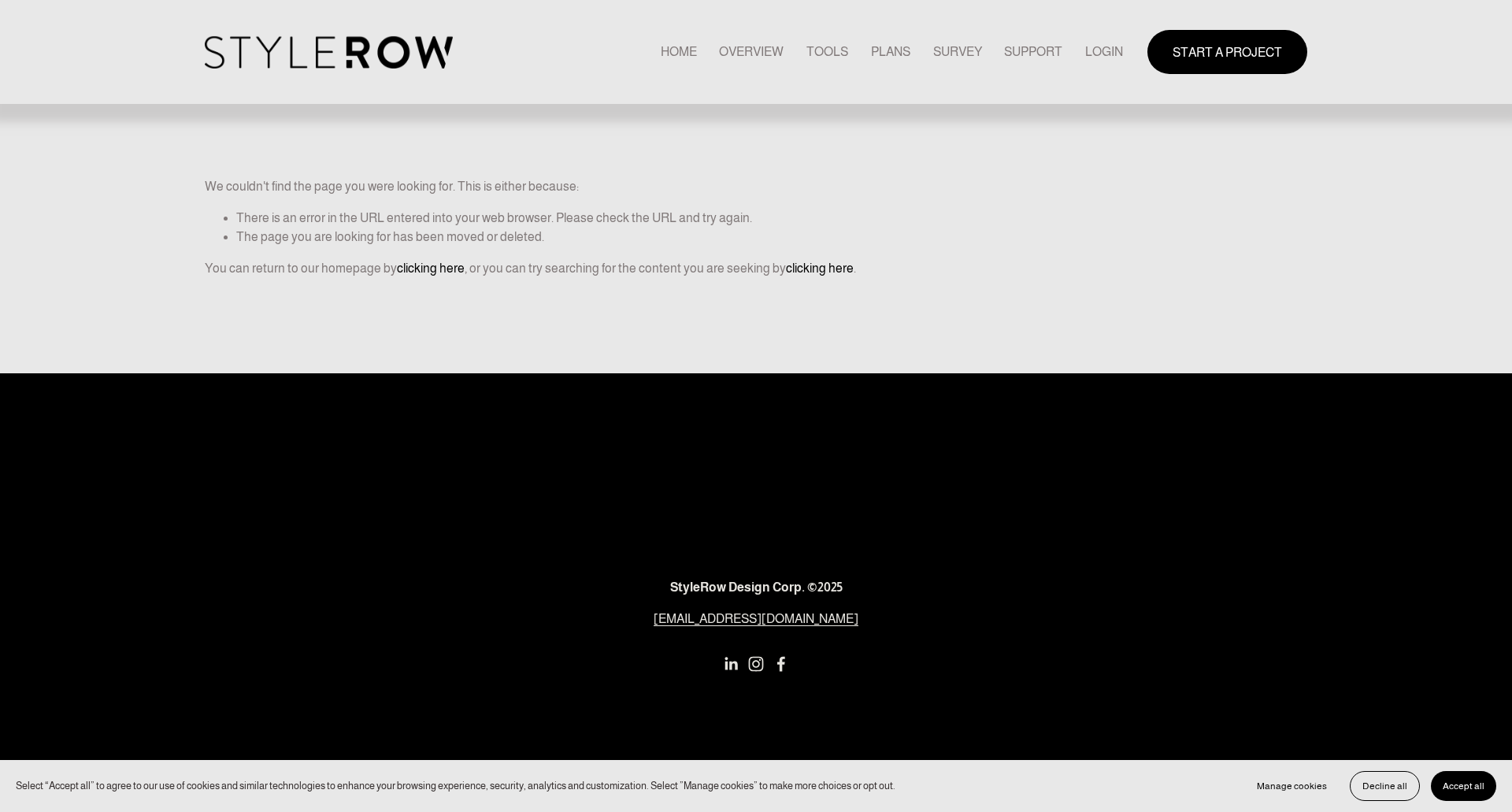
click at [312, 58] on img at bounding box center [329, 51] width 248 height 32
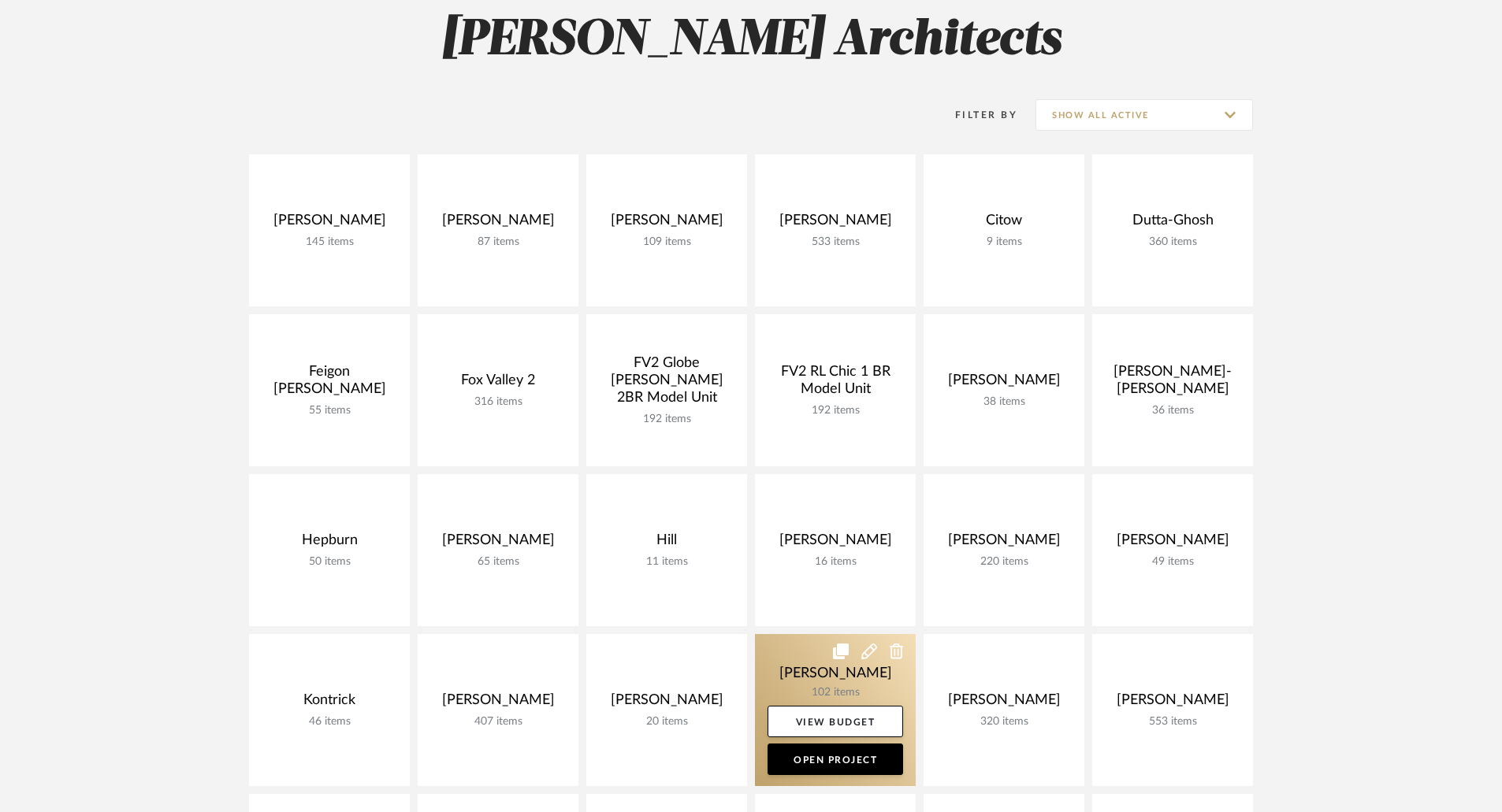
scroll to position [394, 0]
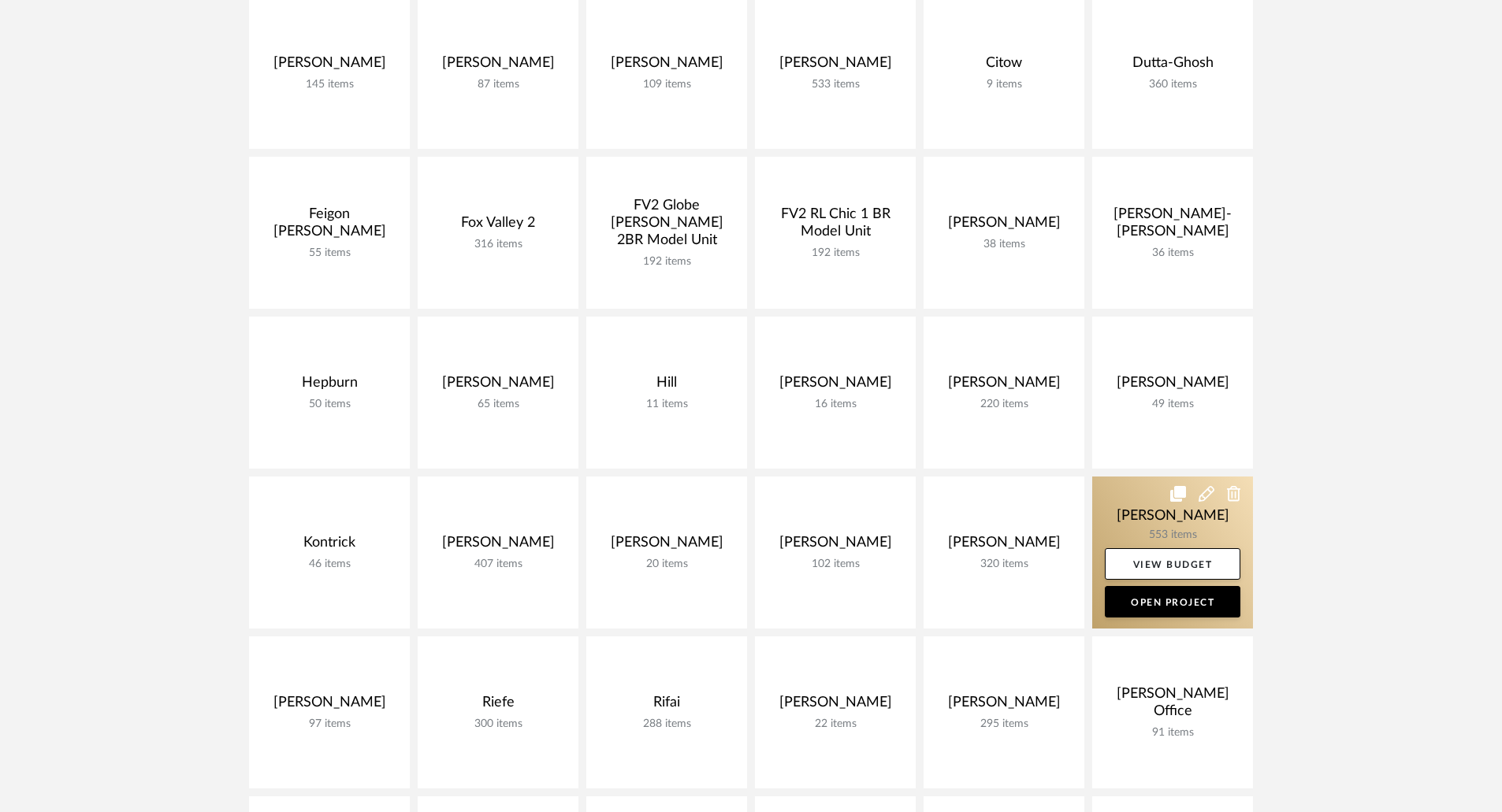
click at [1155, 514] on link at bounding box center [1172, 552] width 161 height 152
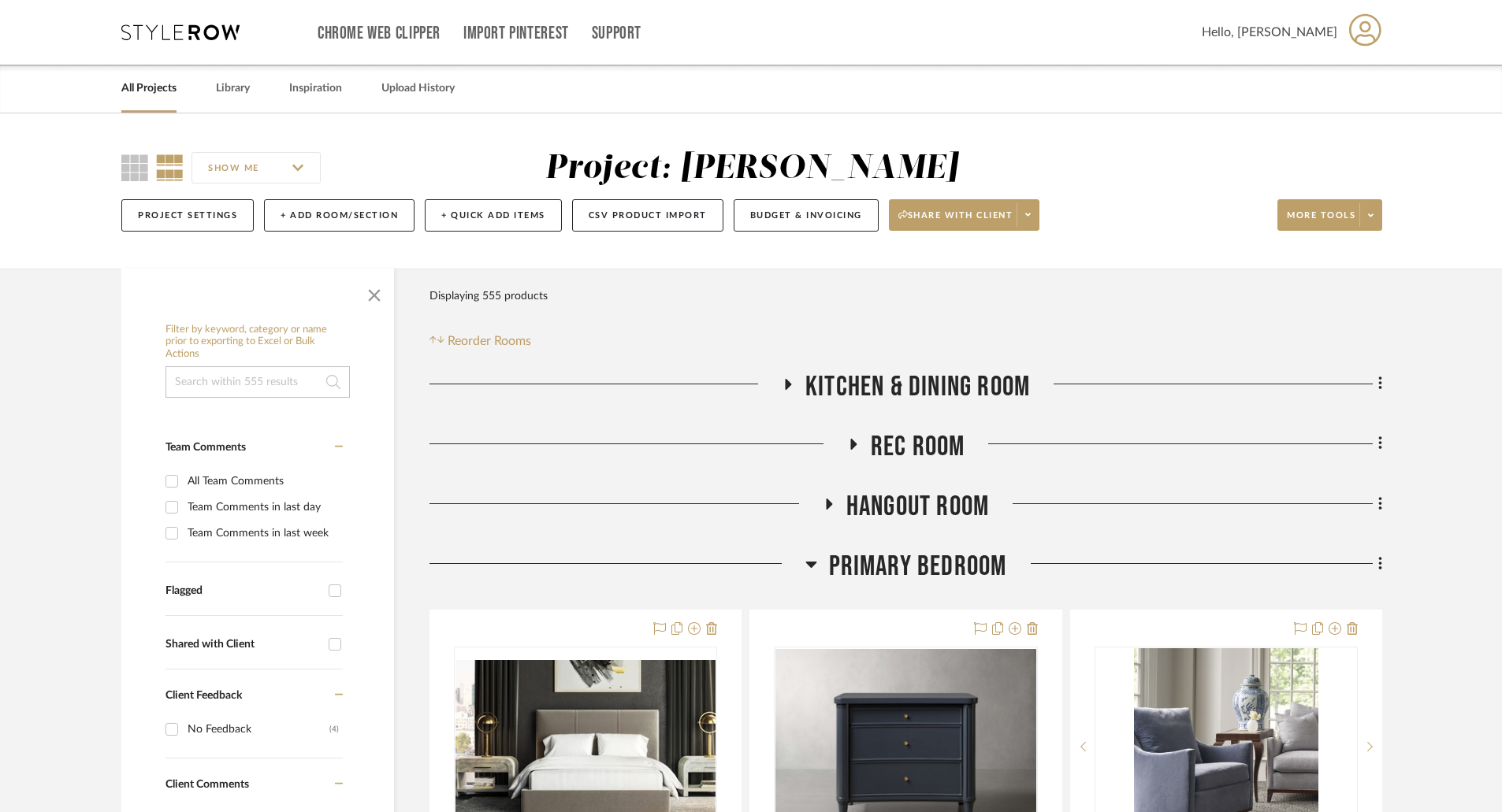
click at [783, 379] on icon at bounding box center [787, 383] width 19 height 12
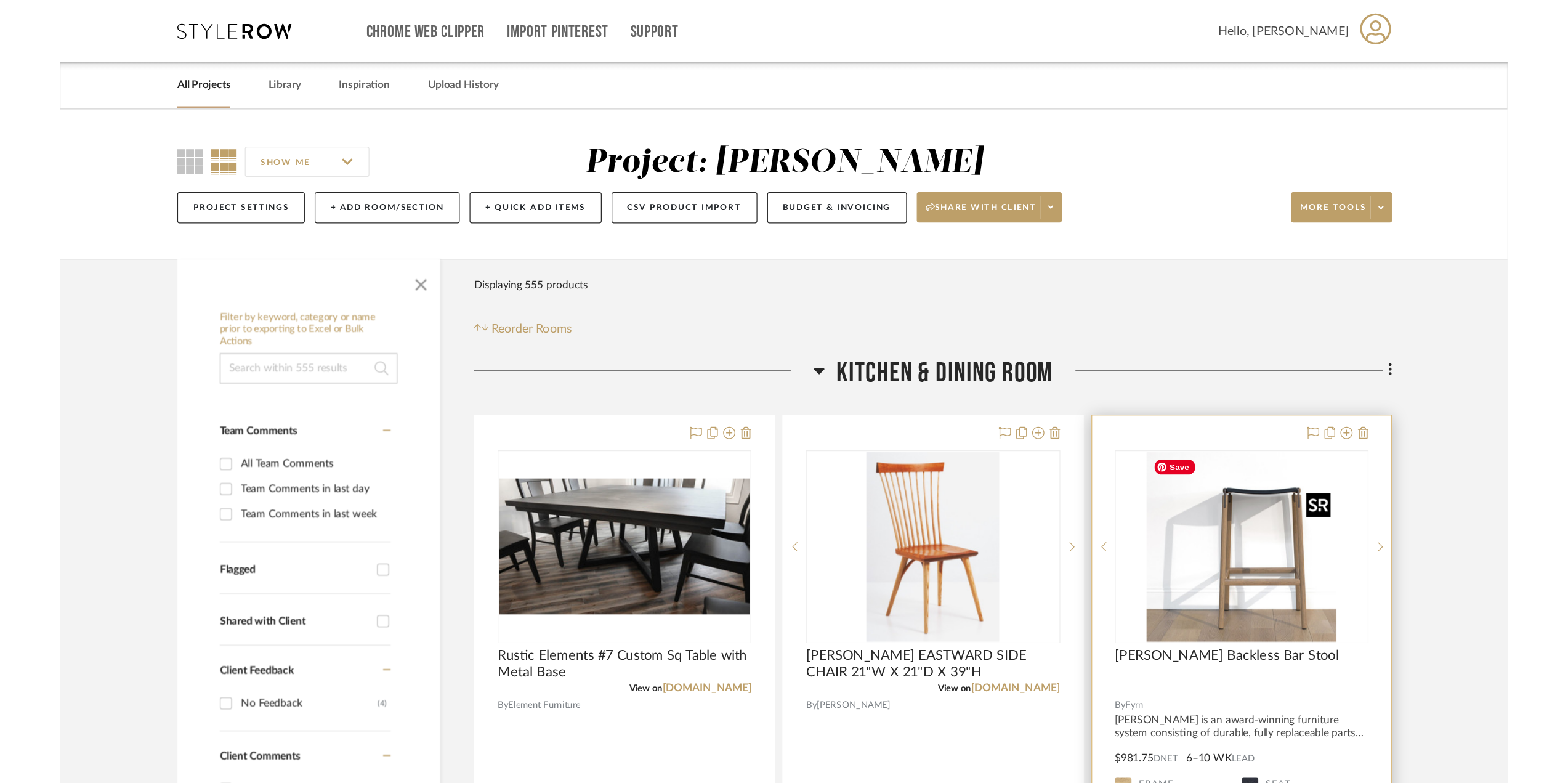
scroll to position [123, 0]
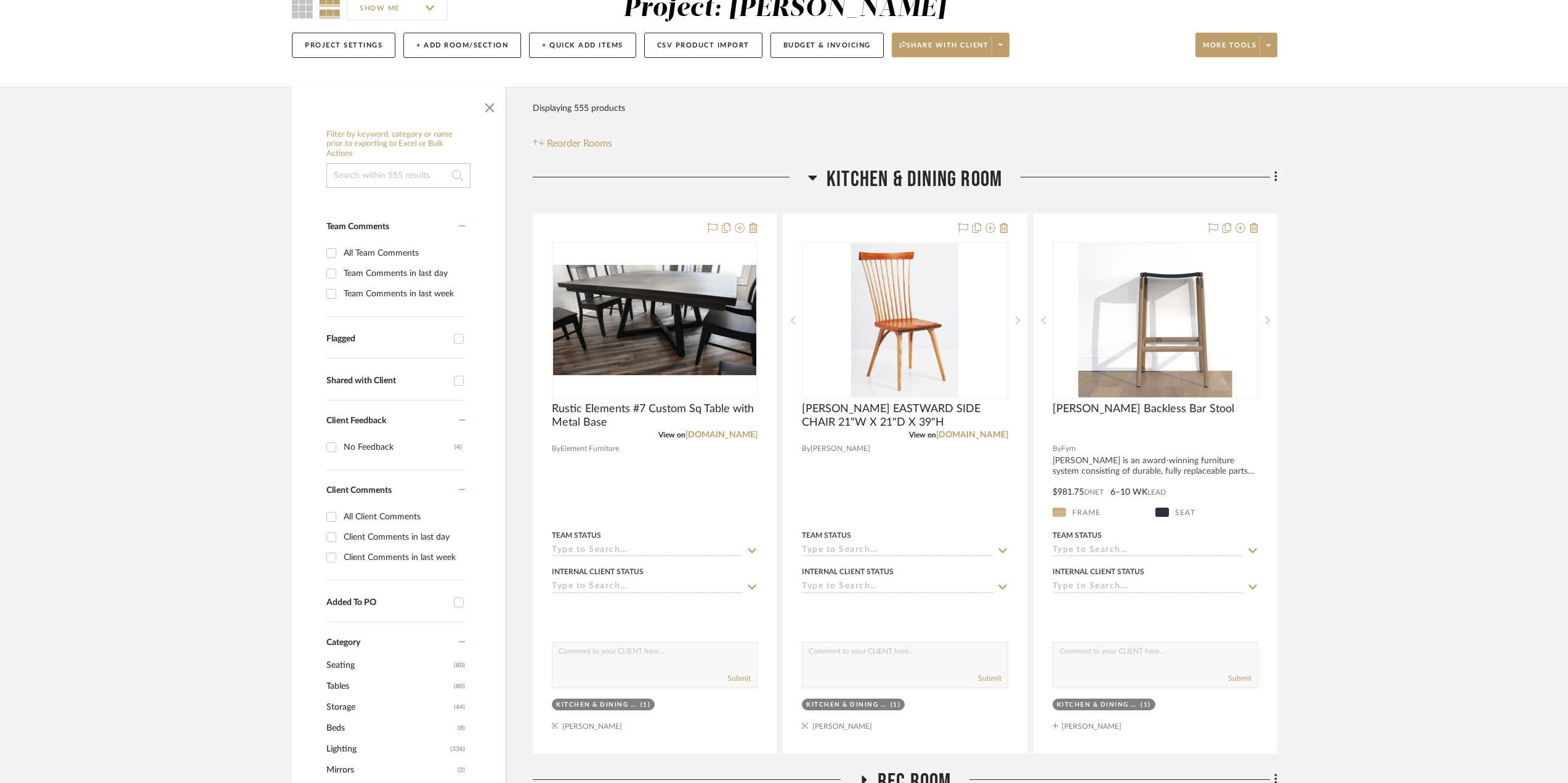
click at [812, 173] on icon at bounding box center [812, 177] width 9 height 15
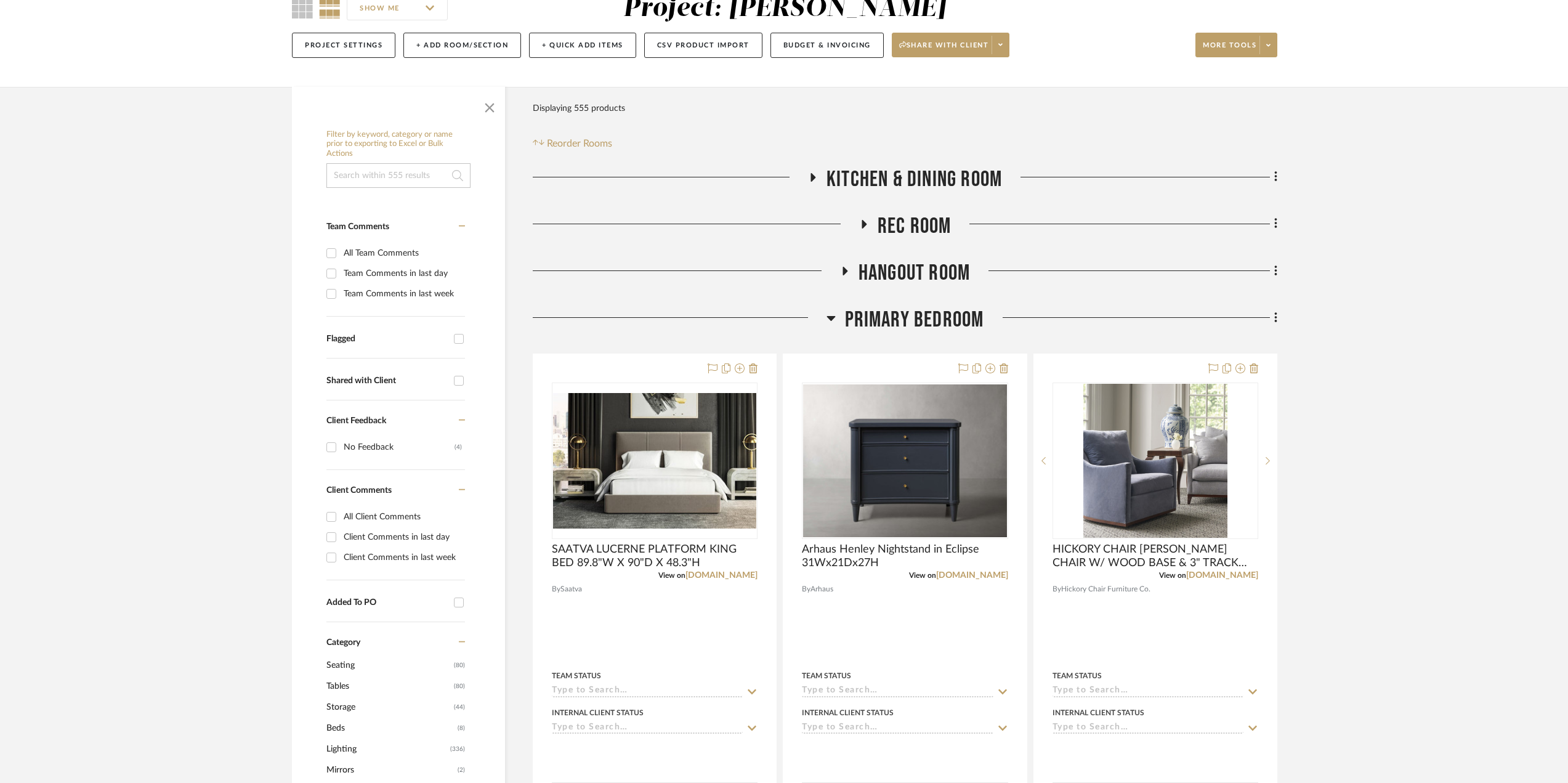
click at [855, 226] on div at bounding box center [696, 229] width 326 height 32
click at [867, 224] on icon at bounding box center [863, 224] width 15 height 9
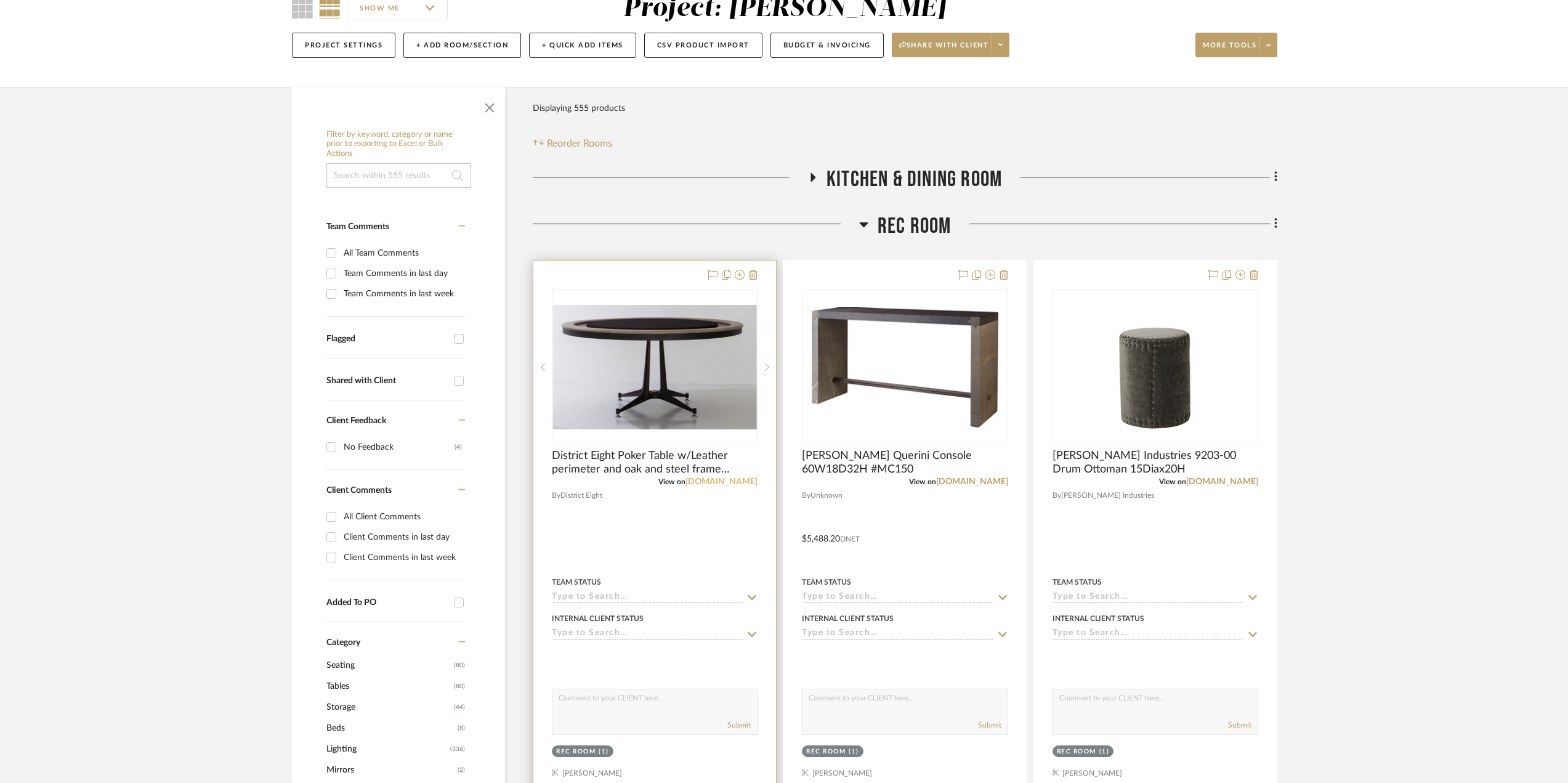
click at [728, 483] on link "districteight.com" at bounding box center [721, 482] width 72 height 9
click at [955, 480] on link "bakerfurniture.com" at bounding box center [972, 482] width 72 height 9
